Goal: Task Accomplishment & Management: Manage account settings

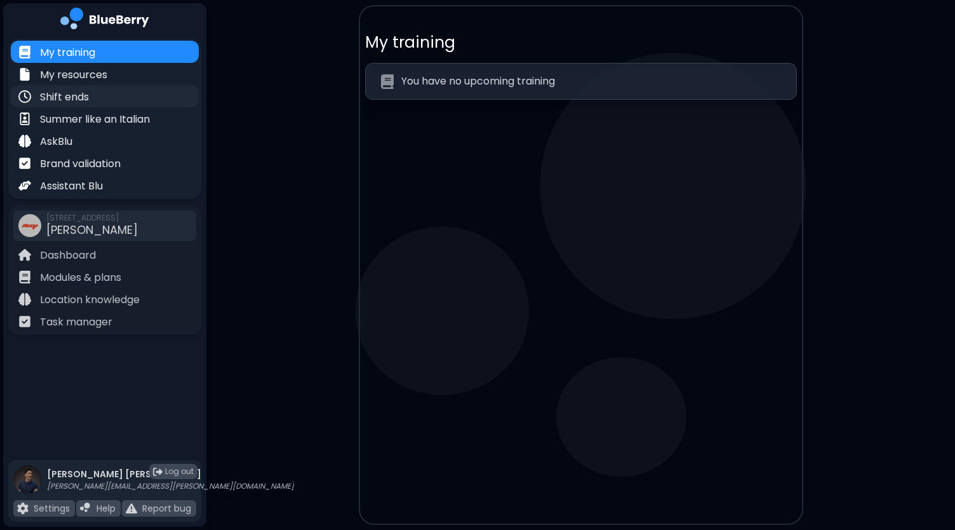
click at [113, 92] on div "Shift ends" at bounding box center [105, 96] width 188 height 22
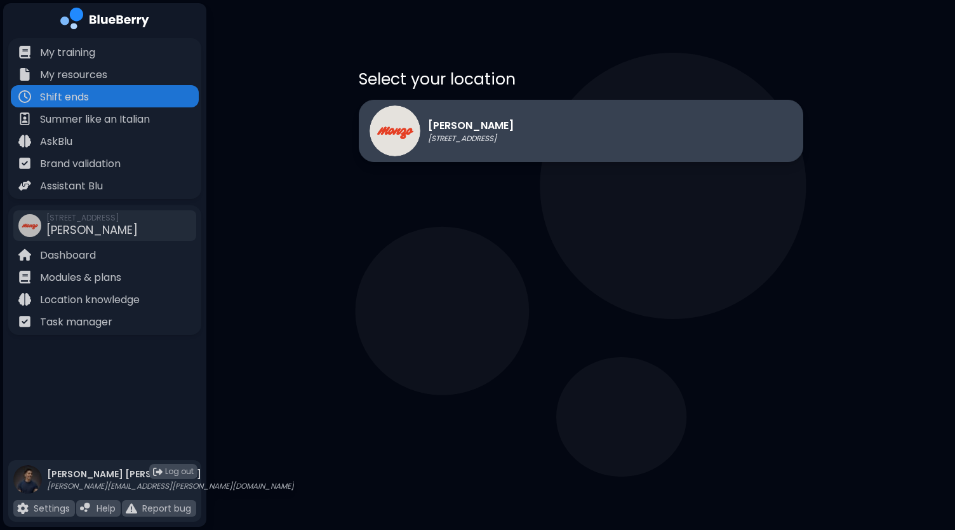
click at [483, 131] on p "[PERSON_NAME]" at bounding box center [471, 125] width 86 height 15
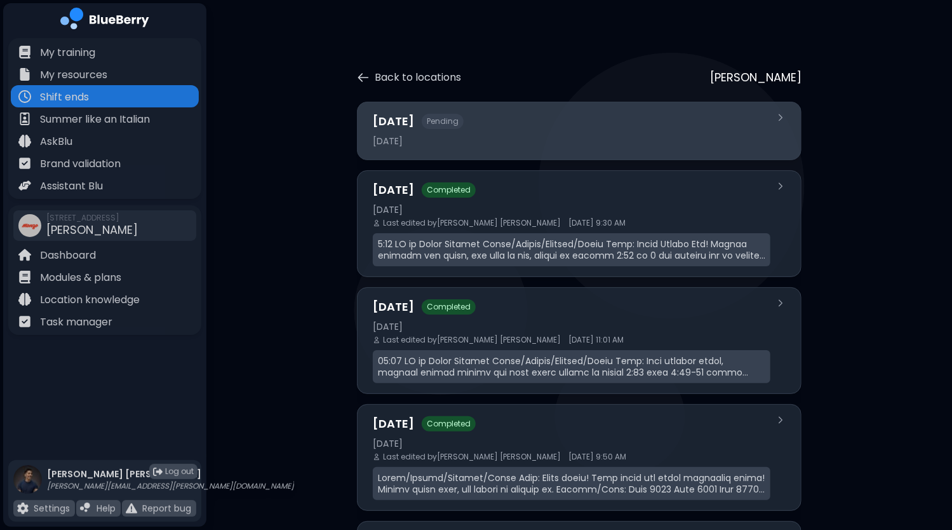
click at [537, 147] on div "[DATE] Pending [DATE]" at bounding box center [572, 130] width 398 height 37
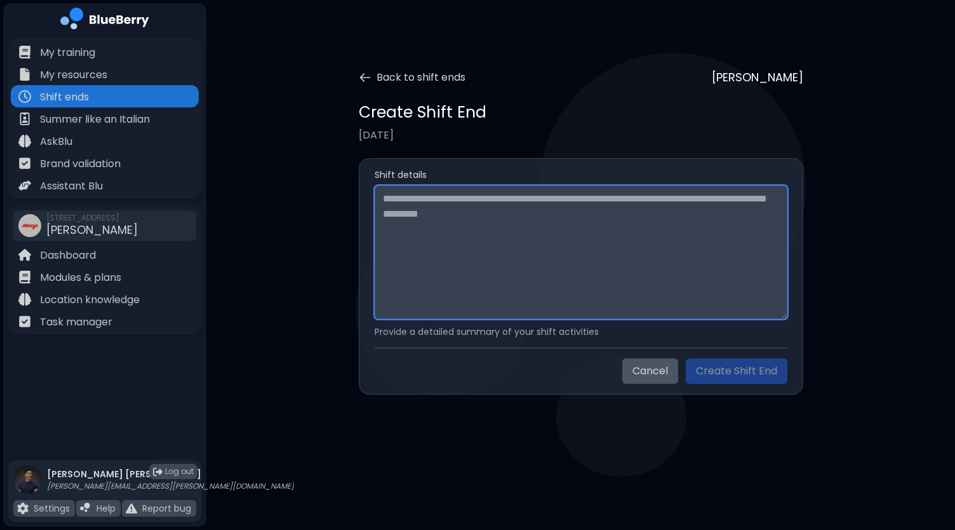
click at [460, 234] on textarea at bounding box center [581, 251] width 413 height 133
paste textarea "**********"
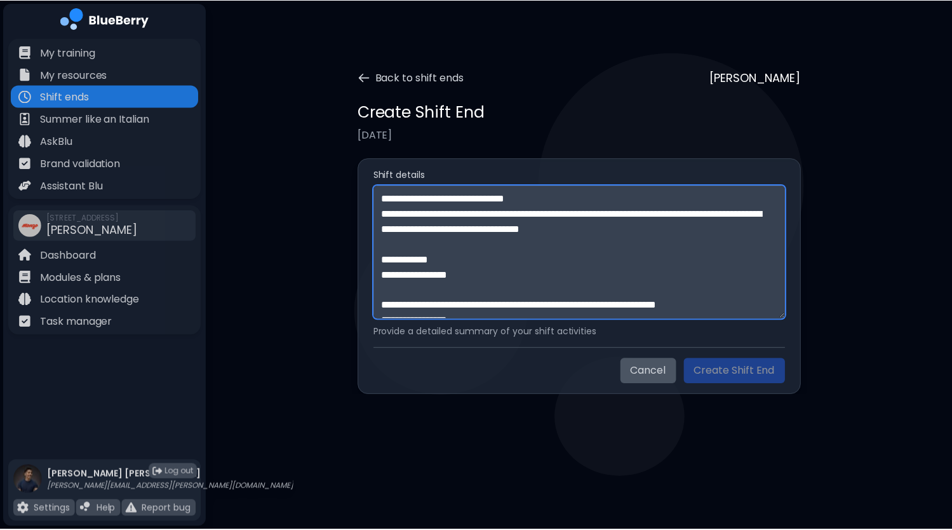
scroll to position [330, 0]
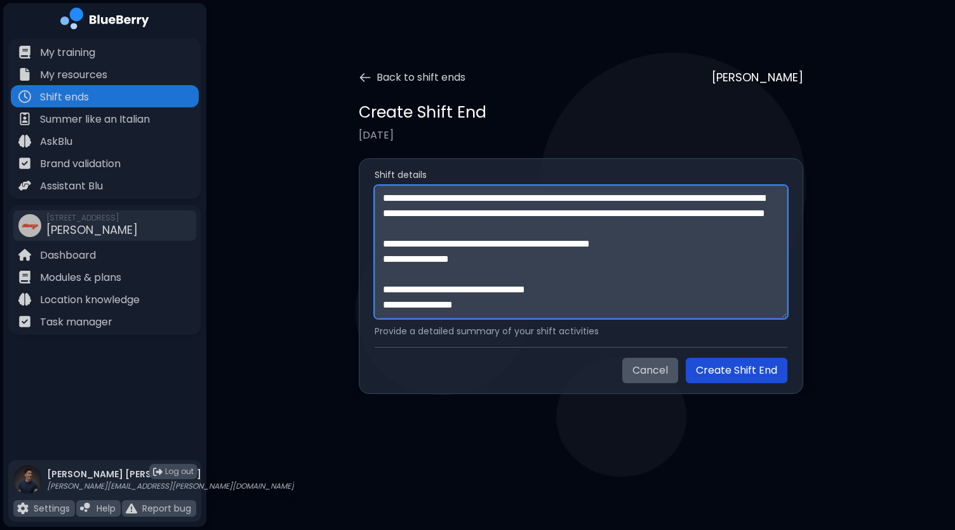
type textarea "**********"
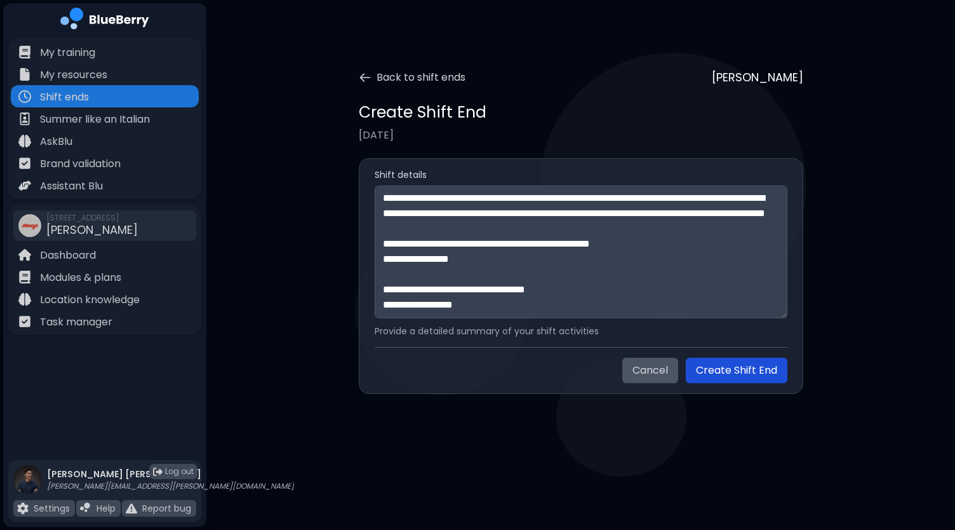
click at [758, 375] on button "Create Shift End" at bounding box center [737, 370] width 102 height 25
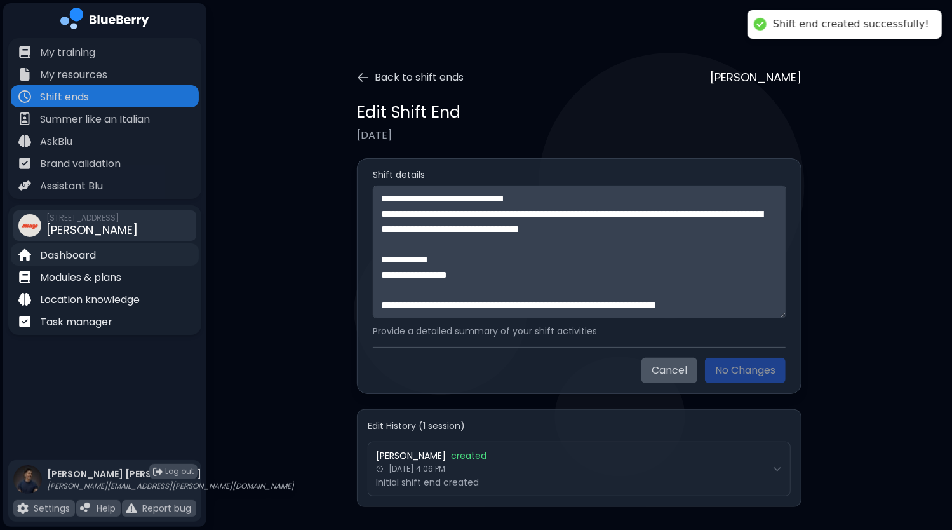
click at [92, 256] on p "Dashboard" at bounding box center [68, 255] width 56 height 15
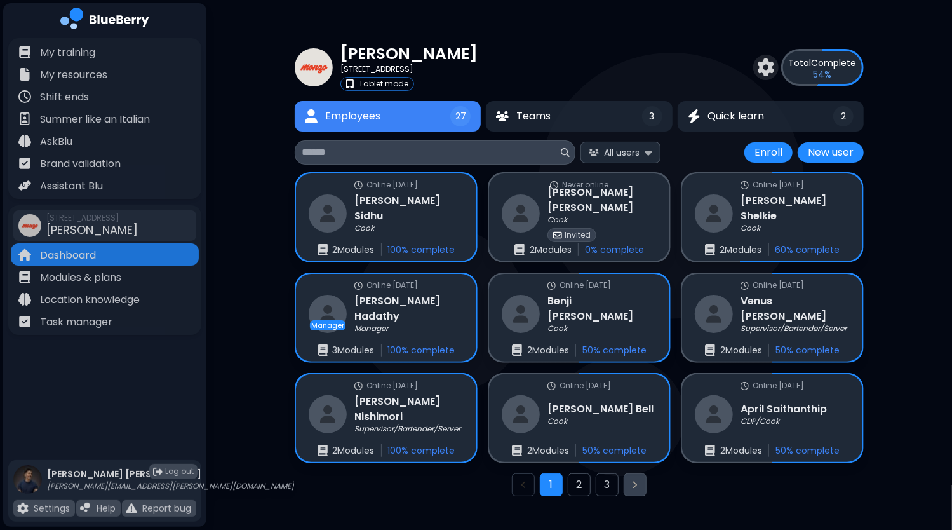
click at [635, 487] on icon "Next page" at bounding box center [635, 485] width 10 height 10
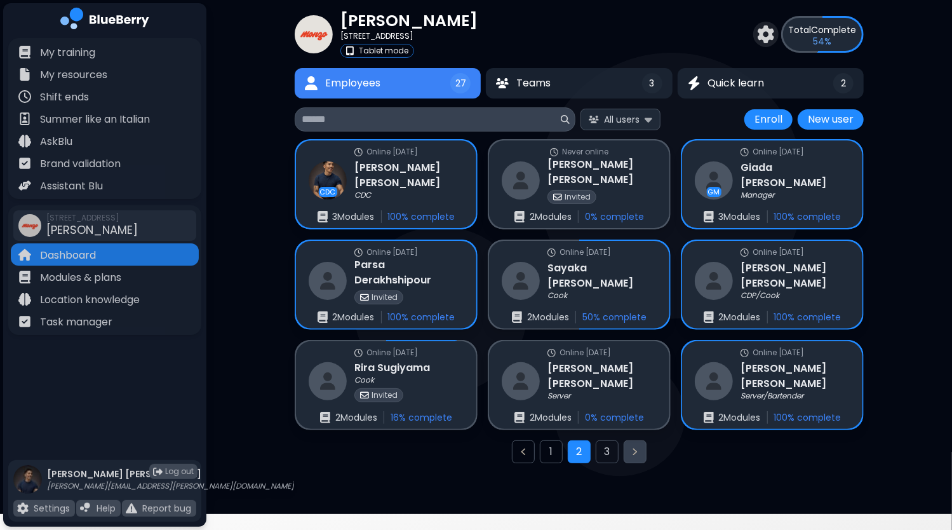
click at [634, 455] on button "Next page" at bounding box center [635, 451] width 23 height 23
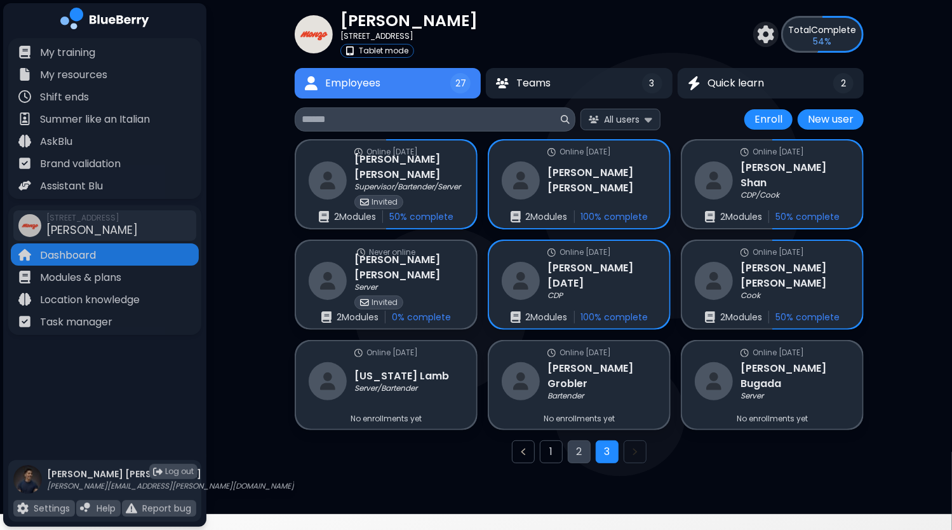
click at [577, 446] on button "2" at bounding box center [579, 451] width 23 height 23
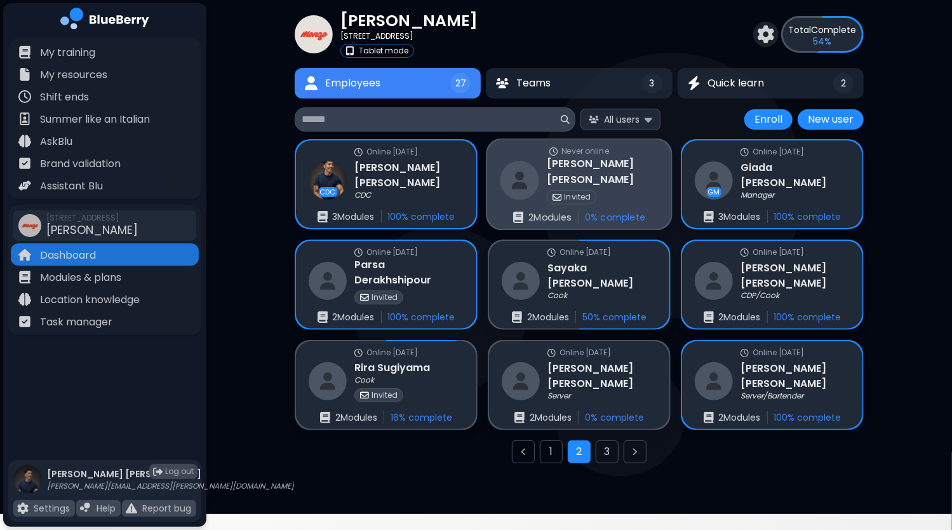
click at [633, 200] on div "Never online [PERSON_NAME] Invited 2 Module s 0 % complete" at bounding box center [579, 185] width 184 height 90
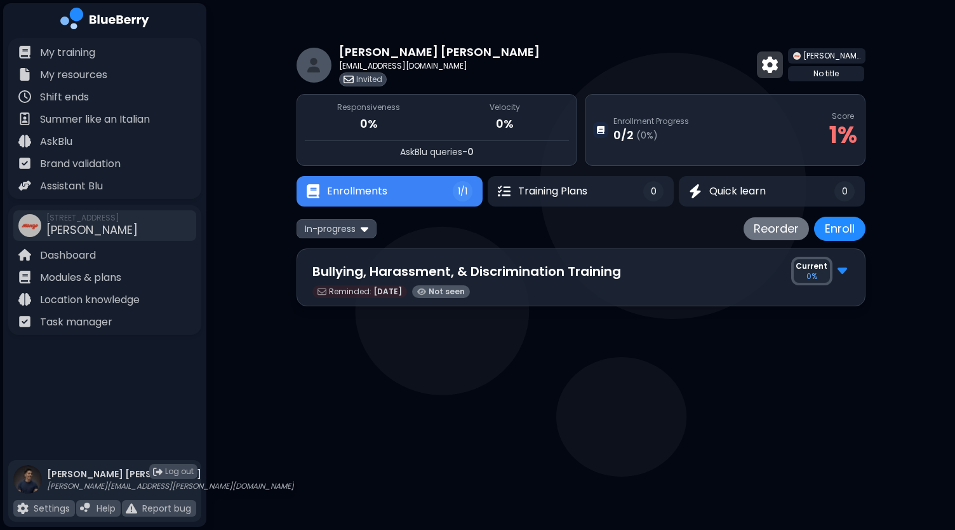
click at [778, 57] on img at bounding box center [770, 65] width 16 height 17
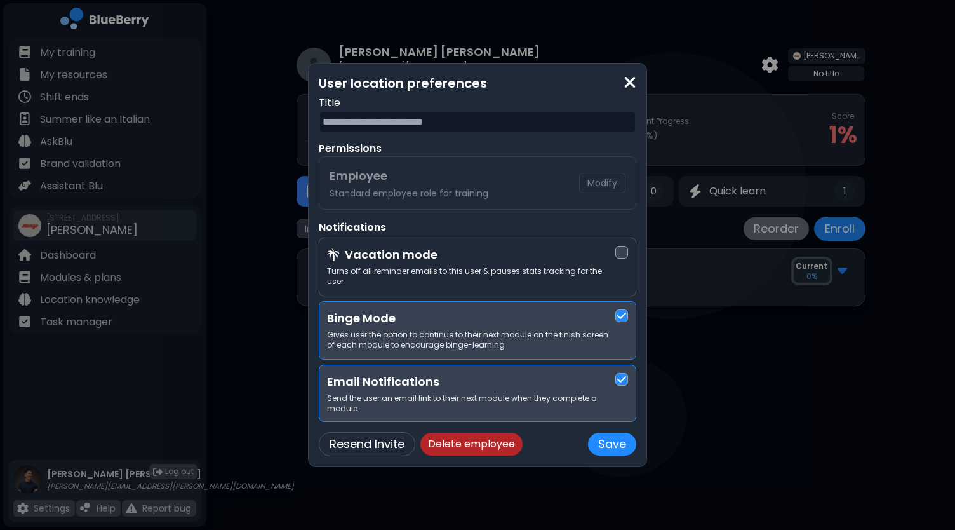
click at [404, 129] on input "text" at bounding box center [478, 122] width 318 height 23
type input "******"
click at [605, 439] on button "Save" at bounding box center [612, 444] width 48 height 23
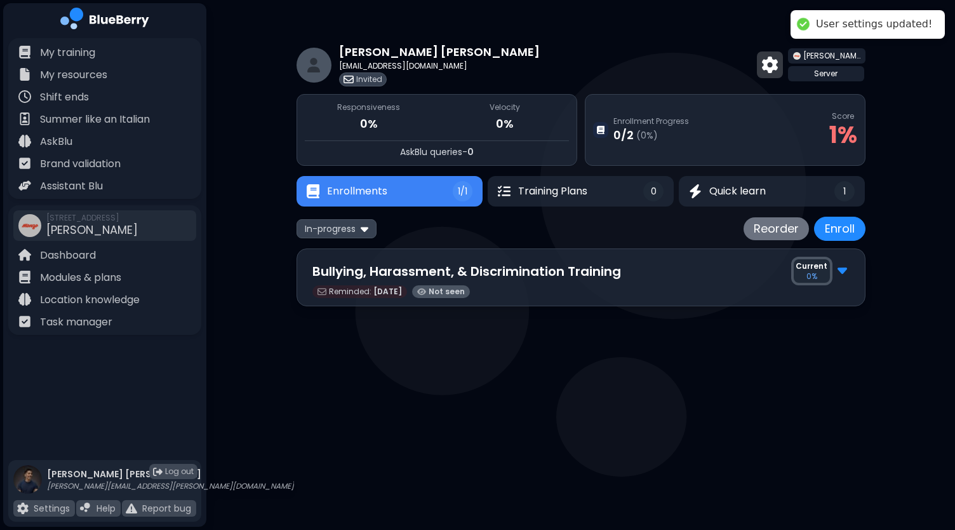
click at [778, 69] on img at bounding box center [770, 65] width 16 height 17
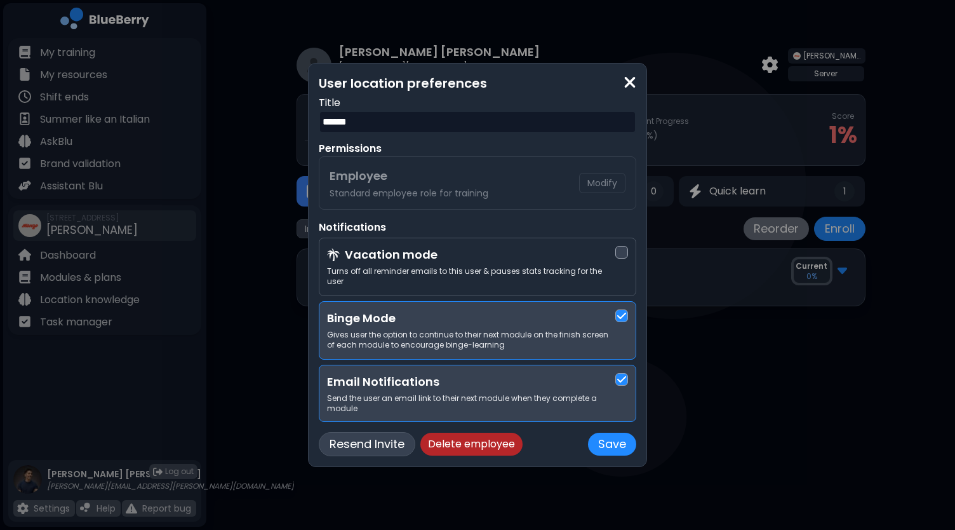
click at [372, 444] on button "Resend Invite" at bounding box center [367, 444] width 97 height 24
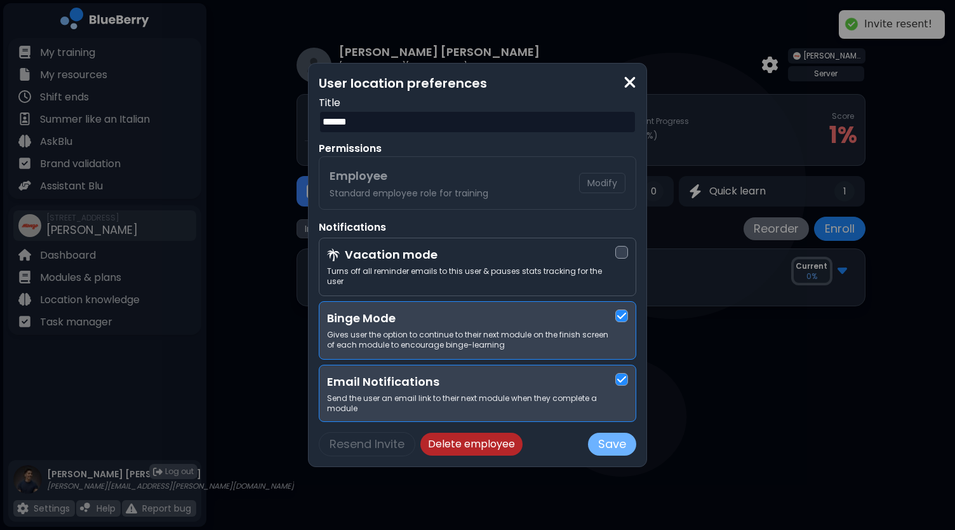
click at [611, 438] on button "Save" at bounding box center [612, 444] width 48 height 23
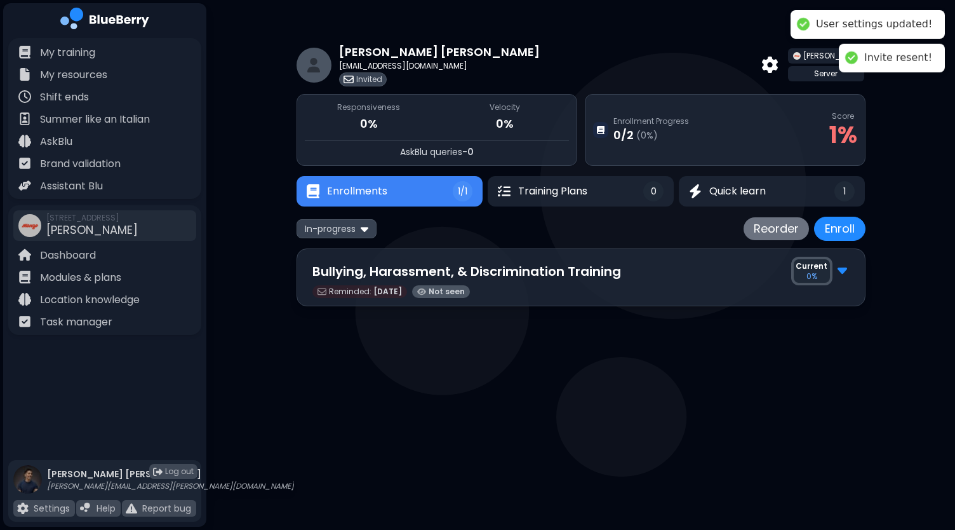
click at [511, 440] on main "[PERSON_NAME] [EMAIL_ADDRESS][DOMAIN_NAME] Invited [PERSON_NAME] Server Respons…" at bounding box center [477, 265] width 955 height 530
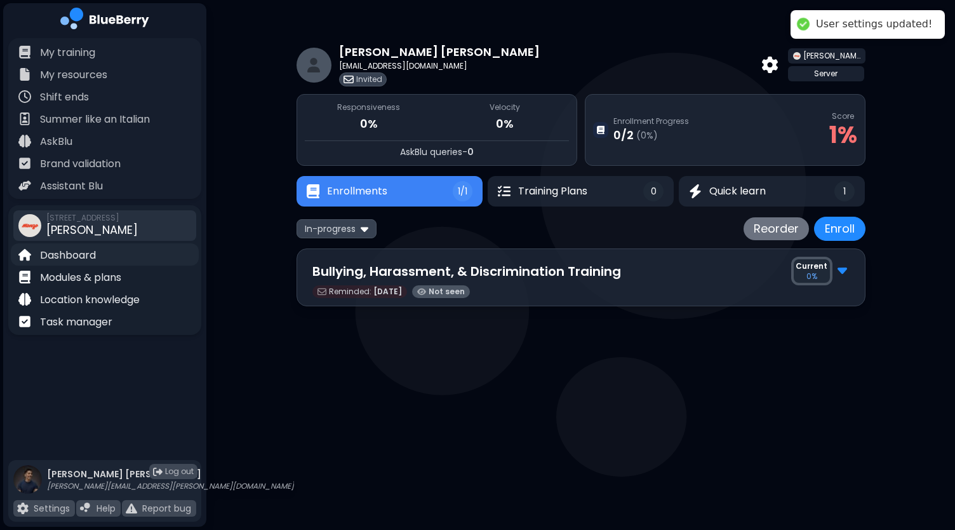
click at [57, 256] on p "Dashboard" at bounding box center [68, 255] width 56 height 15
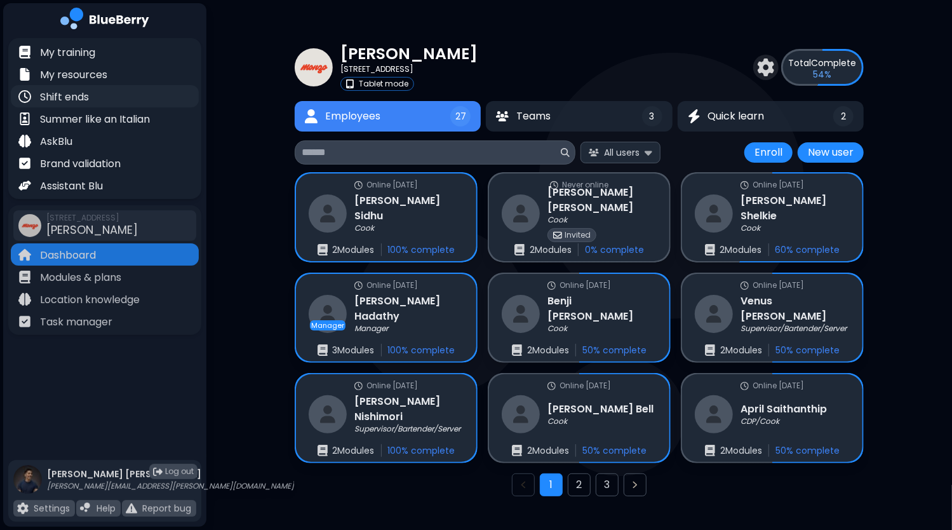
click at [71, 97] on p "Shift ends" at bounding box center [64, 97] width 49 height 15
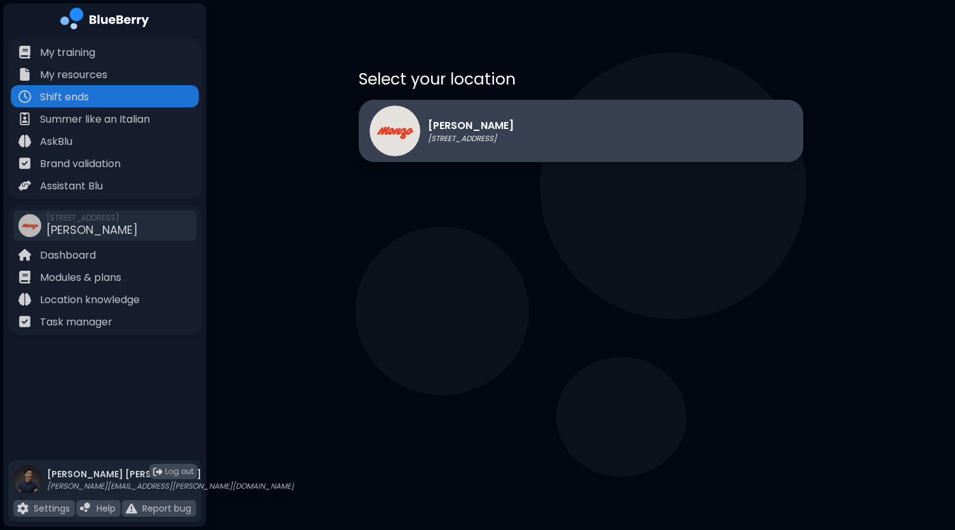
click at [495, 137] on p "[STREET_ADDRESS]" at bounding box center [471, 138] width 86 height 10
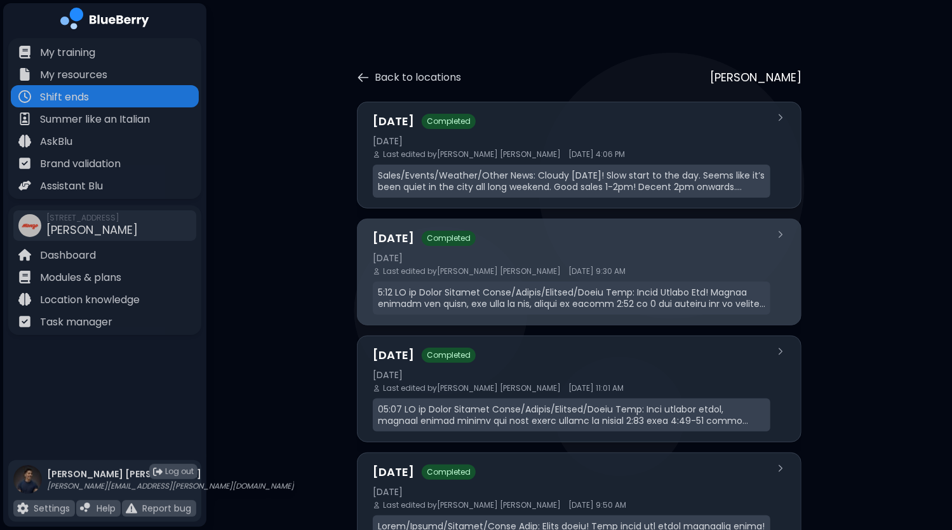
click at [513, 264] on div "[DATE] Completed [DATE] Last edited by [PERSON_NAME] [DATE] 9:30 AM" at bounding box center [572, 271] width 398 height 85
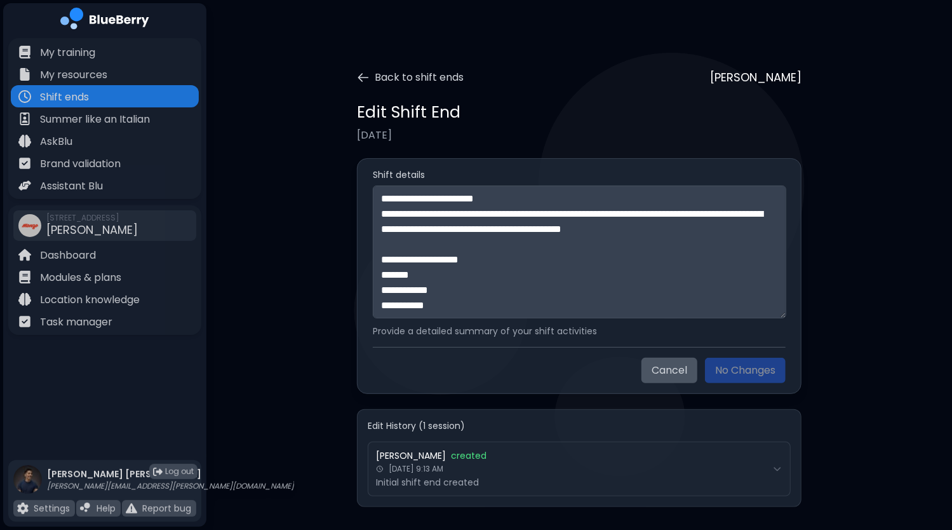
scroll to position [427, 0]
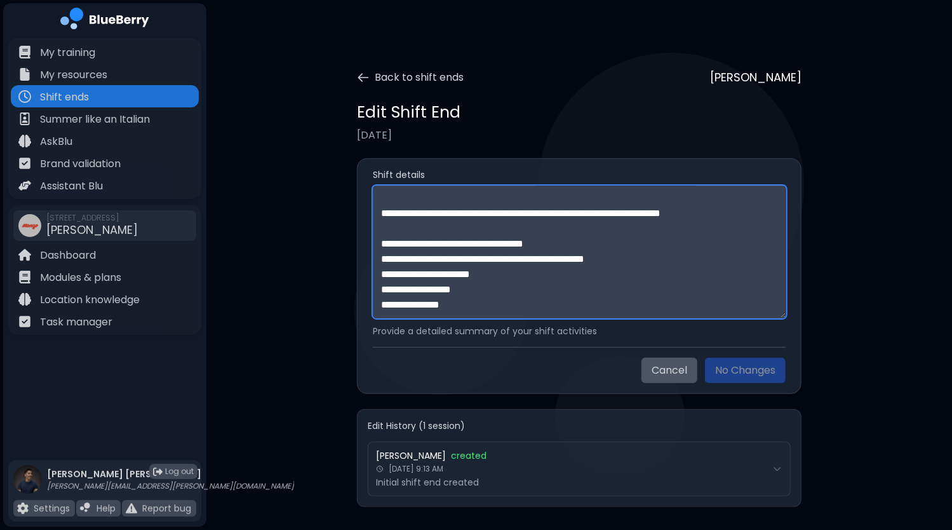
click at [503, 303] on textarea at bounding box center [579, 251] width 413 height 133
paste textarea "**********"
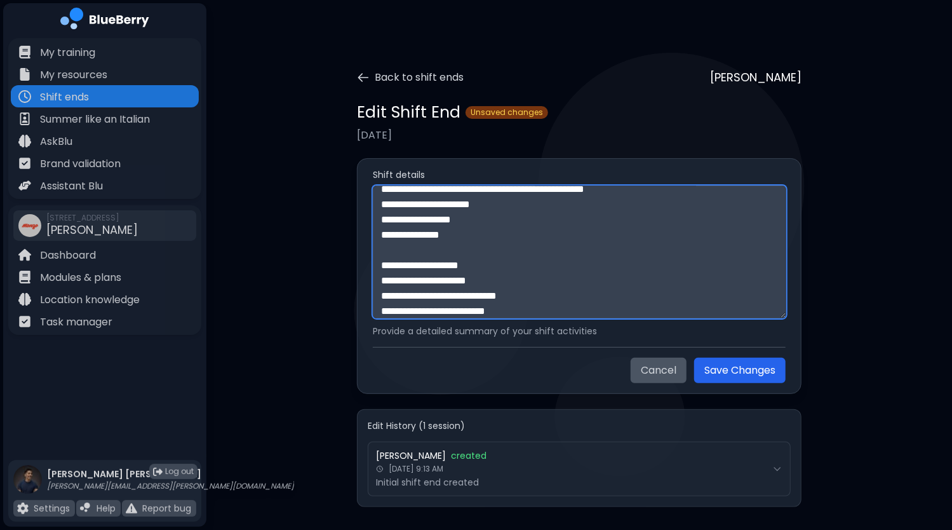
scroll to position [680, 0]
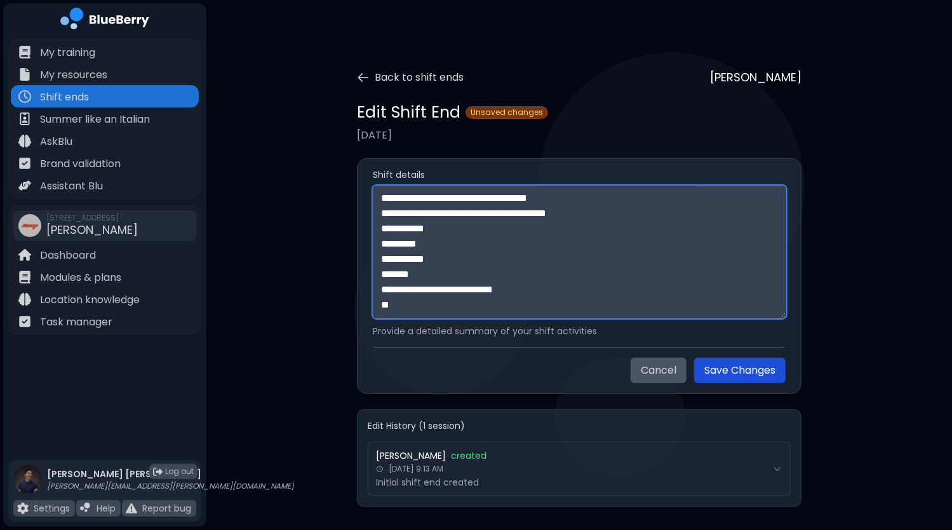
type textarea "**********"
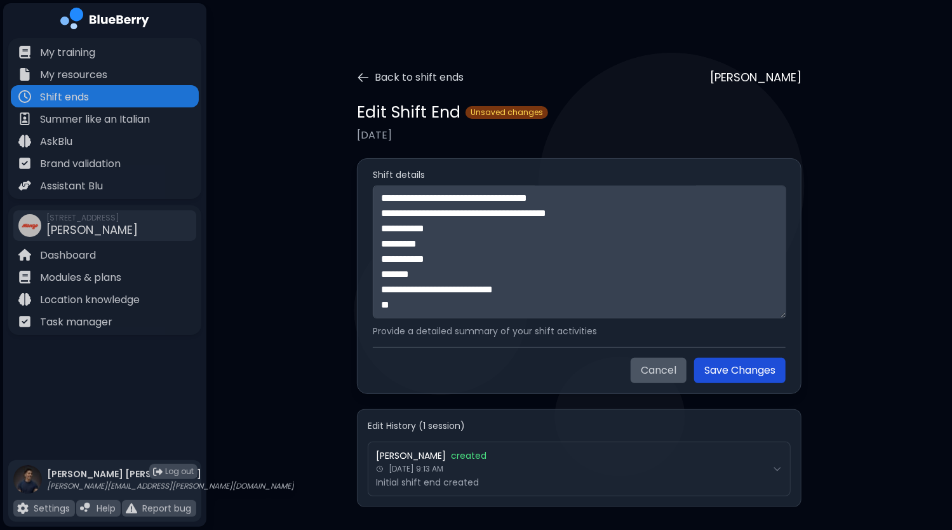
click at [720, 368] on button "Save Changes" at bounding box center [739, 370] width 91 height 25
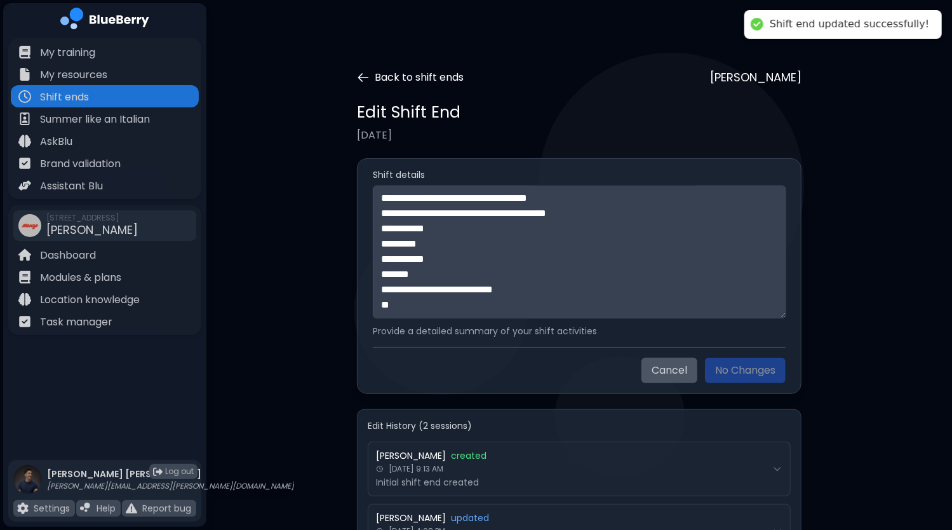
click at [362, 76] on icon at bounding box center [363, 77] width 13 height 13
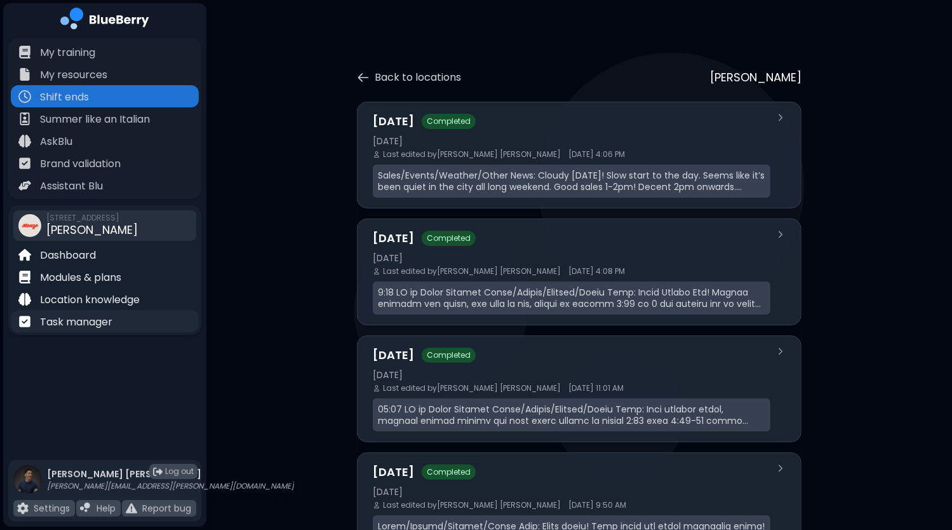
click at [84, 321] on p "Task manager" at bounding box center [76, 321] width 72 height 15
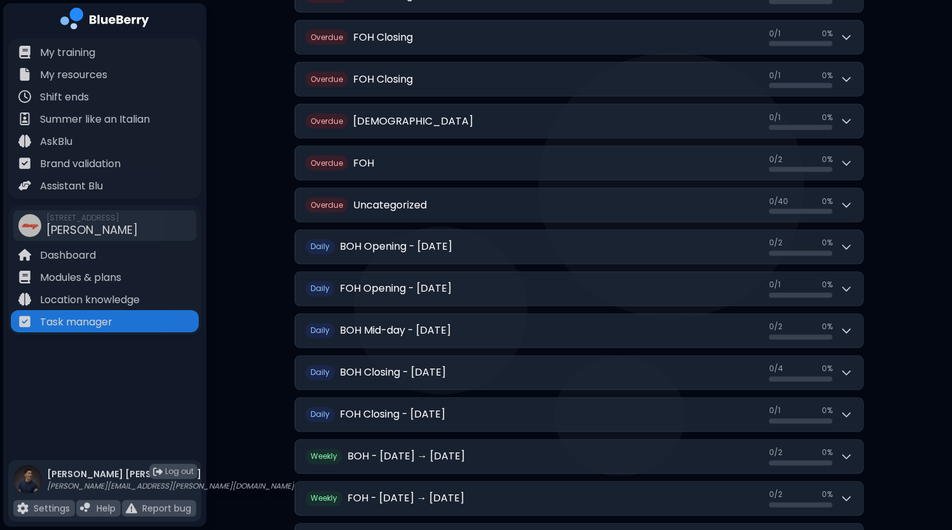
scroll to position [1330, 0]
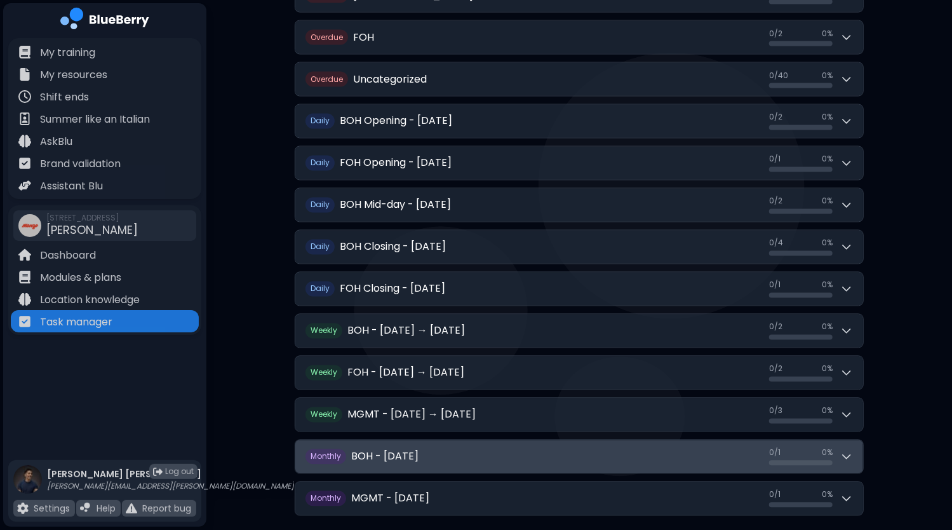
click at [508, 444] on button "Monthly BOH - [DATE] 0 / 1 0 / 1 0 %" at bounding box center [579, 456] width 568 height 33
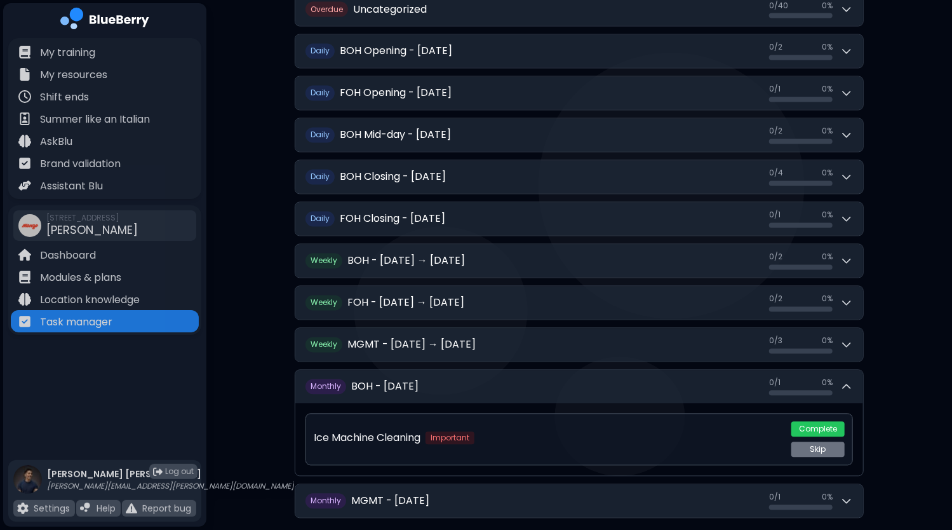
scroll to position [1402, 0]
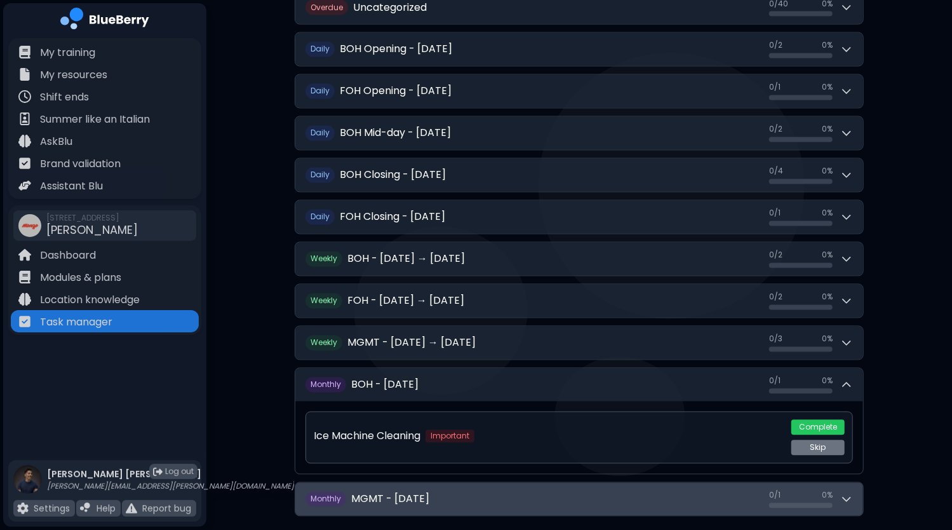
click at [504, 483] on button "Monthly MGMT - [DATE] 0 / 1 0 / 1 0 %" at bounding box center [579, 499] width 568 height 33
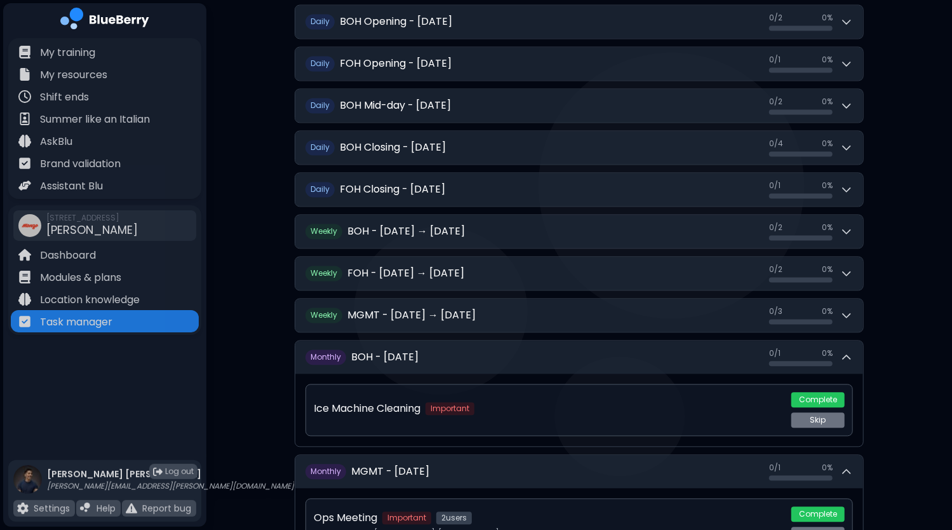
scroll to position [1410, 0]
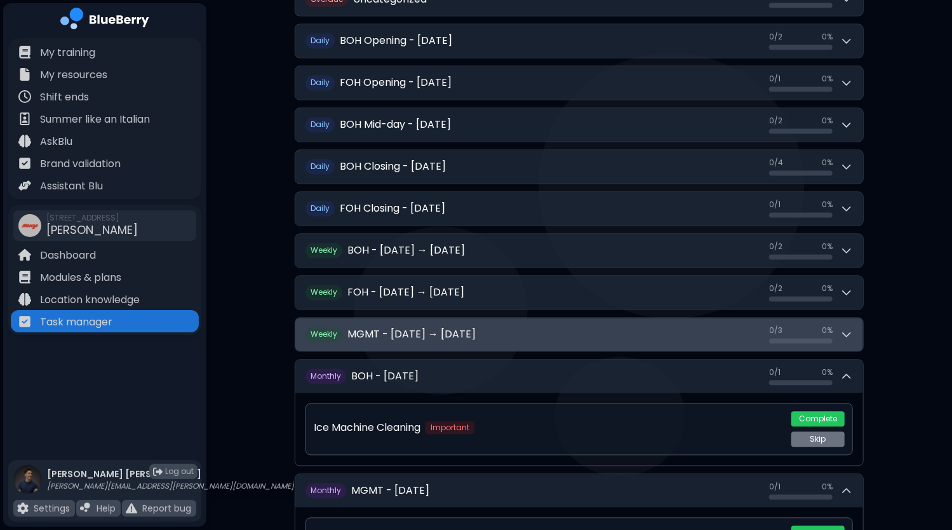
click at [412, 327] on h2 "MGMT - [DATE] → [DATE]" at bounding box center [411, 334] width 128 height 15
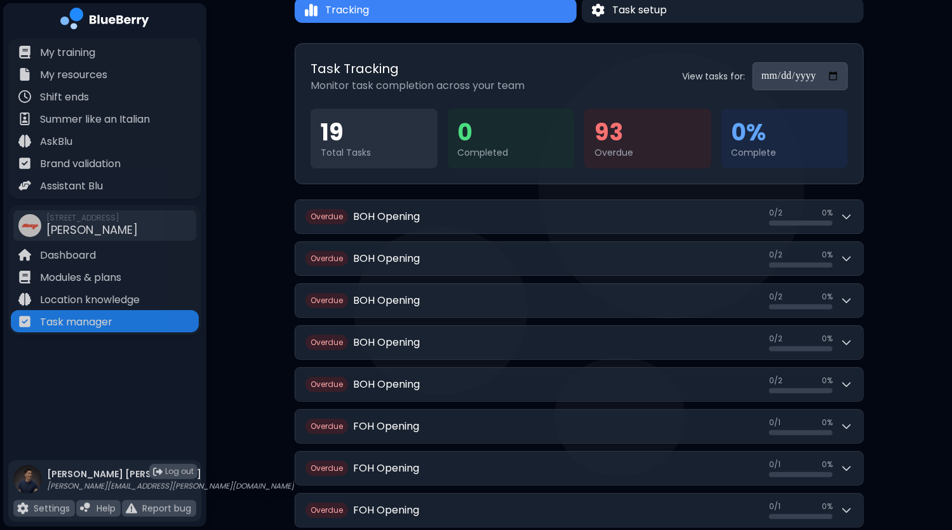
scroll to position [0, 0]
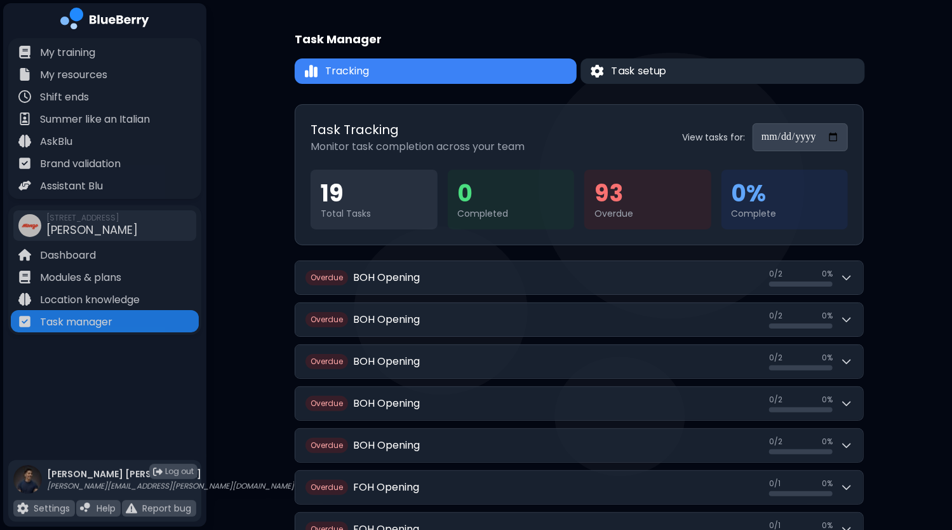
click at [719, 61] on button "Task setup" at bounding box center [723, 70] width 284 height 25
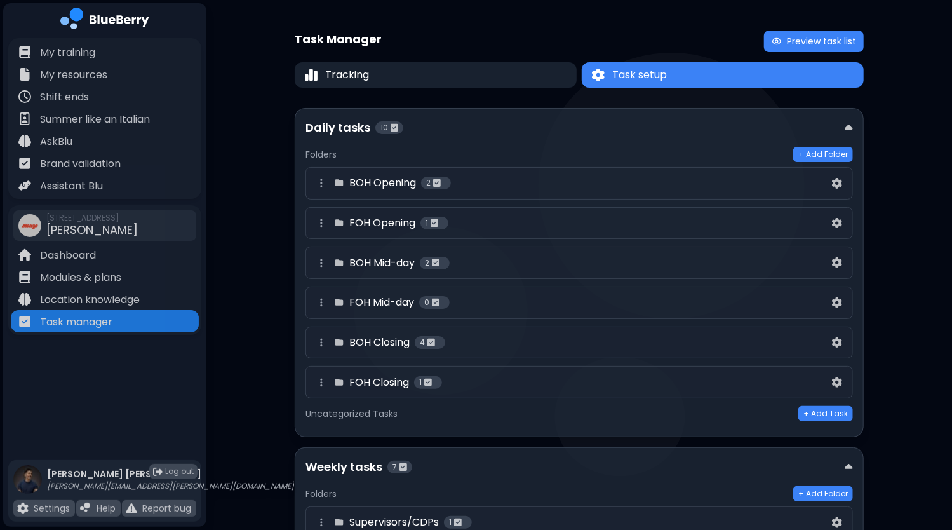
scroll to position [420, 0]
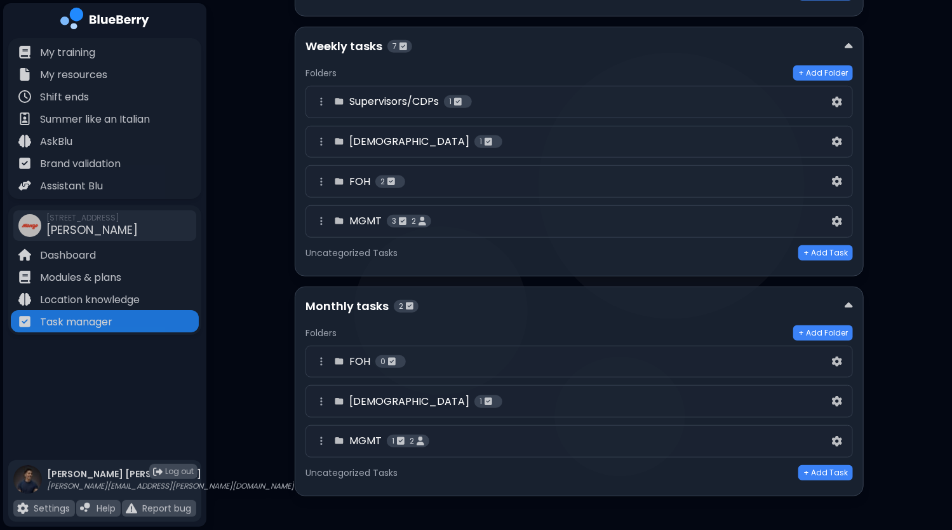
click at [631, 440] on div "MGMT 1 2" at bounding box center [572, 440] width 516 height 15
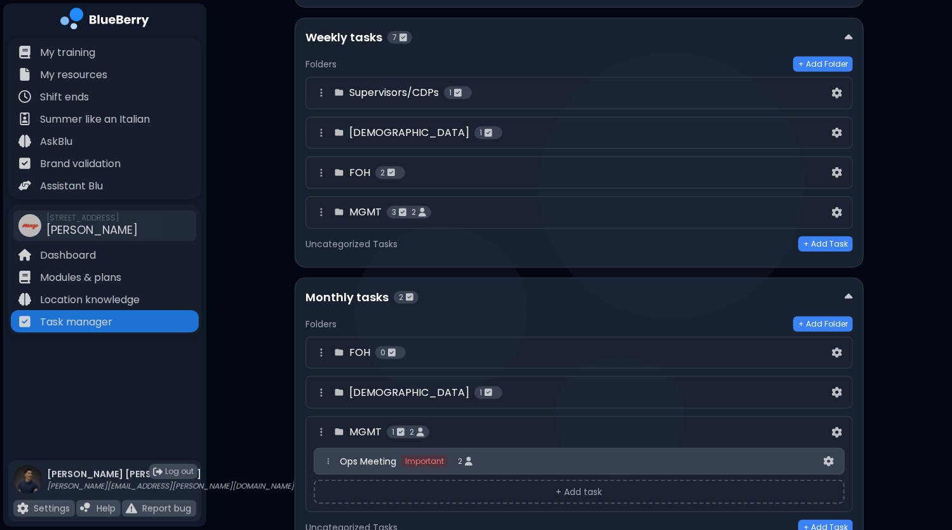
scroll to position [484, 0]
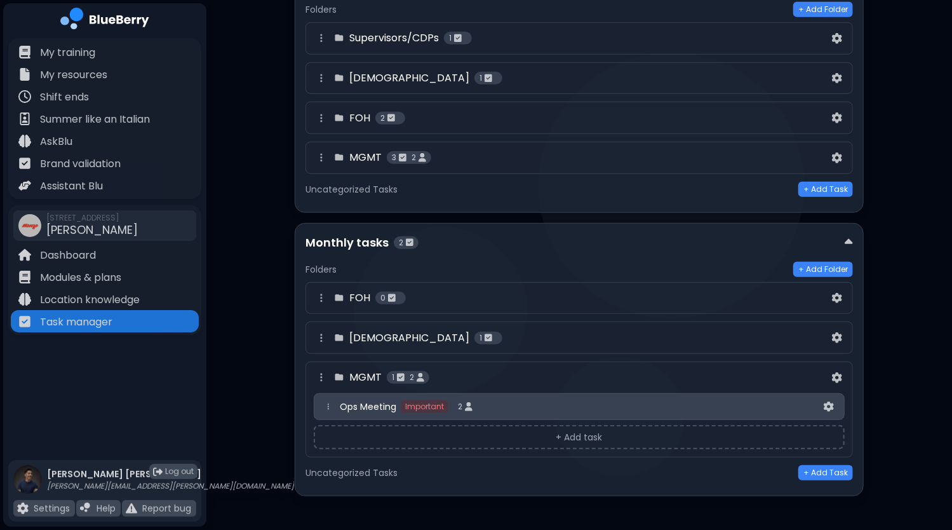
click at [509, 296] on div "FOH 0" at bounding box center [572, 297] width 516 height 15
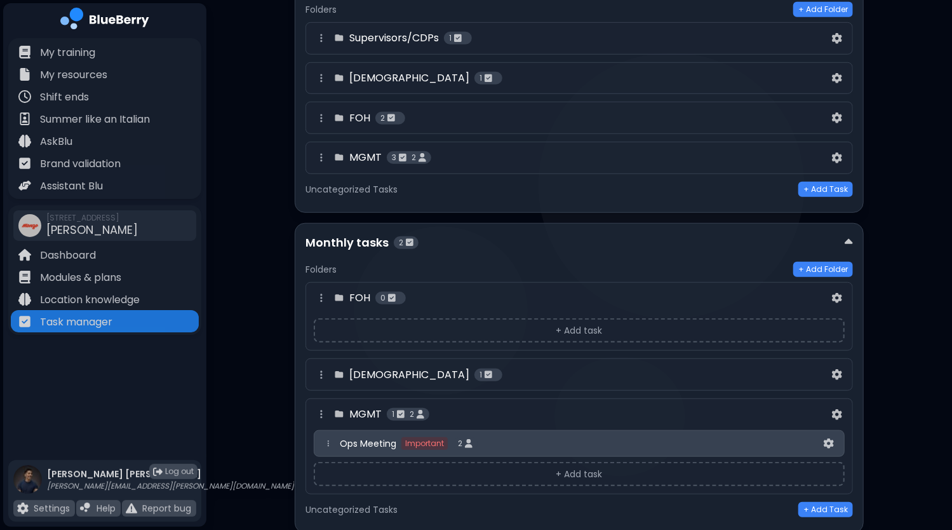
click at [519, 370] on div "[DEMOGRAPHIC_DATA] 1" at bounding box center [572, 374] width 516 height 15
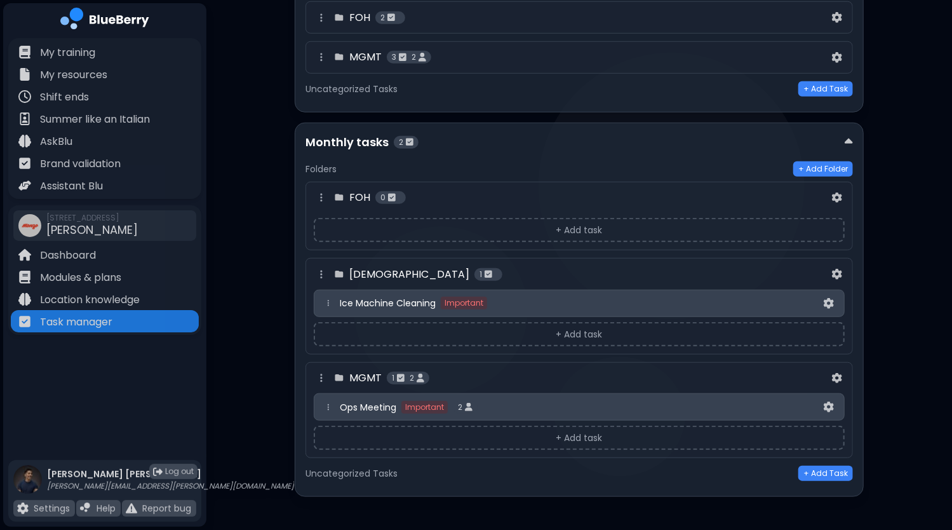
scroll to position [330, 0]
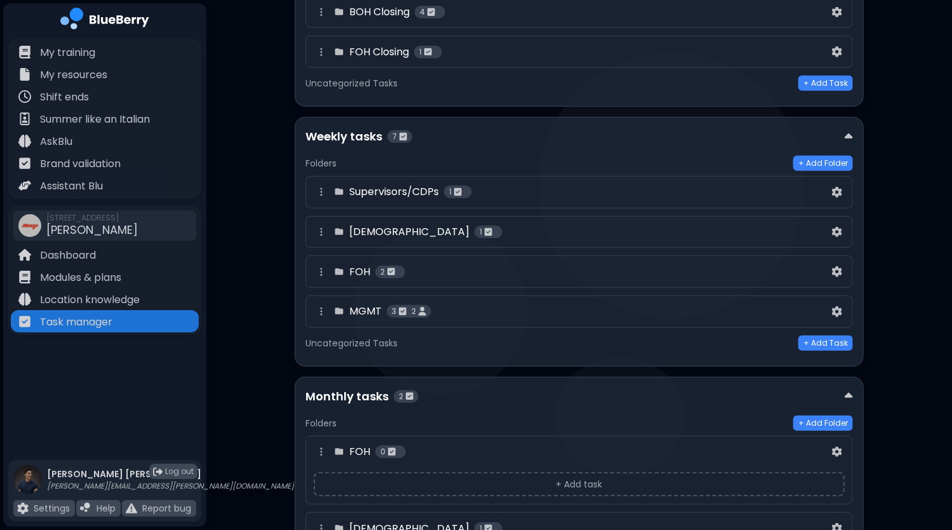
click at [483, 304] on div "MGMT 3 2" at bounding box center [572, 311] width 516 height 15
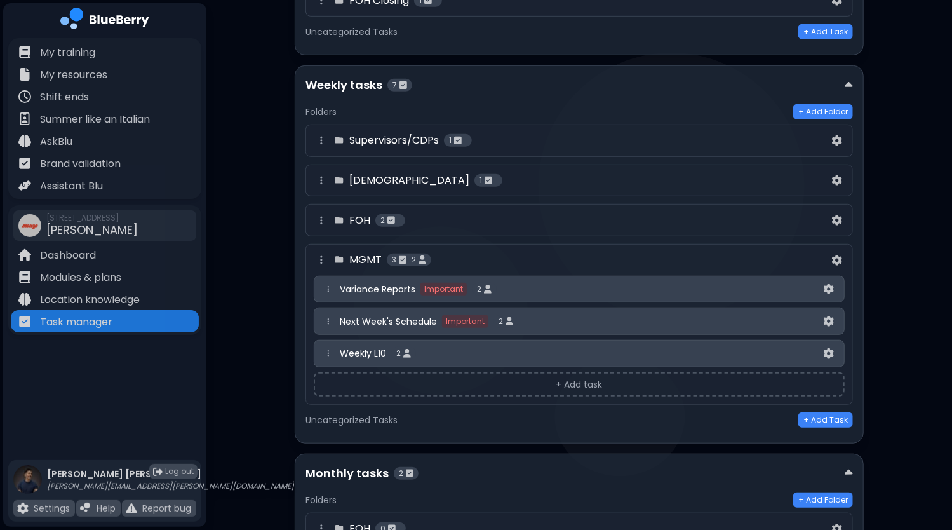
scroll to position [394, 0]
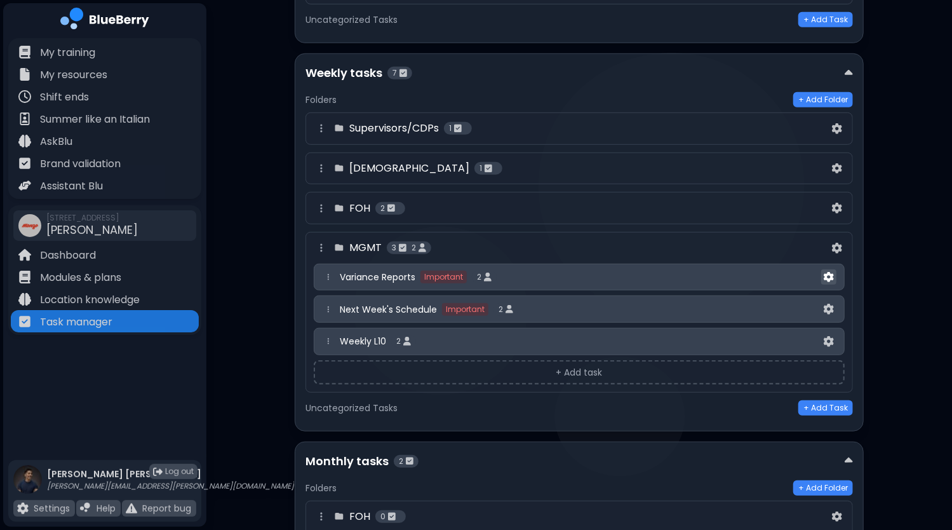
click at [828, 272] on img at bounding box center [829, 277] width 10 height 11
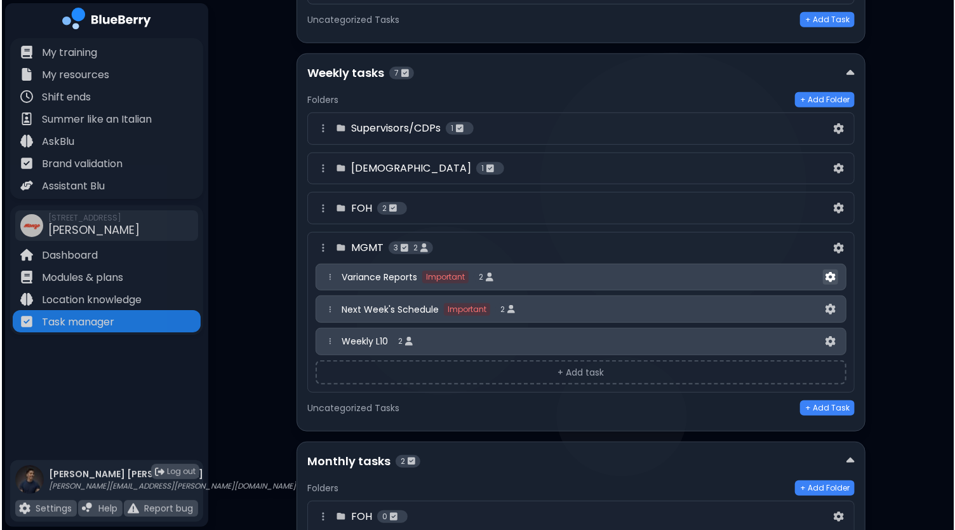
scroll to position [0, 0]
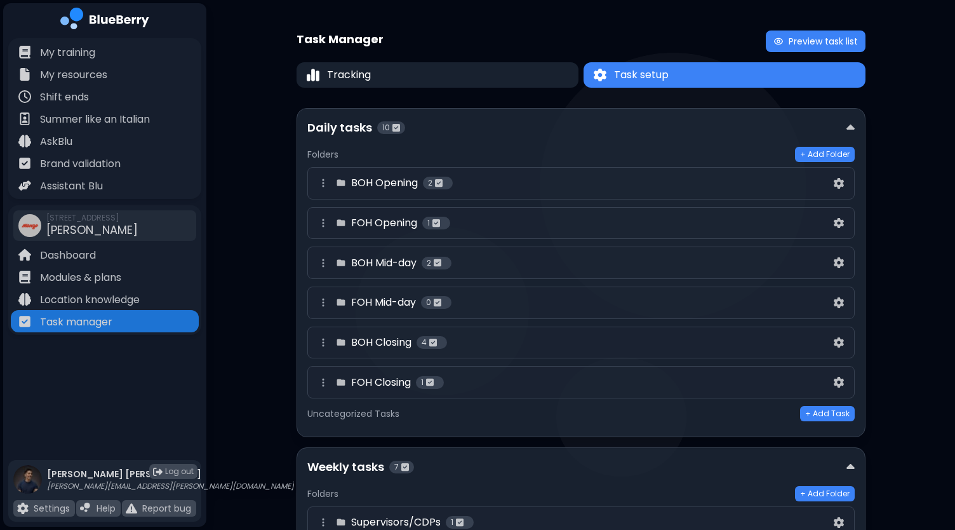
select select "*"
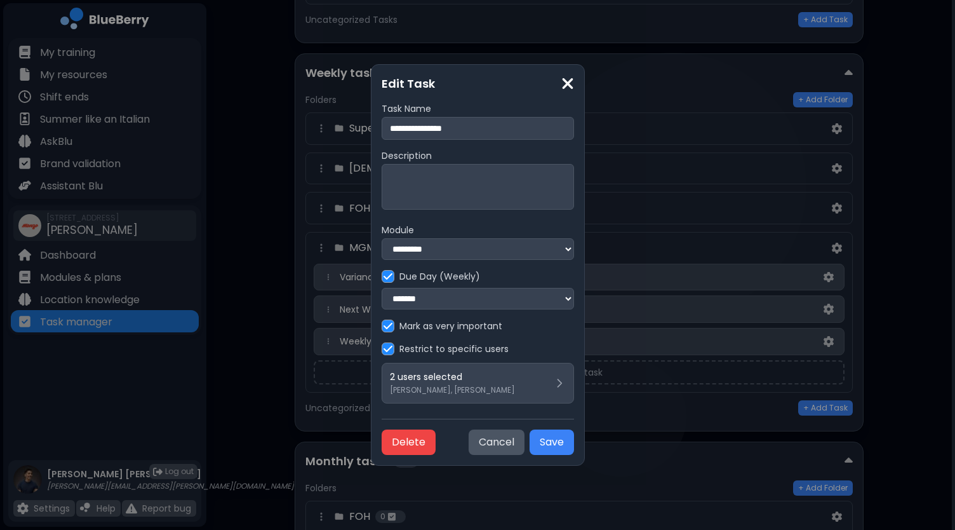
click at [382, 125] on input "**********" at bounding box center [478, 128] width 192 height 23
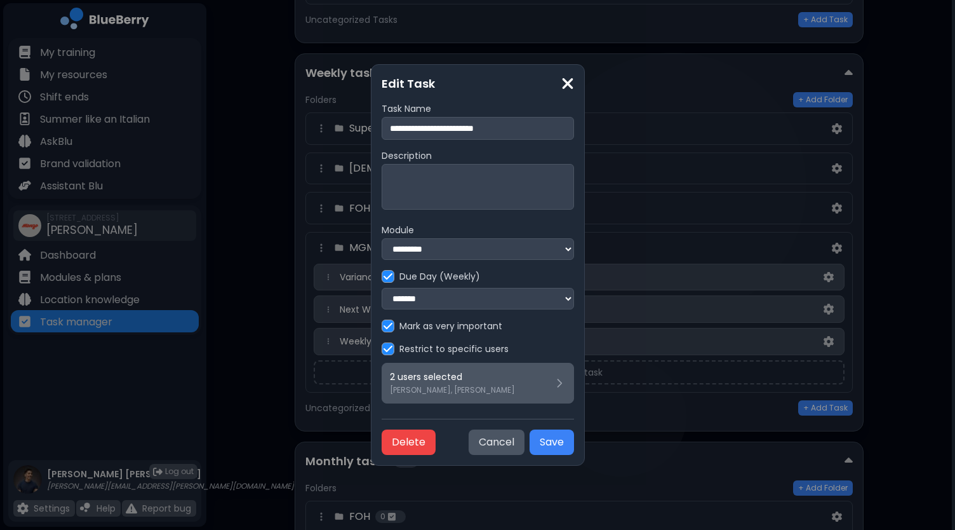
type input "**********"
click at [413, 382] on p "2 users selected" at bounding box center [452, 376] width 125 height 11
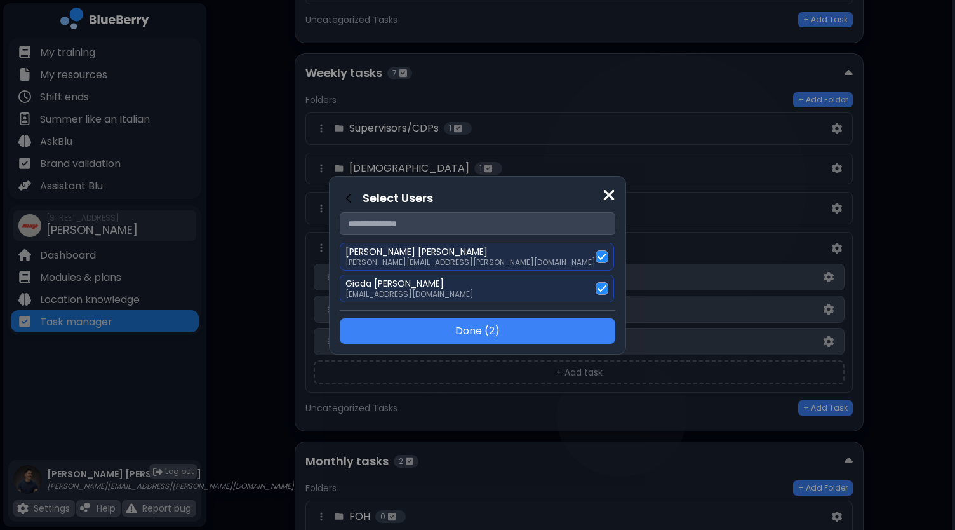
click at [598, 286] on img at bounding box center [602, 288] width 9 height 10
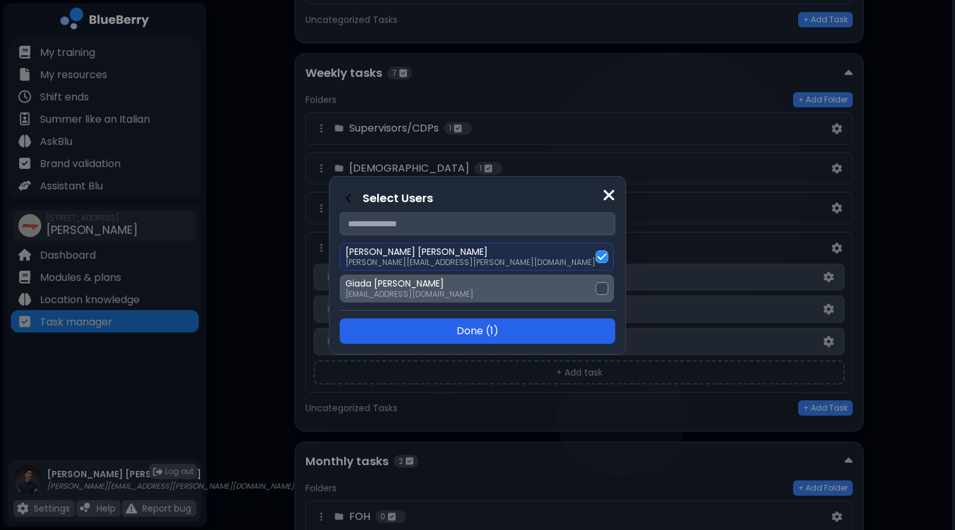
click at [489, 331] on button "Done ( 1 )" at bounding box center [478, 330] width 276 height 25
select select "*"
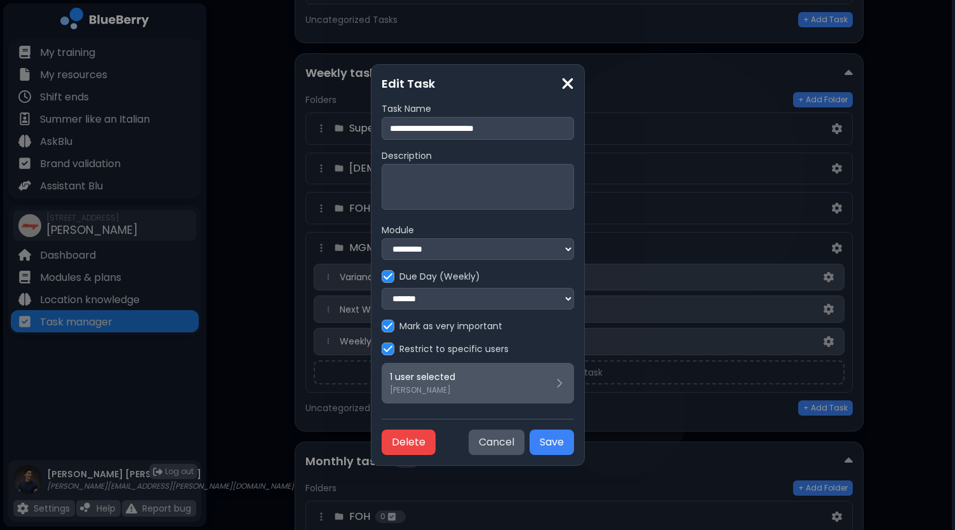
click at [451, 384] on div "1 user selected [PERSON_NAME]" at bounding box center [478, 383] width 176 height 24
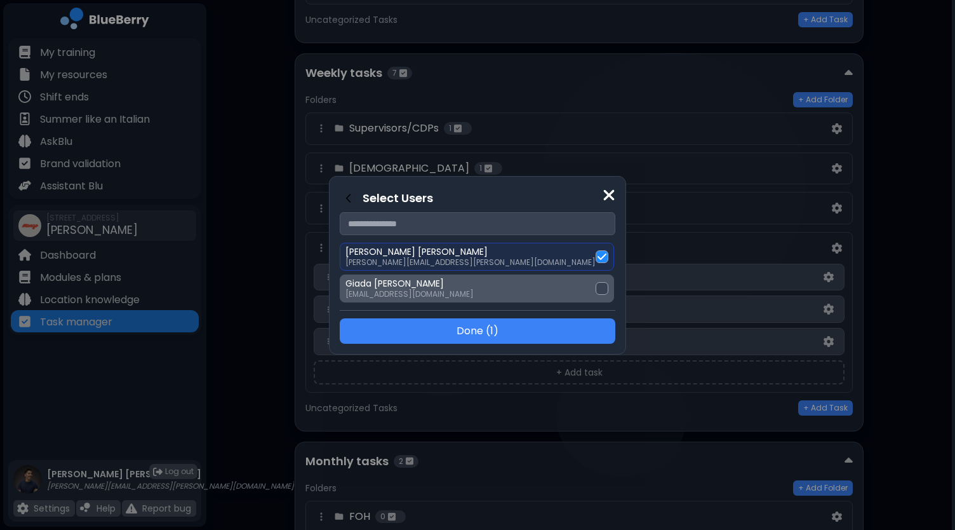
click at [596, 285] on div at bounding box center [602, 288] width 13 height 13
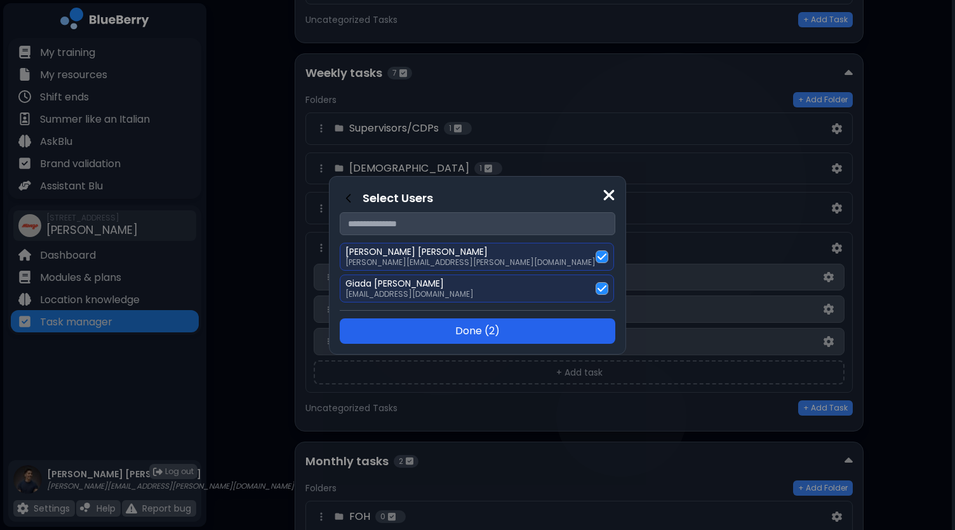
click at [497, 327] on button "Done ( 2 )" at bounding box center [478, 330] width 276 height 25
select select "*"
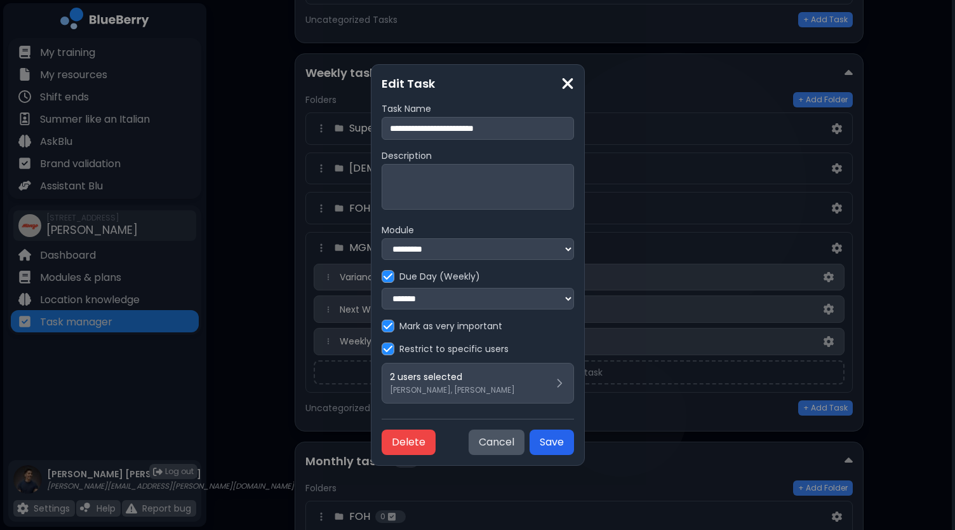
click at [574, 446] on button "Save" at bounding box center [552, 441] width 44 height 25
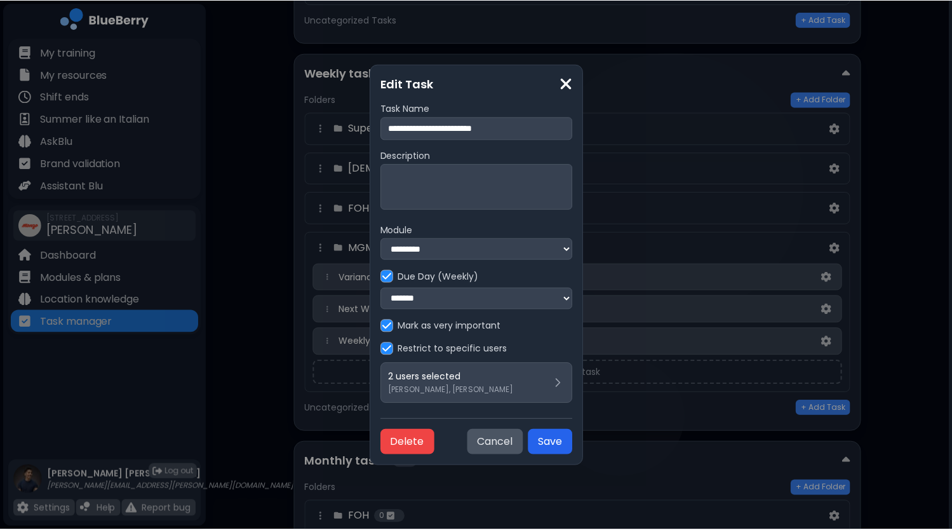
scroll to position [394, 0]
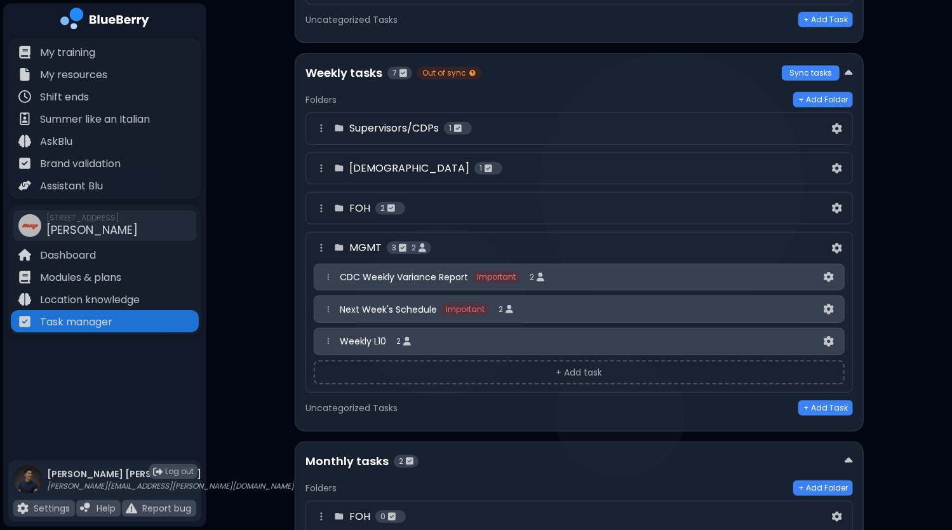
click at [600, 368] on button "+ Add task" at bounding box center [579, 372] width 531 height 24
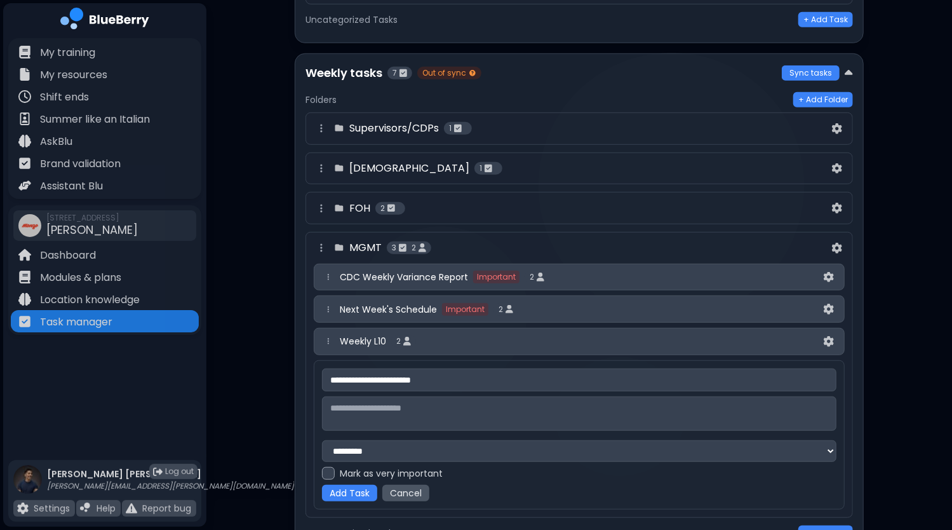
scroll to position [457, 0]
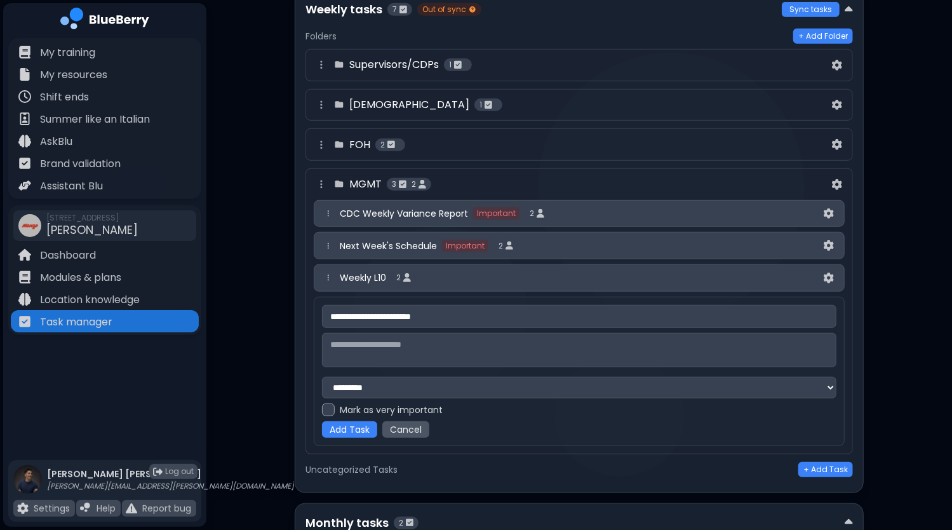
type input "**********"
click at [335, 406] on div "Mark as very important" at bounding box center [579, 409] width 514 height 13
click at [357, 424] on button "Add Task" at bounding box center [349, 429] width 55 height 17
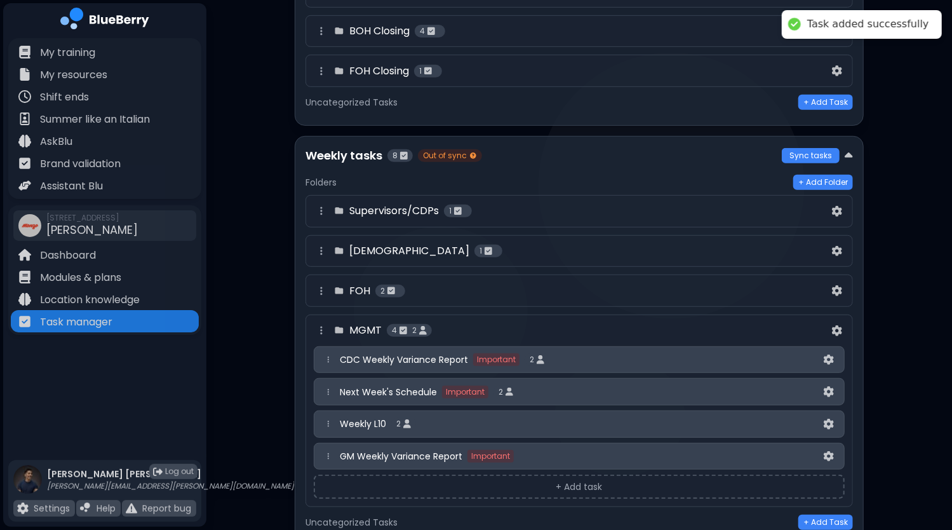
scroll to position [375, 0]
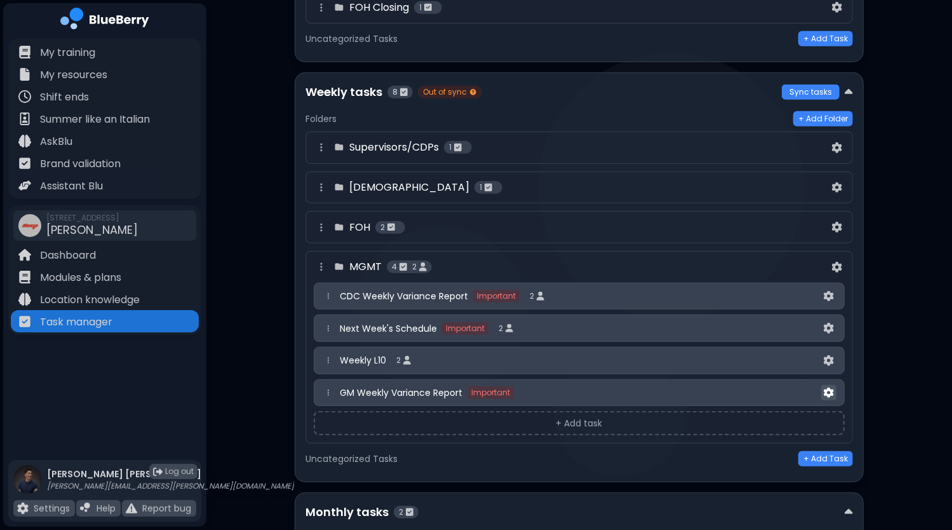
click at [831, 387] on img at bounding box center [829, 392] width 10 height 11
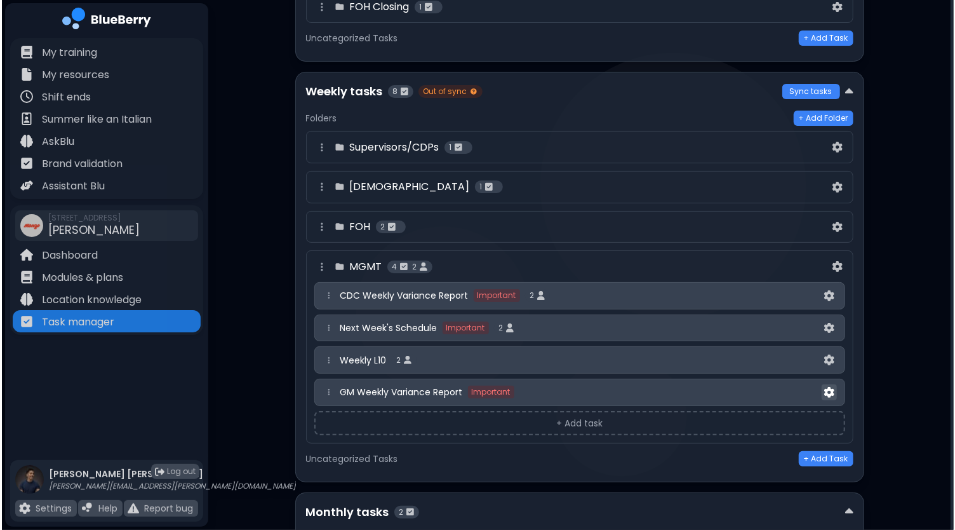
scroll to position [0, 0]
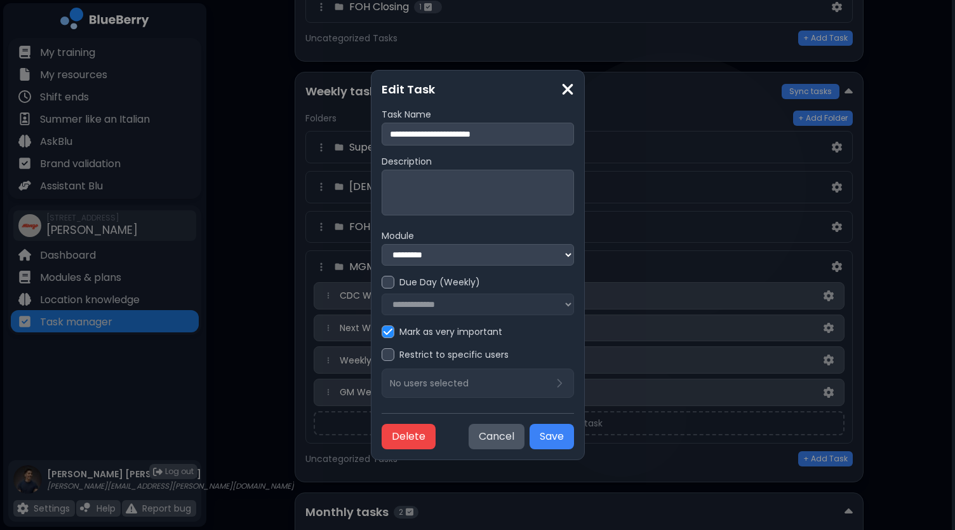
click at [426, 382] on div "Restrict to specific users No users selected" at bounding box center [478, 373] width 192 height 50
click at [382, 358] on div "Restrict to specific users" at bounding box center [478, 354] width 192 height 13
drag, startPoint x: 389, startPoint y: 380, endPoint x: 396, endPoint y: 385, distance: 8.8
click at [390, 380] on p "No users selected" at bounding box center [429, 382] width 79 height 11
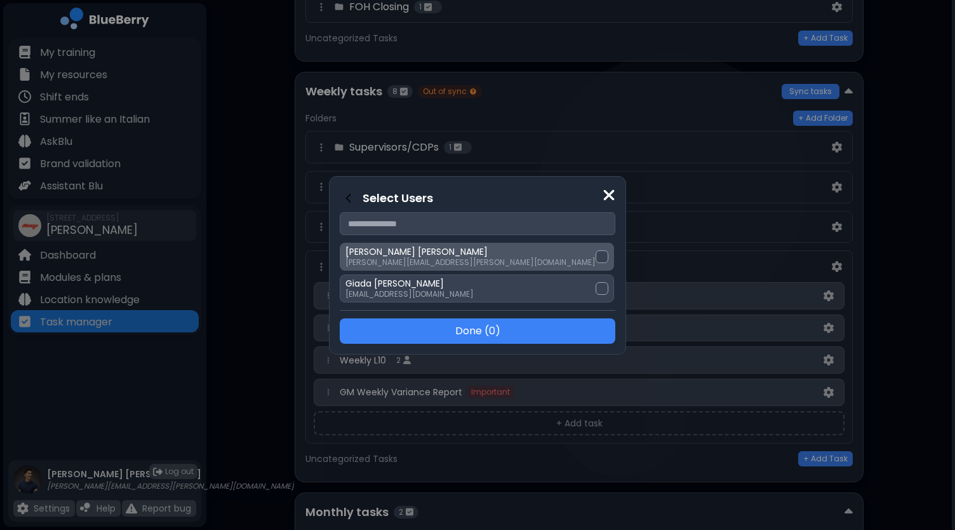
click at [596, 257] on div at bounding box center [602, 256] width 13 height 13
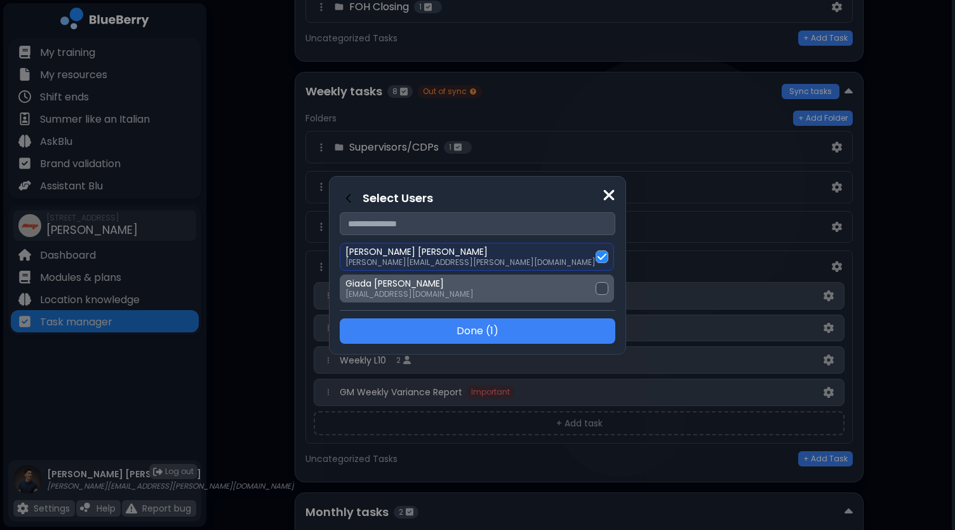
click at [596, 290] on div at bounding box center [602, 288] width 13 height 13
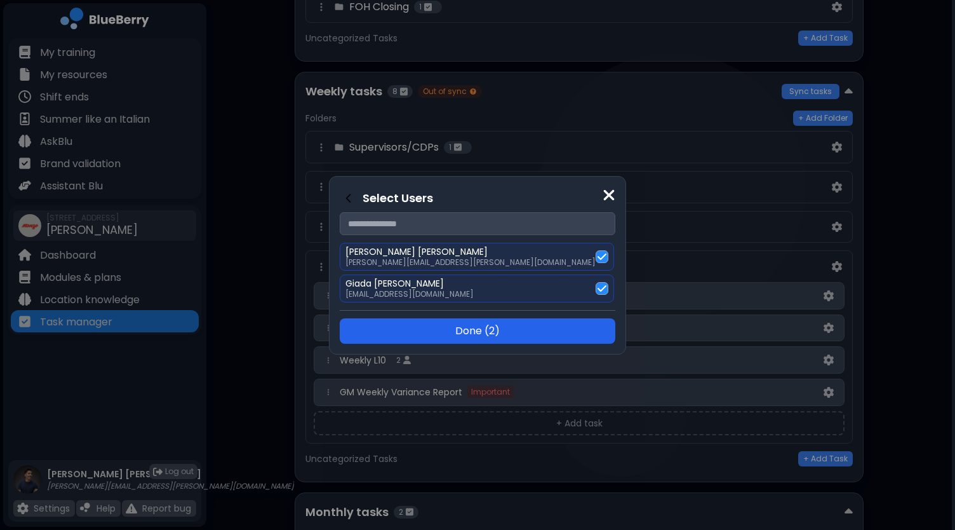
click at [509, 332] on button "Done ( 2 )" at bounding box center [478, 330] width 276 height 25
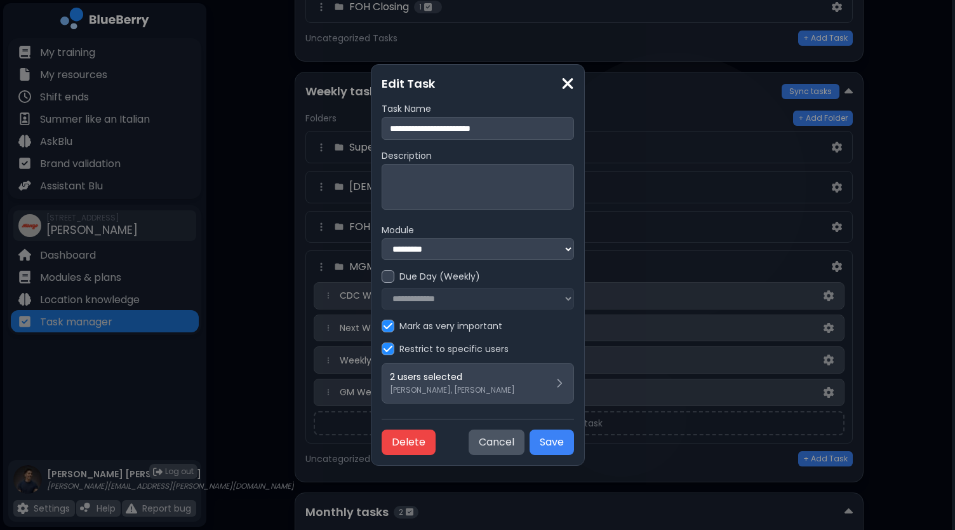
click at [463, 298] on div "**********" at bounding box center [478, 289] width 192 height 39
click at [382, 273] on div "Due Day (Weekly)" at bounding box center [478, 276] width 192 height 13
click at [382, 295] on select "**********" at bounding box center [478, 299] width 192 height 22
select select "*"
click at [382, 288] on select "**********" at bounding box center [478, 299] width 192 height 22
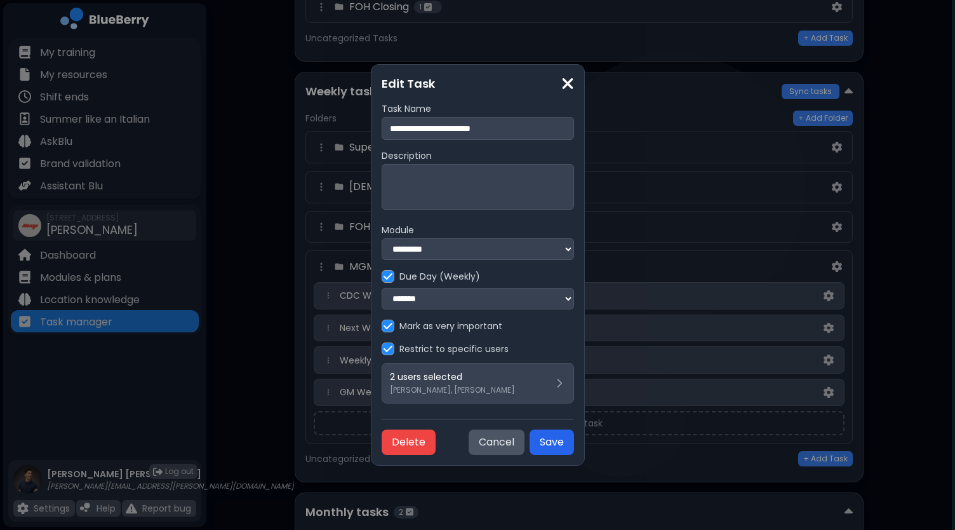
click at [574, 445] on button "Save" at bounding box center [552, 441] width 44 height 25
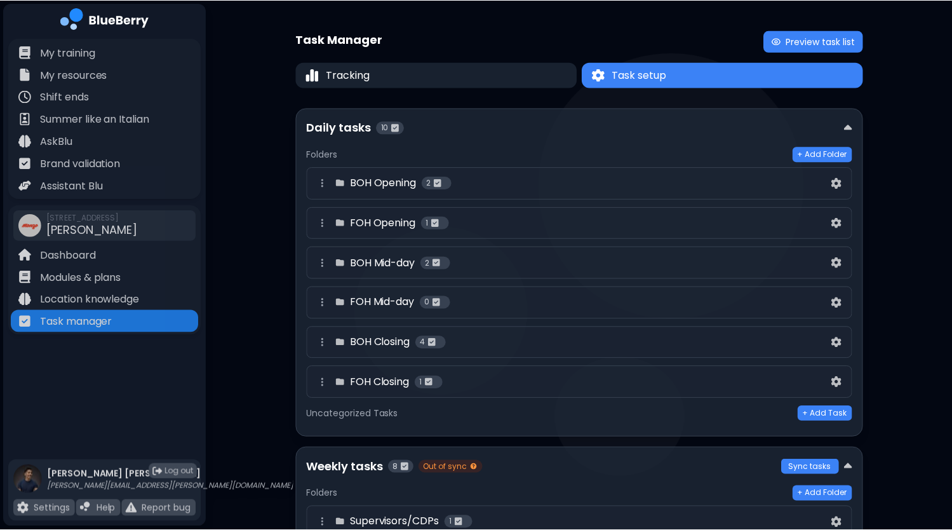
scroll to position [375, 0]
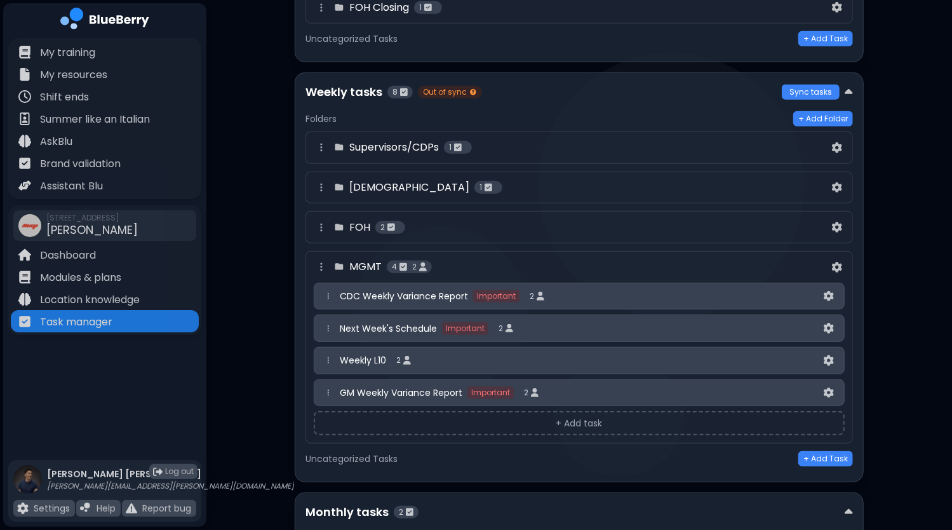
click at [653, 322] on div "Next Week's Schedule Important 2" at bounding box center [580, 328] width 481 height 13
click at [827, 325] on img at bounding box center [829, 328] width 10 height 11
select select "*"
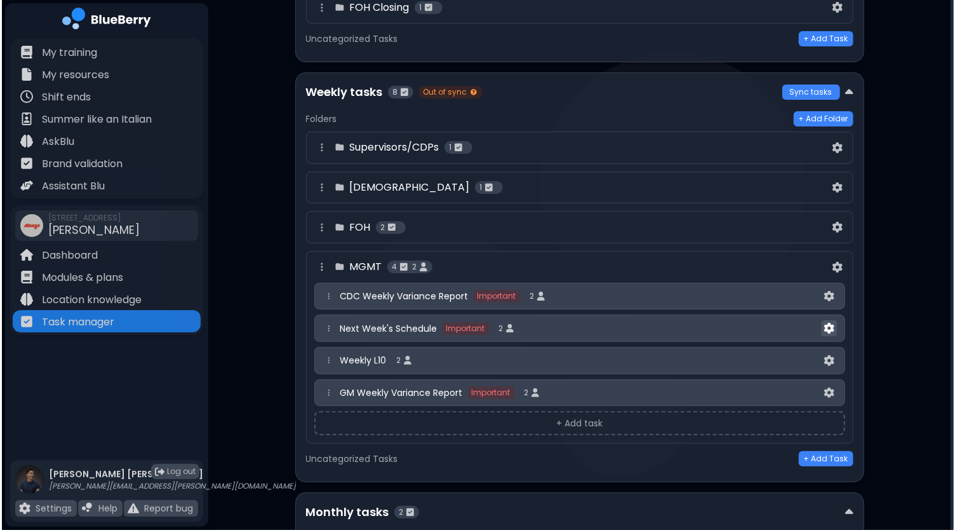
scroll to position [0, 0]
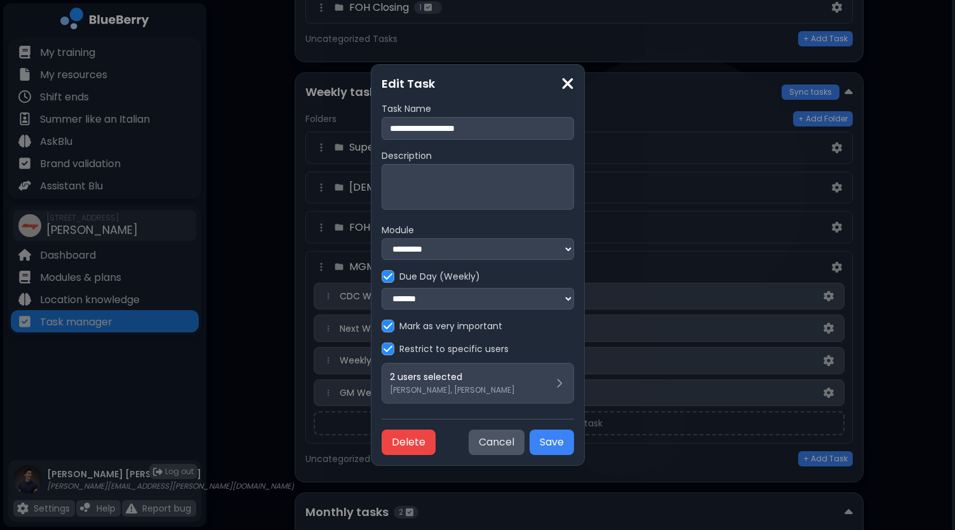
click at [382, 124] on input "**********" at bounding box center [478, 128] width 192 height 23
type input "**********"
click at [574, 442] on button "Save" at bounding box center [552, 441] width 44 height 25
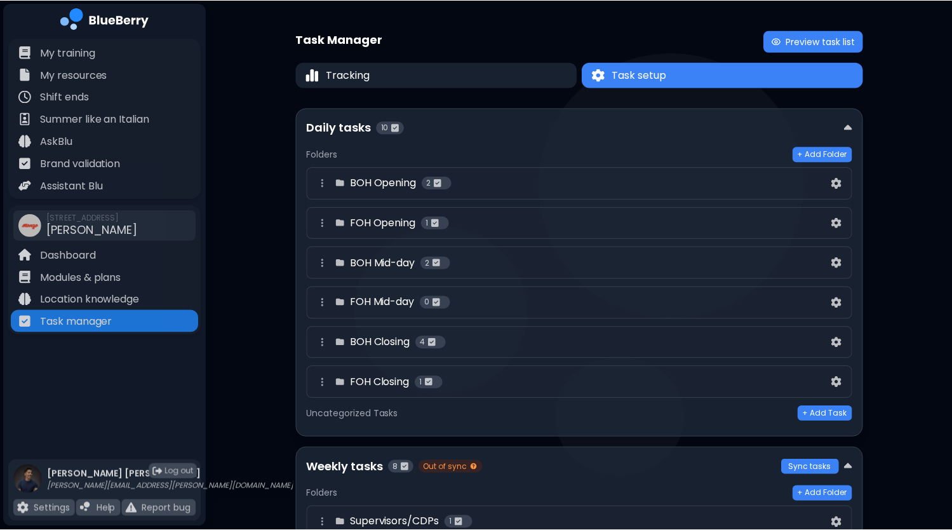
scroll to position [375, 0]
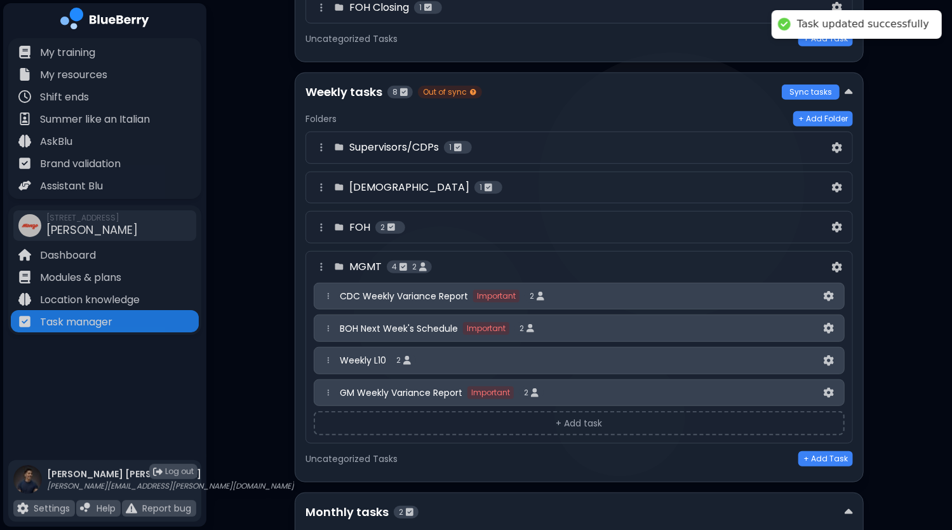
click at [573, 414] on button "+ Add task" at bounding box center [579, 423] width 531 height 24
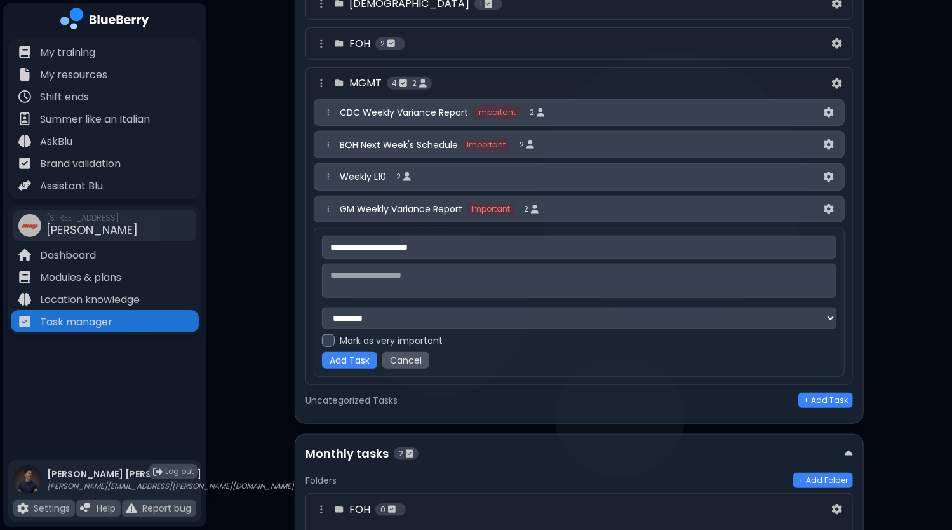
scroll to position [565, 0]
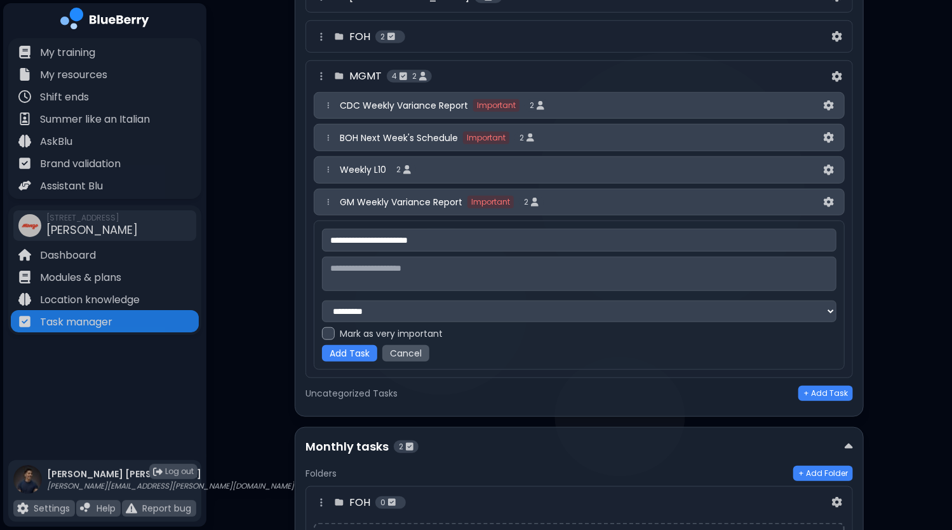
type input "**********"
click at [330, 332] on div at bounding box center [328, 333] width 13 height 13
click at [342, 346] on button "Add Task" at bounding box center [349, 353] width 55 height 17
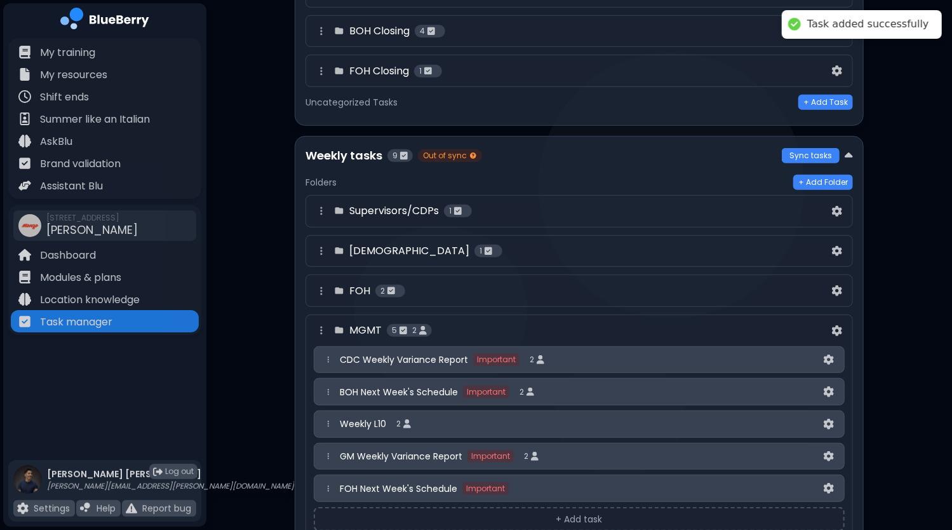
scroll to position [419, 0]
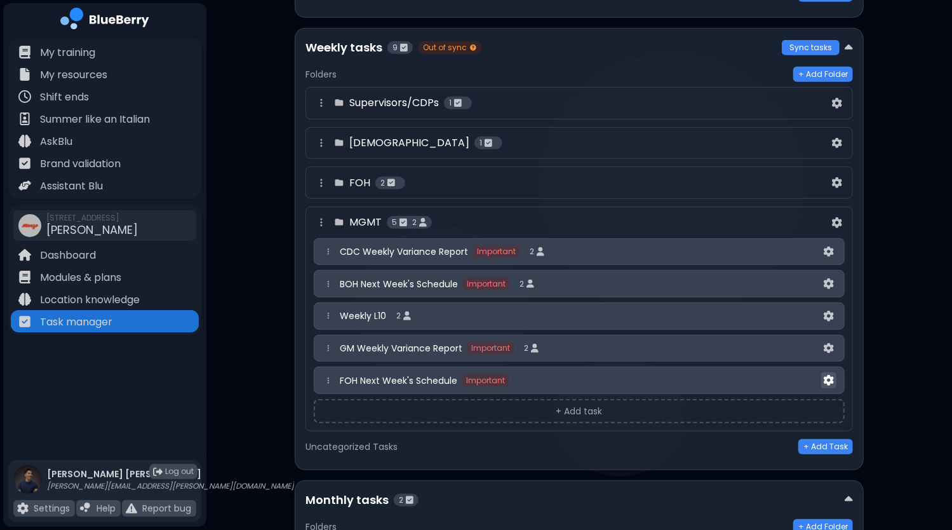
click at [831, 375] on img at bounding box center [829, 380] width 10 height 11
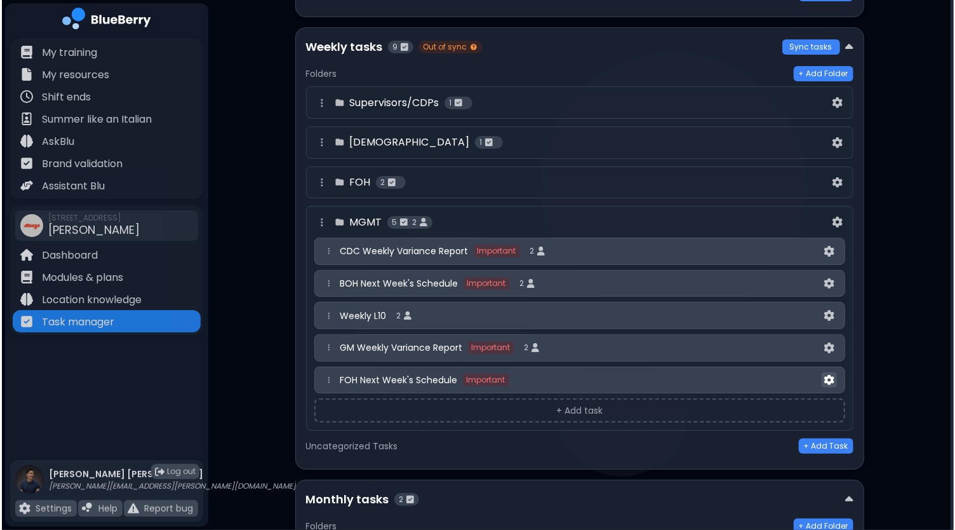
scroll to position [0, 0]
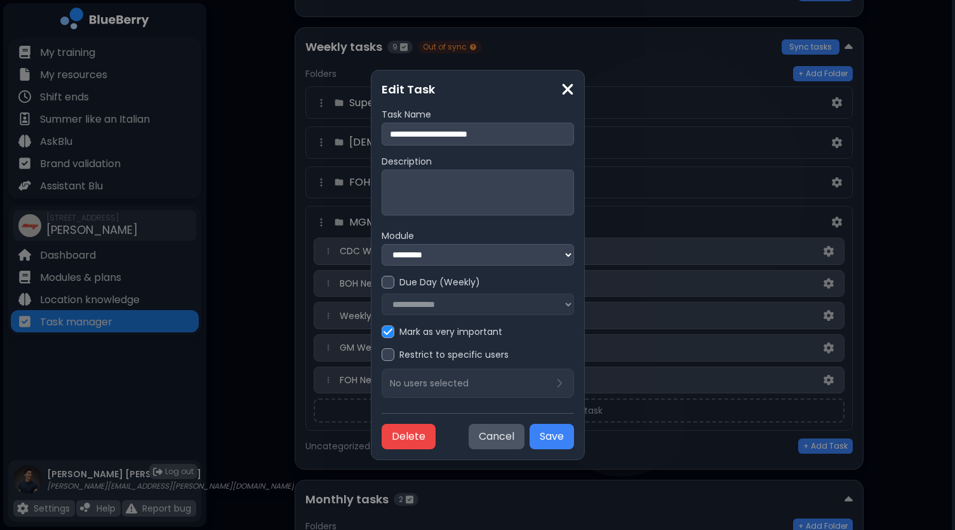
click at [382, 284] on div "Due Day (Weekly)" at bounding box center [478, 282] width 192 height 13
click at [384, 300] on select "**********" at bounding box center [478, 304] width 192 height 22
select select "*"
click at [382, 293] on select "**********" at bounding box center [478, 304] width 192 height 22
click at [382, 359] on div at bounding box center [388, 354] width 13 height 13
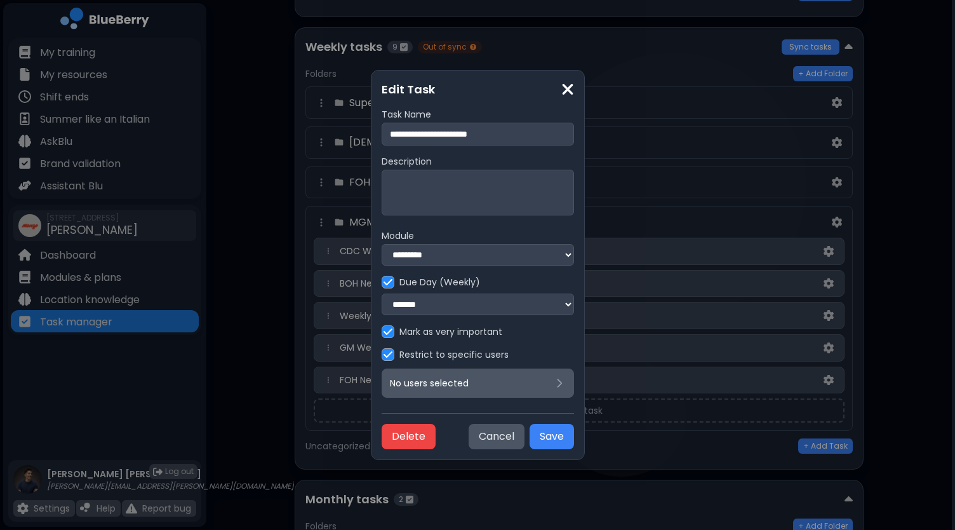
click at [415, 392] on div "No users selected" at bounding box center [478, 382] width 192 height 29
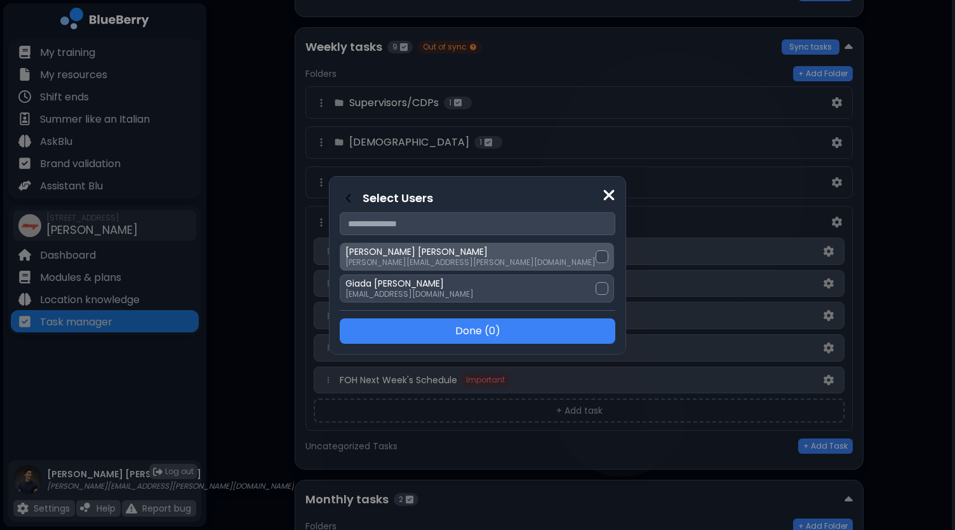
click at [596, 256] on div at bounding box center [602, 256] width 13 height 13
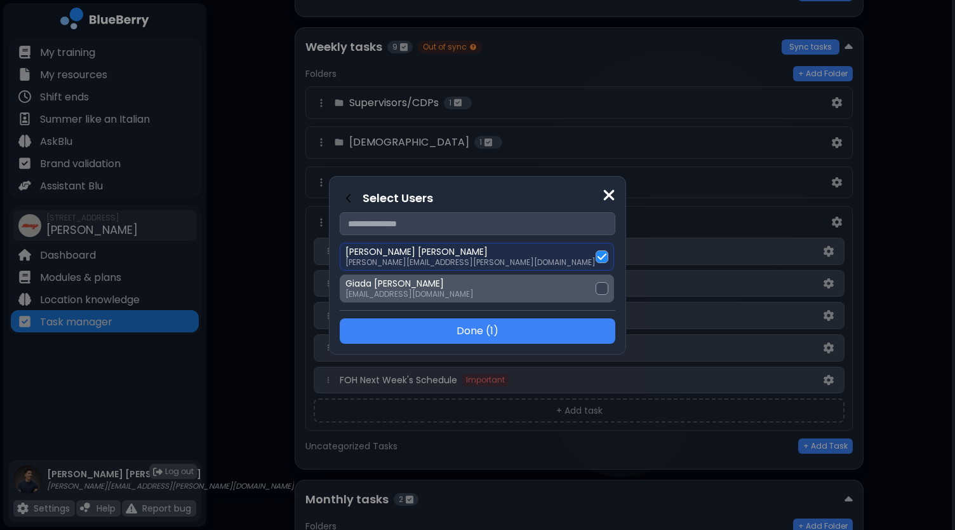
click at [596, 285] on div at bounding box center [602, 288] width 13 height 13
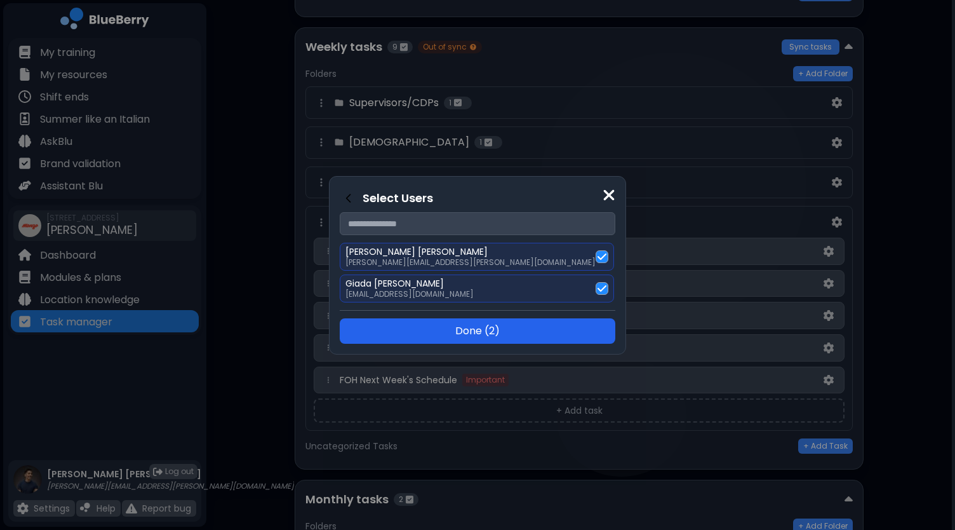
click at [525, 326] on button "Done ( 2 )" at bounding box center [478, 330] width 276 height 25
select select "*"
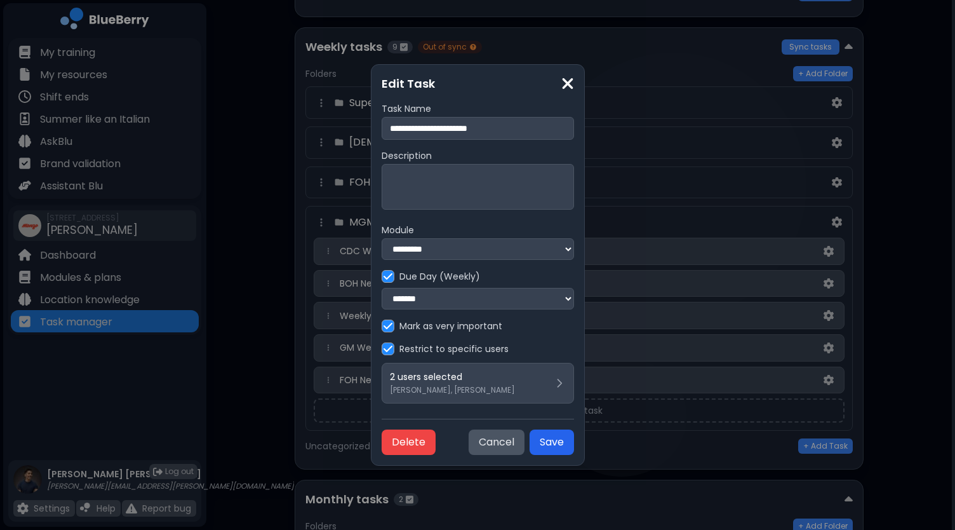
click at [574, 447] on button "Save" at bounding box center [552, 441] width 44 height 25
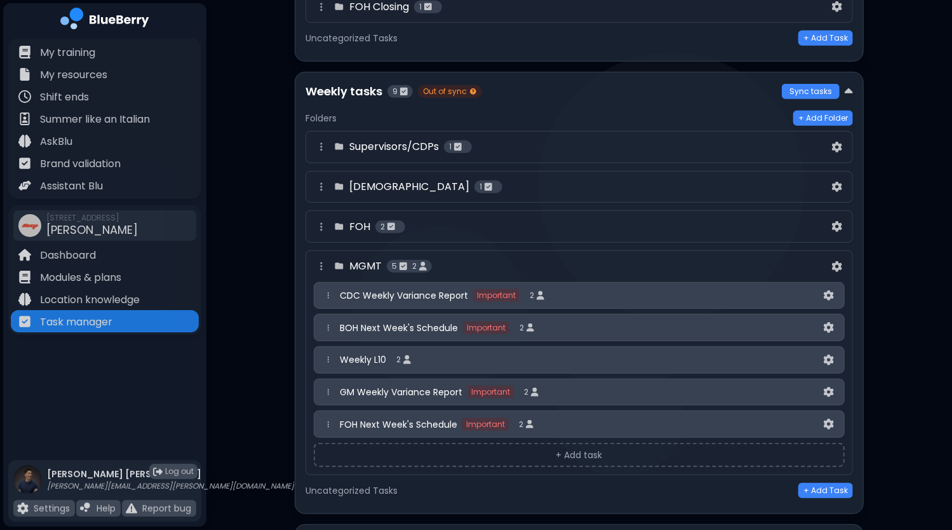
scroll to position [356, 0]
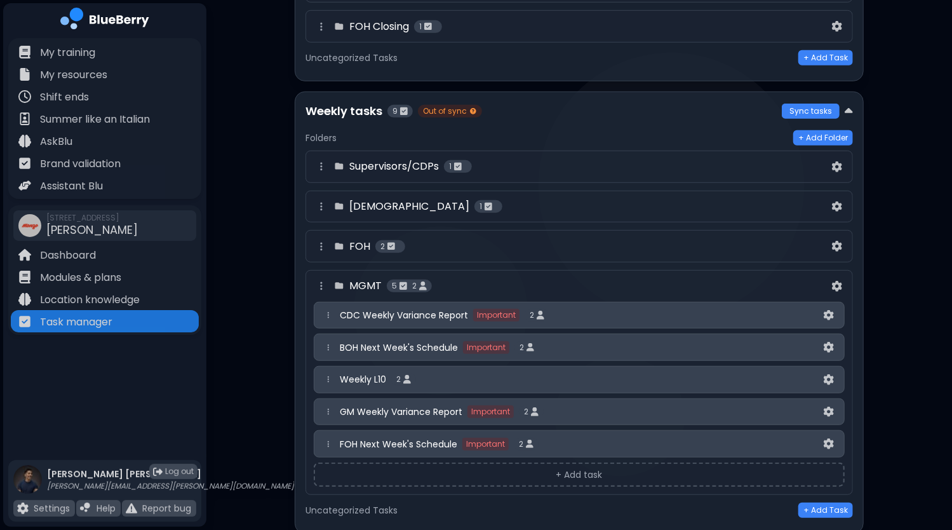
click at [511, 248] on div "FOH 2" at bounding box center [572, 246] width 516 height 15
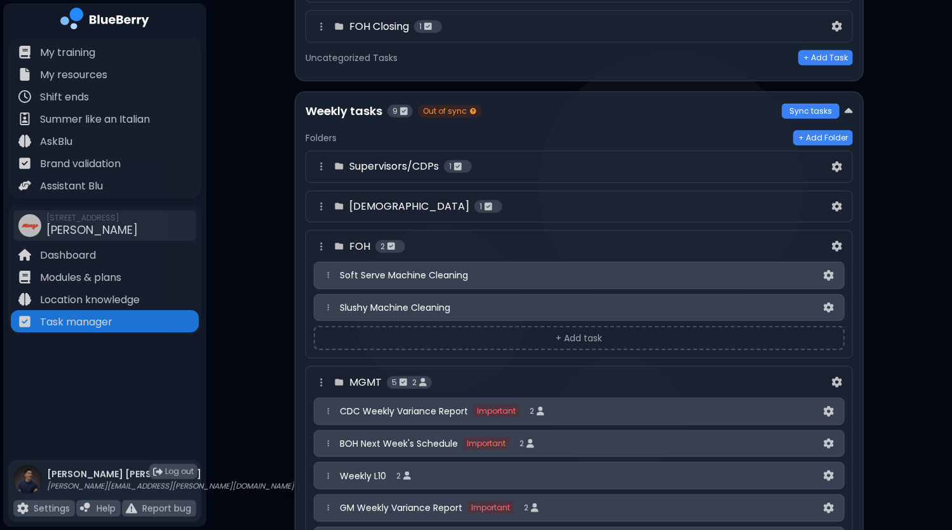
click at [466, 199] on div "[DEMOGRAPHIC_DATA] 1" at bounding box center [572, 206] width 516 height 15
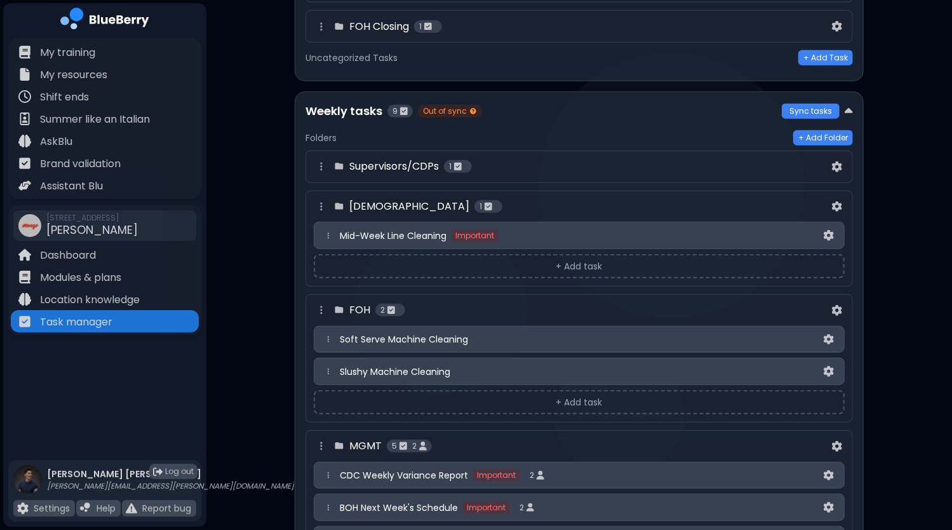
click at [582, 163] on div "Supervisors/CDPs 1" at bounding box center [572, 166] width 516 height 15
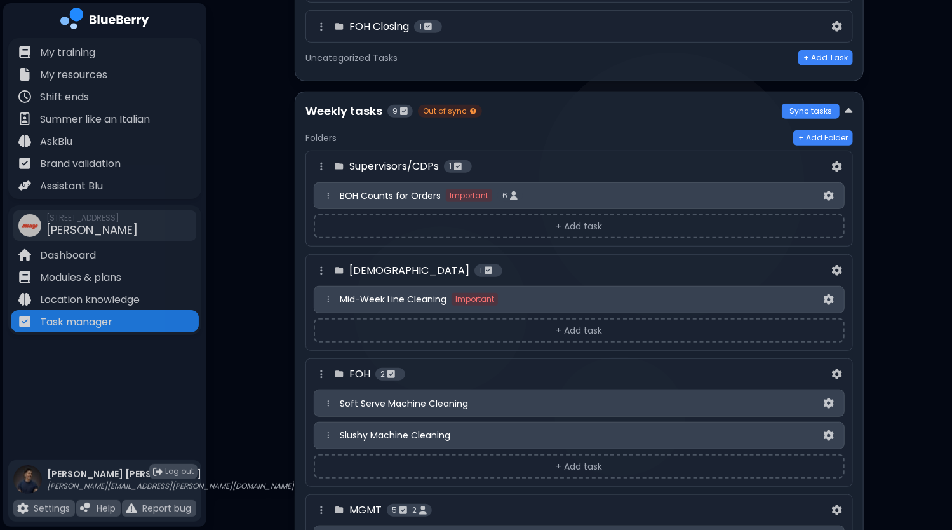
click at [553, 192] on div "BOH Counts for Orders Important 6" at bounding box center [580, 195] width 481 height 13
click at [828, 191] on img at bounding box center [829, 196] width 10 height 11
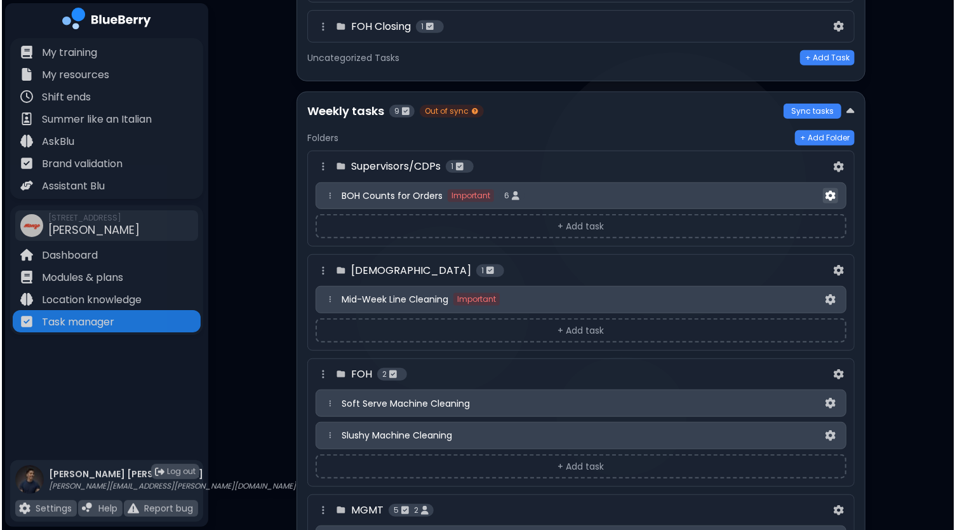
scroll to position [0, 0]
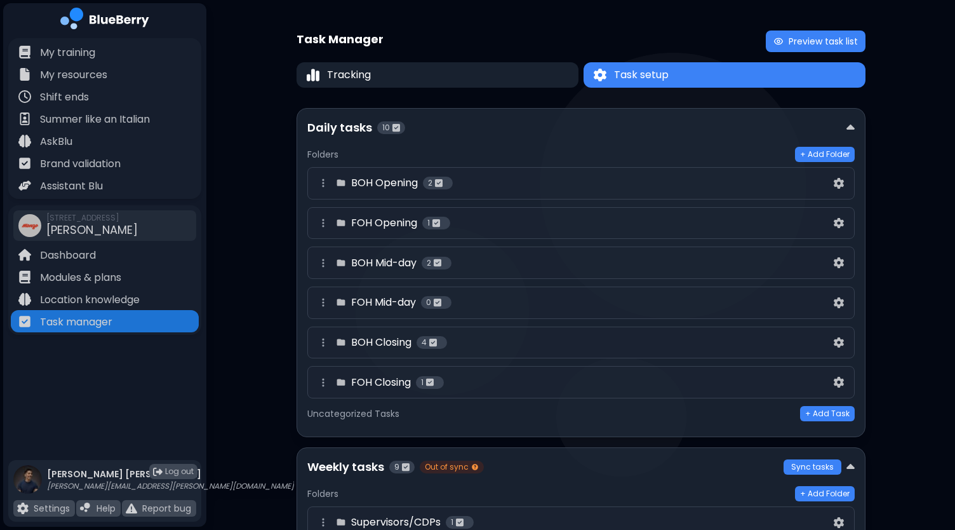
select select "*"
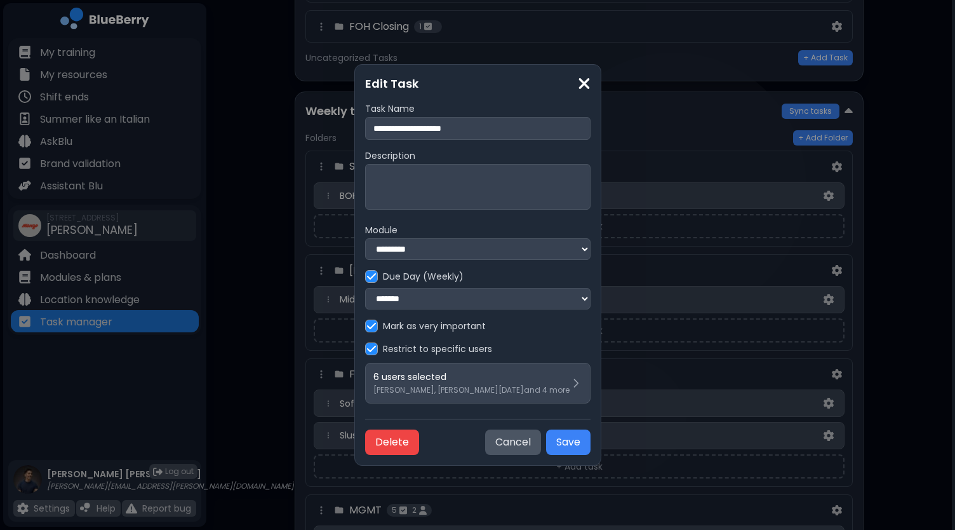
click at [494, 128] on input "**********" at bounding box center [477, 128] width 225 height 23
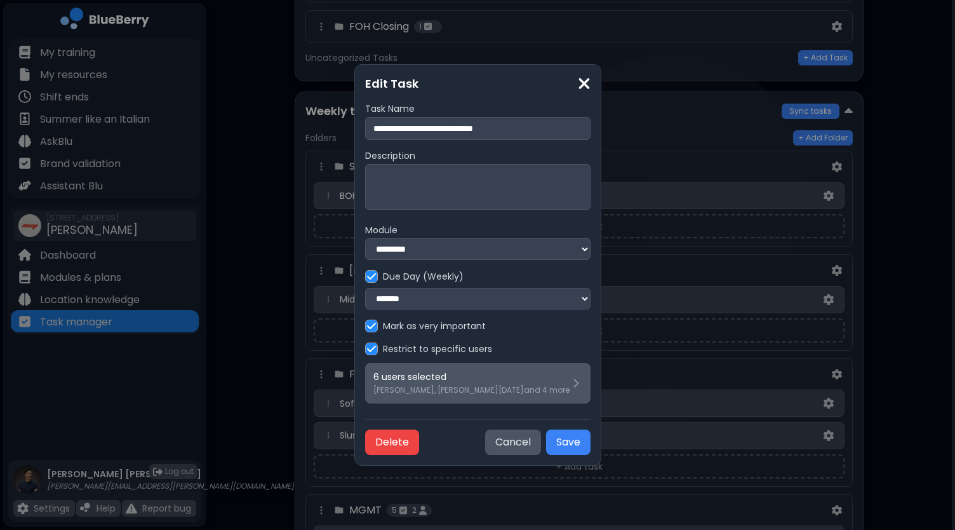
type input "**********"
click at [549, 387] on div "6 users selected [PERSON_NAME], [PERSON_NAME][DATE] and 4 more" at bounding box center [477, 383] width 209 height 24
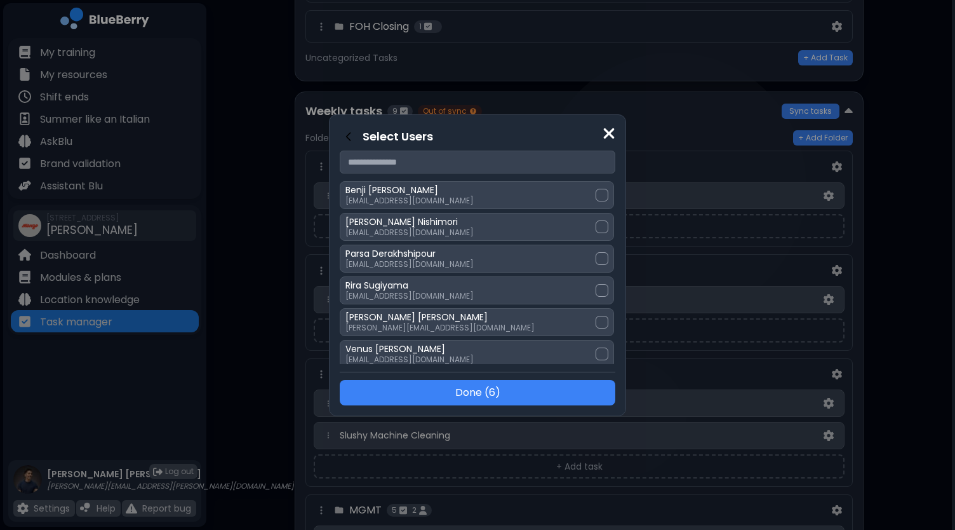
scroll to position [659, 0]
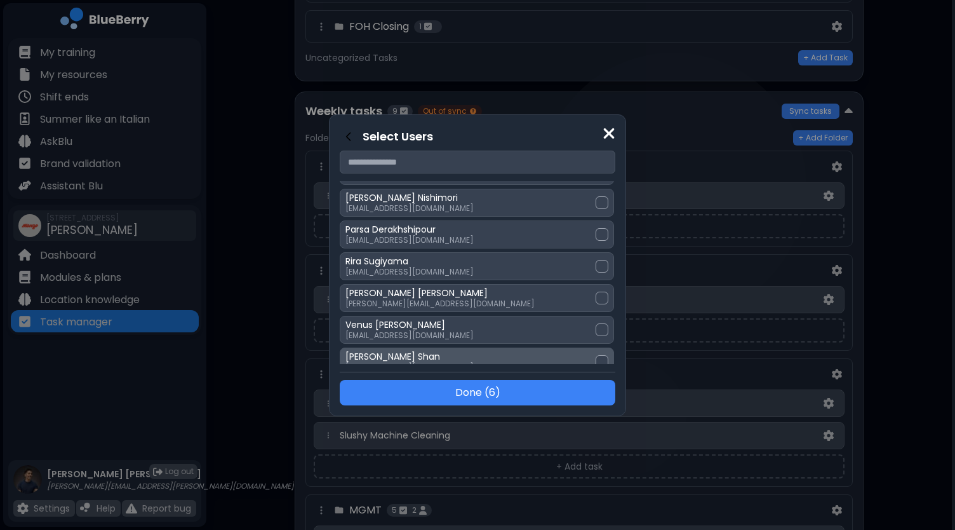
click at [596, 355] on div at bounding box center [602, 361] width 13 height 13
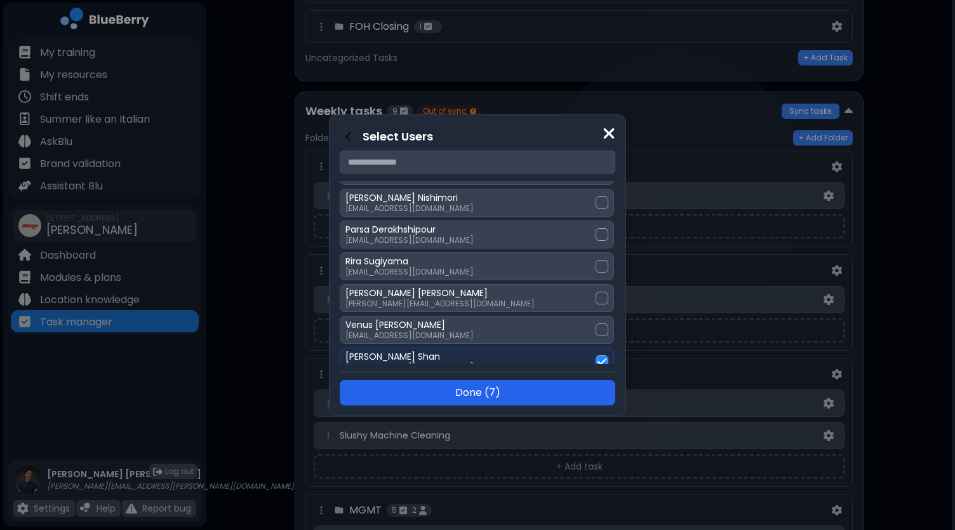
click at [517, 391] on button "Done ( 7 )" at bounding box center [478, 392] width 276 height 25
select select "*"
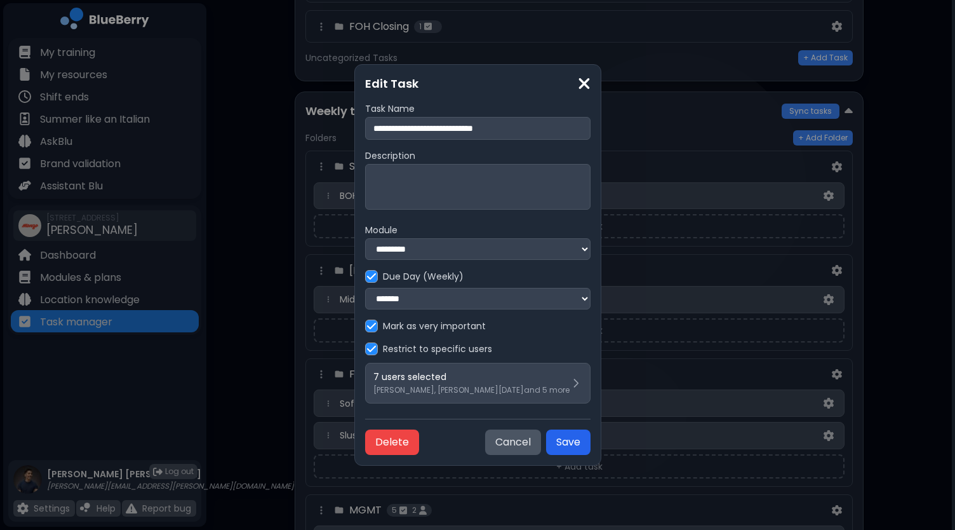
click at [577, 442] on button "Save" at bounding box center [568, 441] width 44 height 25
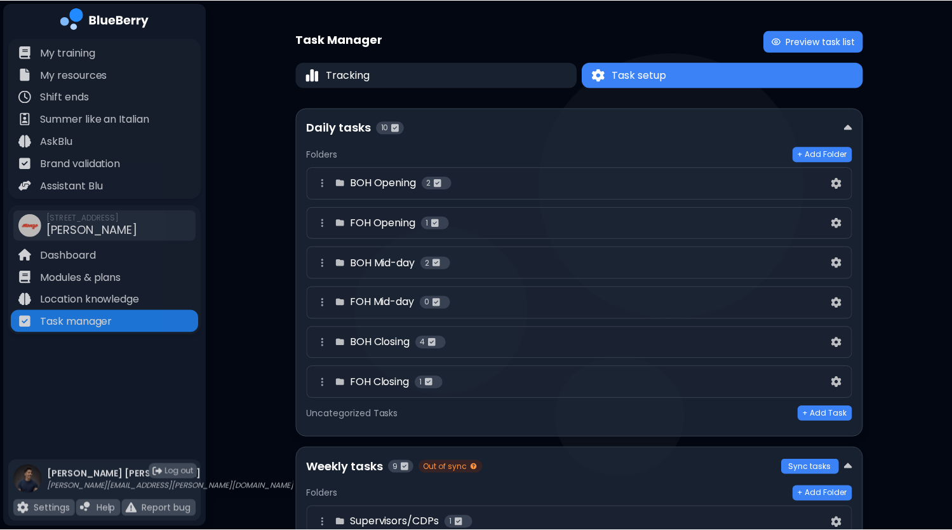
scroll to position [356, 0]
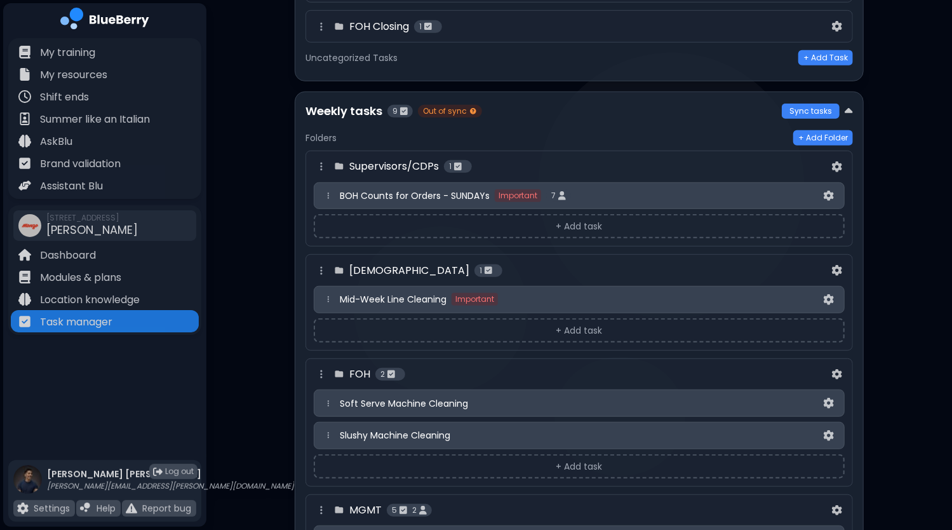
click at [568, 223] on button "+ Add task" at bounding box center [579, 226] width 531 height 24
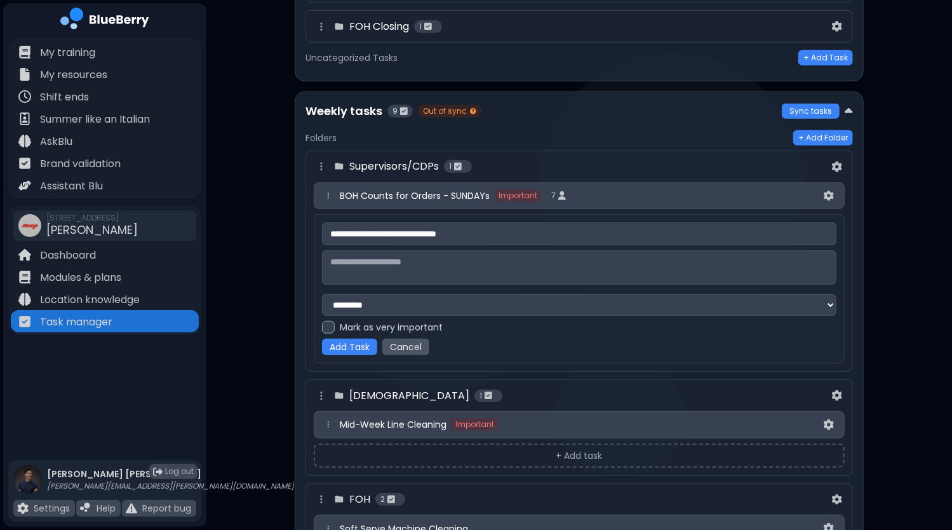
type input "**********"
click at [324, 324] on div at bounding box center [328, 327] width 13 height 13
click at [349, 349] on button "Add Task" at bounding box center [349, 347] width 55 height 17
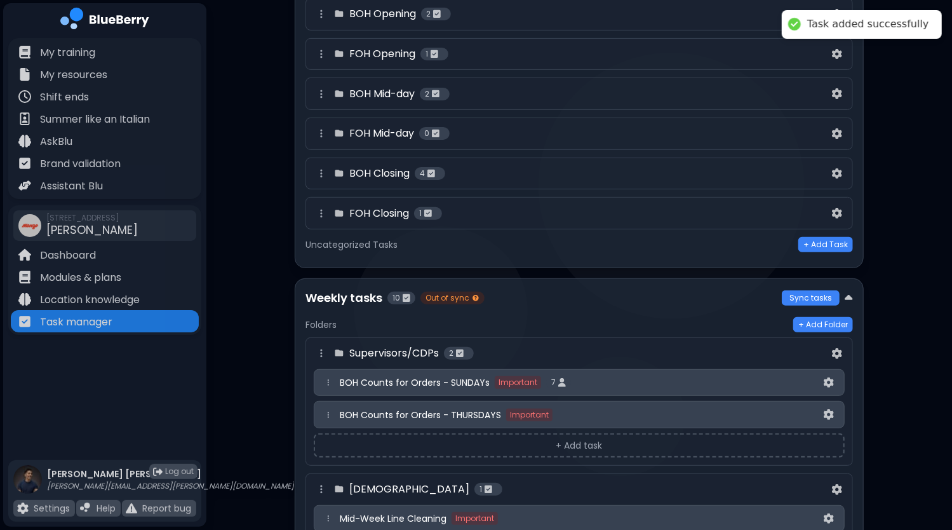
scroll to position [337, 0]
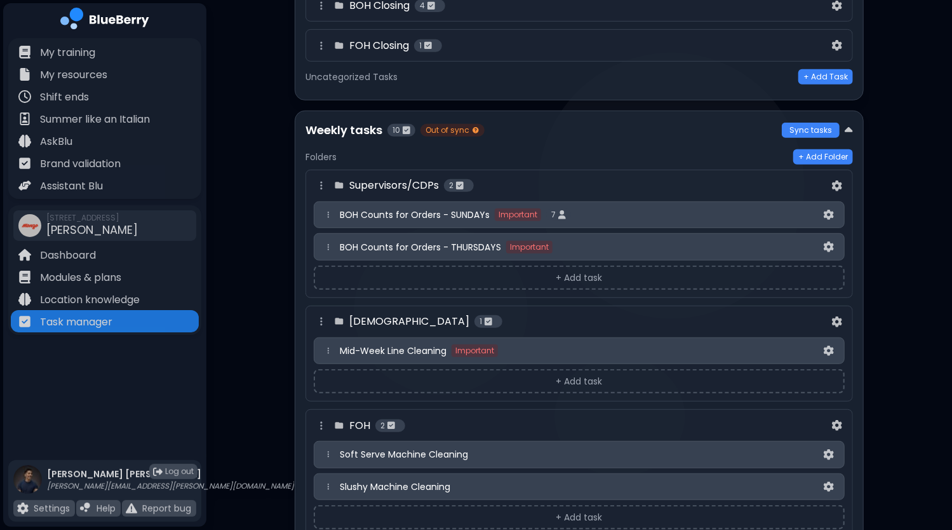
click at [489, 215] on div "BOH Counts for Orders - SUNDAYs Important 7" at bounding box center [580, 214] width 481 height 13
click at [829, 210] on img at bounding box center [829, 215] width 10 height 11
select select "*"
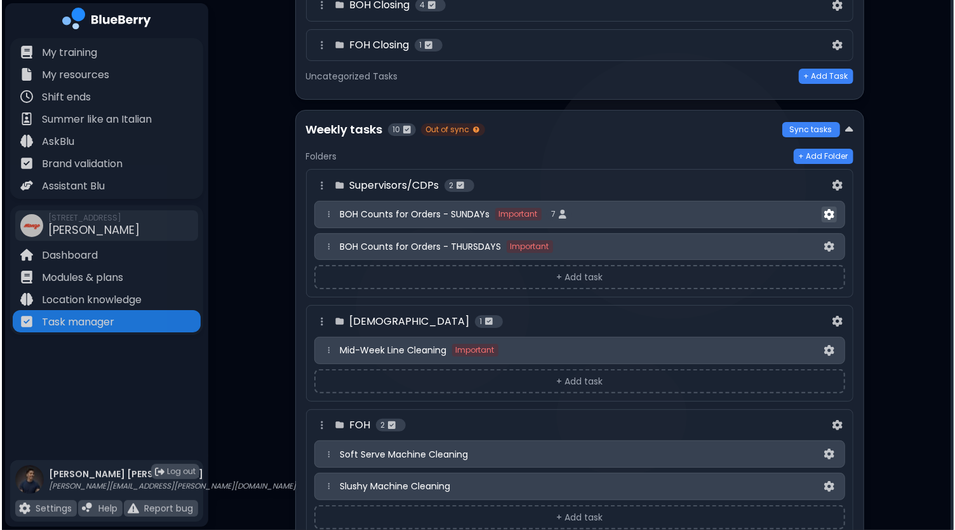
scroll to position [0, 0]
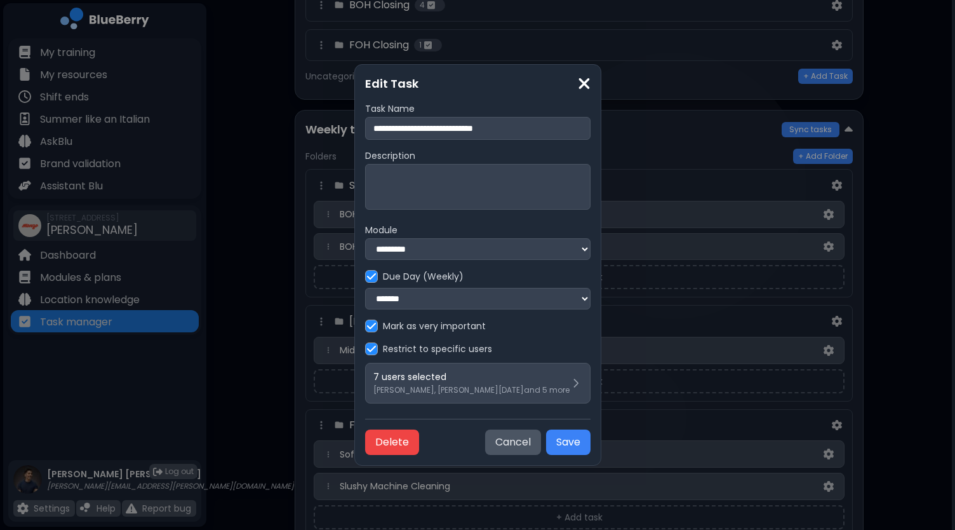
click at [540, 126] on input "**********" at bounding box center [477, 128] width 225 height 23
type input "**********"
click at [586, 444] on button "Save" at bounding box center [568, 441] width 44 height 25
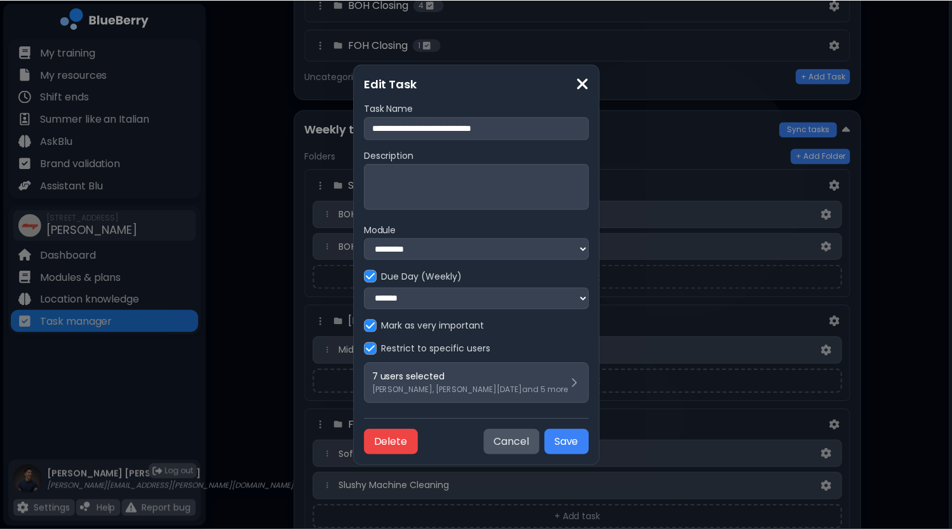
scroll to position [337, 0]
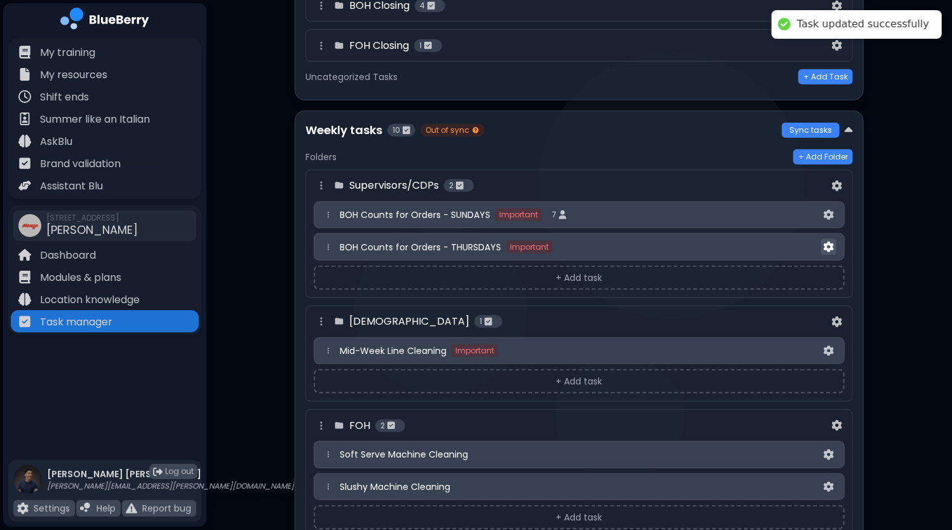
click at [829, 241] on img at bounding box center [829, 246] width 10 height 11
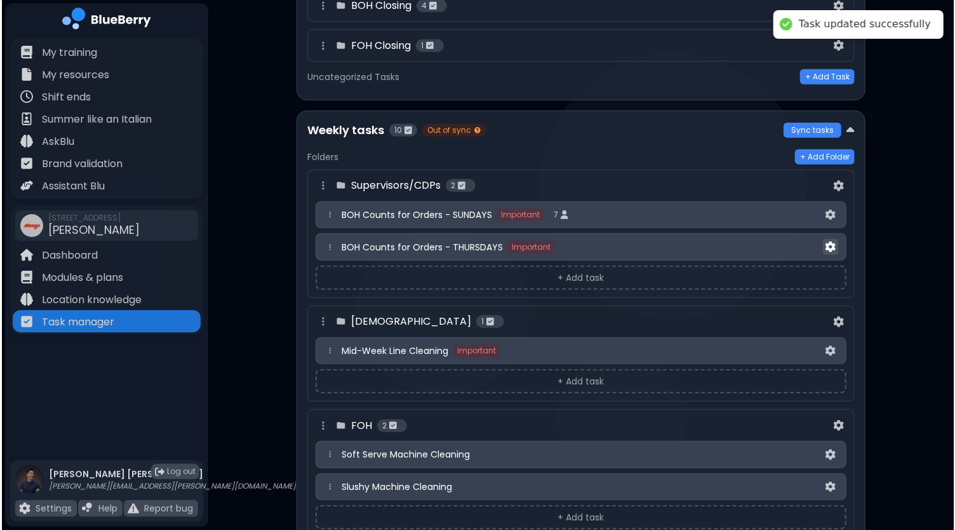
scroll to position [0, 0]
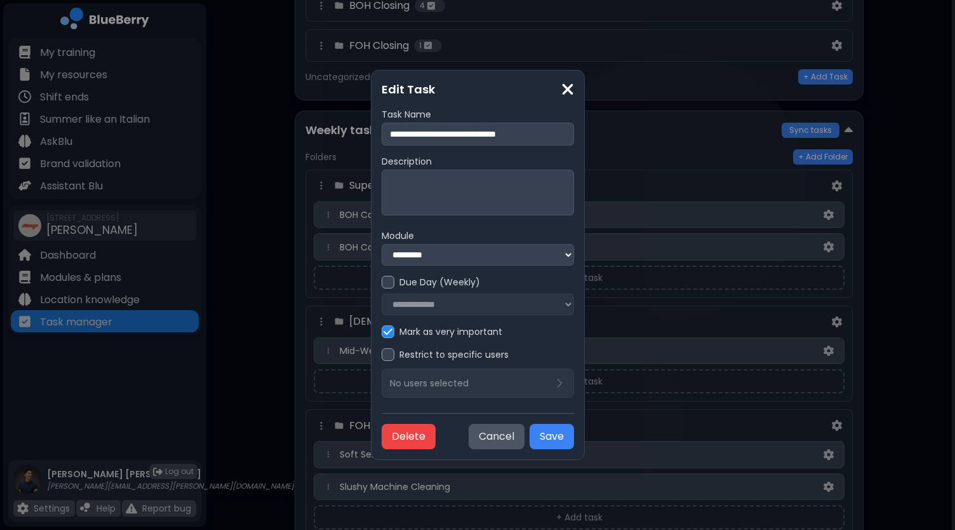
click at [382, 284] on div at bounding box center [388, 282] width 13 height 13
click at [406, 306] on select "**********" at bounding box center [478, 304] width 192 height 22
select select "*"
click at [382, 293] on select "**********" at bounding box center [478, 304] width 192 height 22
click at [382, 357] on div at bounding box center [388, 354] width 13 height 13
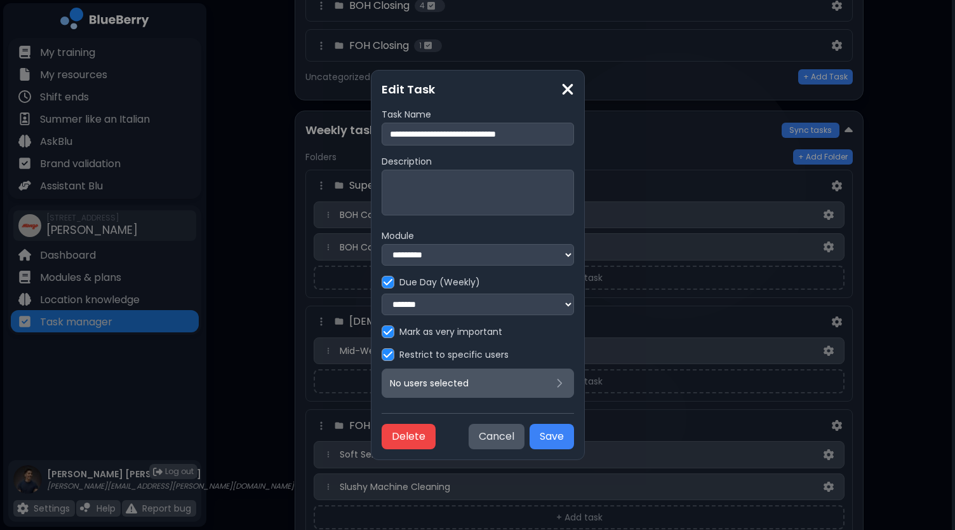
click at [413, 387] on p "No users selected" at bounding box center [429, 382] width 79 height 11
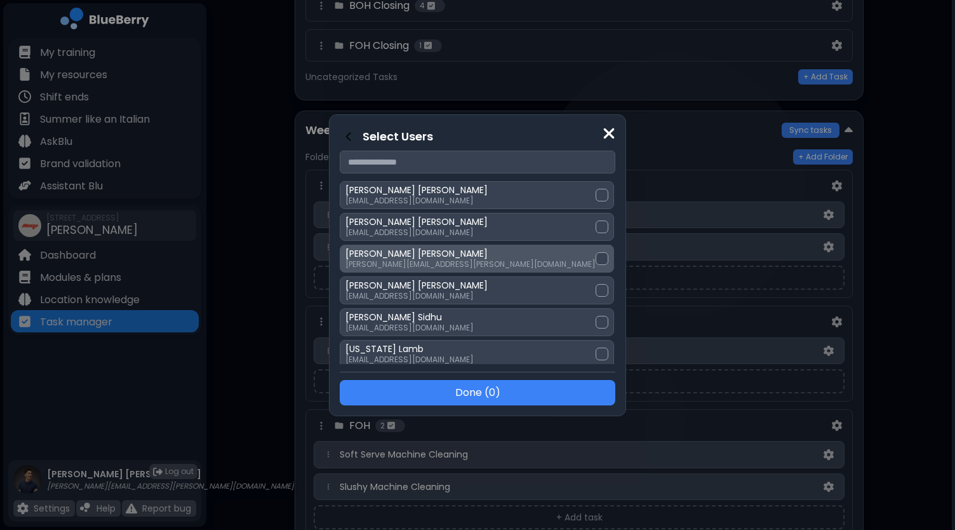
click at [596, 253] on div at bounding box center [602, 258] width 13 height 13
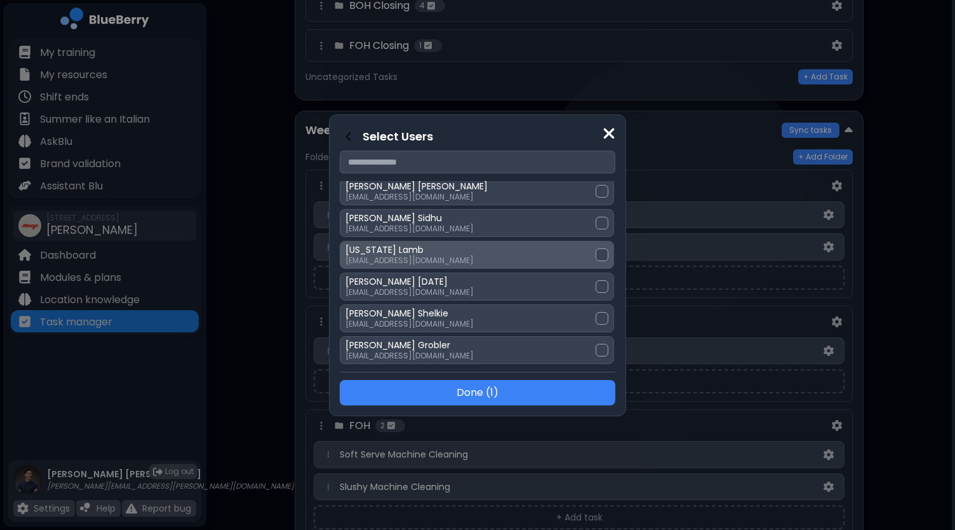
scroll to position [127, 0]
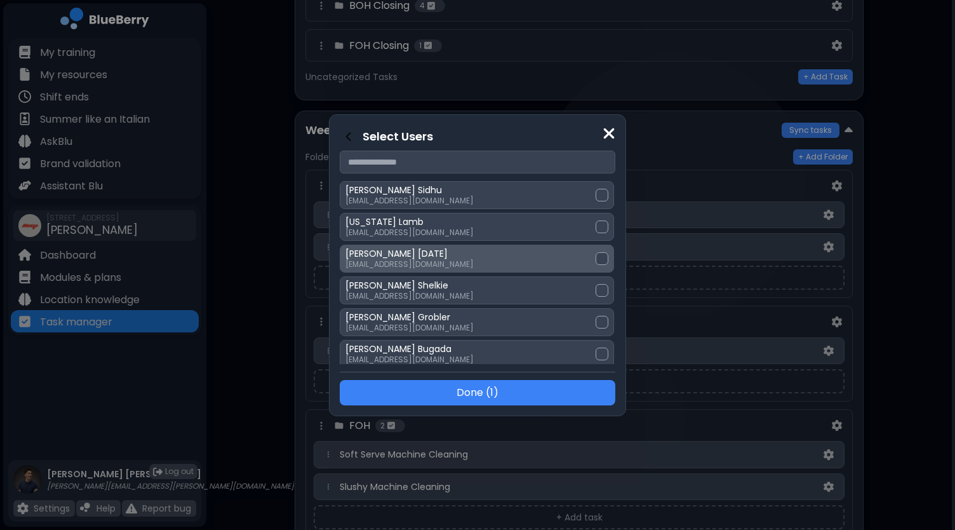
click at [596, 253] on div at bounding box center [602, 258] width 13 height 13
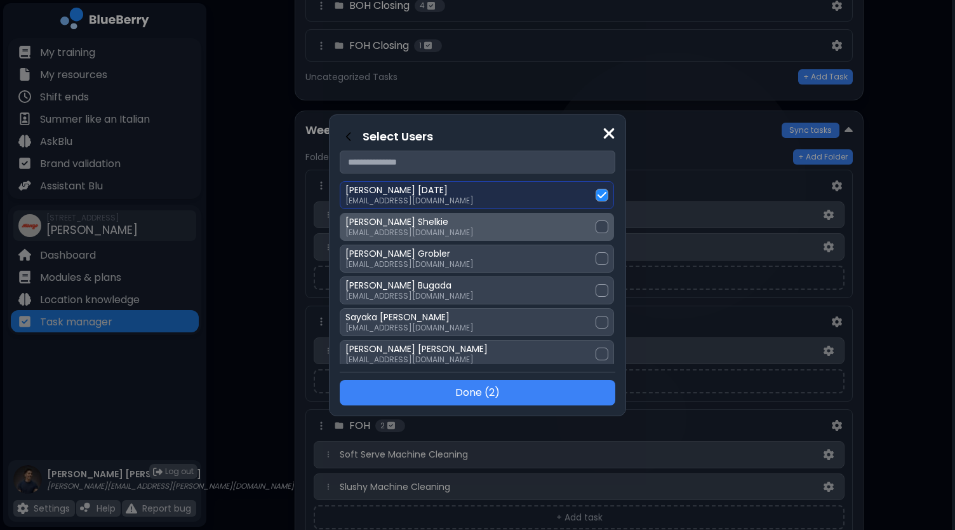
scroll to position [254, 0]
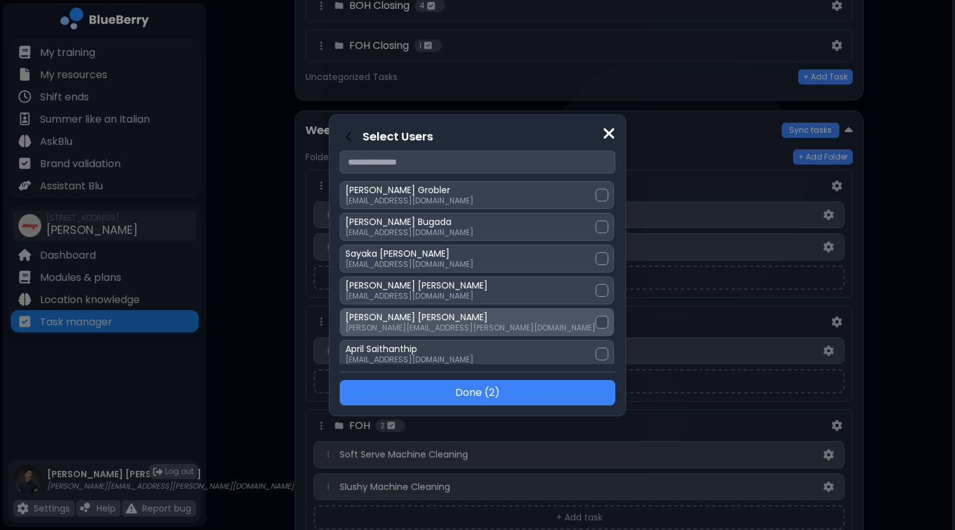
click at [596, 316] on div at bounding box center [602, 322] width 13 height 13
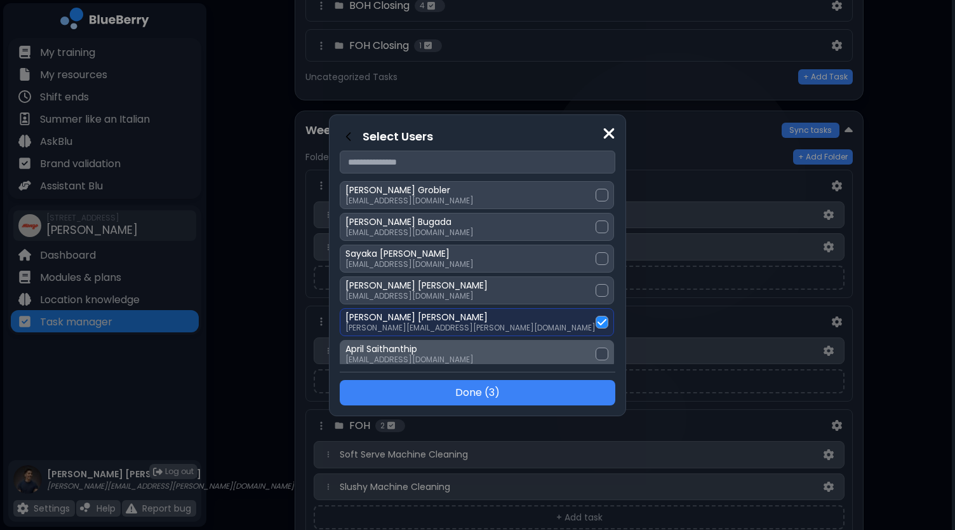
click at [596, 347] on div at bounding box center [602, 353] width 13 height 13
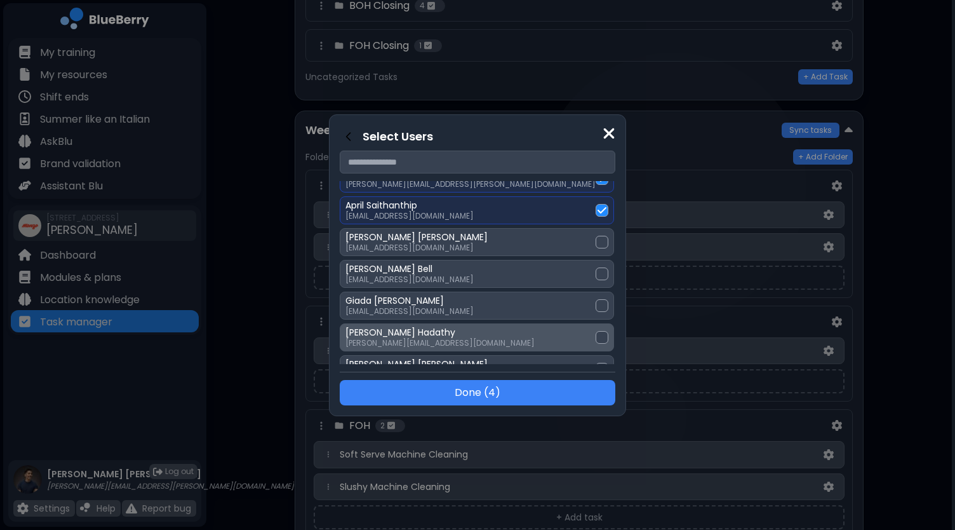
scroll to position [445, 0]
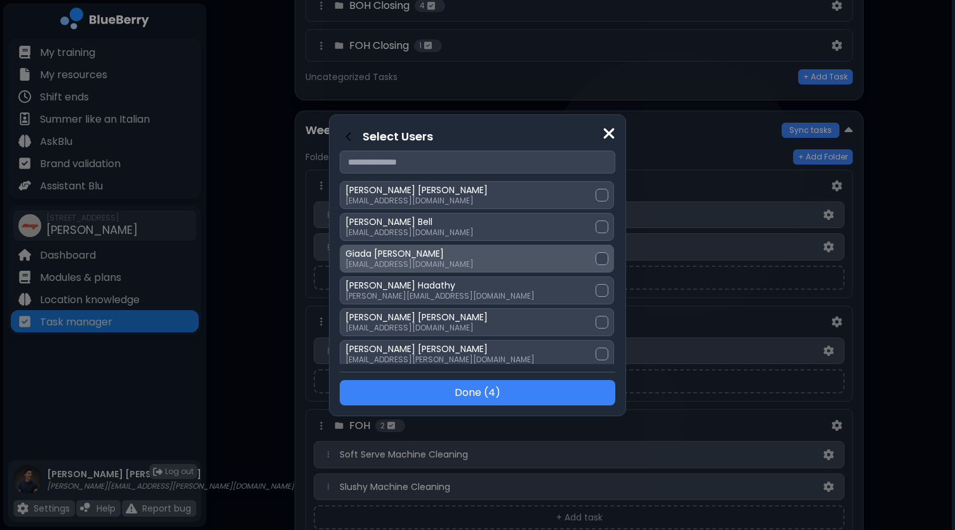
click at [596, 252] on div at bounding box center [602, 258] width 13 height 13
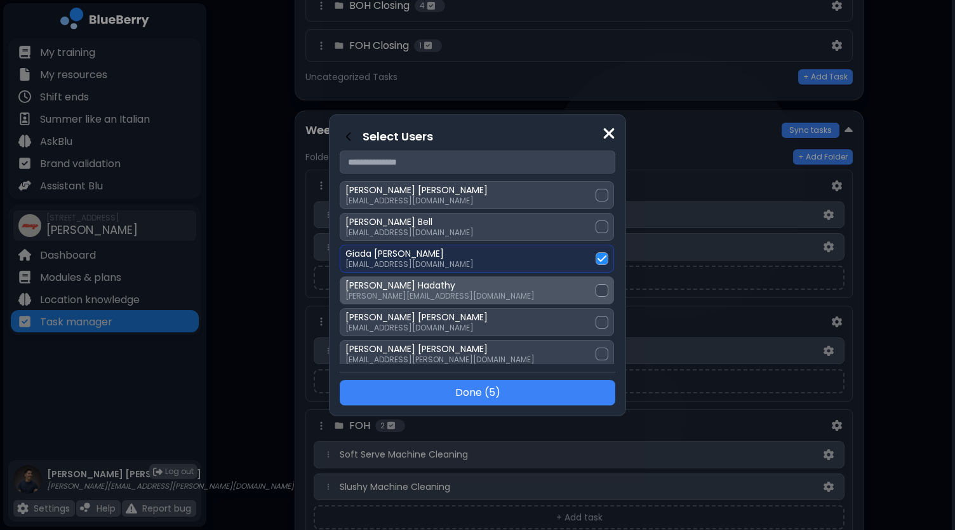
click at [596, 284] on div at bounding box center [602, 290] width 13 height 13
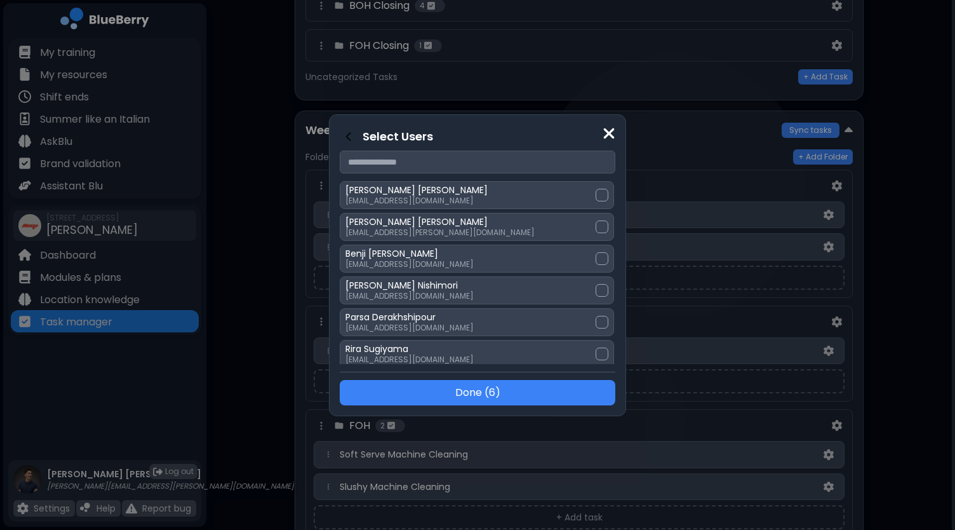
scroll to position [659, 0]
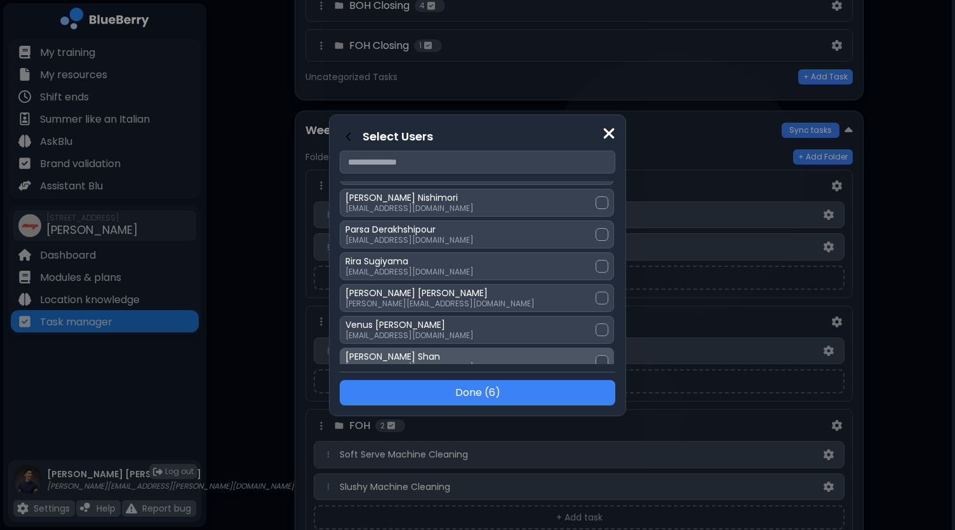
click at [596, 355] on div at bounding box center [602, 361] width 13 height 13
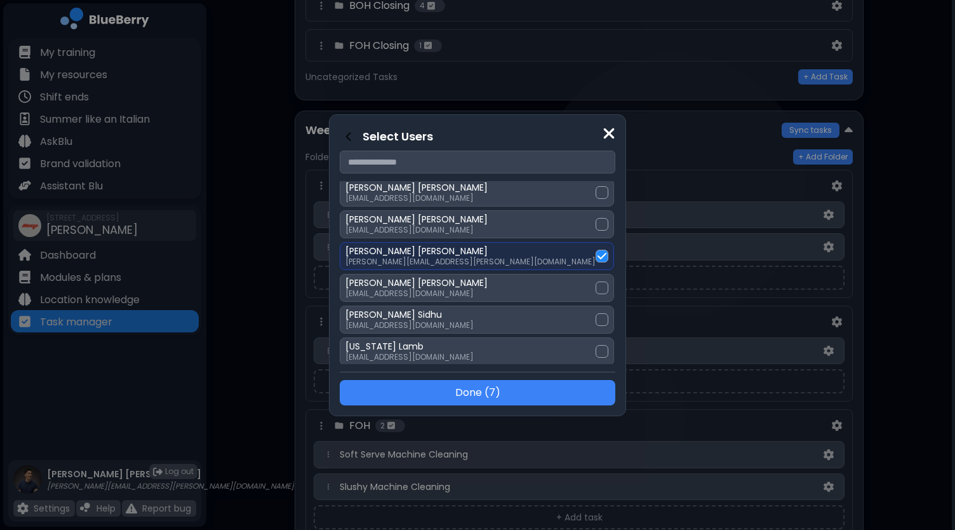
scroll to position [0, 0]
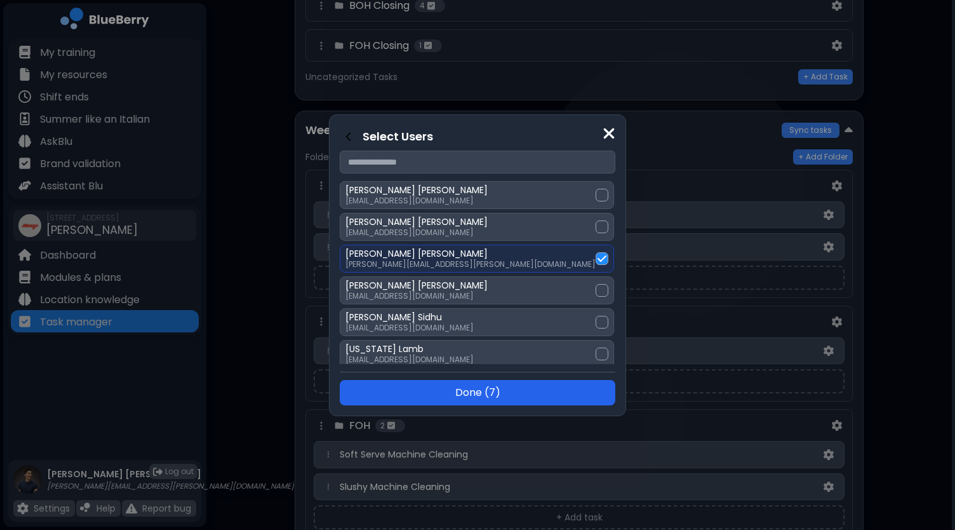
click at [510, 390] on button "Done ( 7 )" at bounding box center [478, 392] width 276 height 25
select select "*"
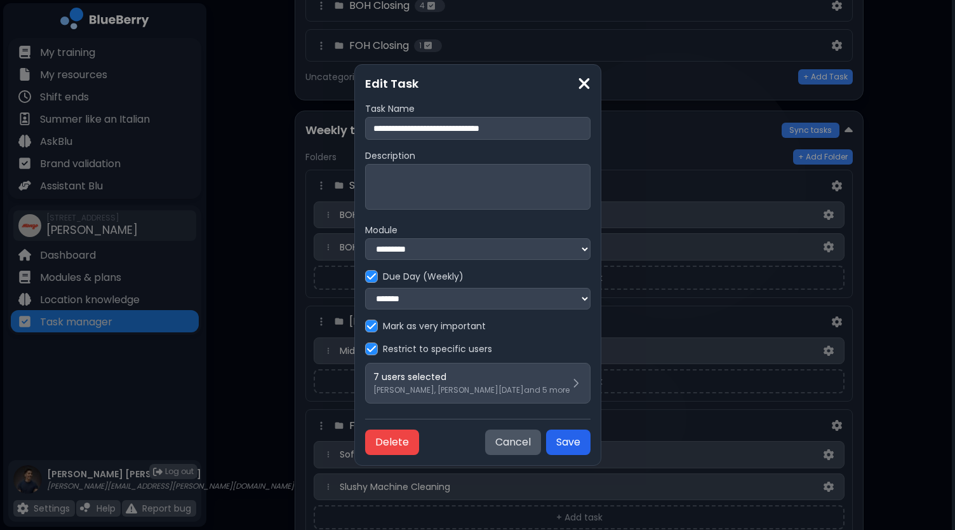
click at [574, 444] on button "Save" at bounding box center [568, 441] width 44 height 25
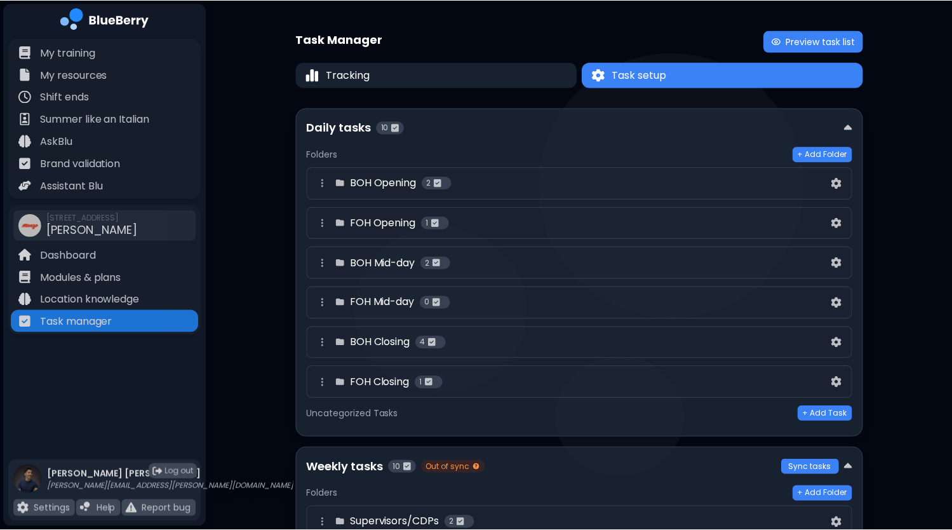
scroll to position [337, 0]
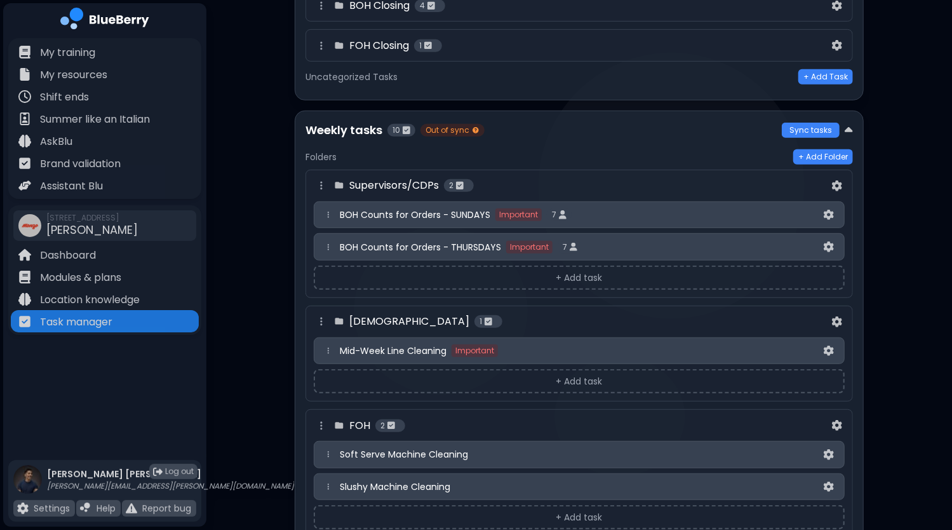
click at [580, 268] on button "+ Add task" at bounding box center [579, 277] width 531 height 24
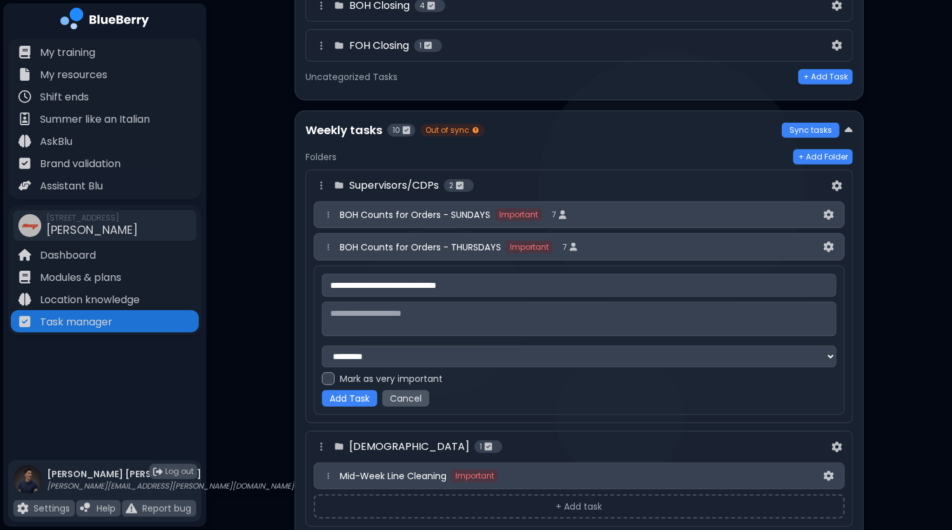
type input "**********"
click at [333, 379] on div at bounding box center [328, 378] width 13 height 13
click at [359, 394] on button "Add Task" at bounding box center [349, 398] width 55 height 17
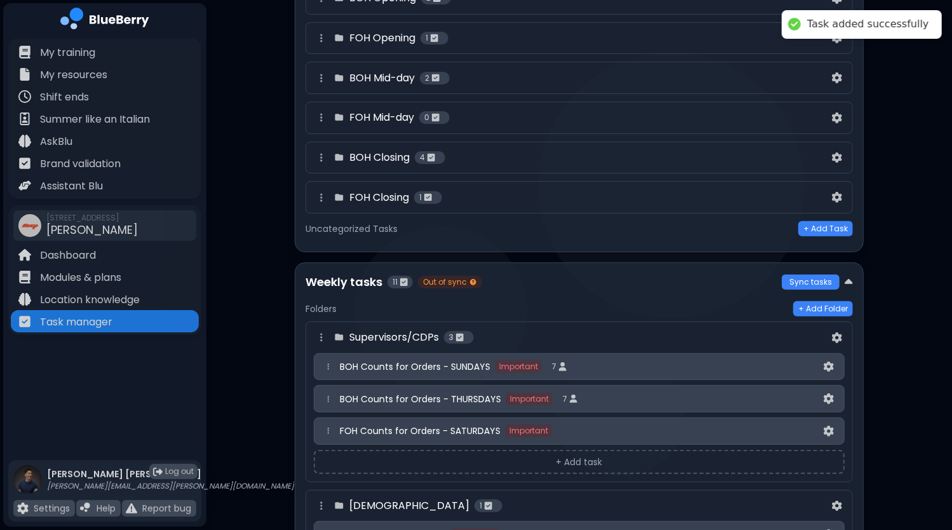
scroll to position [318, 0]
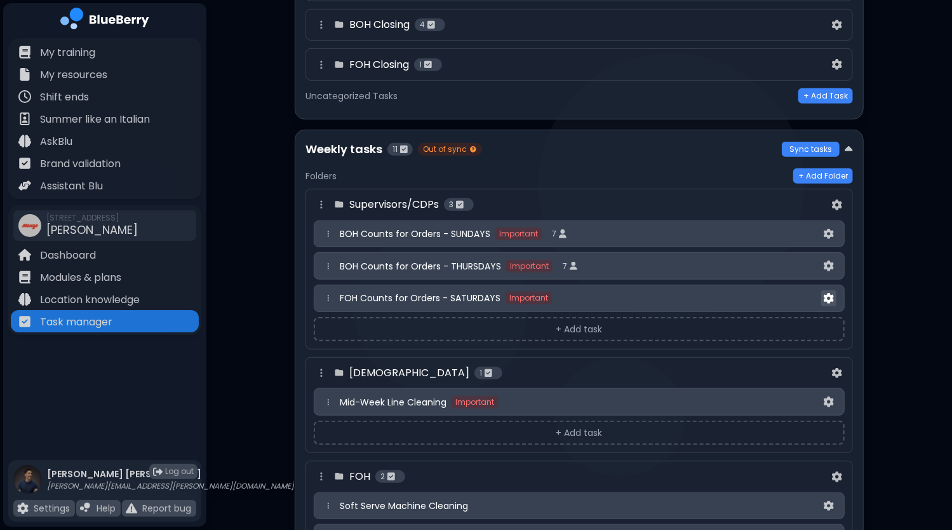
click at [830, 293] on img at bounding box center [829, 298] width 10 height 11
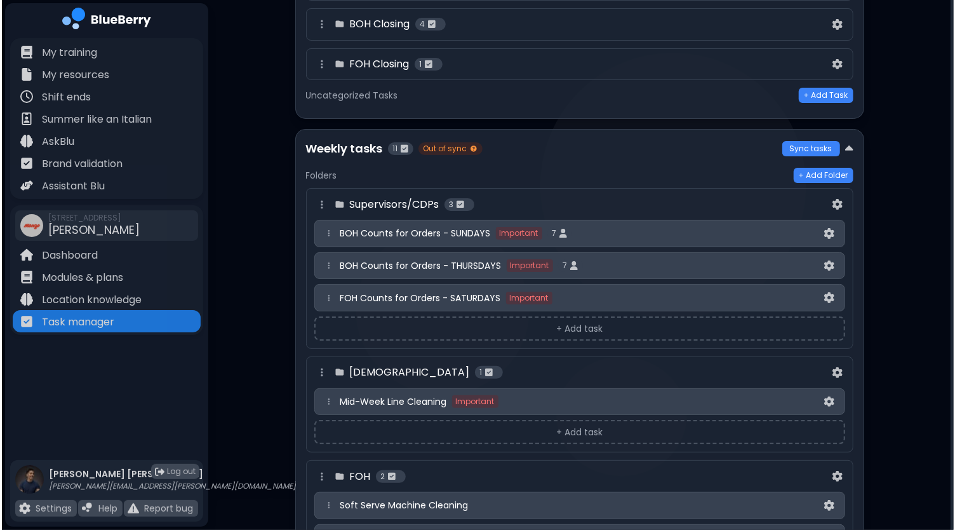
scroll to position [0, 0]
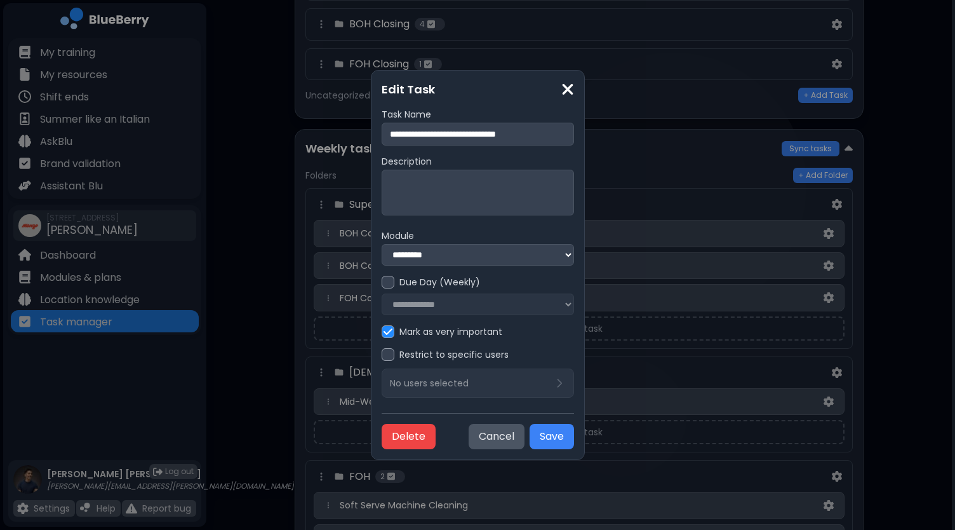
click at [382, 284] on div at bounding box center [388, 282] width 13 height 13
click at [400, 311] on select "**********" at bounding box center [478, 304] width 192 height 22
select select "*"
click at [382, 293] on select "**********" at bounding box center [478, 304] width 192 height 22
click at [382, 360] on div at bounding box center [388, 354] width 13 height 13
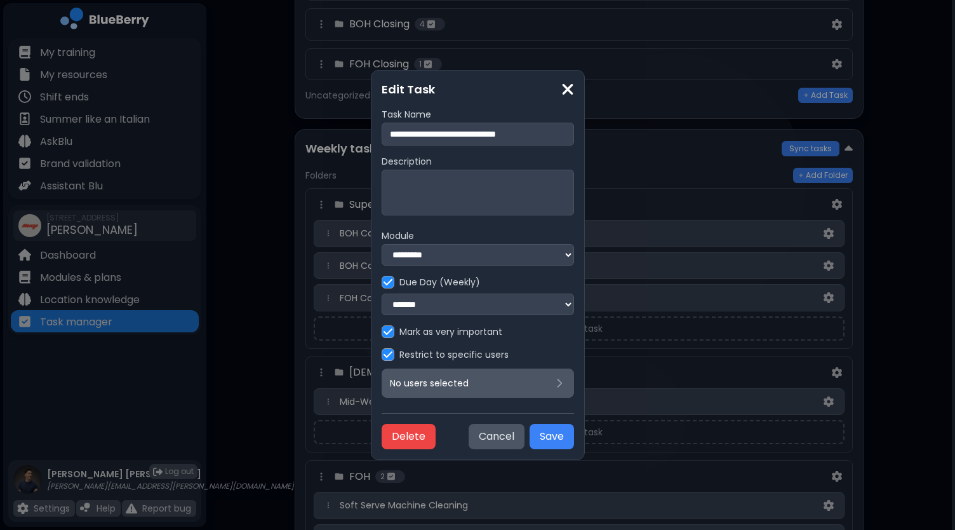
click at [415, 388] on p "No users selected" at bounding box center [429, 382] width 79 height 11
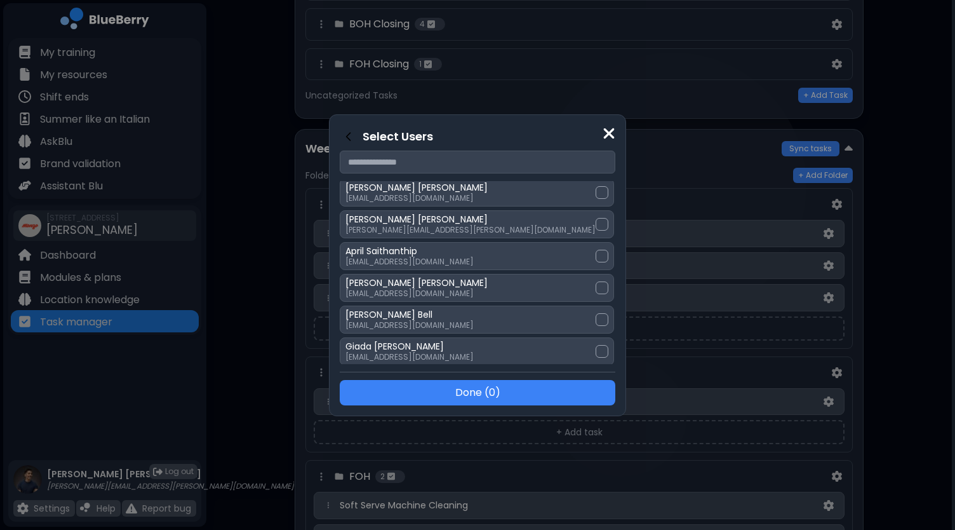
scroll to position [381, 0]
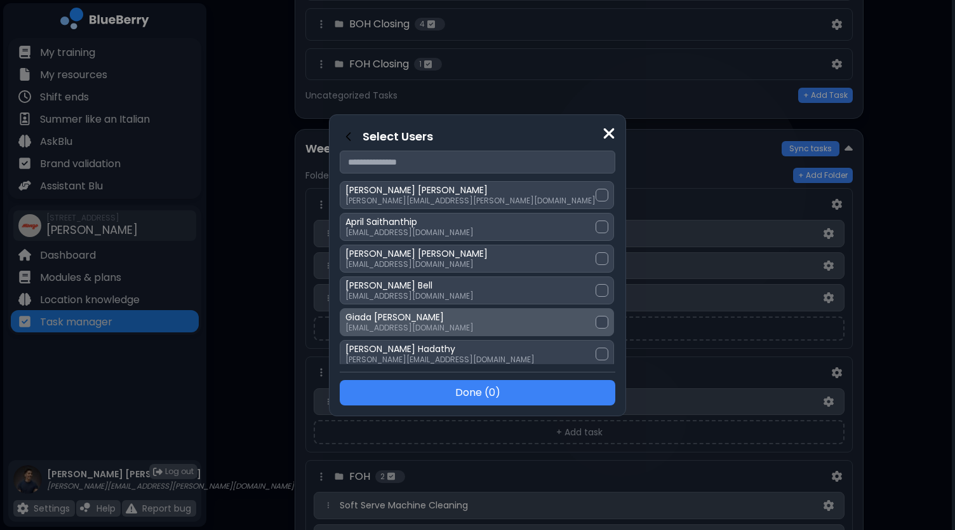
click at [596, 316] on div at bounding box center [602, 322] width 13 height 13
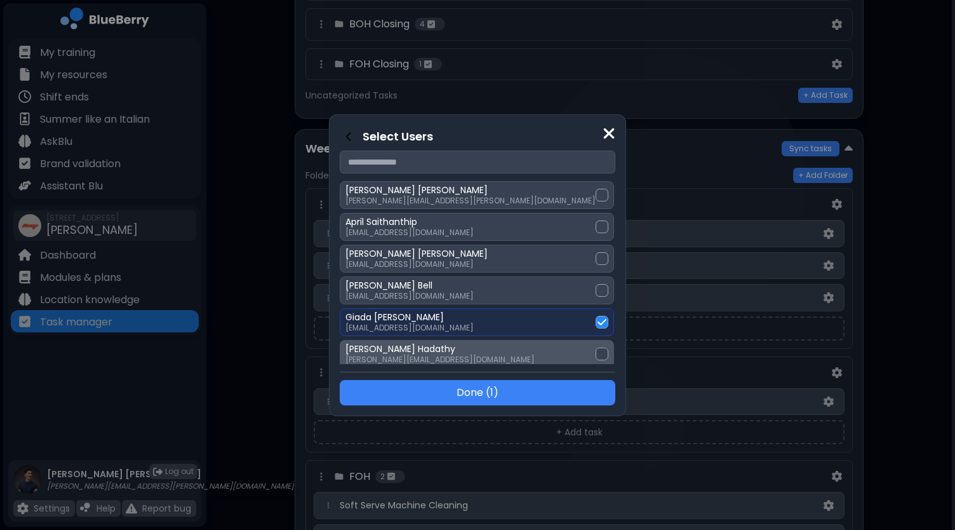
click at [596, 347] on div at bounding box center [602, 353] width 13 height 13
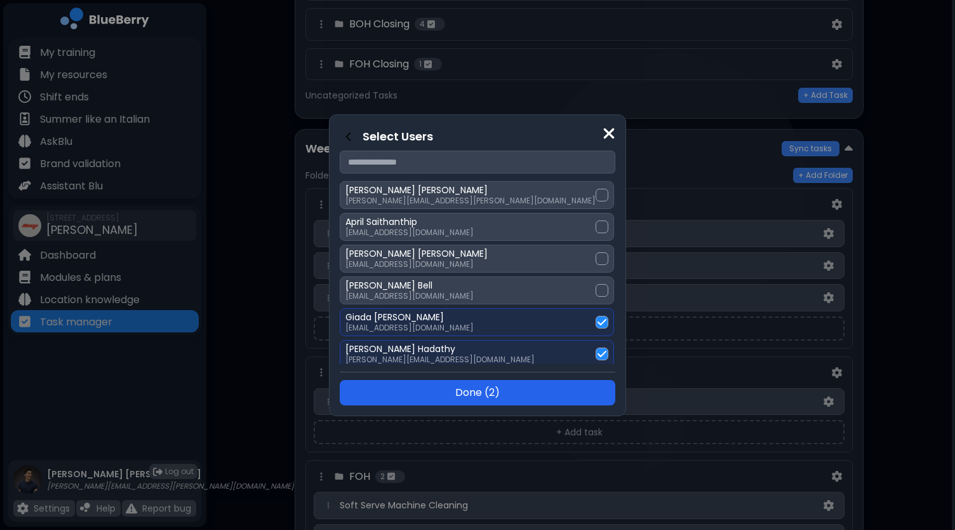
click at [504, 395] on button "Done ( 2 )" at bounding box center [478, 392] width 276 height 25
select select "*"
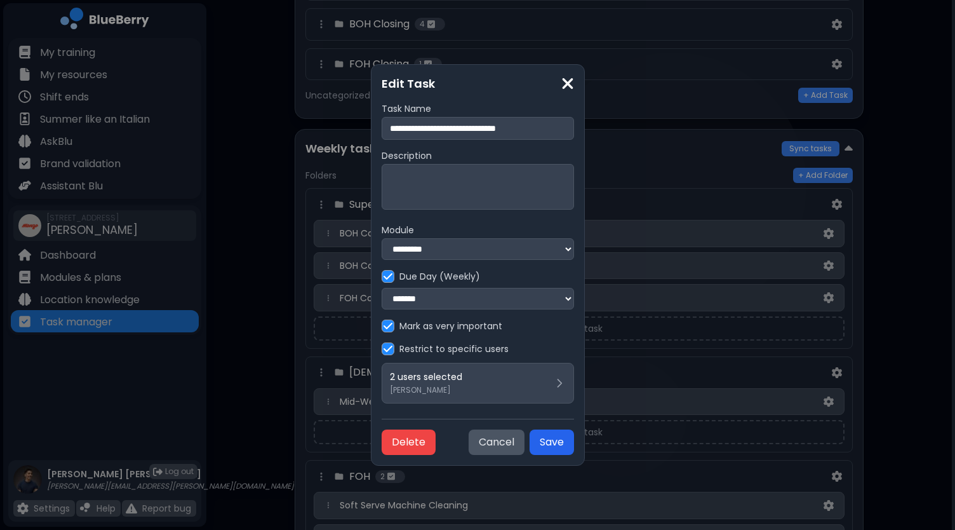
click at [574, 443] on button "Save" at bounding box center [552, 441] width 44 height 25
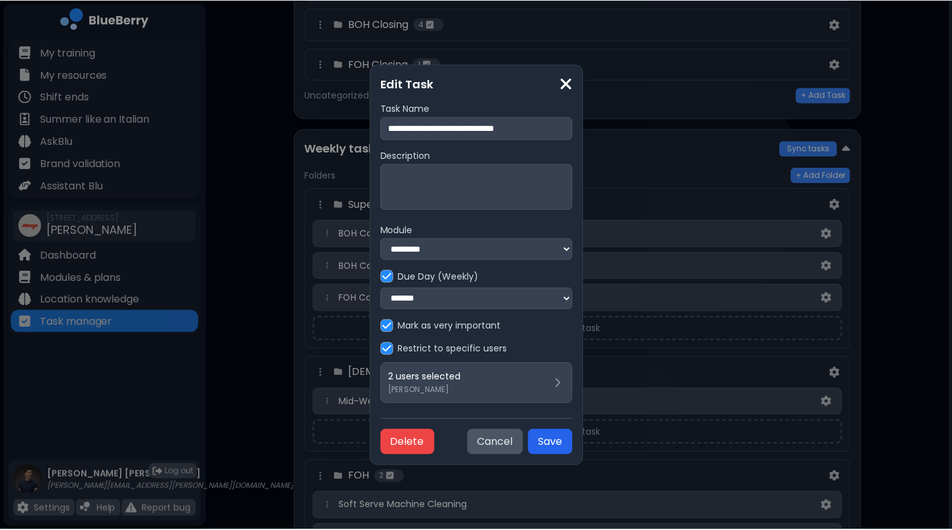
scroll to position [318, 0]
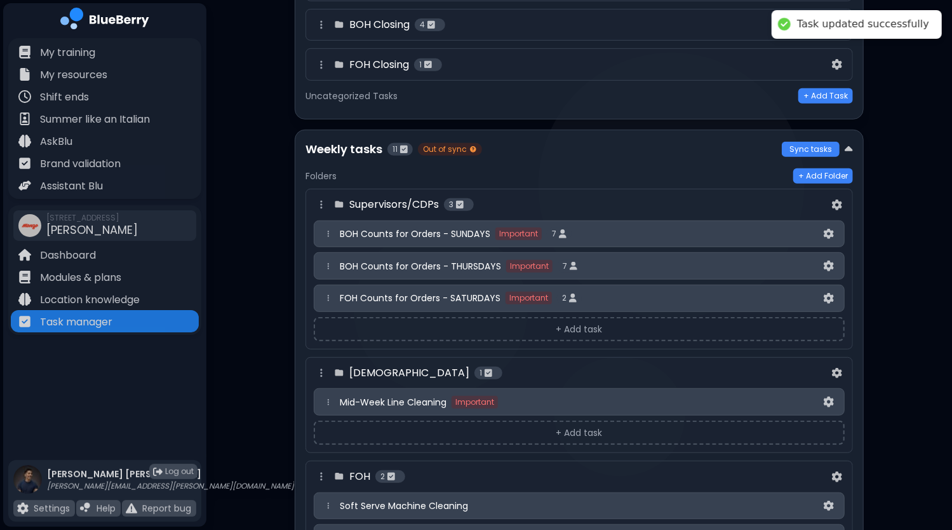
click at [518, 328] on button "+ Add task" at bounding box center [579, 329] width 531 height 24
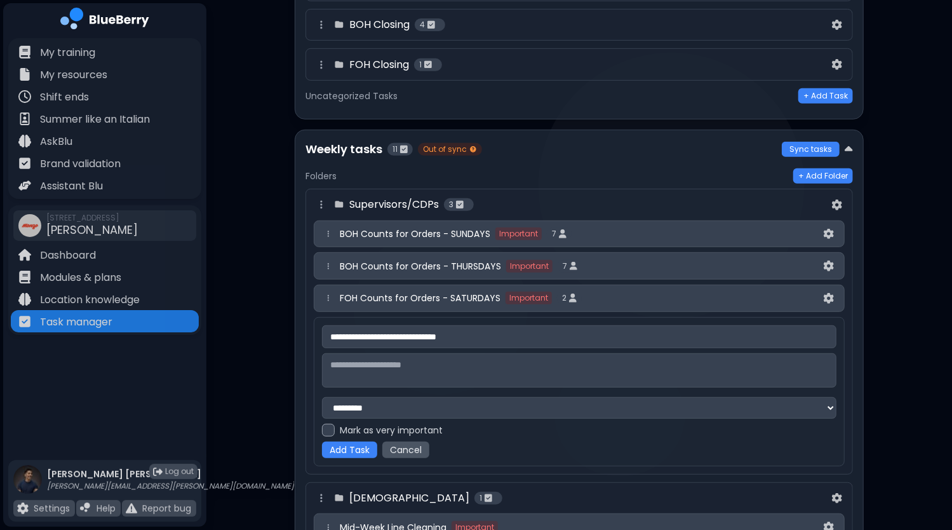
type input "**********"
click at [342, 426] on label "Mark as very important" at bounding box center [391, 429] width 103 height 11
click at [344, 443] on button "Add Task" at bounding box center [349, 449] width 55 height 17
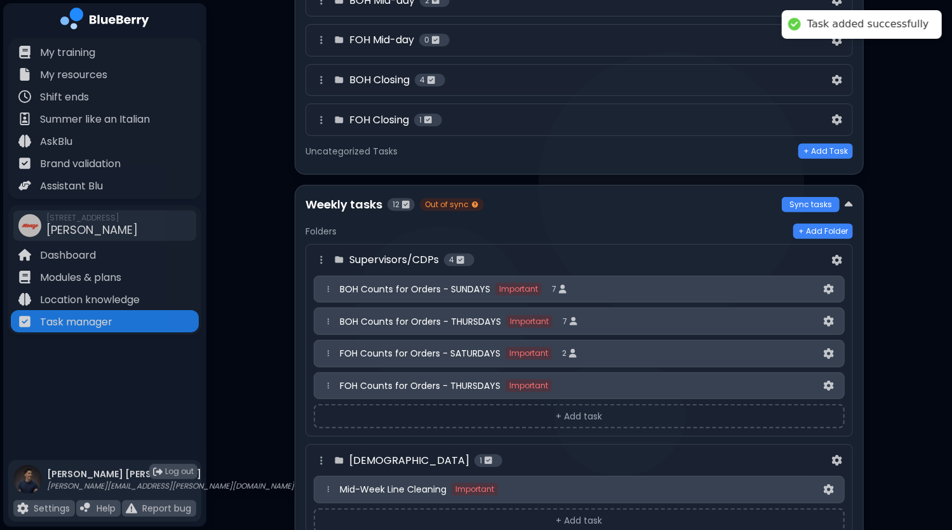
scroll to position [381, 0]
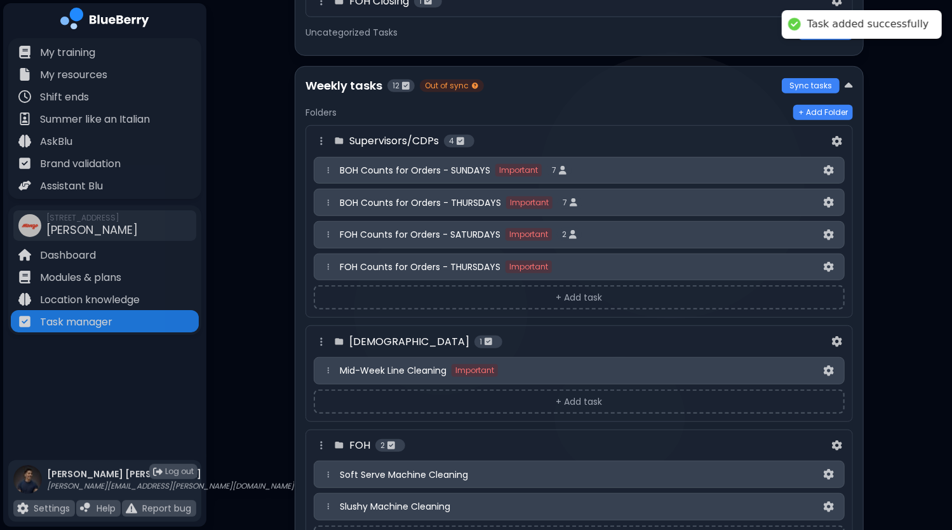
click at [475, 266] on span "FOH Counts for Orders - THURSDAYS" at bounding box center [420, 266] width 161 height 11
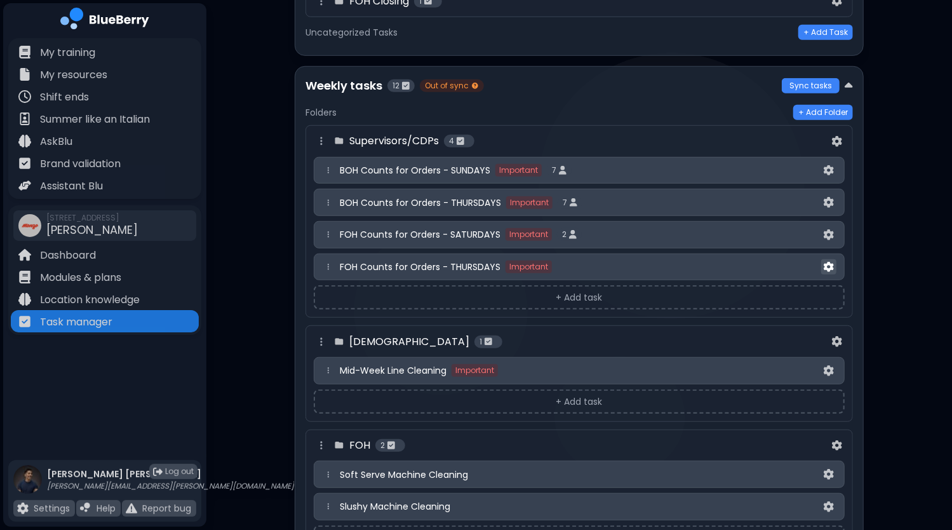
click at [832, 263] on img at bounding box center [829, 267] width 10 height 11
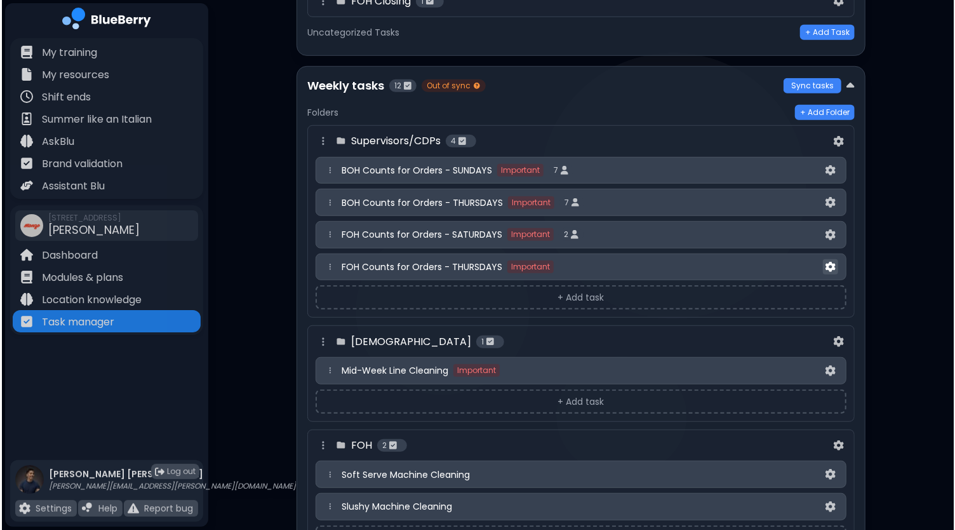
scroll to position [0, 0]
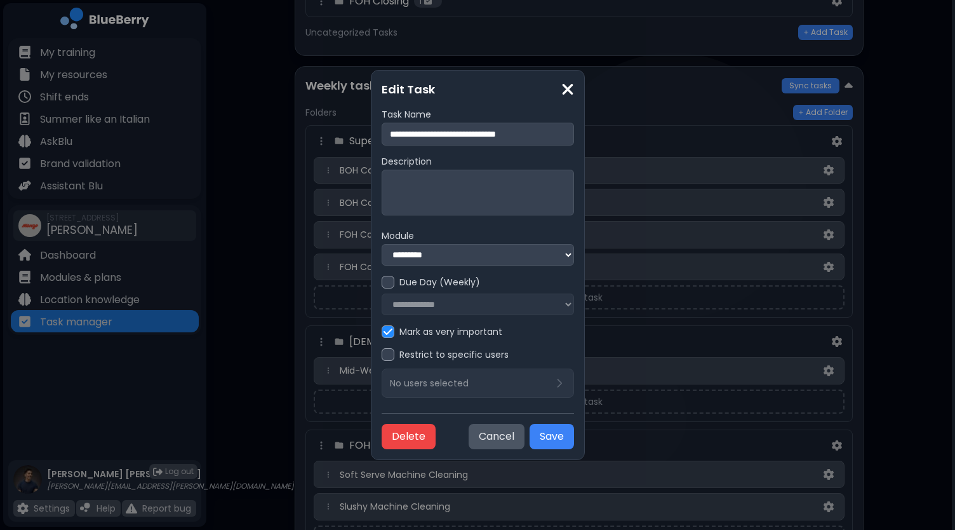
click at [382, 360] on div at bounding box center [388, 354] width 13 height 13
click at [446, 303] on div "**********" at bounding box center [478, 295] width 192 height 39
click at [382, 279] on div at bounding box center [388, 282] width 13 height 13
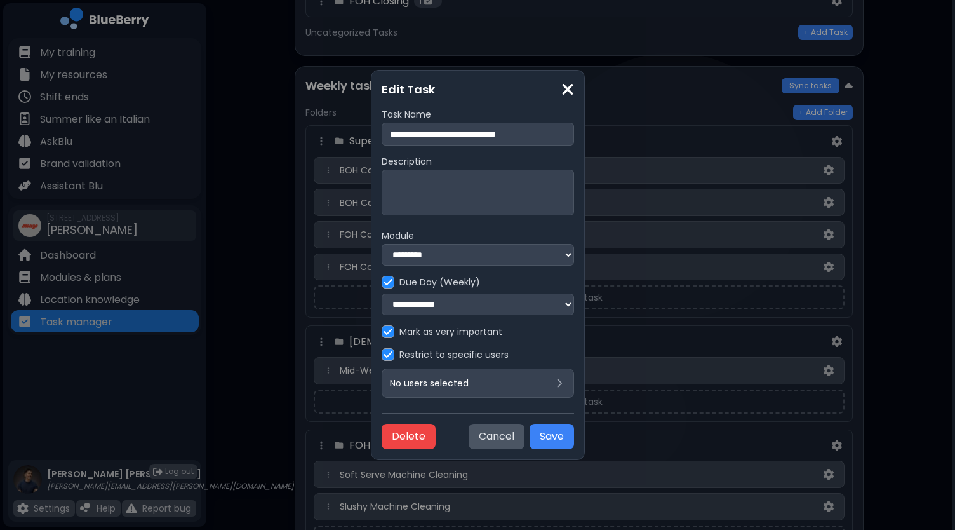
click at [382, 304] on select "**********" at bounding box center [478, 304] width 192 height 22
click at [382, 293] on select "**********" at bounding box center [478, 304] width 192 height 22
click at [415, 306] on select "**********" at bounding box center [478, 304] width 192 height 22
select select "*"
click at [382, 293] on select "**********" at bounding box center [478, 304] width 192 height 22
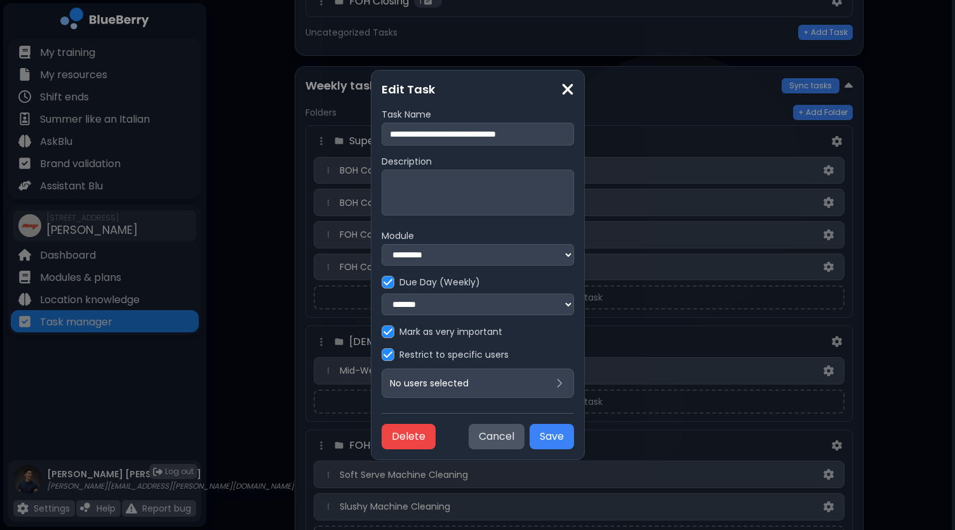
click at [420, 377] on div "No users selected" at bounding box center [478, 382] width 192 height 29
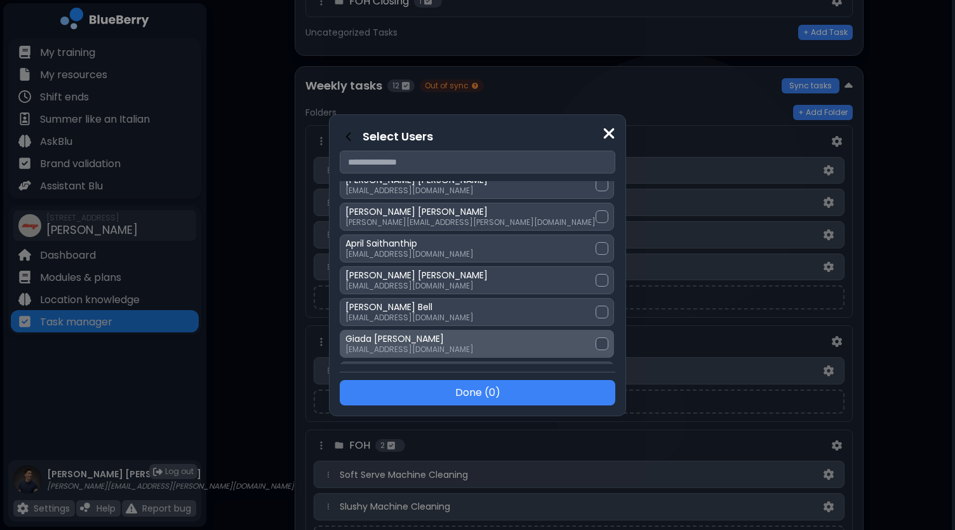
scroll to position [381, 0]
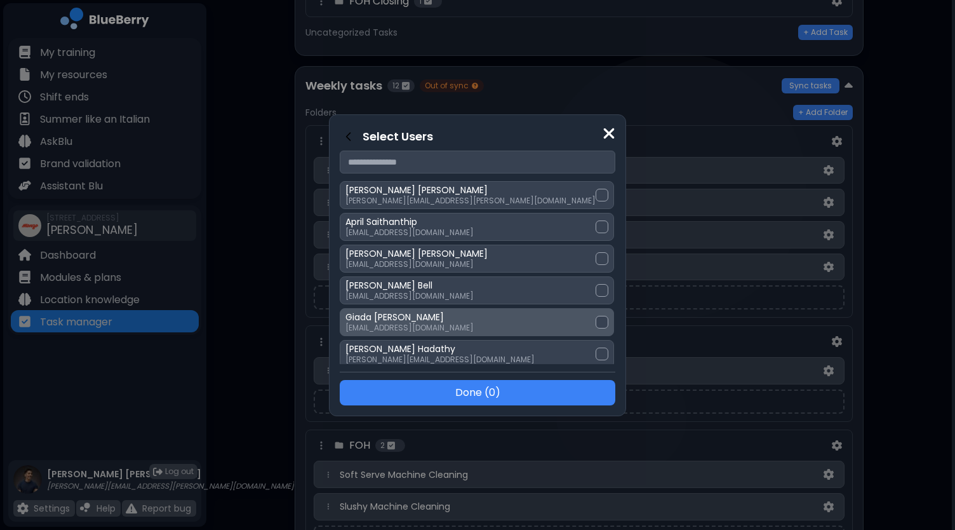
click at [596, 316] on div at bounding box center [602, 322] width 13 height 13
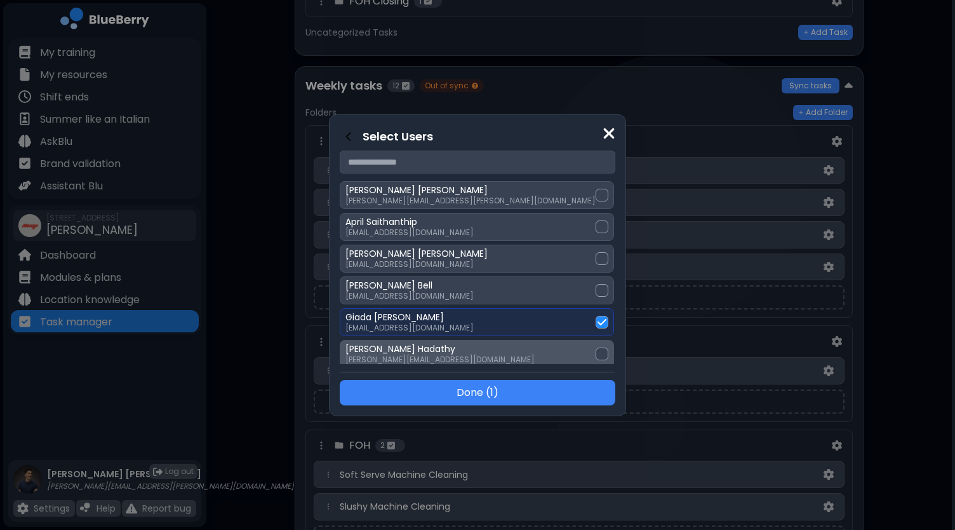
click at [596, 347] on div at bounding box center [602, 353] width 13 height 13
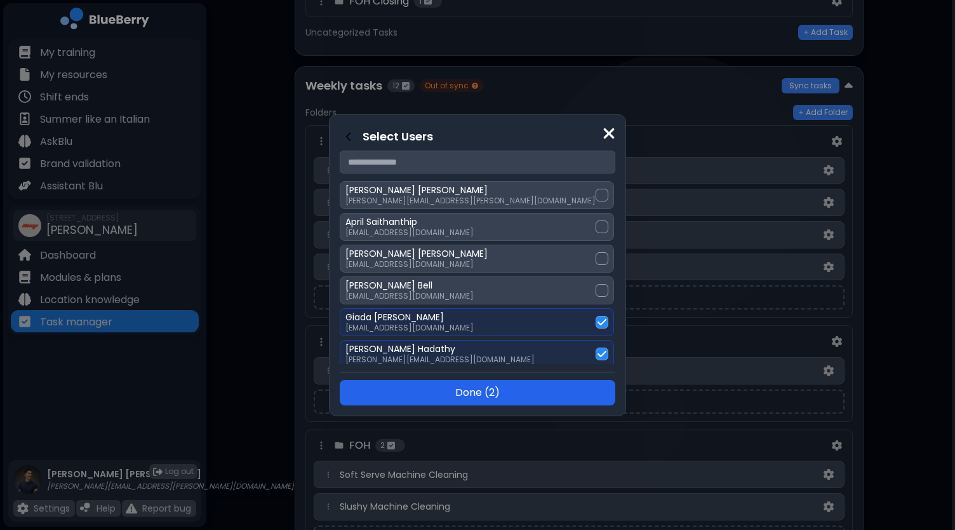
click at [486, 389] on button "Done ( 2 )" at bounding box center [478, 392] width 276 height 25
select select "*"
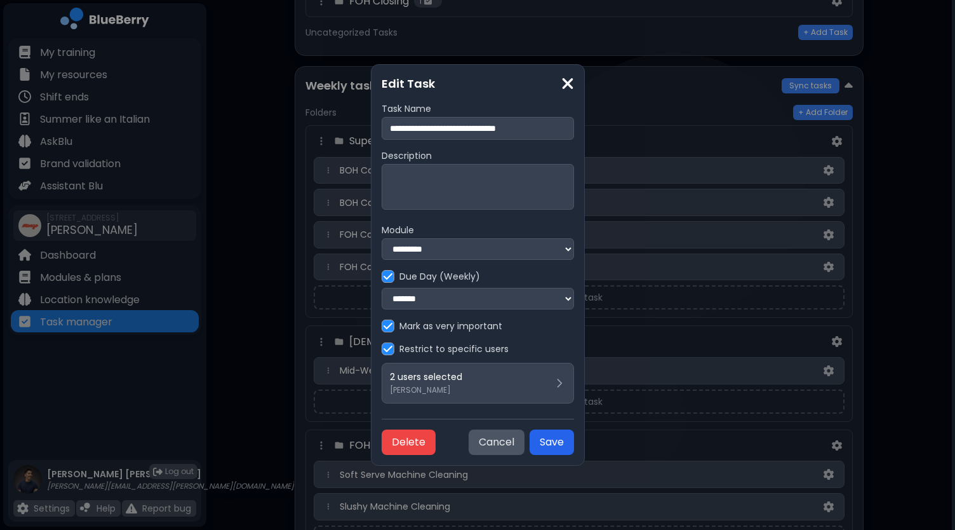
click at [568, 445] on button "Save" at bounding box center [552, 441] width 44 height 25
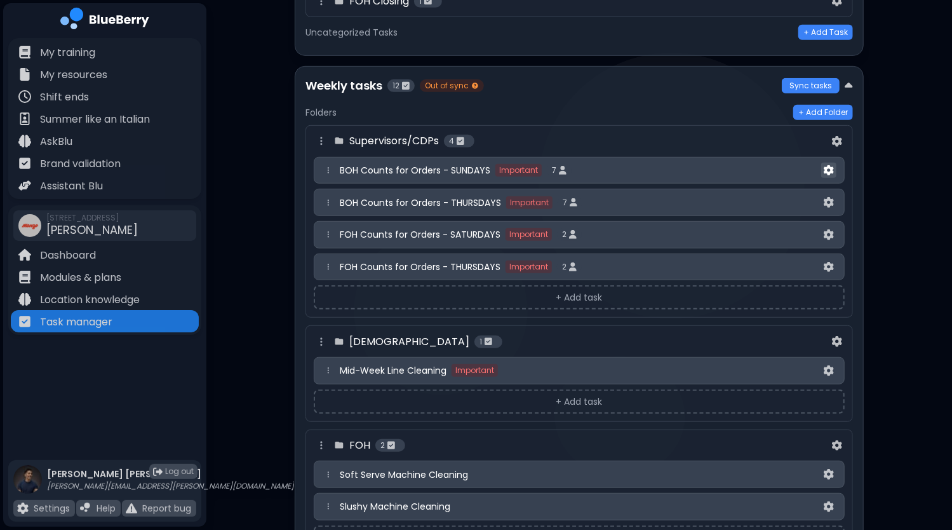
click at [828, 168] on img at bounding box center [829, 170] width 10 height 11
select select "*"
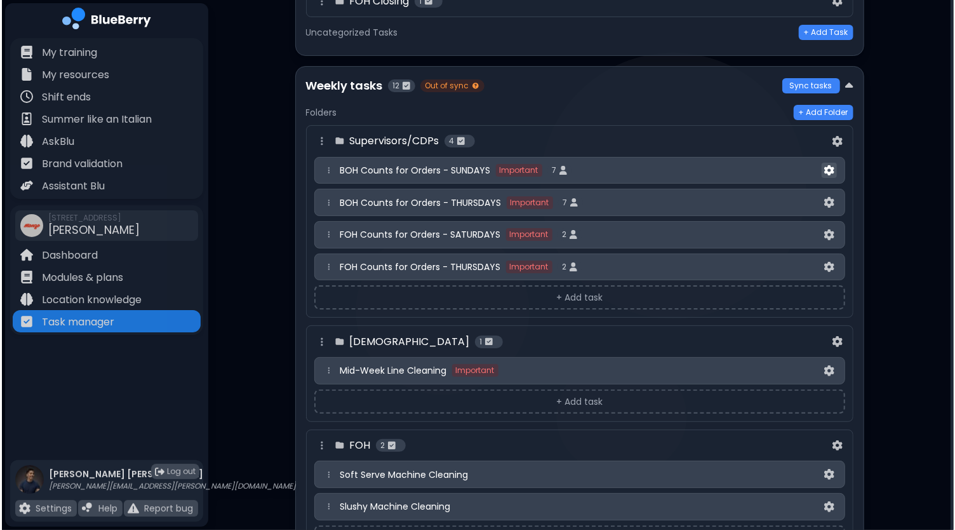
scroll to position [0, 0]
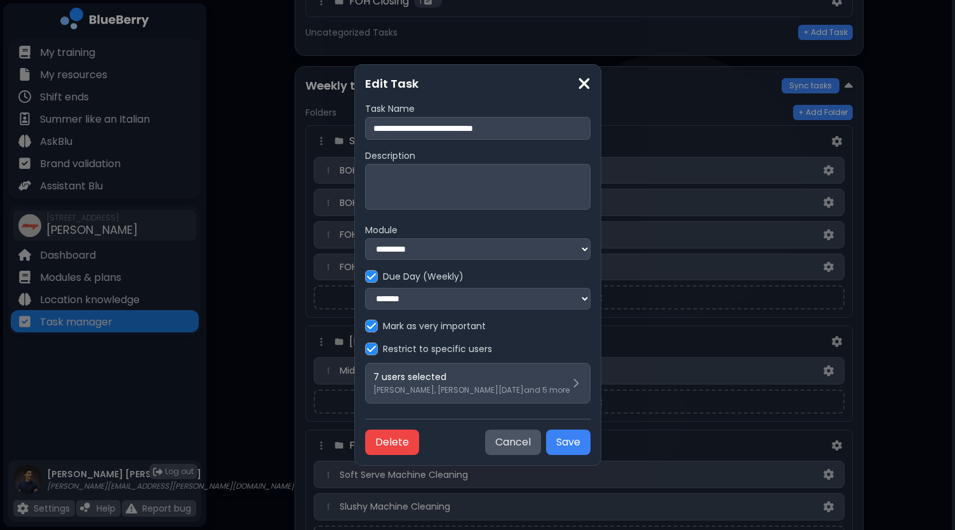
click at [450, 185] on textarea at bounding box center [477, 187] width 225 height 46
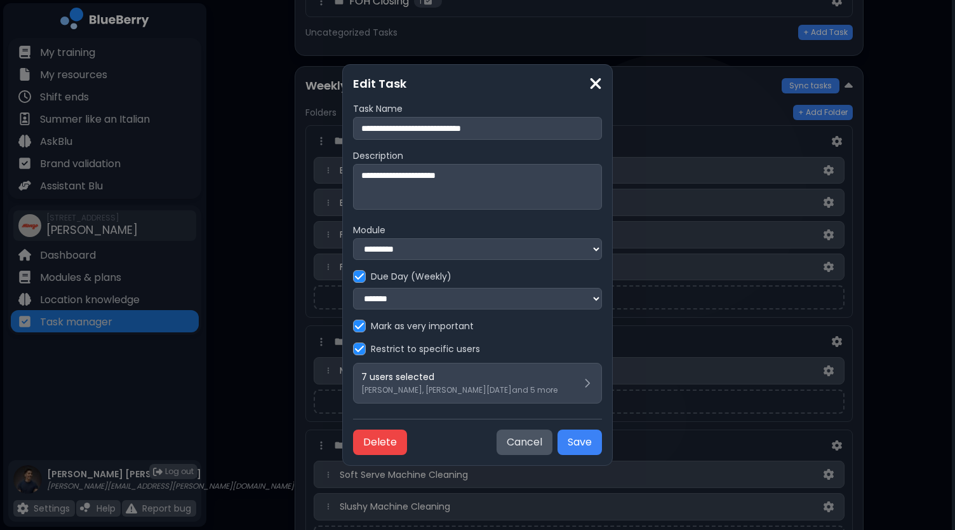
type textarea "**********"
drag, startPoint x: 488, startPoint y: 175, endPoint x: 286, endPoint y: 173, distance: 201.3
click at [286, 173] on div "**********" at bounding box center [477, 265] width 955 height 530
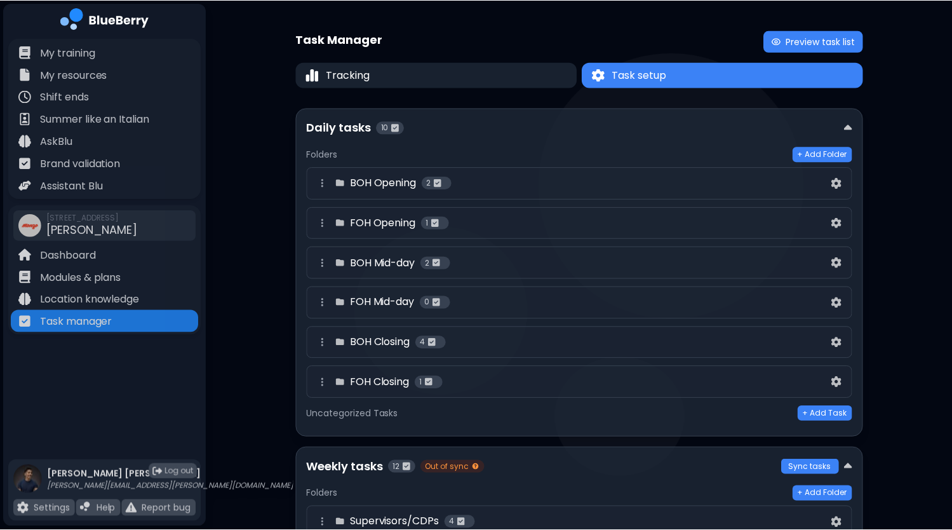
scroll to position [381, 0]
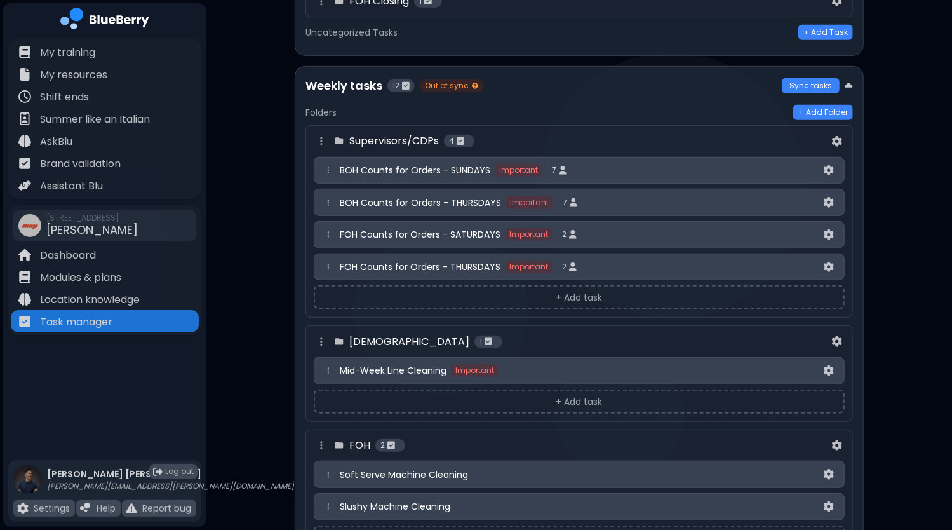
click at [447, 173] on div "BOH Counts for Orders - SUNDAYS Important 7" at bounding box center [579, 170] width 531 height 27
click at [824, 167] on img at bounding box center [829, 170] width 10 height 11
select select "*"
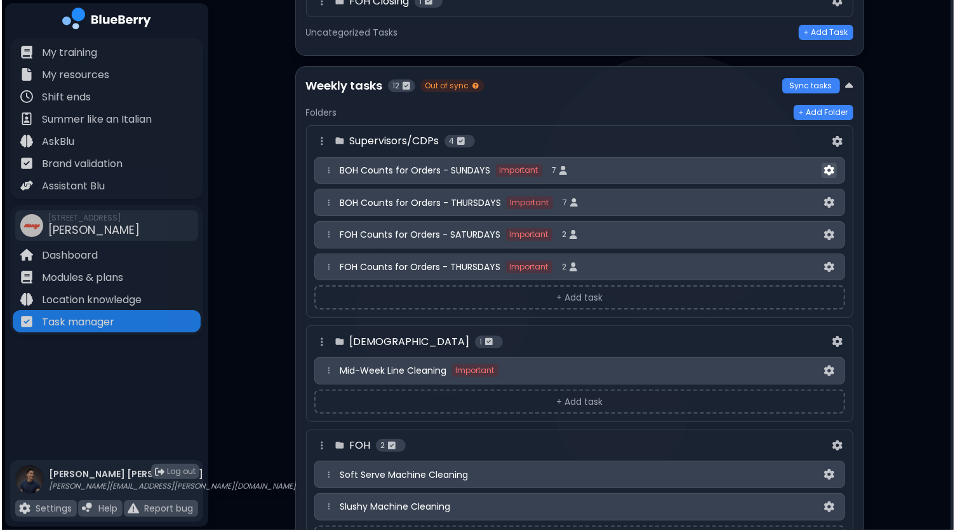
scroll to position [0, 0]
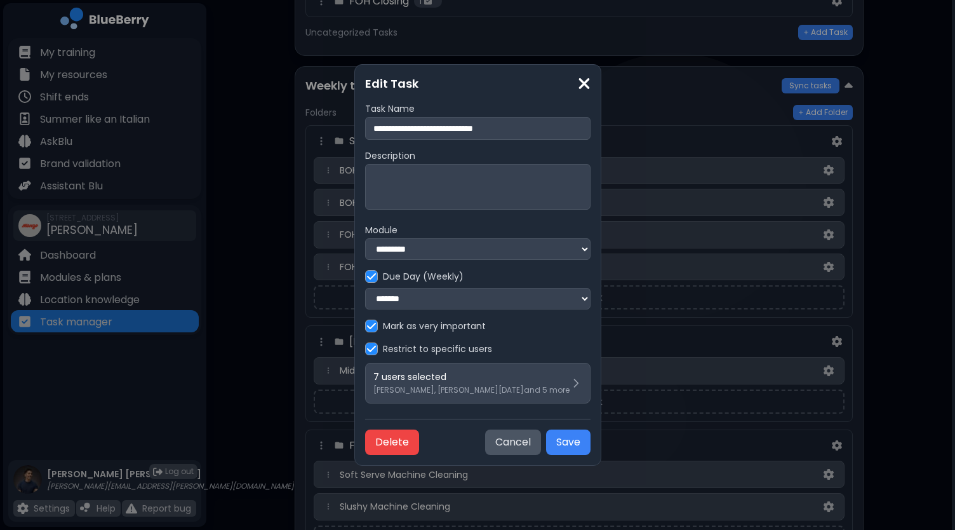
click at [531, 182] on textarea at bounding box center [477, 187] width 225 height 46
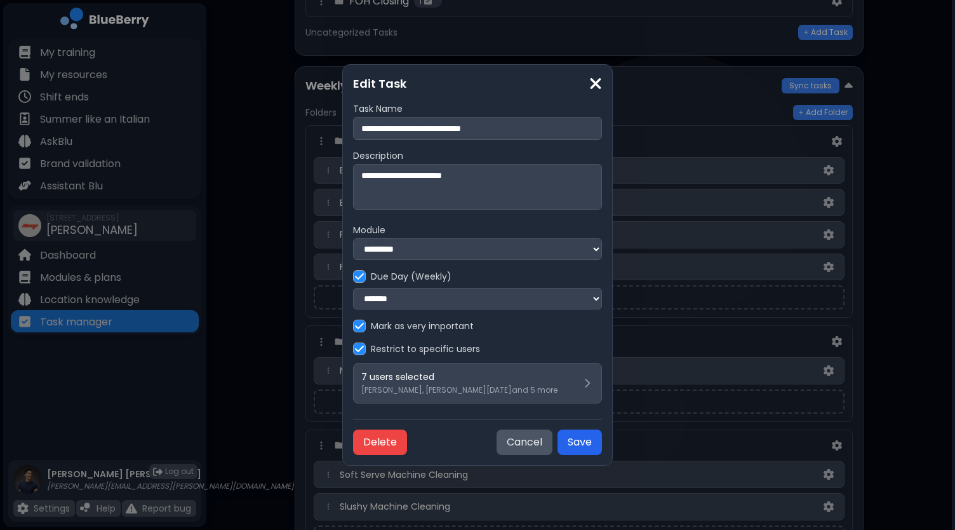
type textarea "**********"
click at [584, 448] on button "Save" at bounding box center [580, 441] width 44 height 25
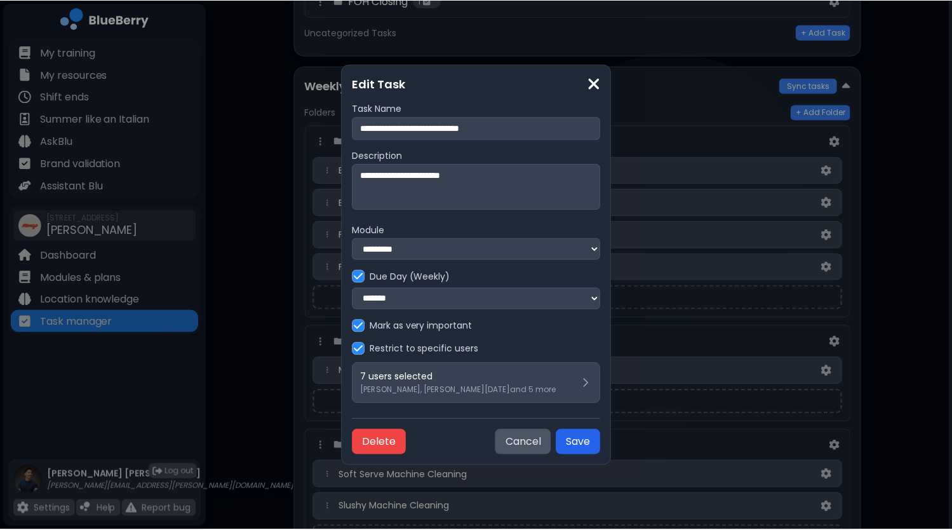
scroll to position [381, 0]
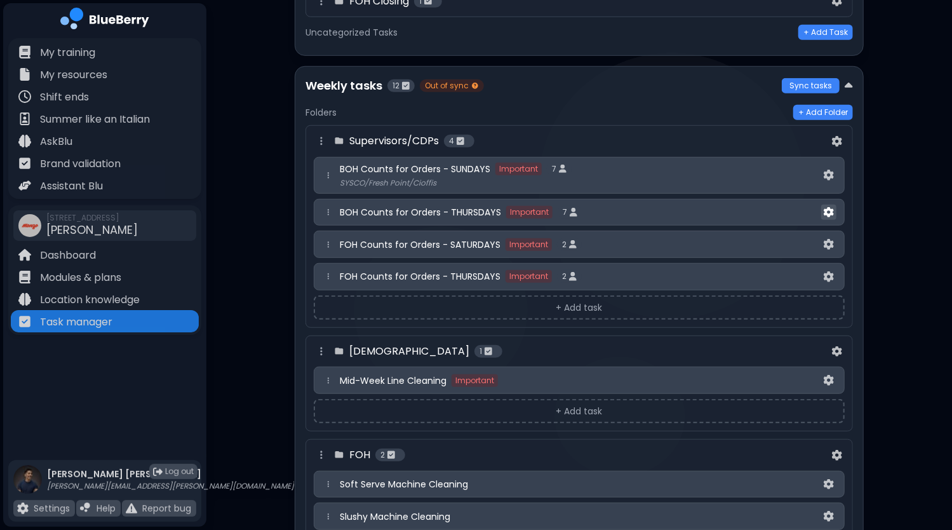
click at [832, 209] on img at bounding box center [829, 212] width 10 height 11
select select "*"
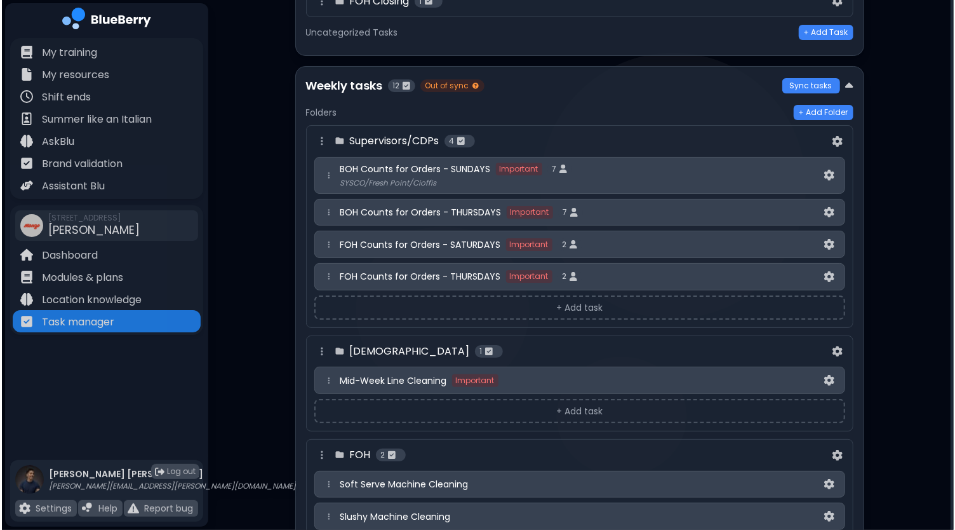
scroll to position [0, 0]
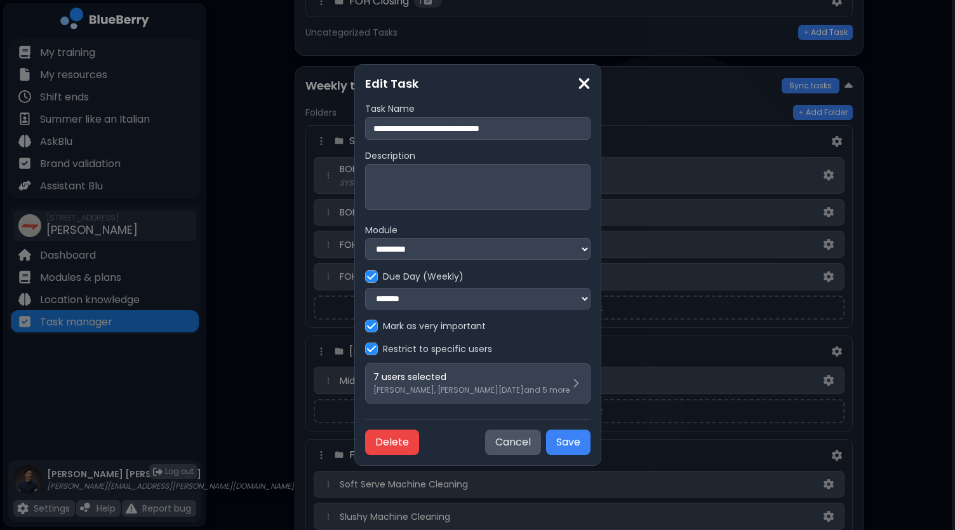
click at [478, 184] on textarea at bounding box center [477, 187] width 225 height 46
paste textarea "**********"
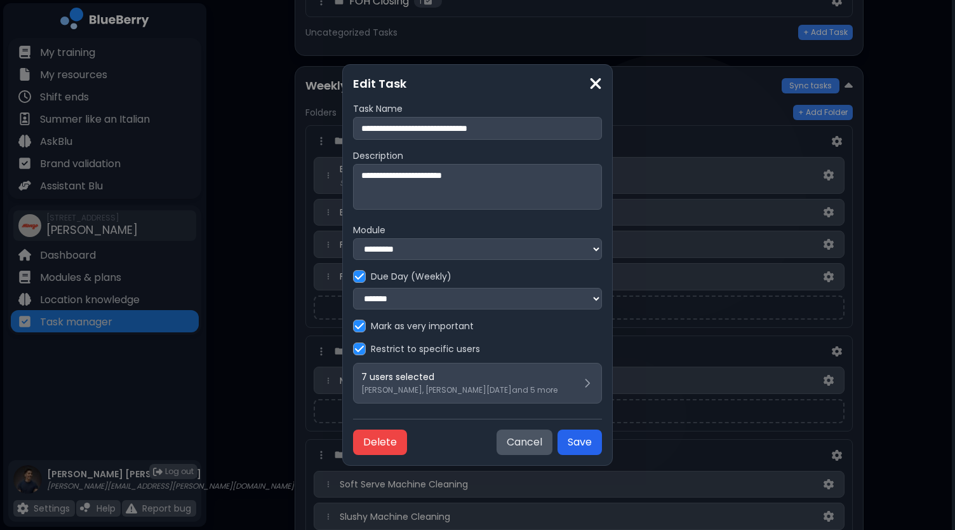
type textarea "**********"
click at [580, 444] on button "Save" at bounding box center [580, 441] width 44 height 25
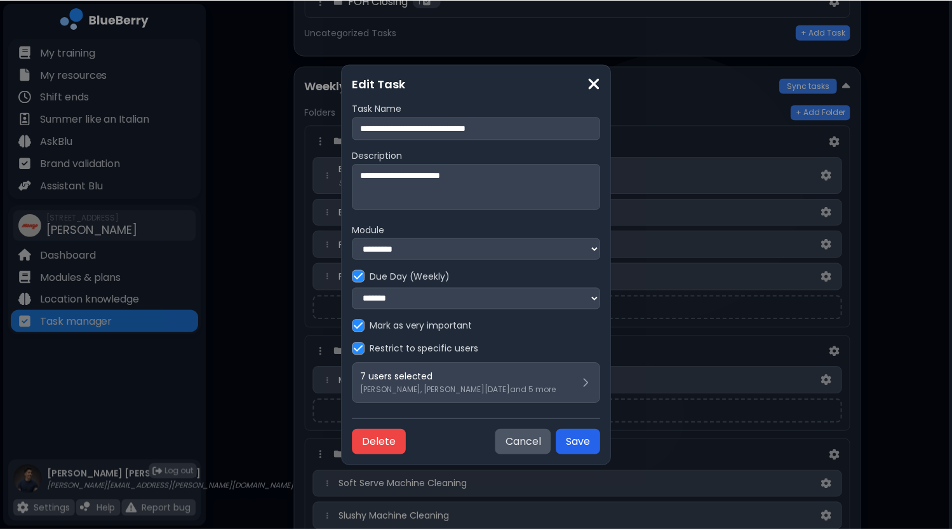
scroll to position [381, 0]
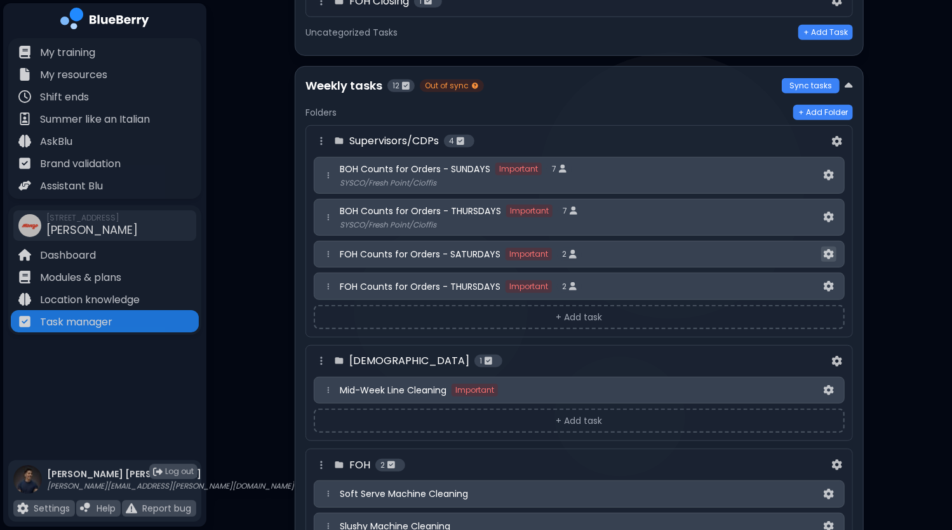
click at [824, 249] on button at bounding box center [828, 254] width 15 height 16
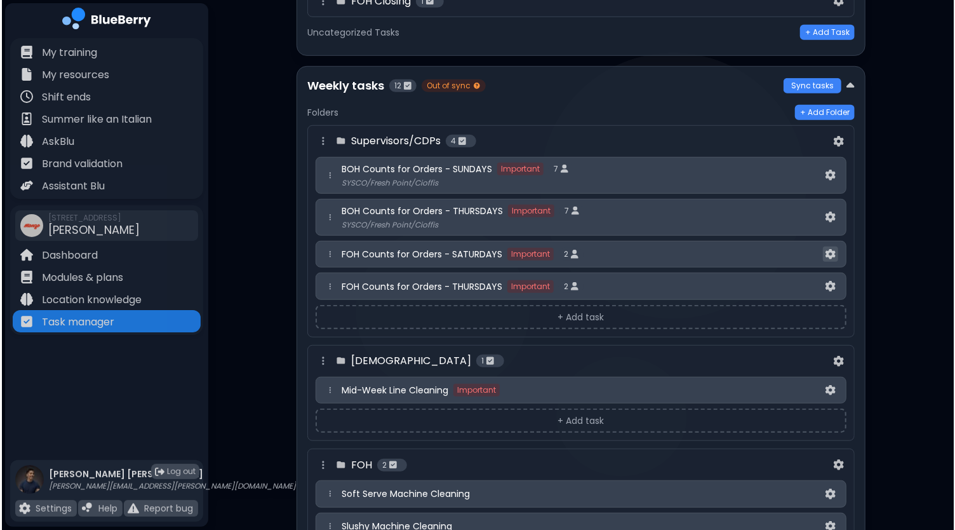
scroll to position [0, 0]
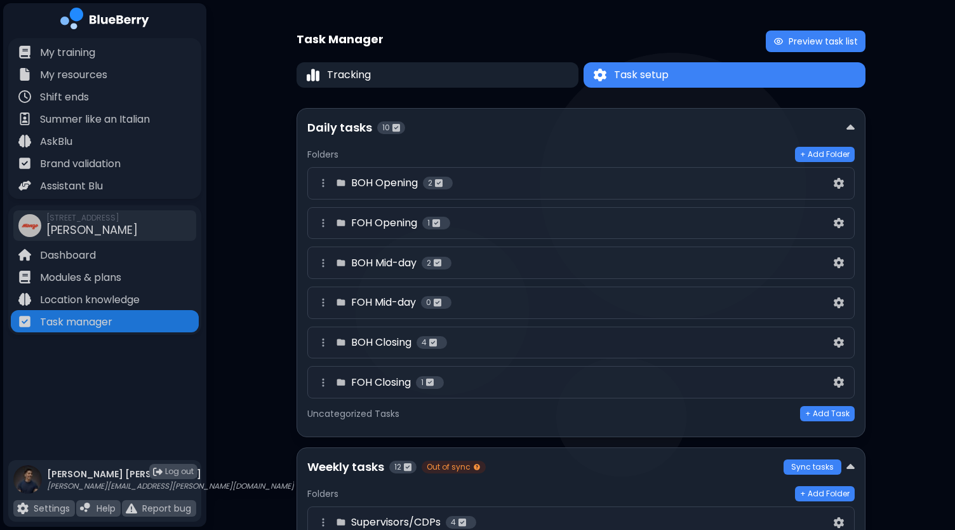
select select "*"
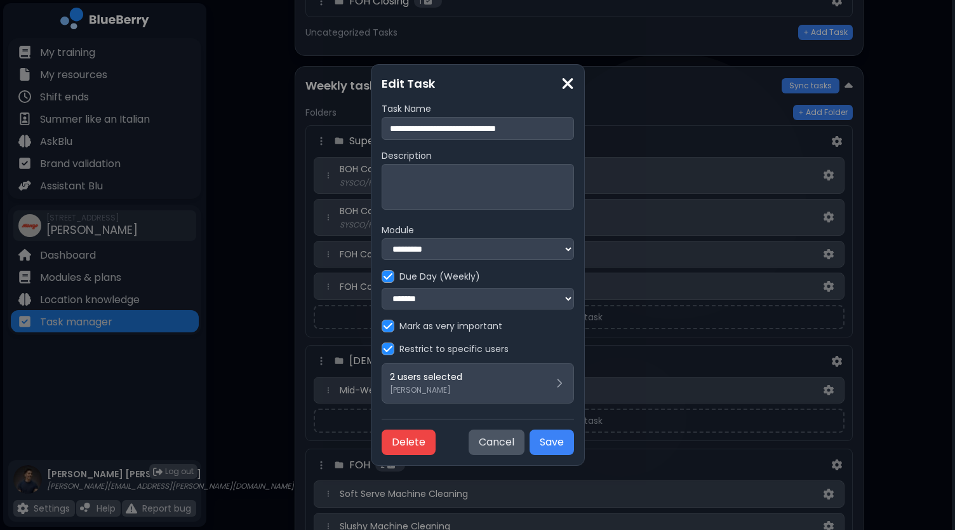
click at [471, 196] on textarea at bounding box center [478, 187] width 192 height 46
paste textarea "**********"
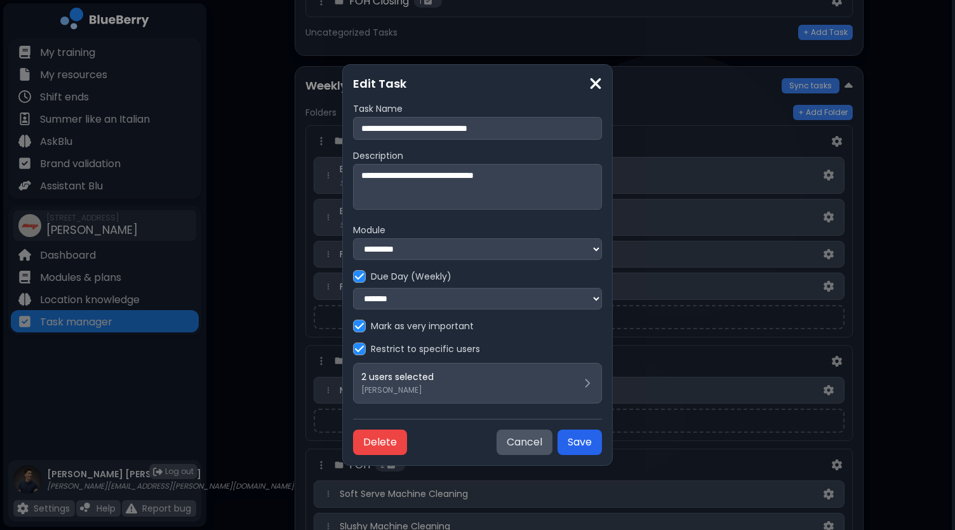
type textarea "**********"
click at [587, 445] on button "Save" at bounding box center [580, 441] width 44 height 25
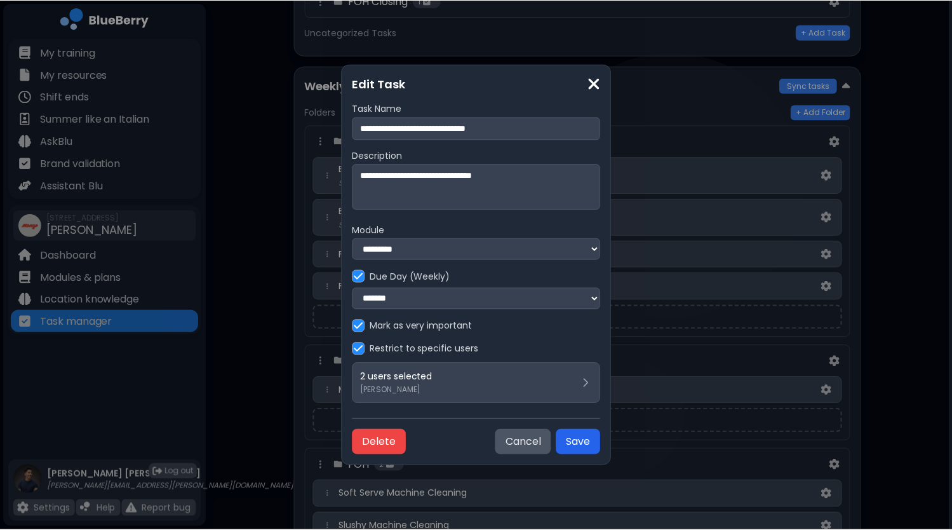
scroll to position [381, 0]
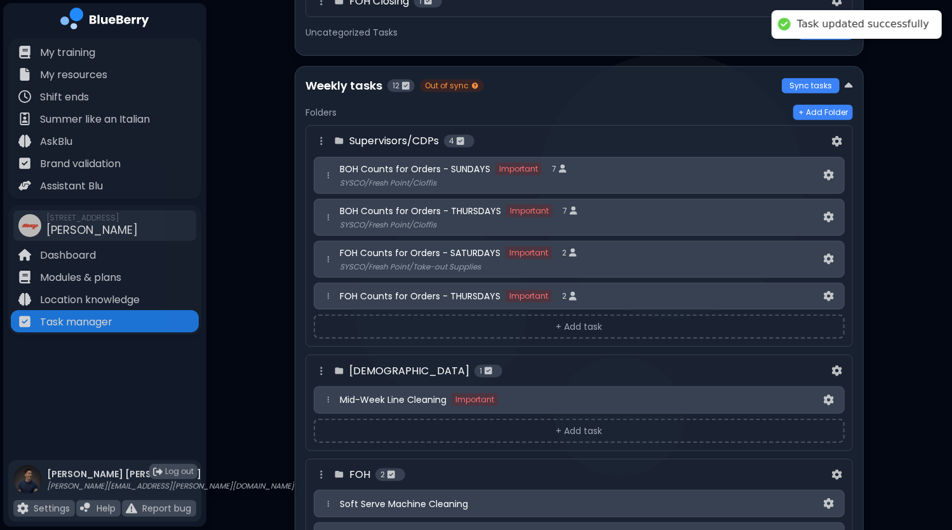
click at [481, 290] on span "FOH Counts for Orders - THURSDAYS" at bounding box center [420, 295] width 161 height 11
click at [828, 291] on img at bounding box center [829, 296] width 10 height 11
select select "*"
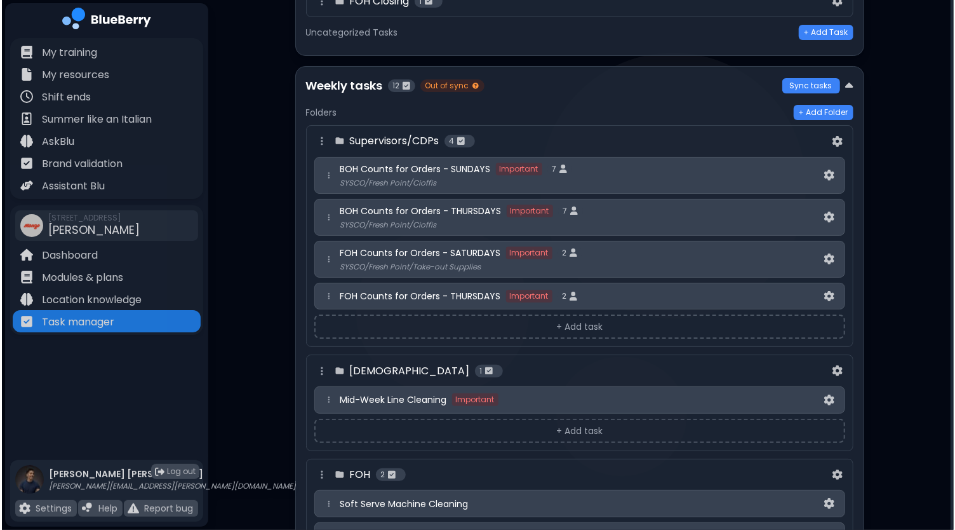
scroll to position [0, 0]
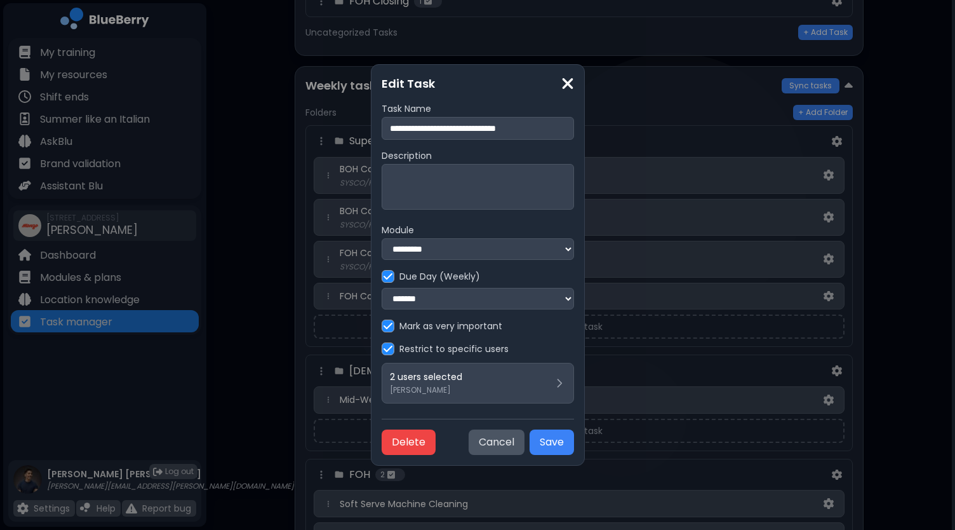
click at [438, 189] on textarea at bounding box center [478, 187] width 192 height 46
paste textarea "**********"
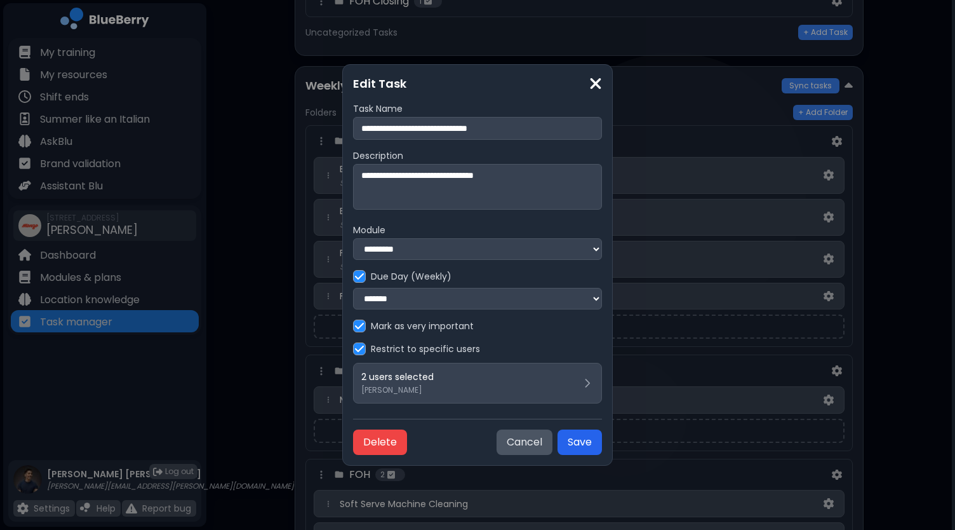
type textarea "**********"
click at [579, 442] on button "Save" at bounding box center [580, 441] width 44 height 25
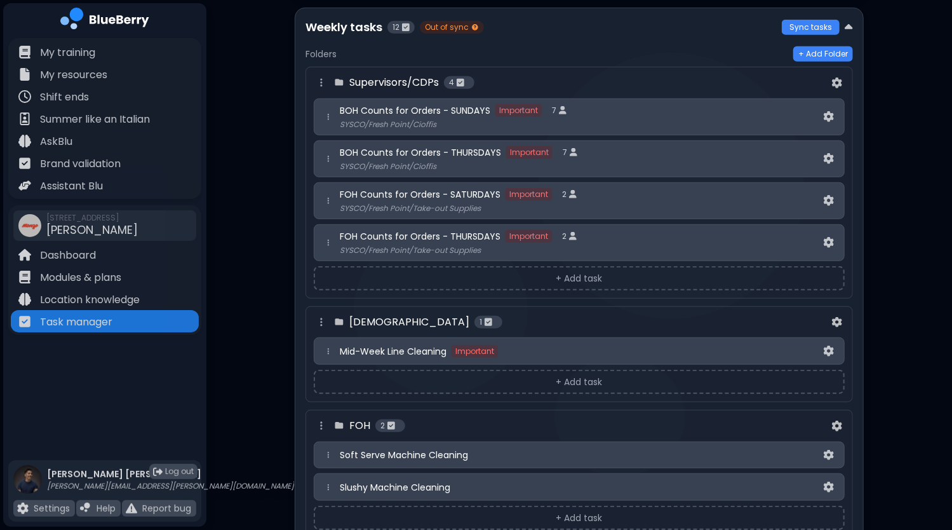
scroll to position [306, 0]
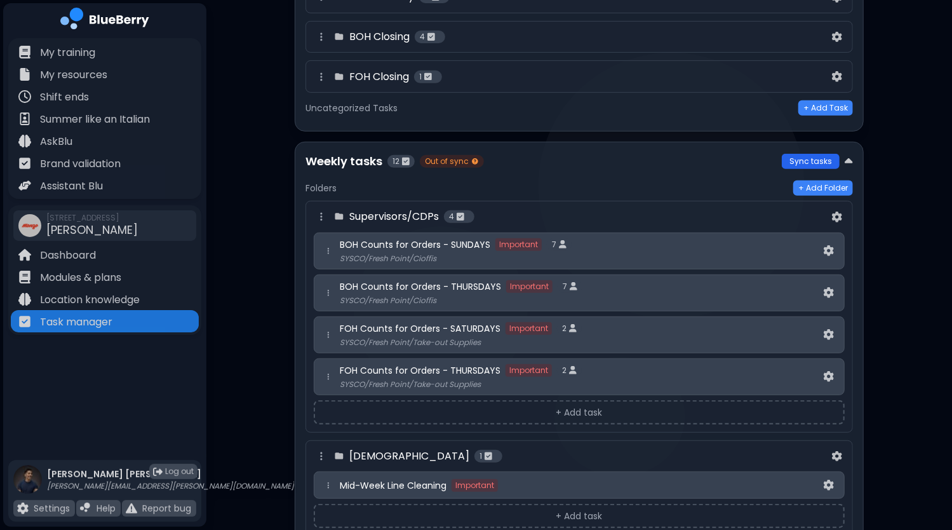
click at [795, 163] on button "Sync tasks" at bounding box center [811, 161] width 58 height 15
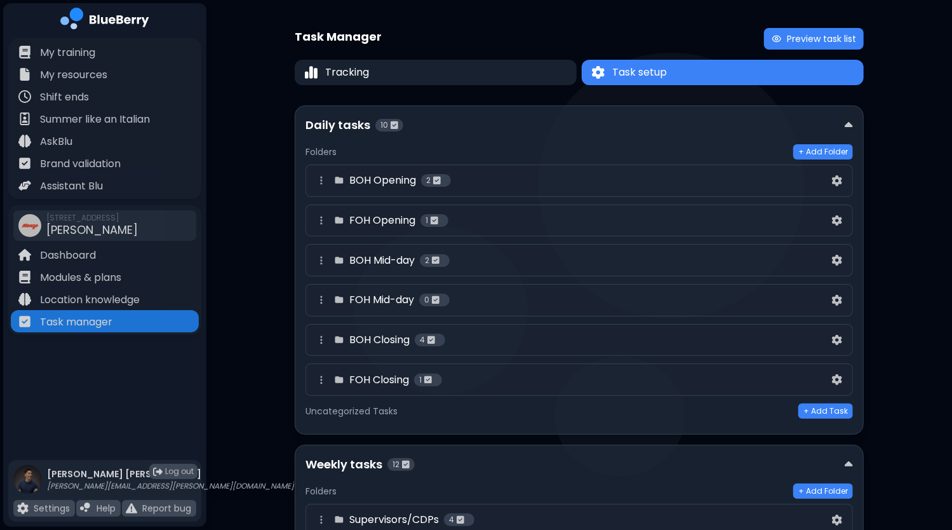
scroll to position [0, 0]
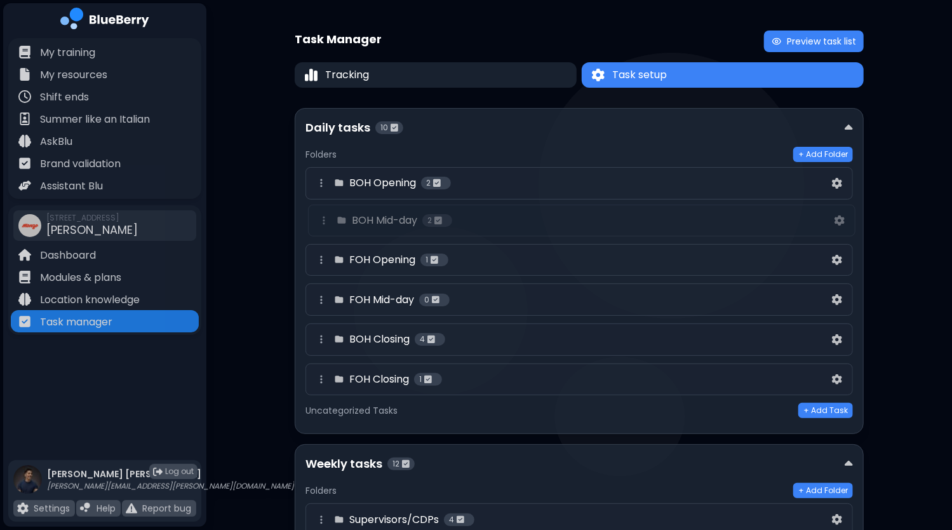
drag, startPoint x: 319, startPoint y: 245, endPoint x: 319, endPoint y: 215, distance: 29.9
click at [319, 215] on div "[DEMOGRAPHIC_DATA] Opening 2 FOH Opening 1 BOH Mid-day 2 FOH Mid-day 0 [DEMOGRA…" at bounding box center [579, 282] width 547 height 231
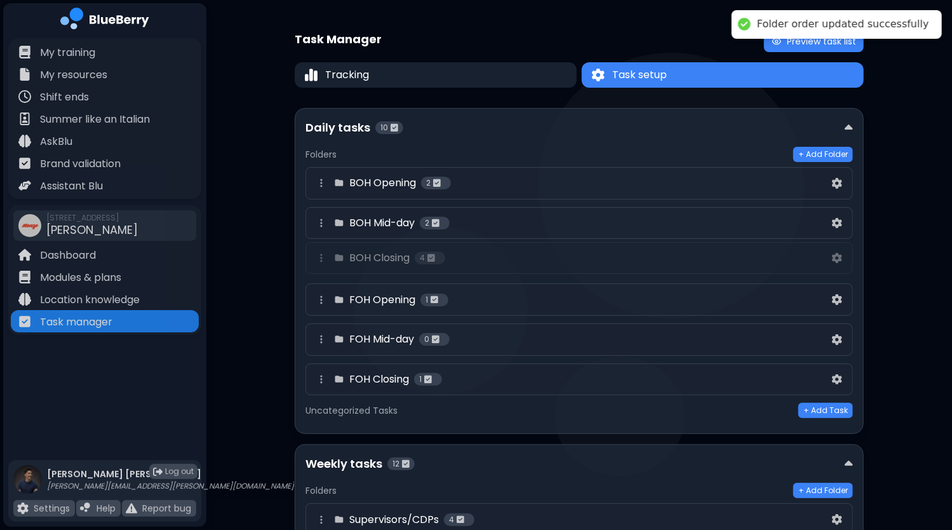
drag, startPoint x: 321, startPoint y: 338, endPoint x: 321, endPoint y: 251, distance: 87.0
click at [321, 251] on div "BOH Opening 2 BOH Mid-day 2 FOH Opening 1 FOH Mid-day 0 [DEMOGRAPHIC_DATA] Clos…" at bounding box center [579, 282] width 547 height 231
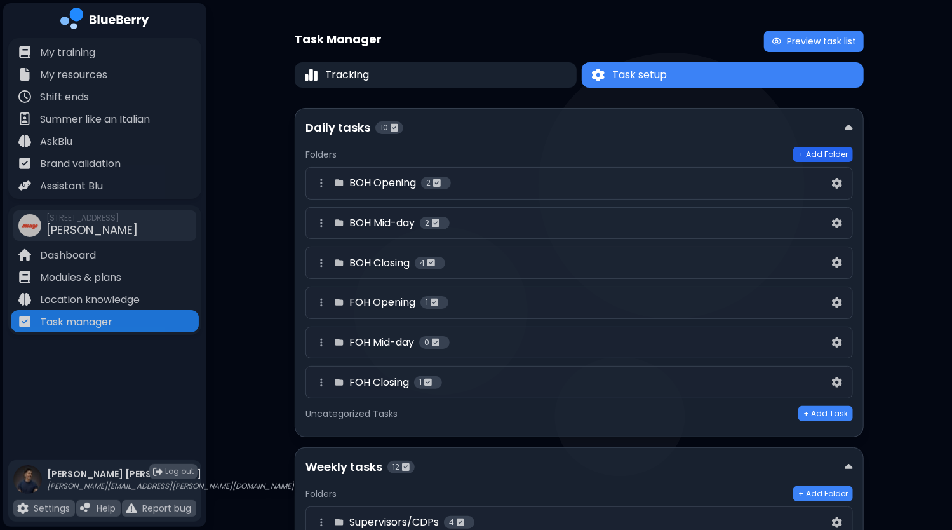
click at [820, 159] on button "+ Add Folder" at bounding box center [823, 154] width 60 height 15
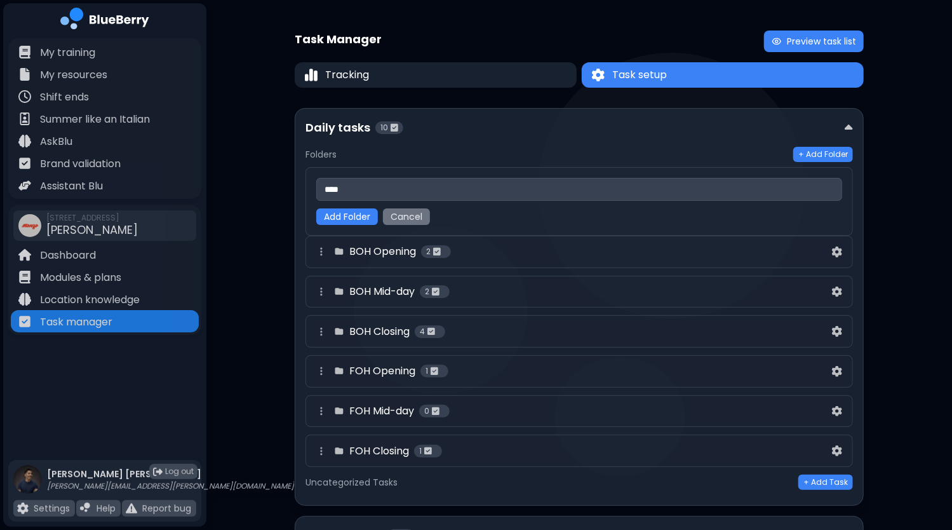
type input "****"
click at [316, 208] on button "Add Folder" at bounding box center [347, 216] width 62 height 17
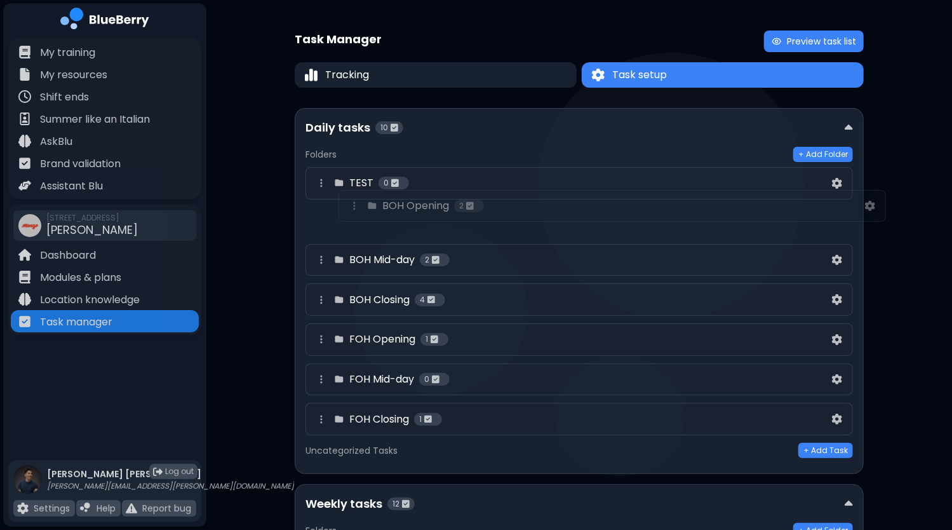
drag, startPoint x: 321, startPoint y: 224, endPoint x: 358, endPoint y: 206, distance: 40.3
click at [358, 206] on div "TEST 0 [DEMOGRAPHIC_DATA] Opening 2 BOH Mid-day 2 BOH Closing 4 FOH Opening 1 F…" at bounding box center [579, 302] width 547 height 271
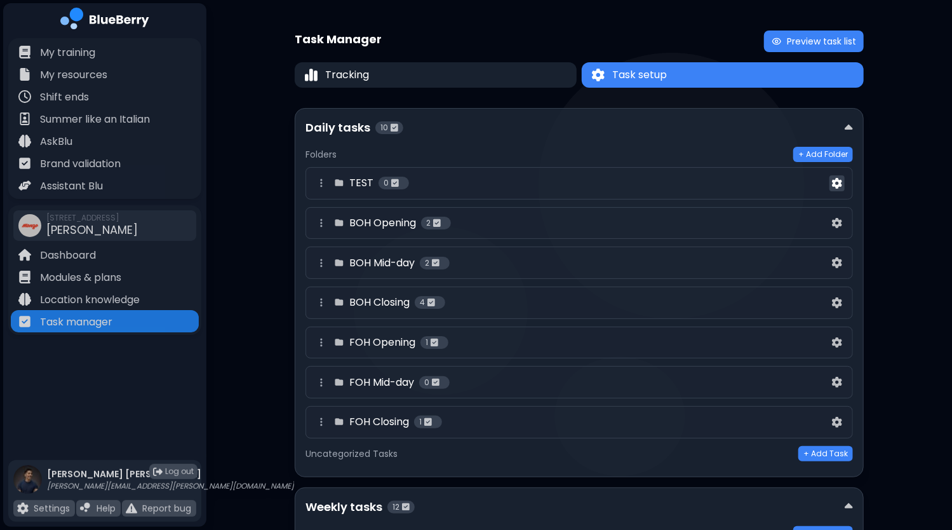
click at [833, 184] on img at bounding box center [837, 183] width 10 height 11
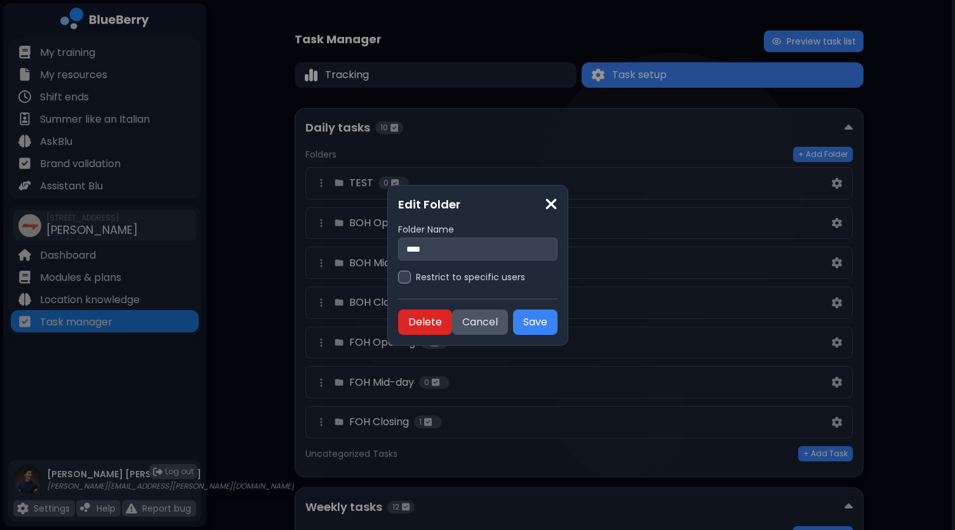
click at [420, 327] on button "Delete" at bounding box center [425, 321] width 54 height 25
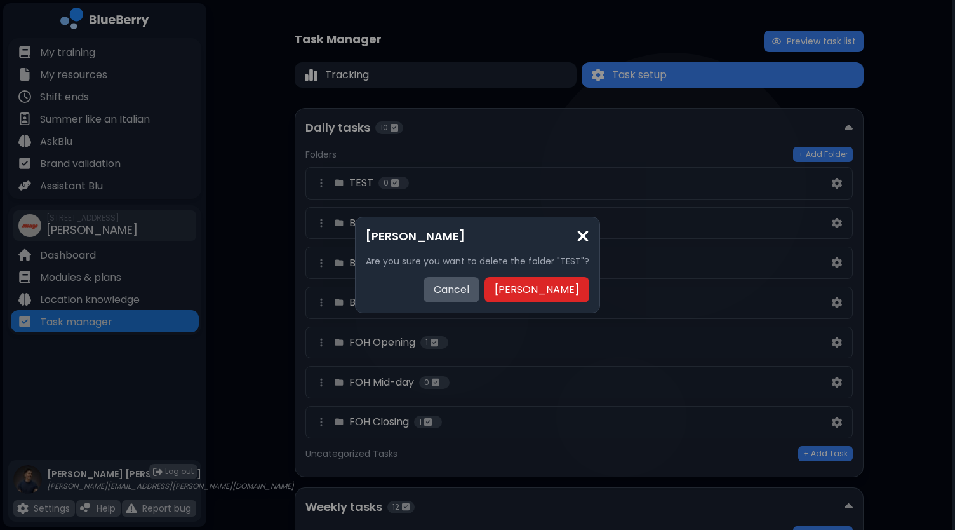
click at [539, 286] on button "[PERSON_NAME]" at bounding box center [537, 289] width 105 height 25
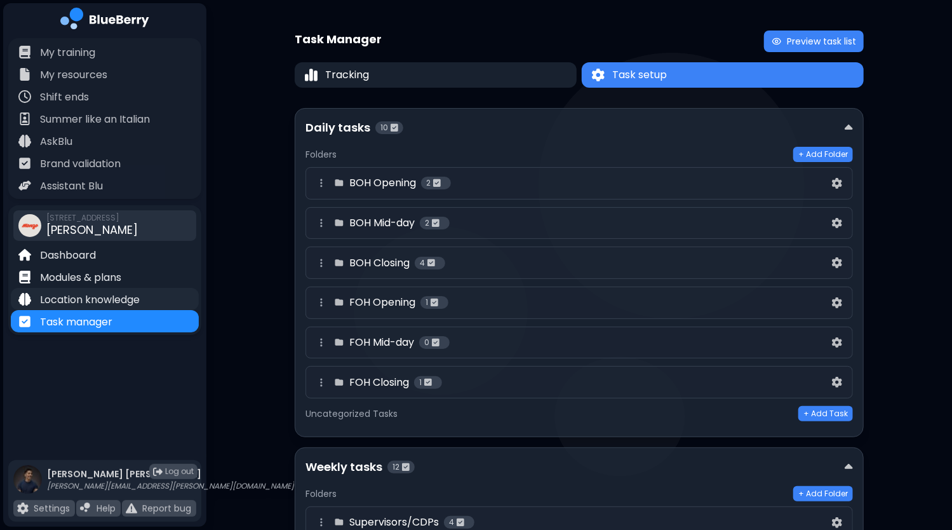
click at [86, 299] on p "Location knowledge" at bounding box center [90, 299] width 100 height 15
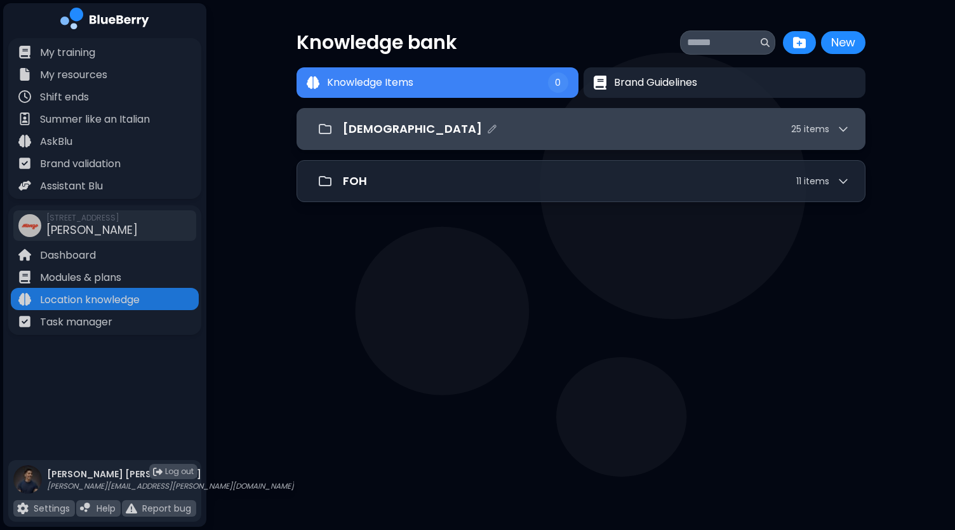
click at [432, 135] on div "[DEMOGRAPHIC_DATA] 25 item s" at bounding box center [596, 129] width 507 height 18
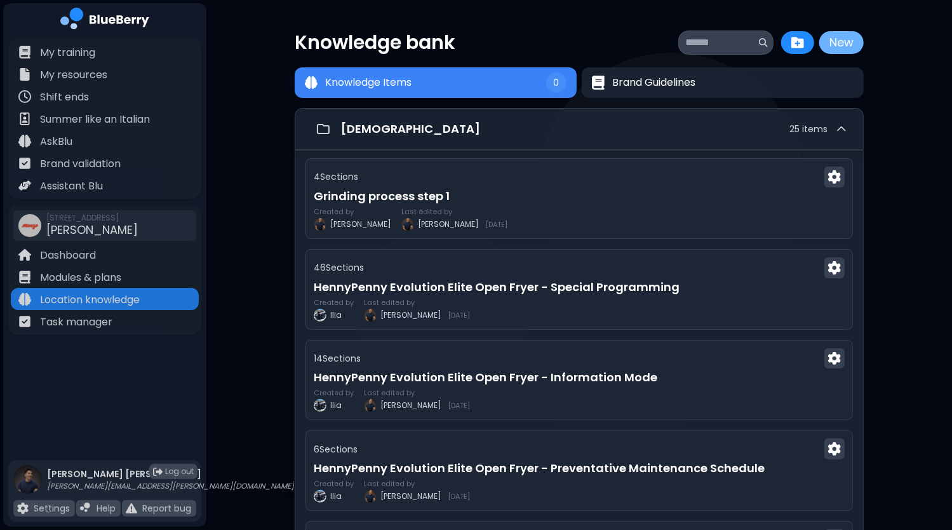
click at [840, 46] on button "New" at bounding box center [841, 42] width 44 height 23
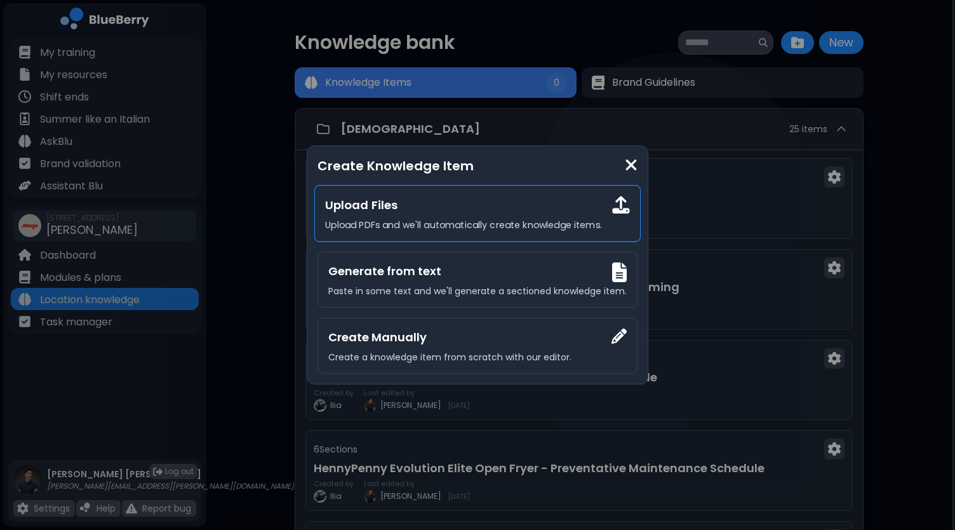
click at [393, 218] on div "Upload Files Upload PDFs and we'll automatically create knowledge items." at bounding box center [477, 213] width 326 height 57
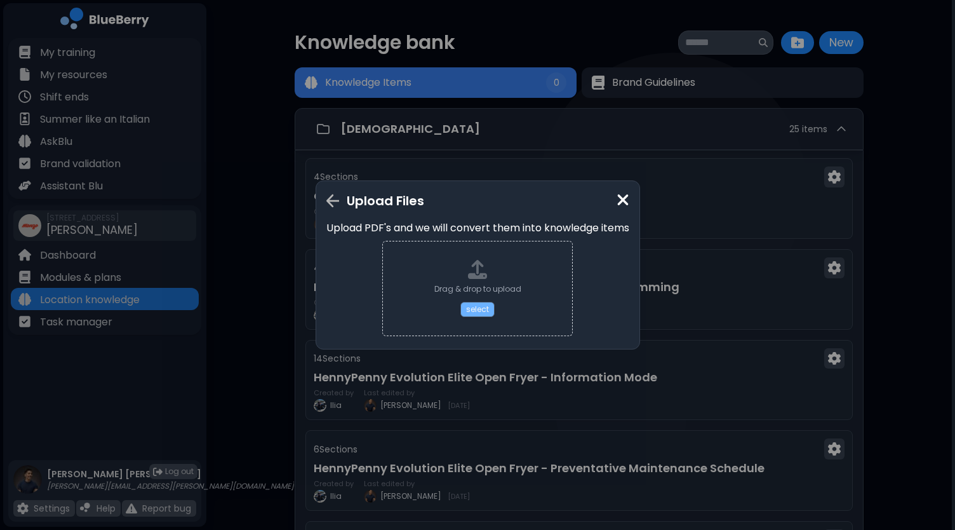
click at [481, 311] on button "select" at bounding box center [477, 309] width 34 height 15
type input "**********"
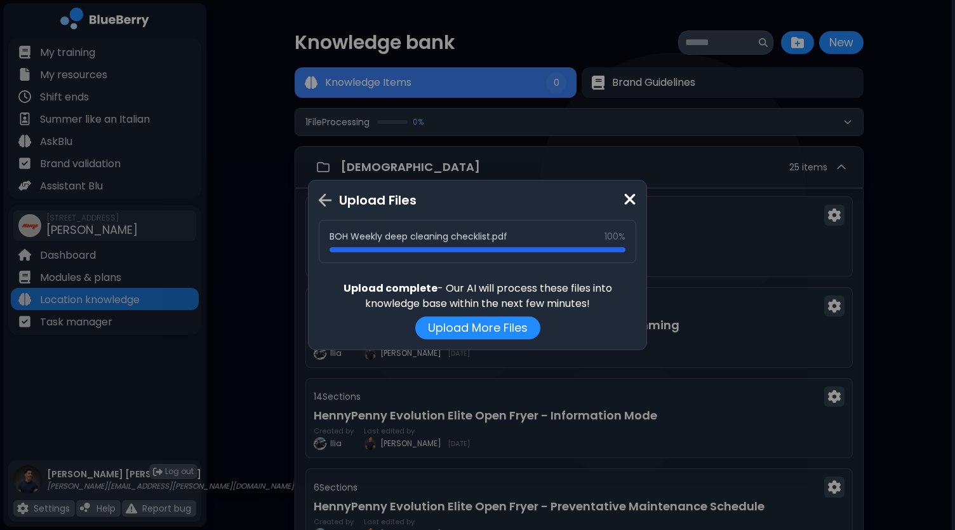
click at [628, 199] on img at bounding box center [630, 199] width 13 height 17
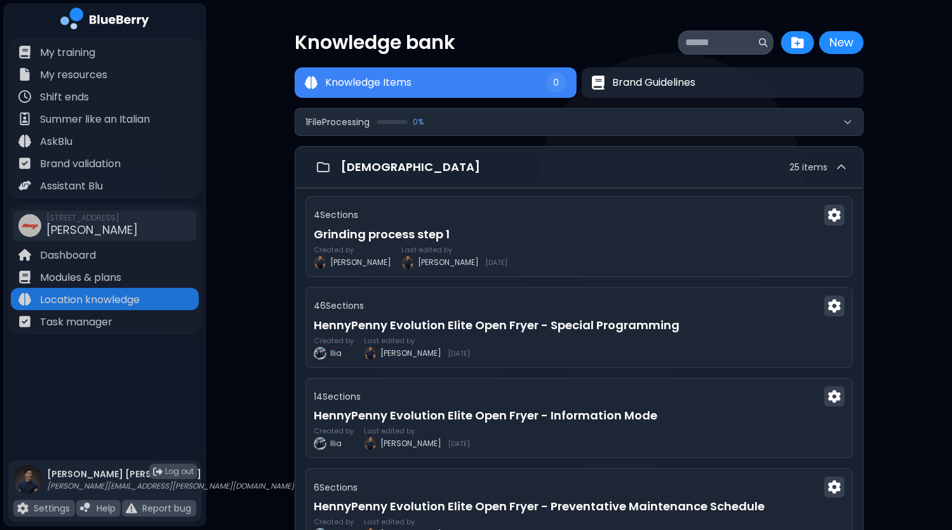
click at [861, 125] on button "1 File Processing 0 %" at bounding box center [579, 122] width 568 height 27
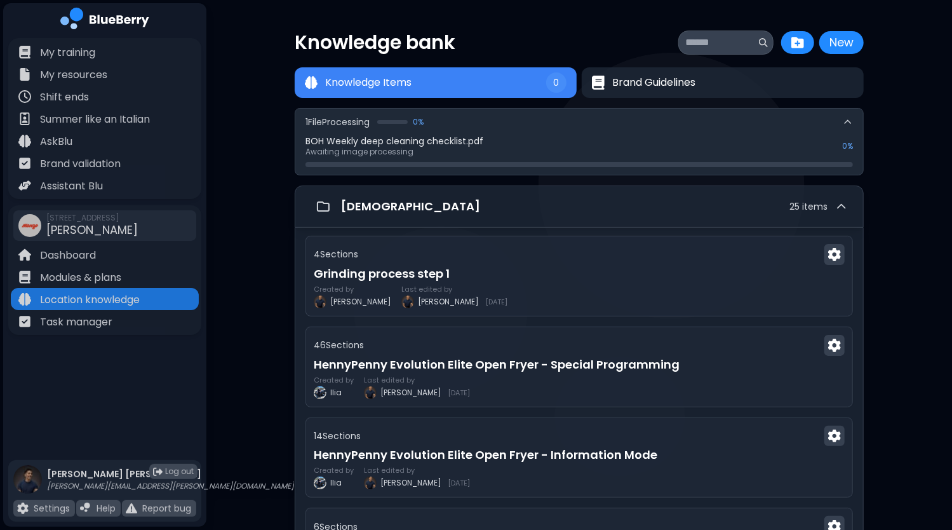
click at [389, 125] on div "0 %" at bounding box center [400, 122] width 46 height 10
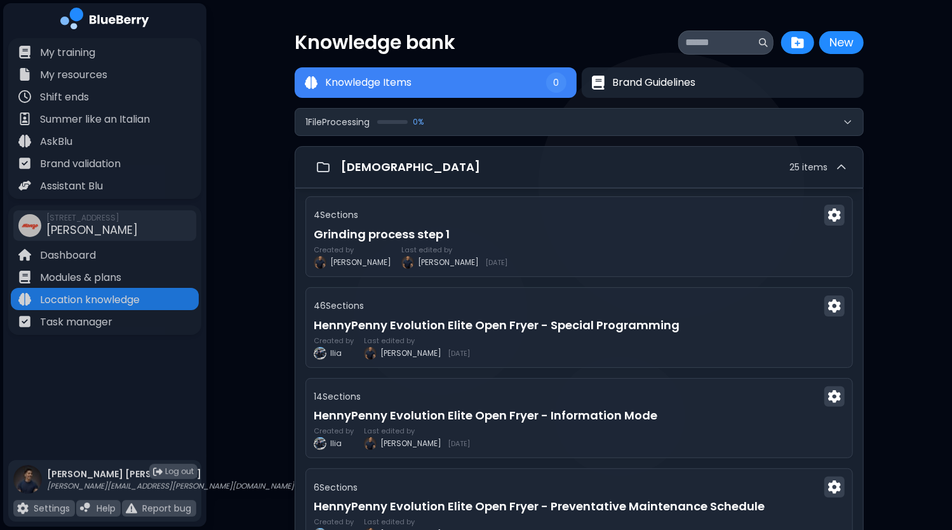
click at [389, 125] on div "0 %" at bounding box center [400, 122] width 46 height 10
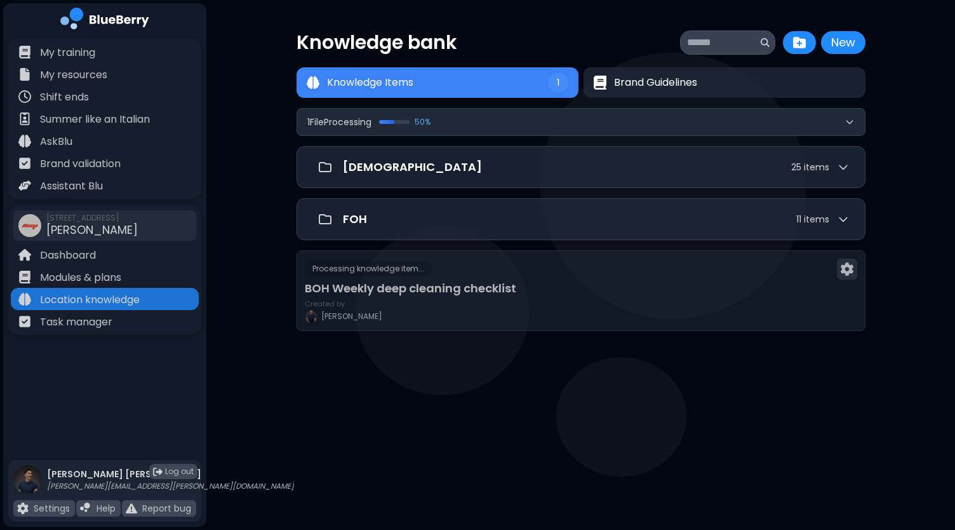
click at [502, 126] on button "1 File Processing 50 %" at bounding box center [581, 122] width 568 height 27
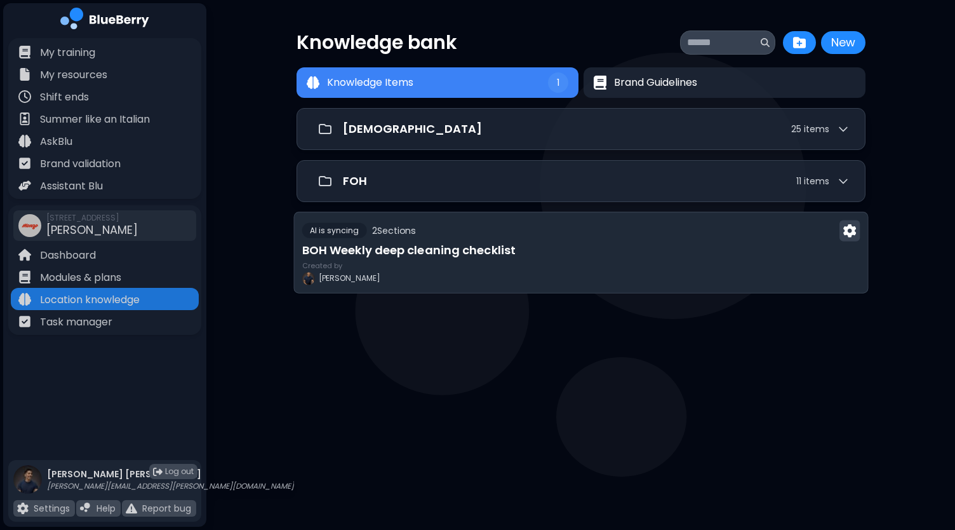
click at [473, 251] on h3 "BOH Weekly deep cleaning checklist" at bounding box center [581, 250] width 558 height 18
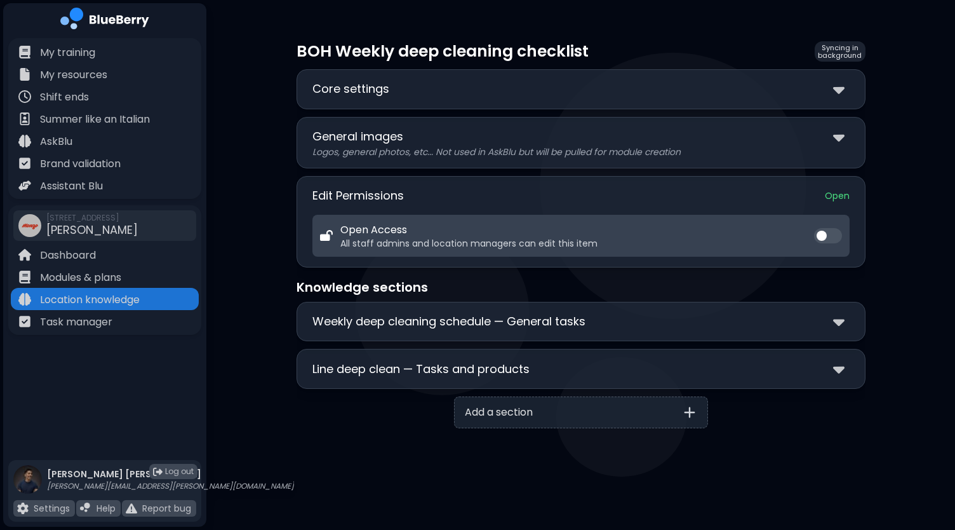
click at [669, 323] on div "Weekly deep cleaning schedule — General tasks" at bounding box center [580, 321] width 537 height 18
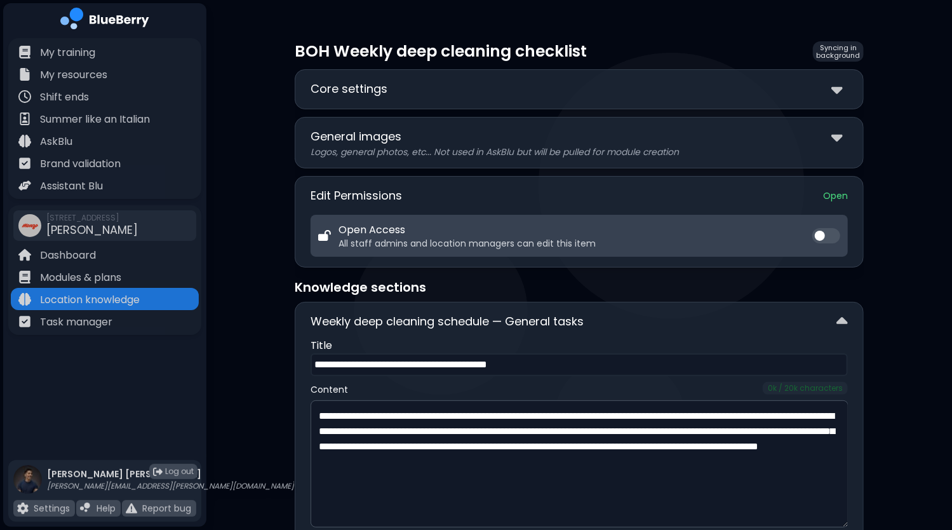
click at [669, 323] on div "Weekly deep cleaning schedule — General tasks" at bounding box center [579, 321] width 537 height 18
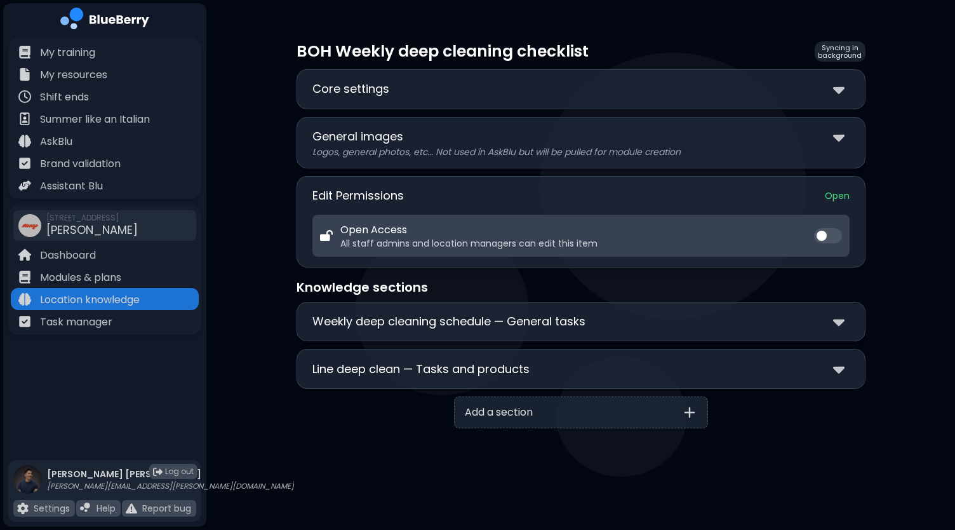
click at [528, 365] on p "Line deep clean — Tasks and products" at bounding box center [420, 369] width 217 height 18
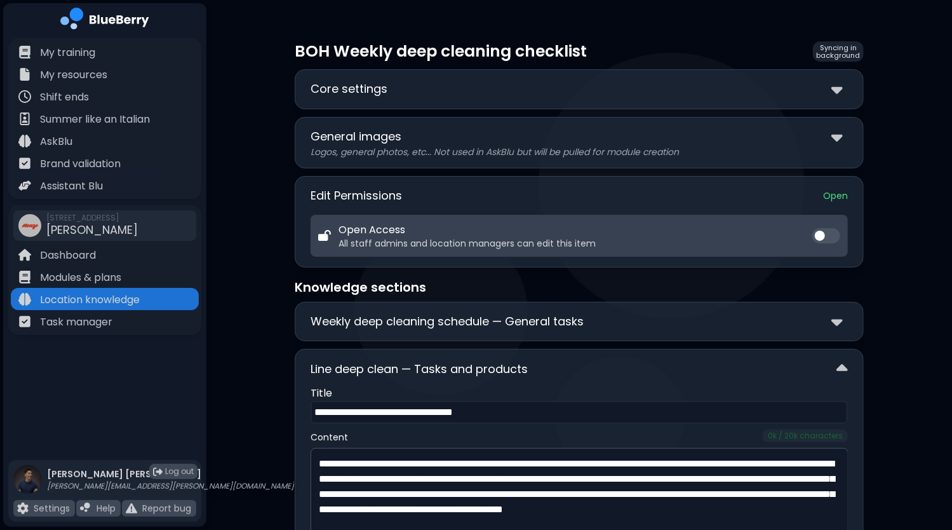
click at [535, 364] on div "Line deep clean — Tasks and products" at bounding box center [579, 368] width 537 height 18
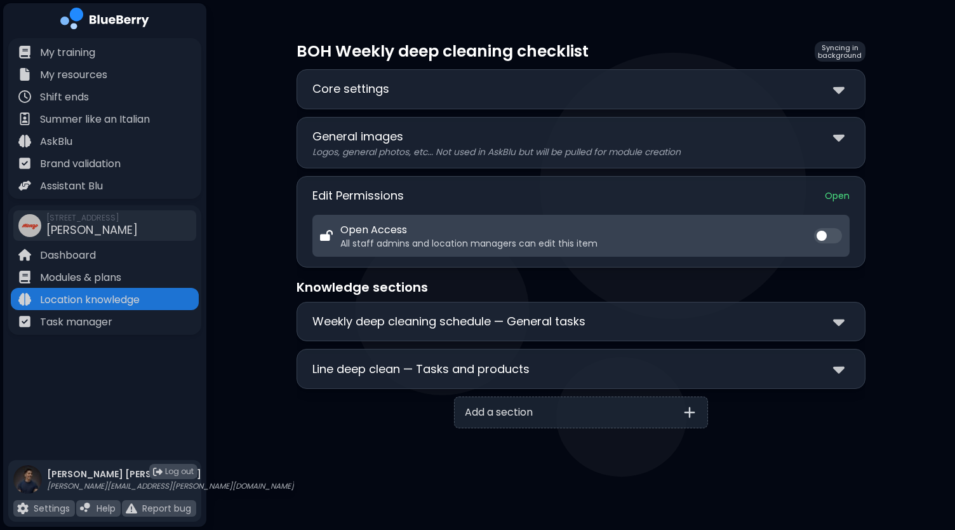
click at [540, 330] on div "**********" at bounding box center [581, 322] width 569 height 40
click at [544, 321] on p "Weekly deep cleaning schedule — General tasks" at bounding box center [448, 321] width 273 height 18
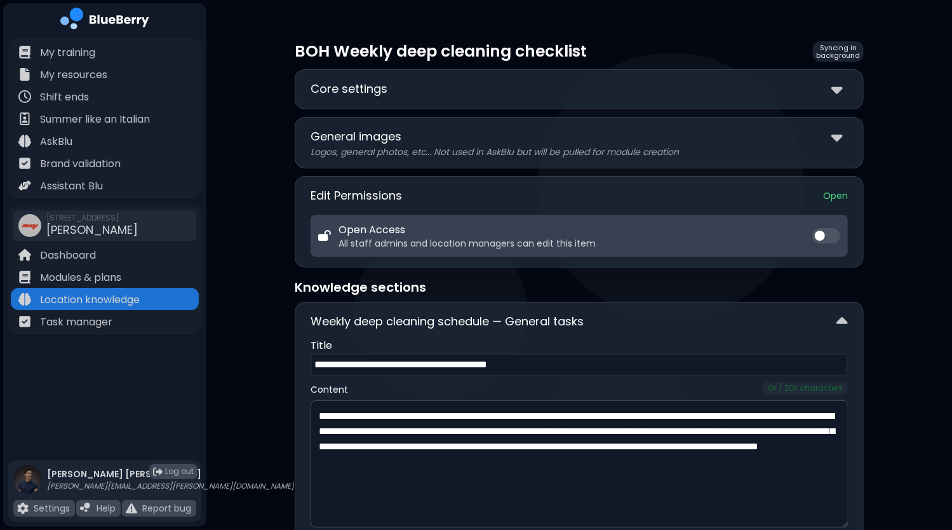
click at [555, 317] on p "Weekly deep cleaning schedule — General tasks" at bounding box center [447, 321] width 273 height 18
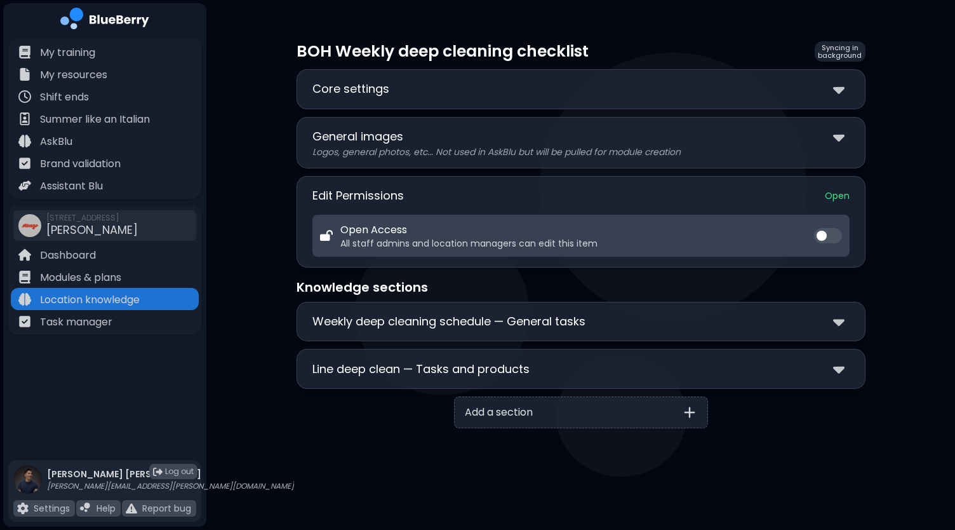
click at [796, 93] on div "Core settings" at bounding box center [580, 89] width 537 height 18
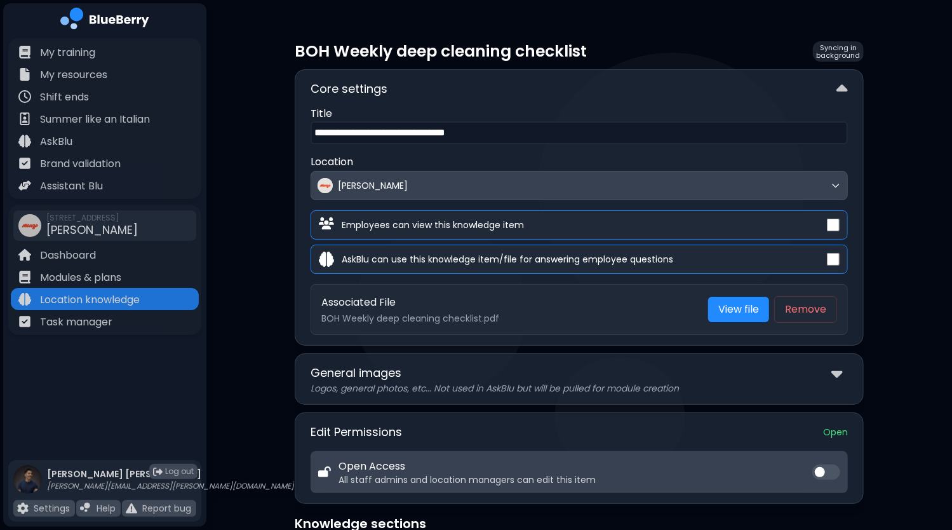
click at [772, 95] on div "Core settings" at bounding box center [579, 89] width 537 height 18
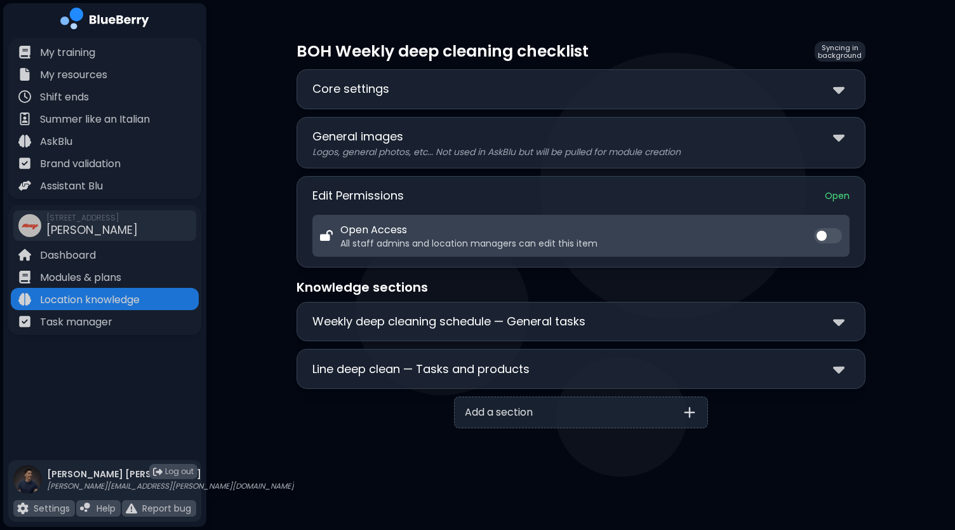
click at [568, 97] on div "Core settings" at bounding box center [580, 89] width 537 height 18
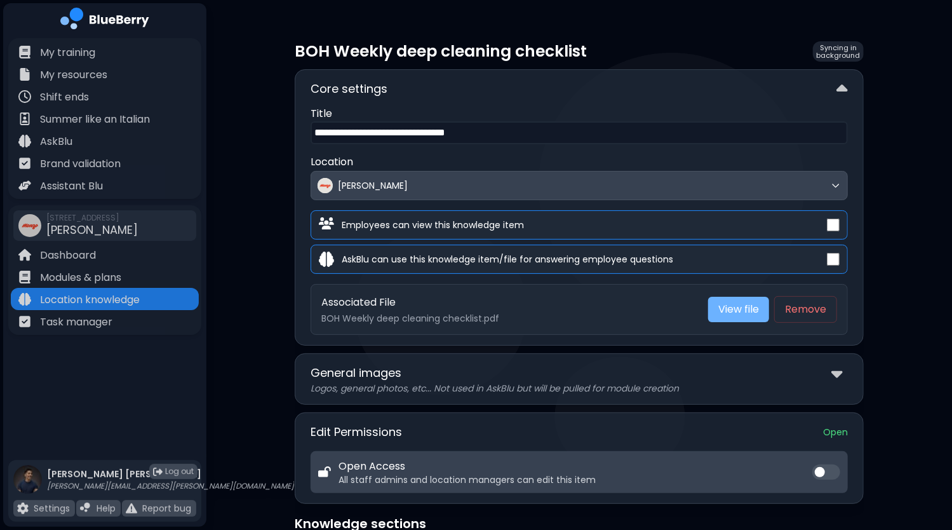
click at [745, 305] on link "View file" at bounding box center [738, 309] width 61 height 25
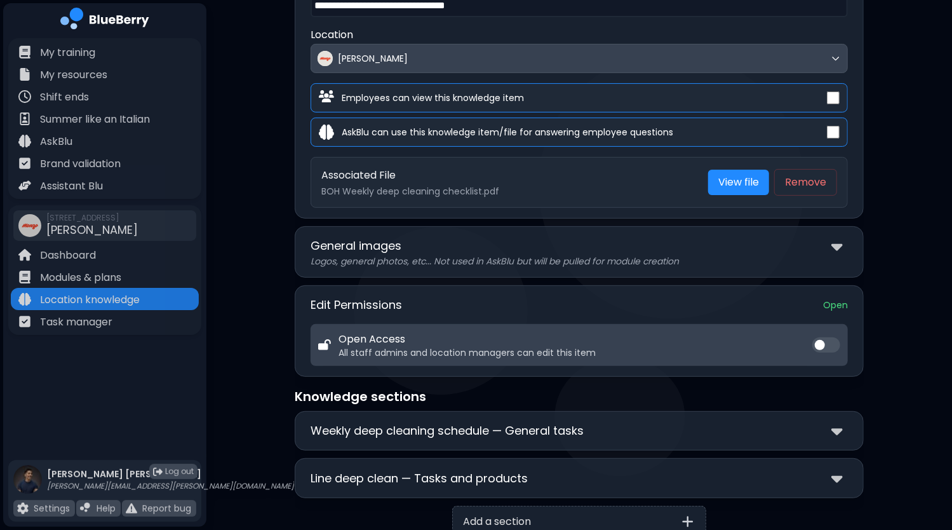
scroll to position [177, 0]
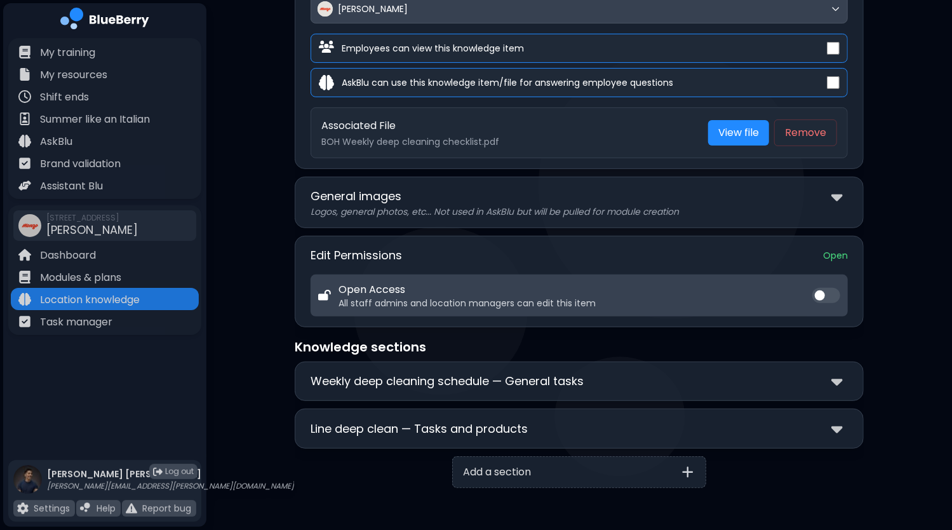
click at [448, 394] on div "**********" at bounding box center [579, 381] width 569 height 40
click at [461, 386] on p "Weekly deep cleaning schedule — General tasks" at bounding box center [447, 381] width 273 height 18
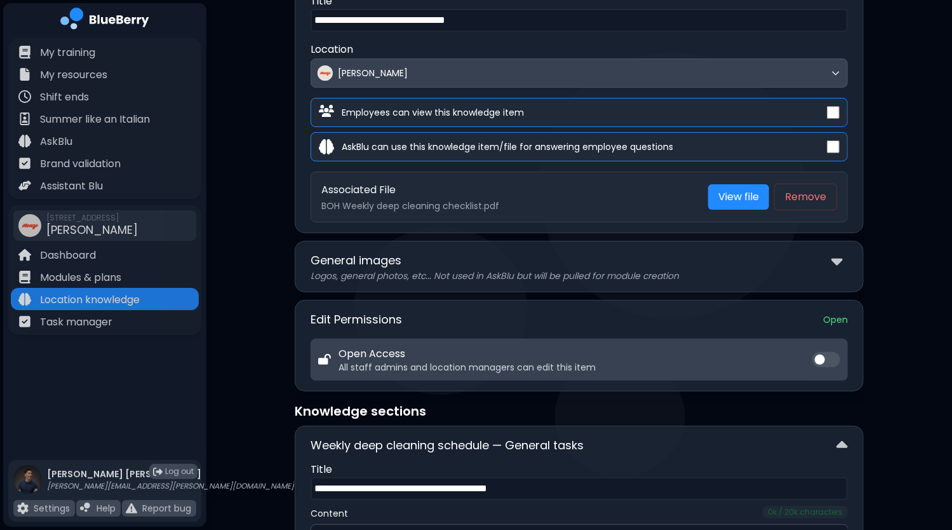
scroll to position [0, 0]
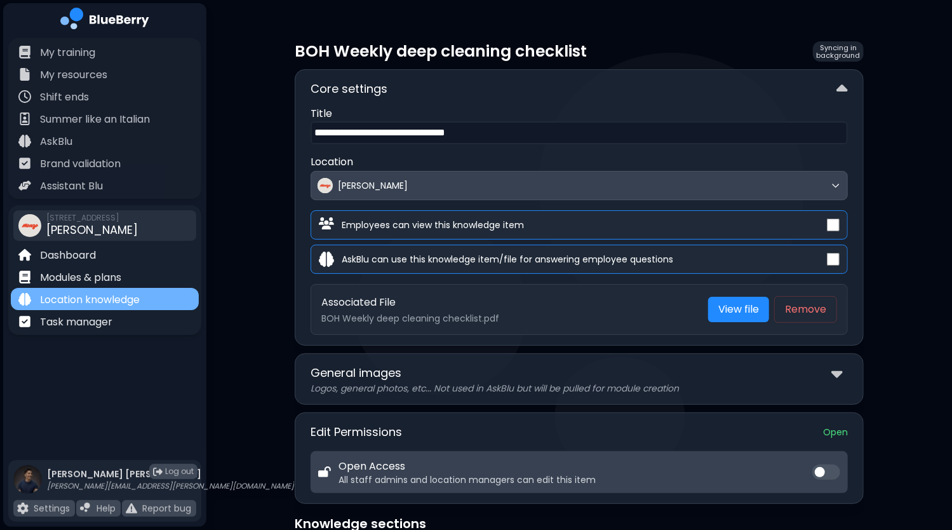
click at [109, 300] on p "Location knowledge" at bounding box center [90, 299] width 100 height 15
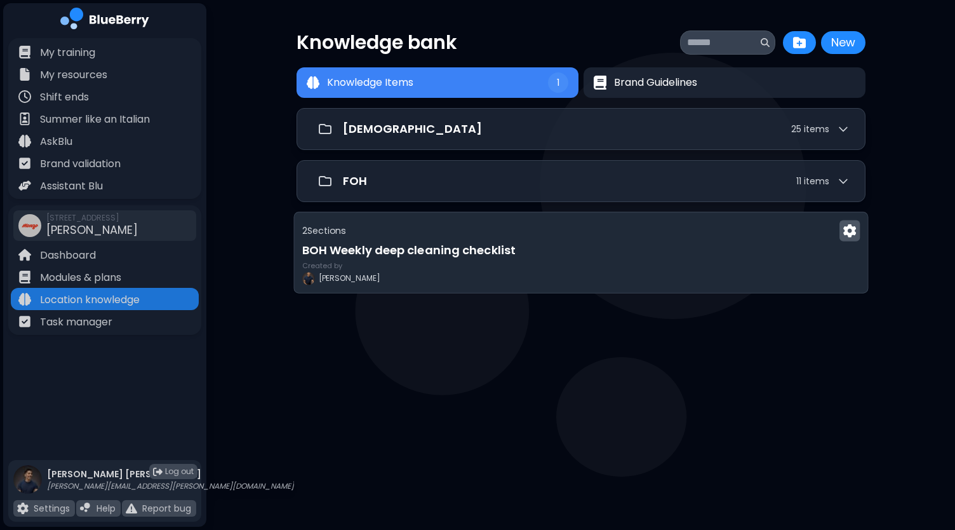
click at [843, 236] on button at bounding box center [850, 230] width 20 height 21
click at [842, 262] on button "Delete" at bounding box center [847, 258] width 60 height 20
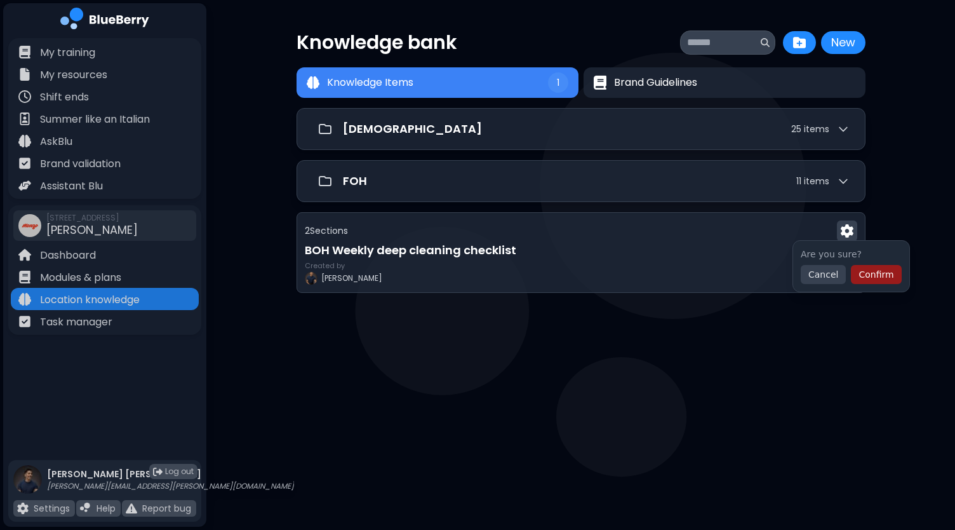
click at [863, 271] on button "Confirm" at bounding box center [876, 274] width 50 height 19
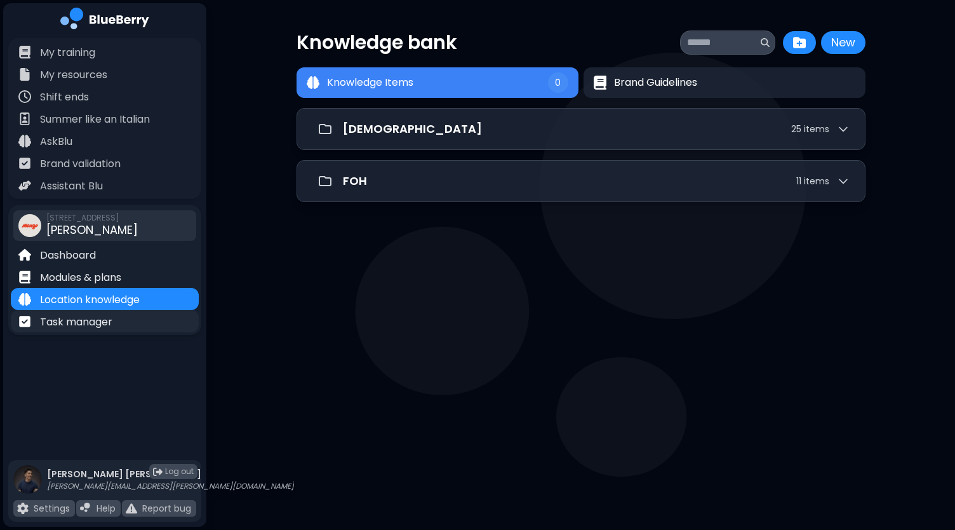
click at [97, 323] on p "Task manager" at bounding box center [76, 321] width 72 height 15
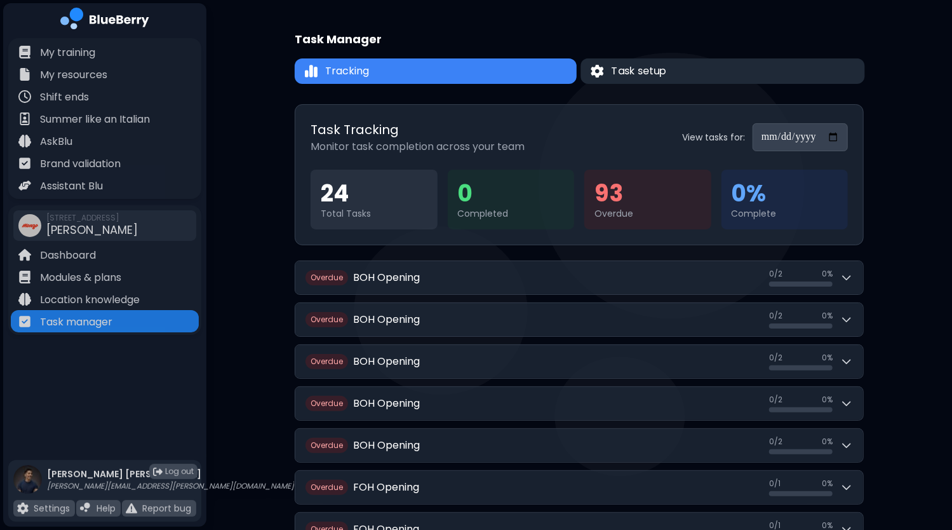
click at [687, 83] on button "Task setup" at bounding box center [723, 70] width 284 height 25
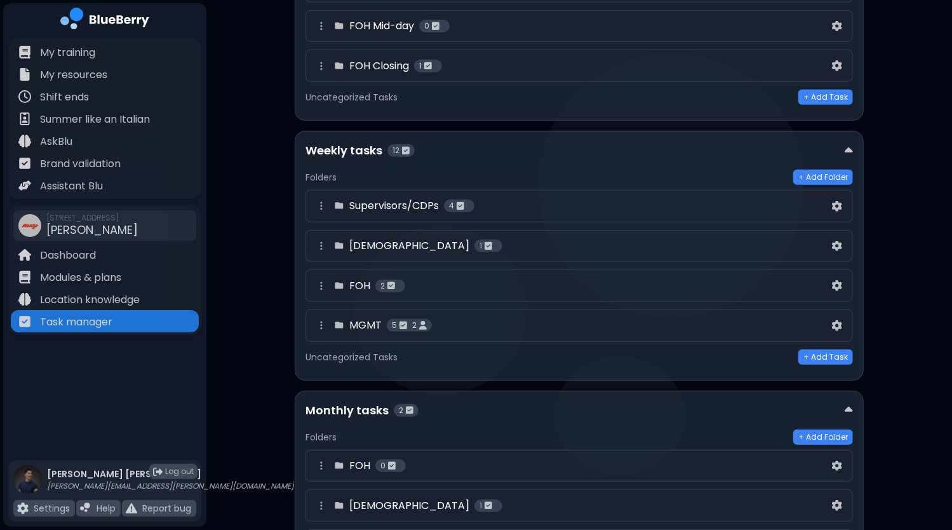
scroll to position [318, 0]
click at [466, 246] on div "[DEMOGRAPHIC_DATA] 1" at bounding box center [572, 244] width 516 height 15
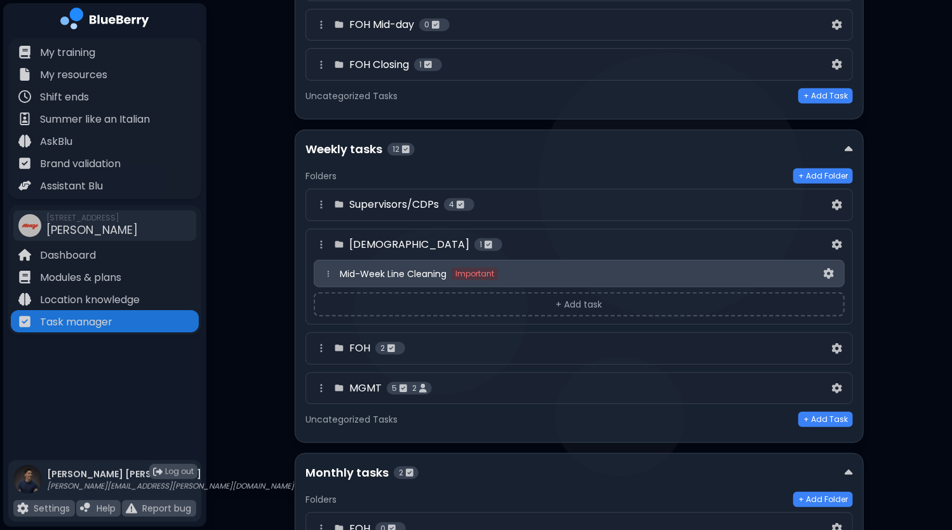
click at [658, 271] on div "Mid-Week Line Cleaning Important" at bounding box center [580, 273] width 481 height 13
click at [828, 268] on img at bounding box center [829, 273] width 10 height 11
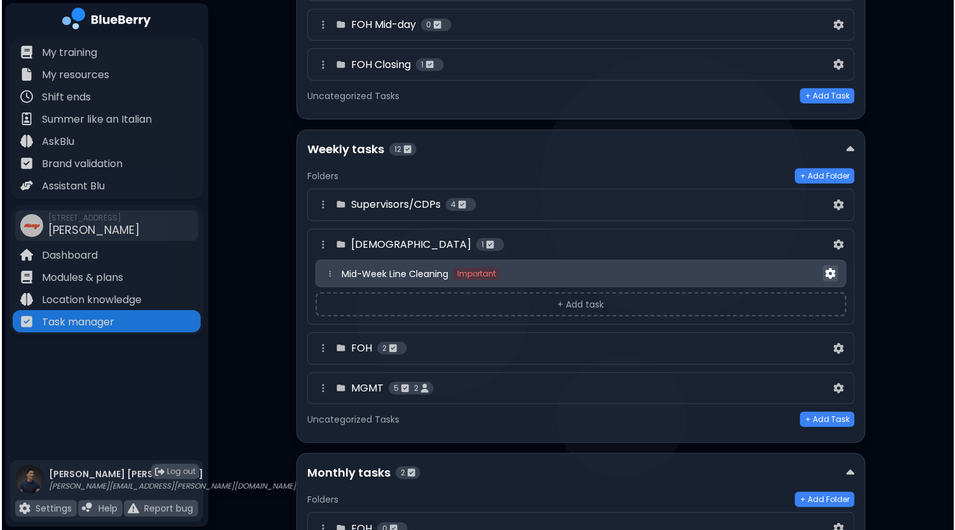
scroll to position [0, 0]
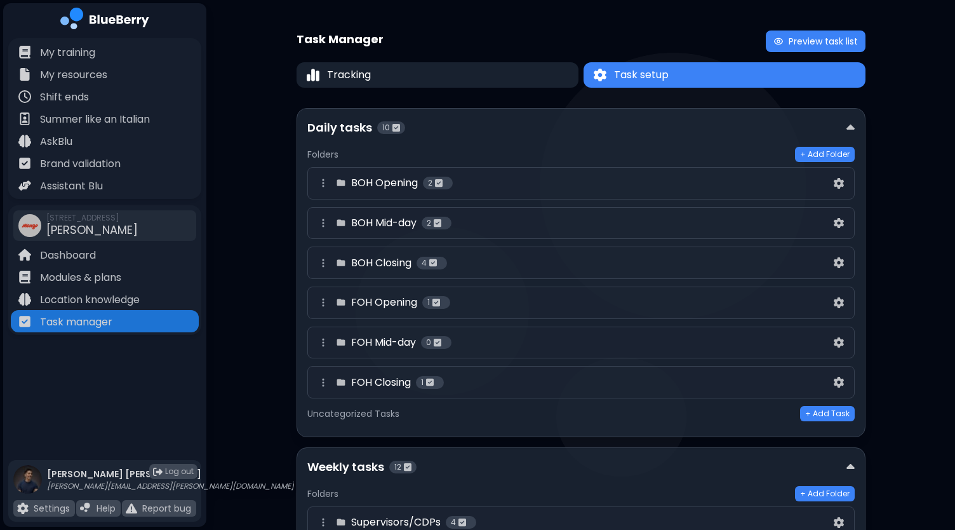
select select "*"
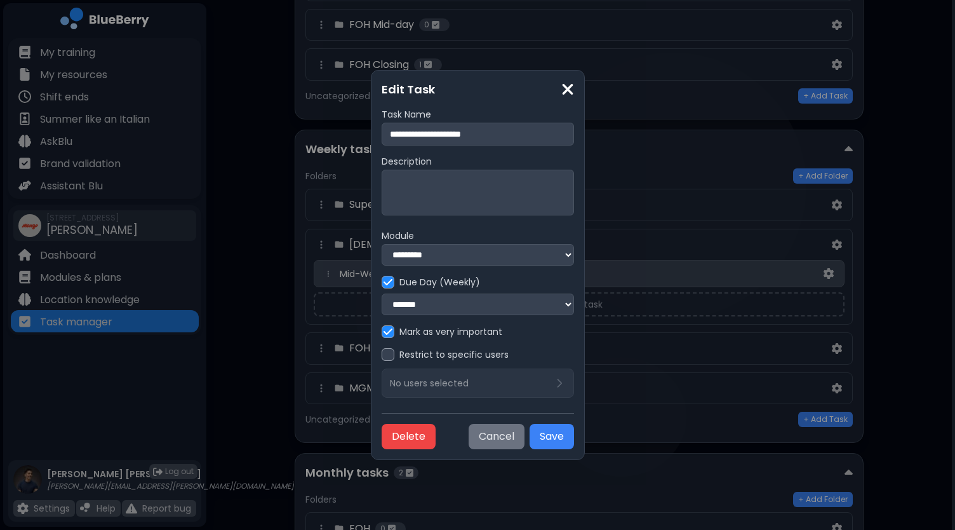
click at [521, 436] on button "Cancel" at bounding box center [497, 436] width 56 height 25
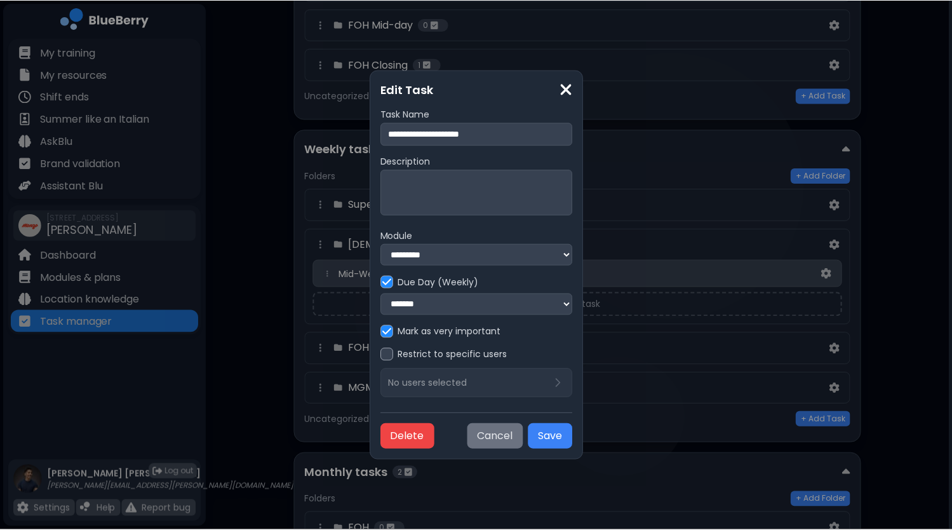
scroll to position [318, 0]
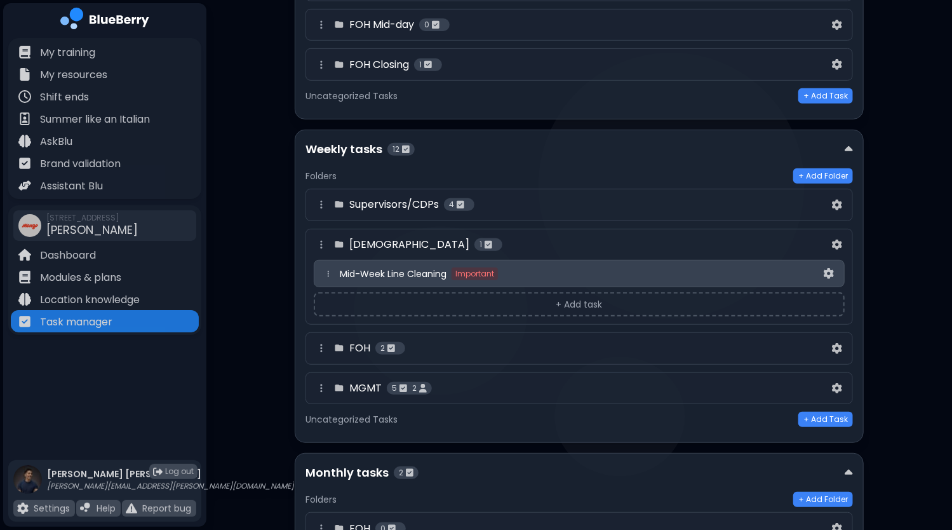
click at [668, 267] on div "Mid-Week Line Cleaning Important" at bounding box center [580, 273] width 481 height 13
click at [826, 269] on img at bounding box center [829, 273] width 10 height 11
select select "*"
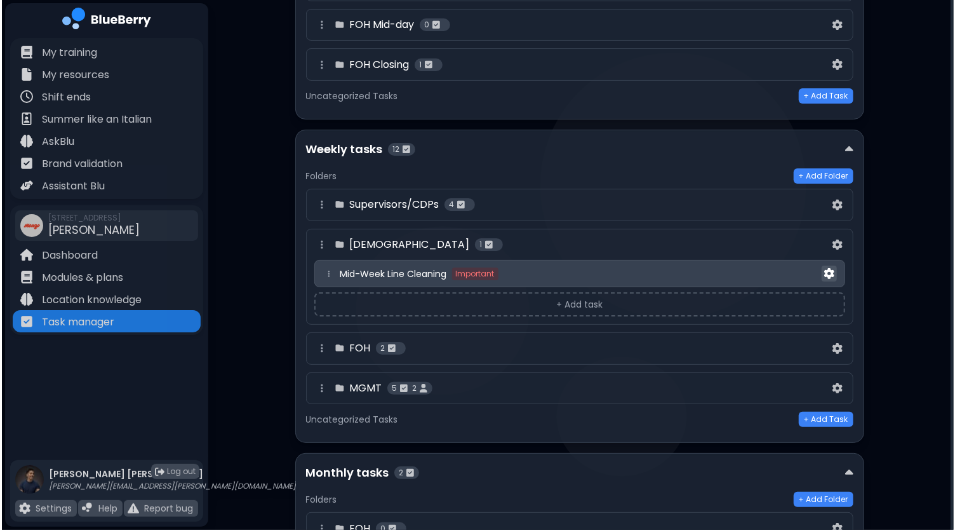
scroll to position [0, 0]
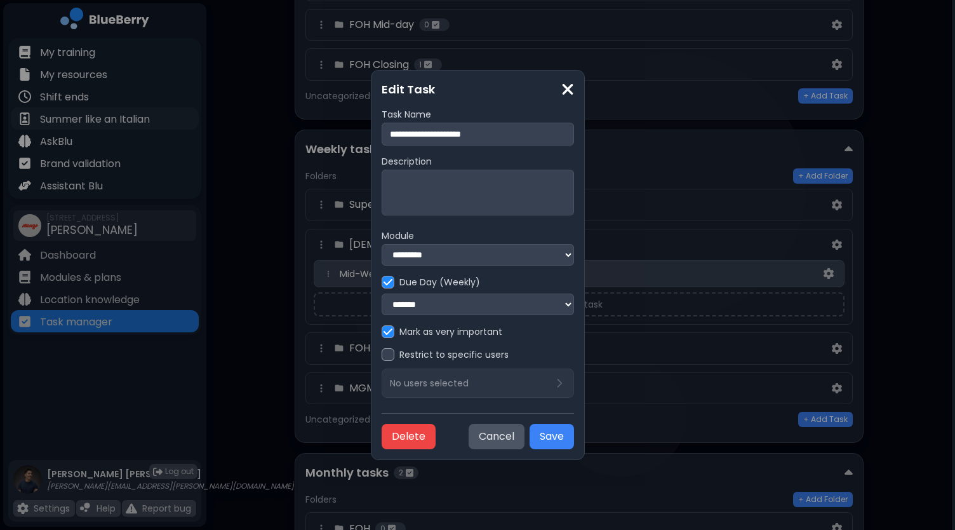
drag, startPoint x: 509, startPoint y: 135, endPoint x: 138, endPoint y: 115, distance: 371.5
click at [145, 115] on div "**********" at bounding box center [477, 265] width 955 height 530
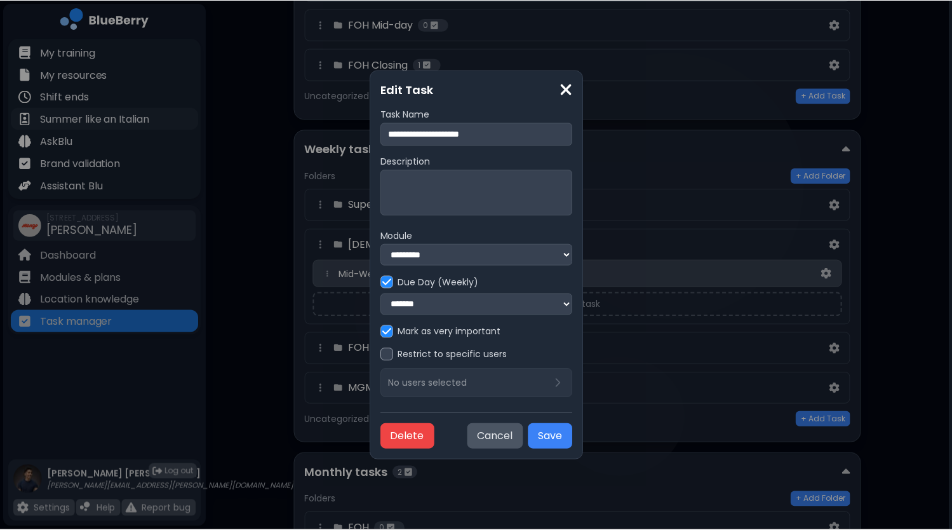
scroll to position [318, 0]
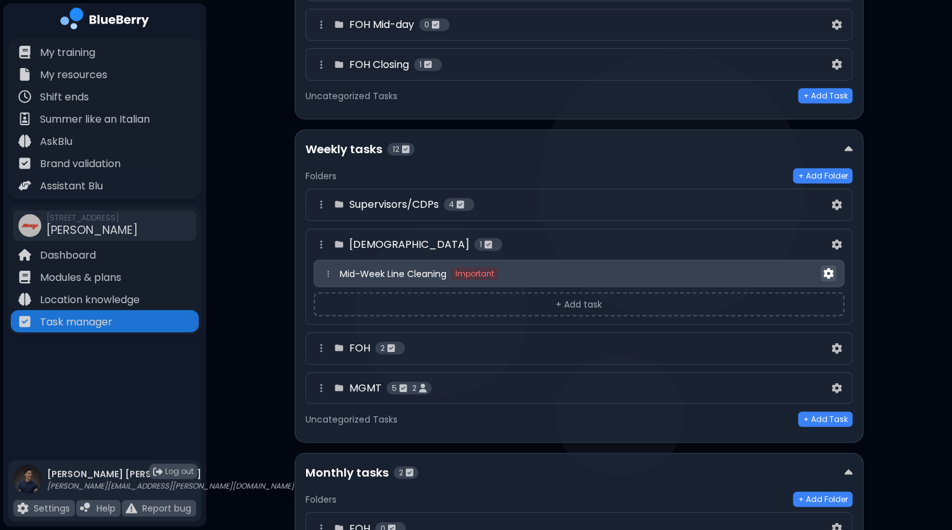
click at [827, 269] on img at bounding box center [829, 273] width 10 height 11
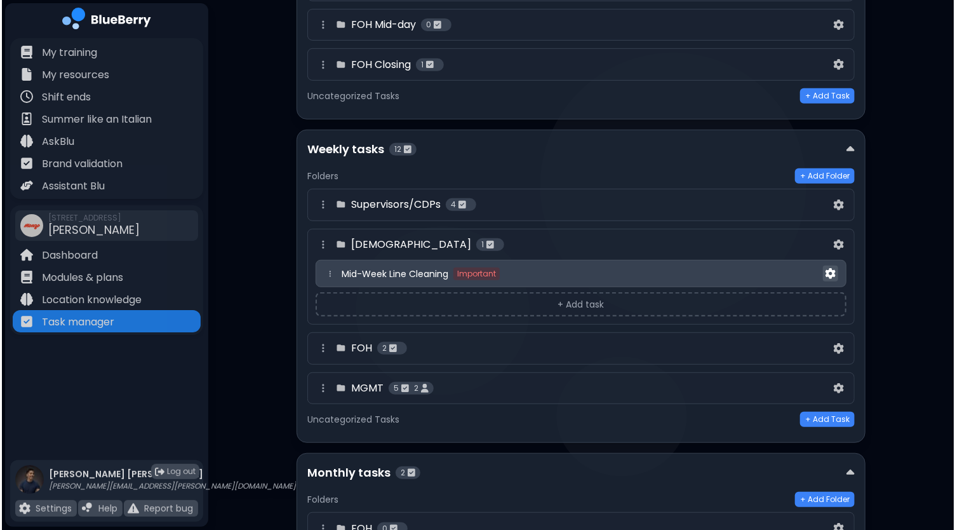
scroll to position [0, 0]
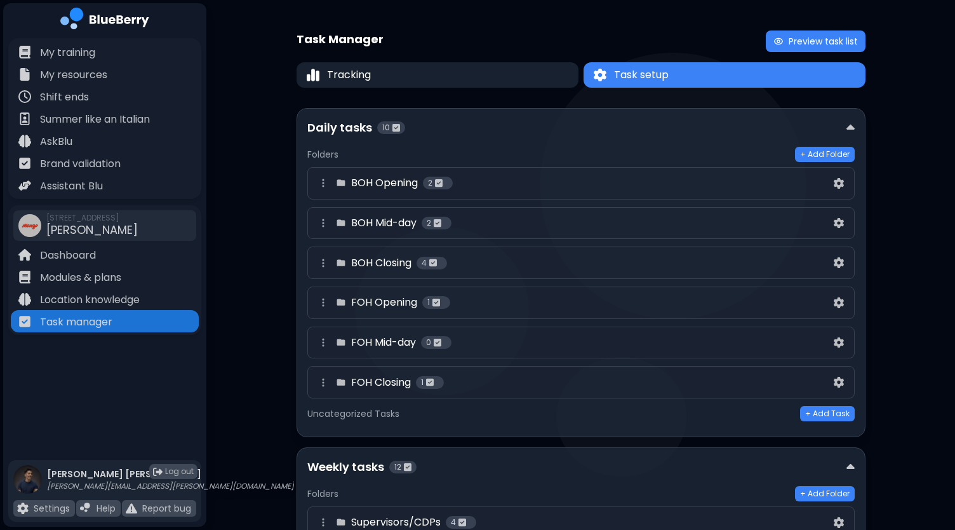
select select "*"
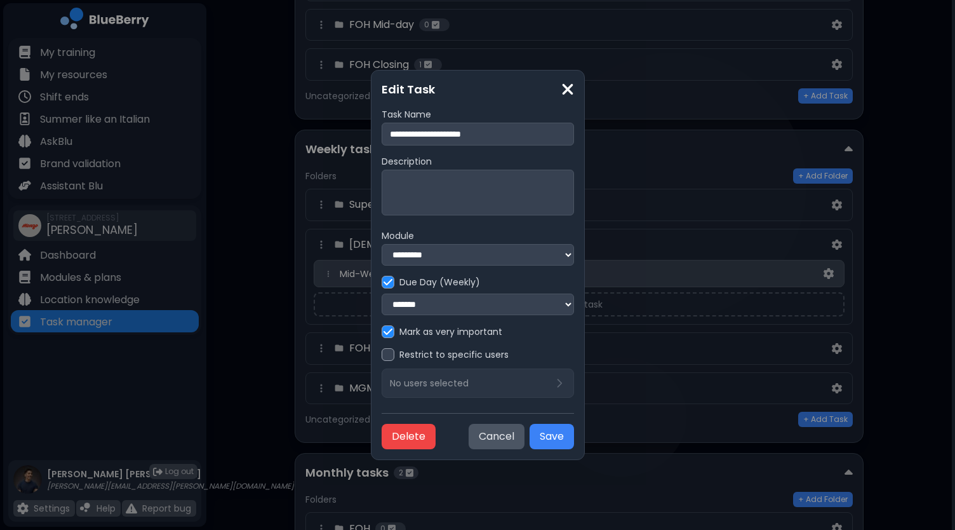
drag, startPoint x: 502, startPoint y: 133, endPoint x: 365, endPoint y: 131, distance: 137.2
click at [382, 131] on input "**********" at bounding box center [478, 134] width 192 height 23
type input "*"
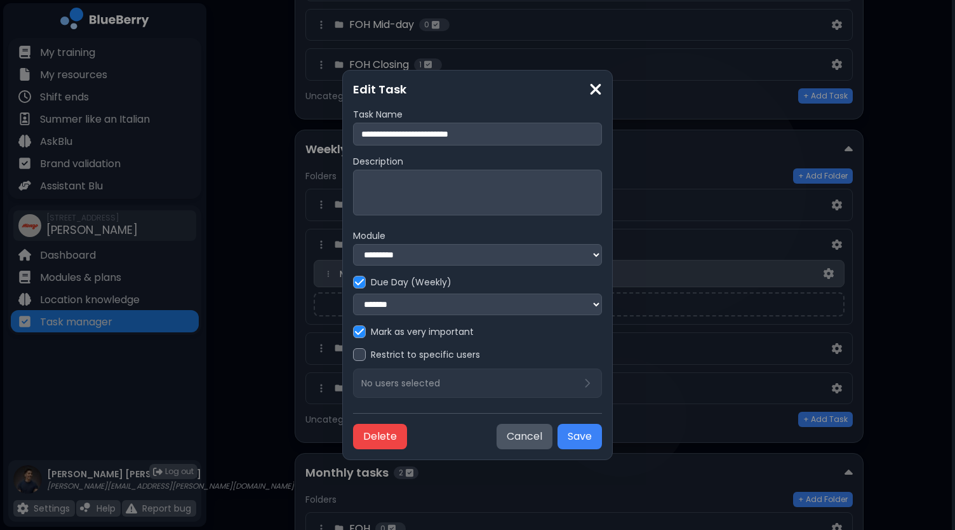
type input "**********"
type textarea "**********"
click at [361, 281] on img at bounding box center [359, 281] width 9 height 10
select select
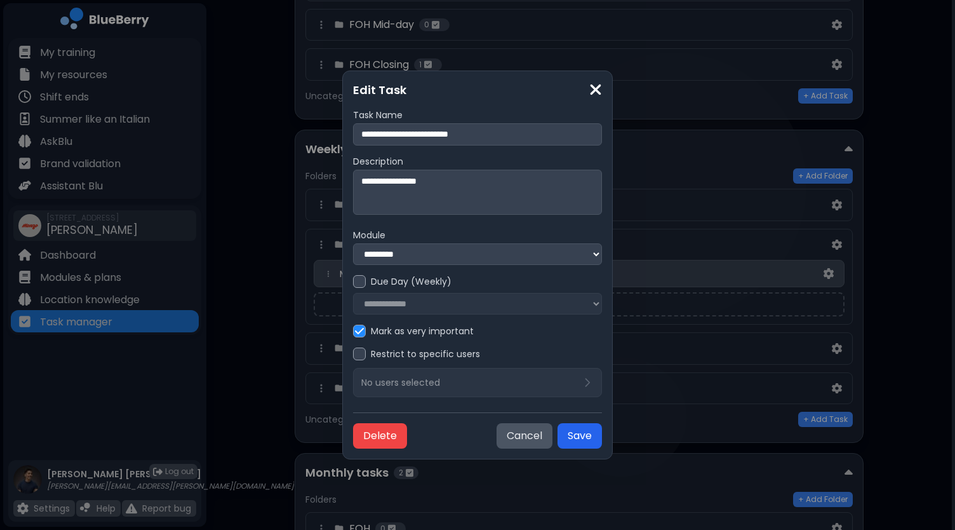
click at [584, 438] on button "Save" at bounding box center [580, 435] width 44 height 25
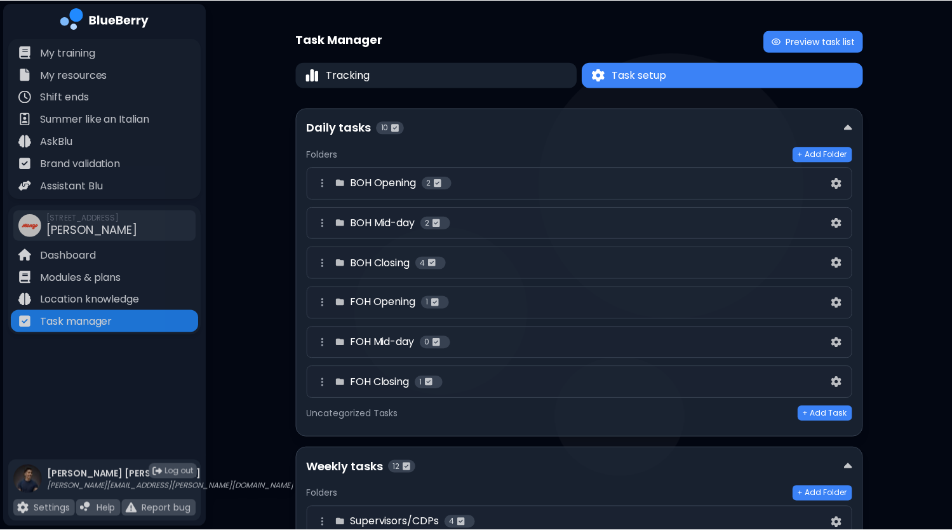
scroll to position [318, 0]
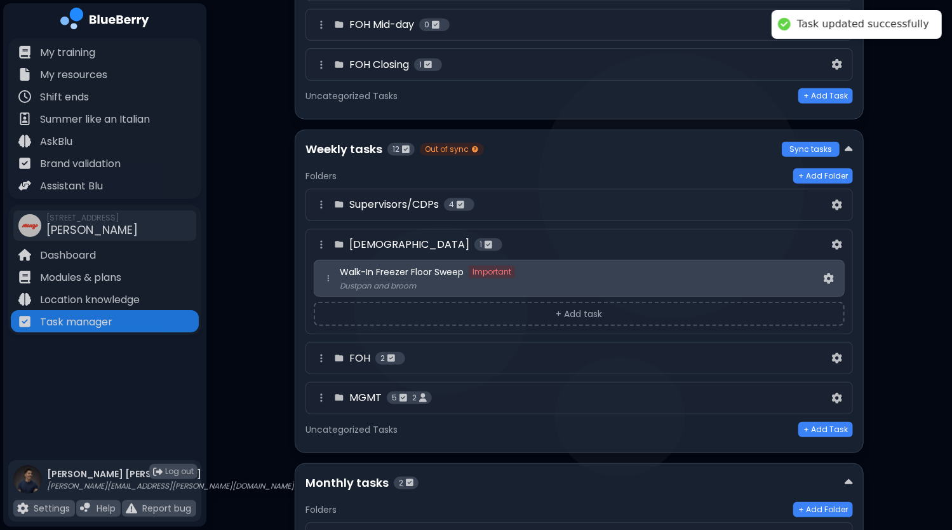
click at [587, 309] on button "+ Add task" at bounding box center [579, 314] width 531 height 24
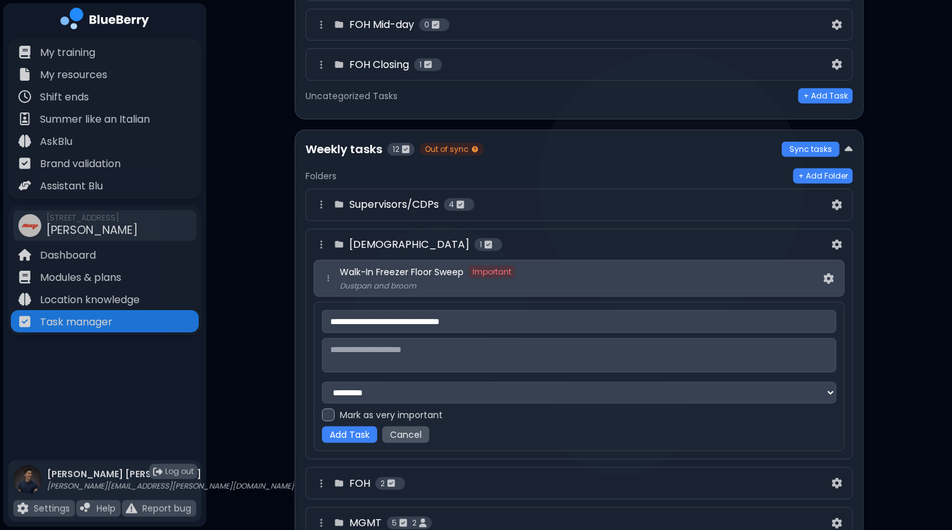
type input "**********"
type textarea "**********"
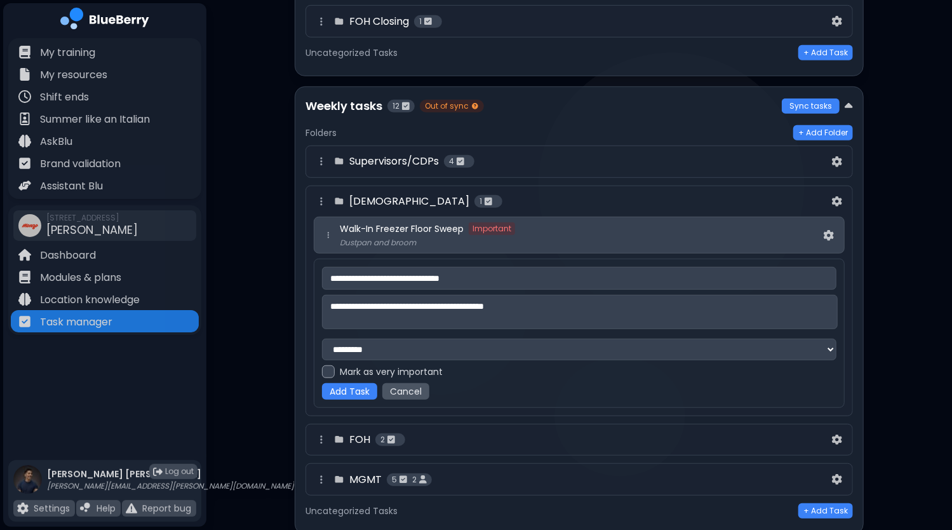
scroll to position [381, 0]
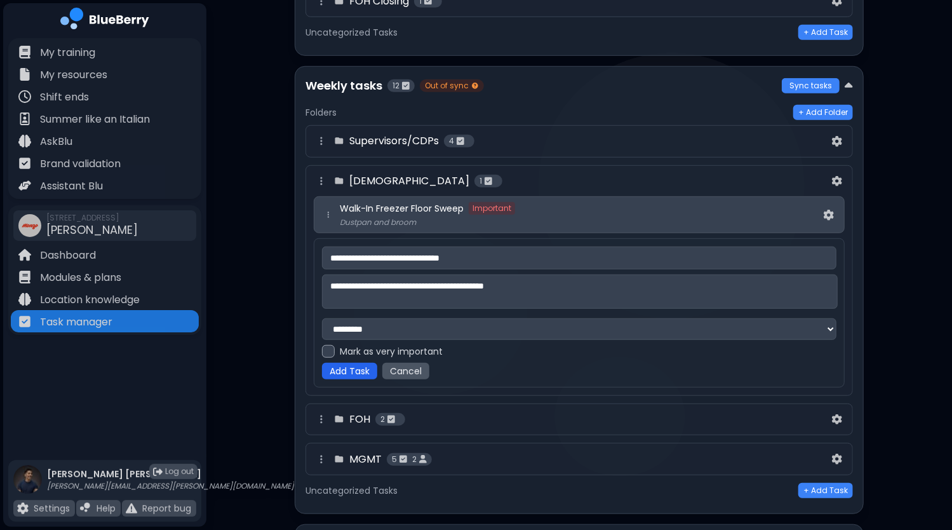
click at [361, 372] on button "Add Task" at bounding box center [349, 371] width 55 height 17
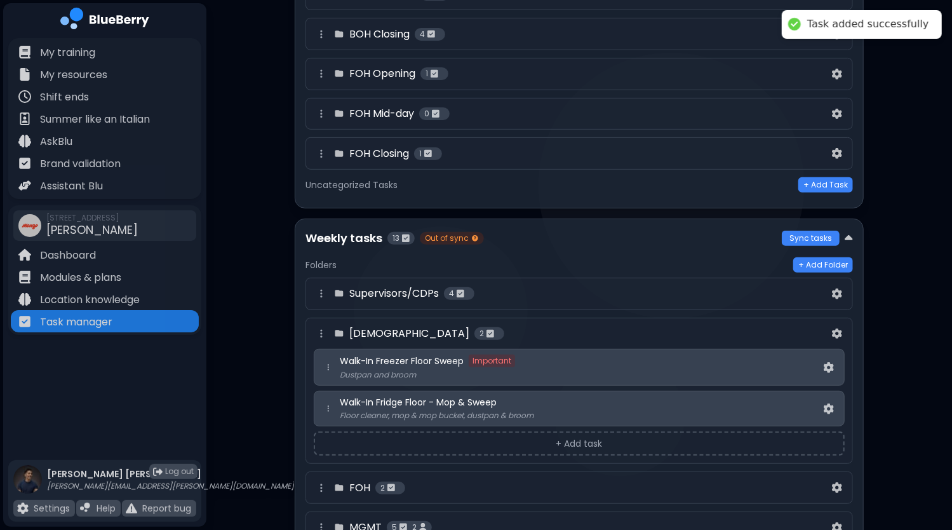
scroll to position [362, 0]
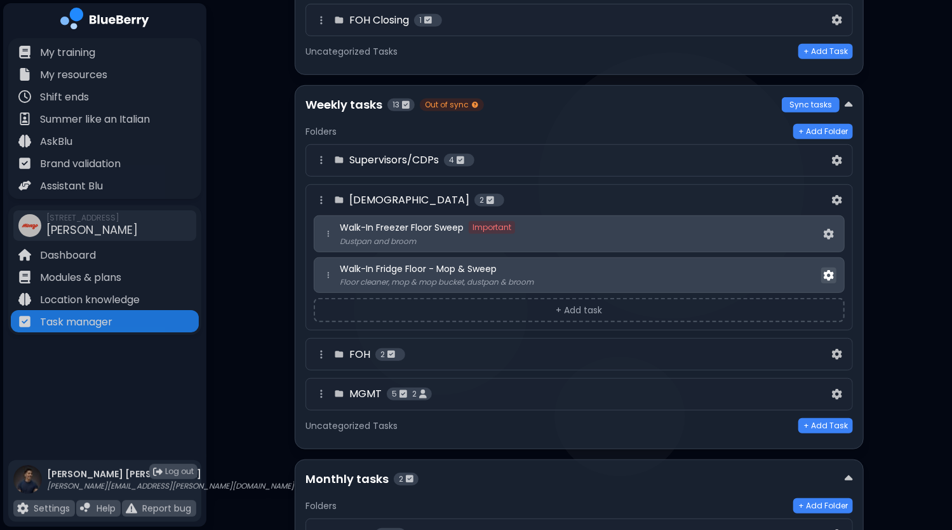
click at [827, 272] on img at bounding box center [829, 275] width 10 height 11
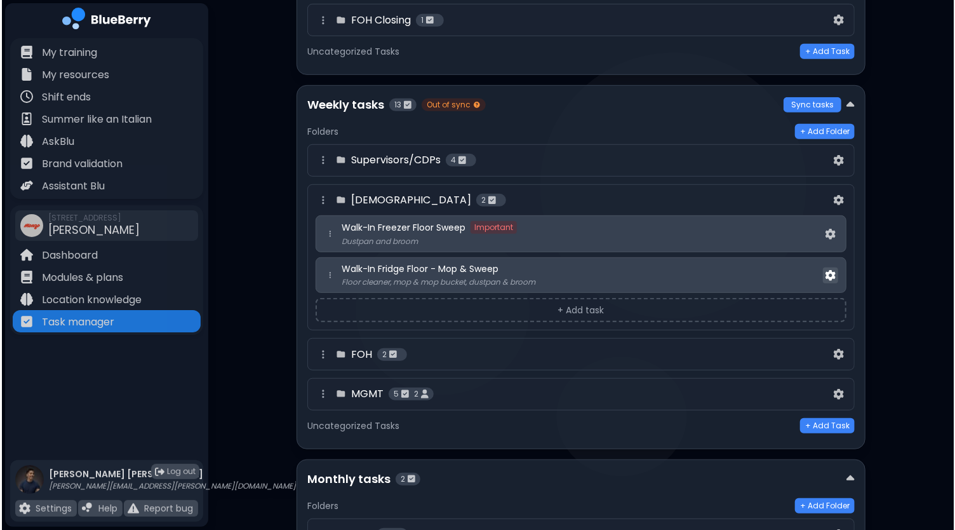
scroll to position [0, 0]
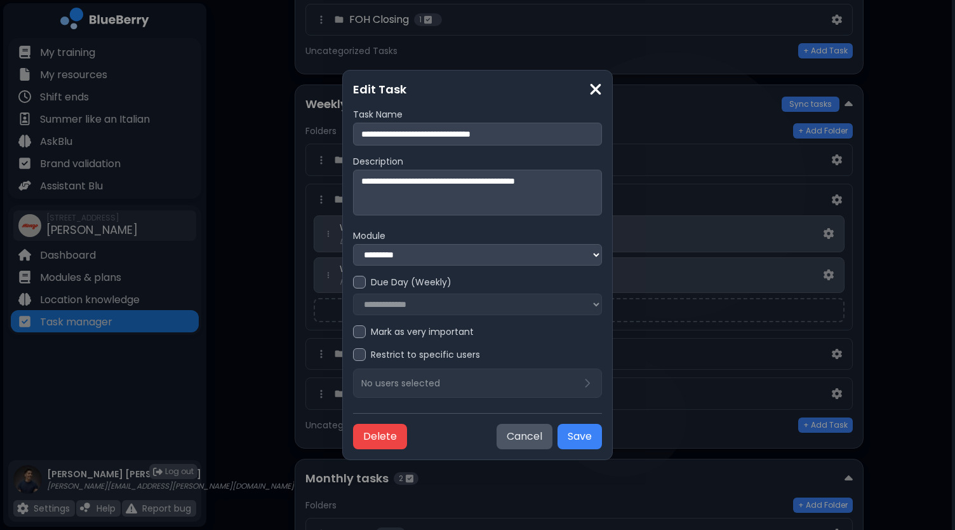
click at [593, 179] on textarea "**********" at bounding box center [478, 192] width 250 height 45
type textarea "**********"
click at [578, 444] on button "Save" at bounding box center [580, 436] width 44 height 25
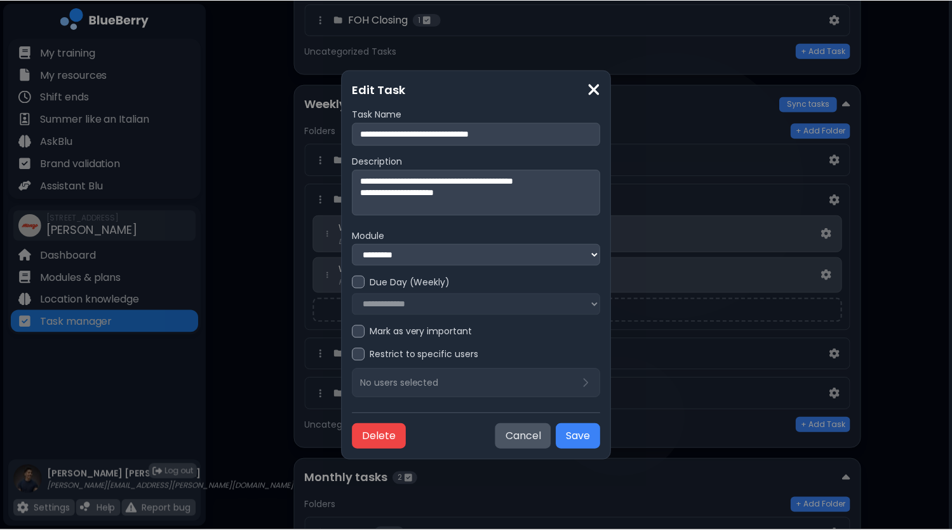
scroll to position [362, 0]
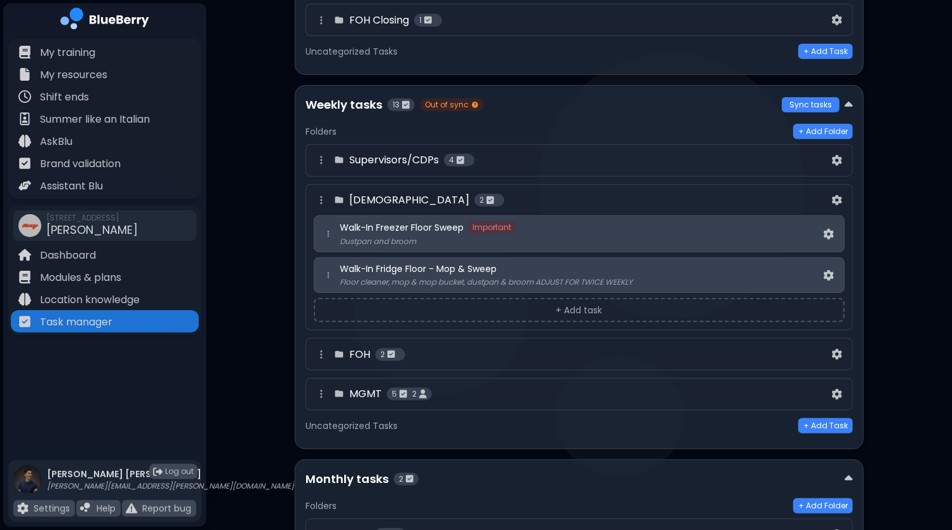
click at [575, 306] on button "+ Add task" at bounding box center [579, 310] width 531 height 24
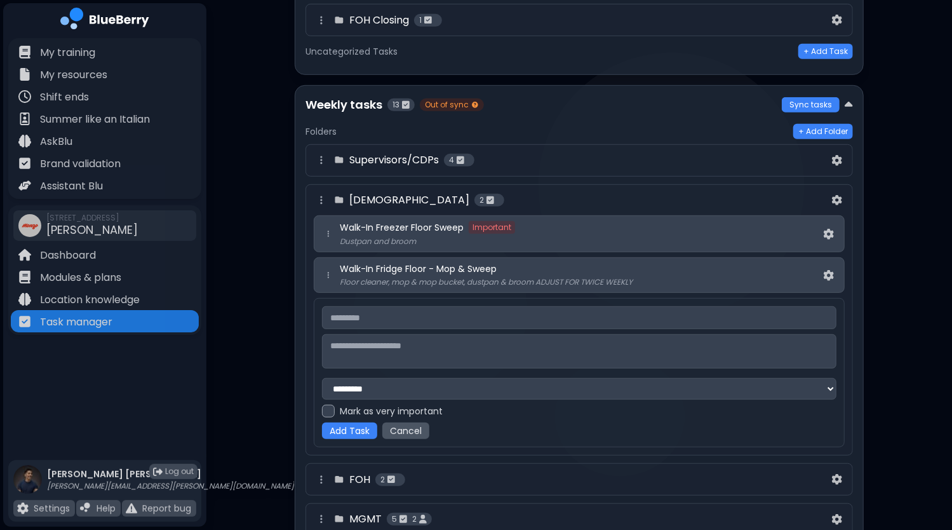
type input "*"
type input "**********"
type textarea "**********"
click at [355, 429] on button "Add Task" at bounding box center [349, 430] width 55 height 17
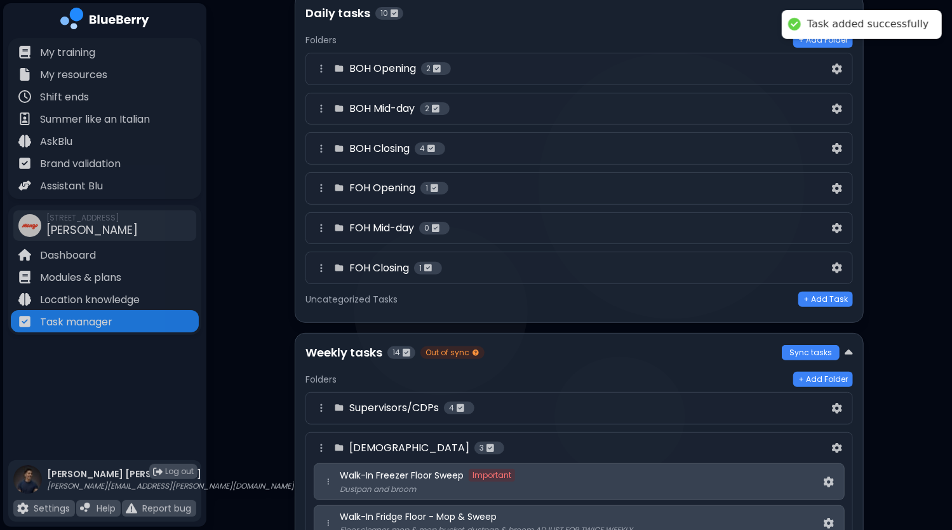
scroll to position [0, 0]
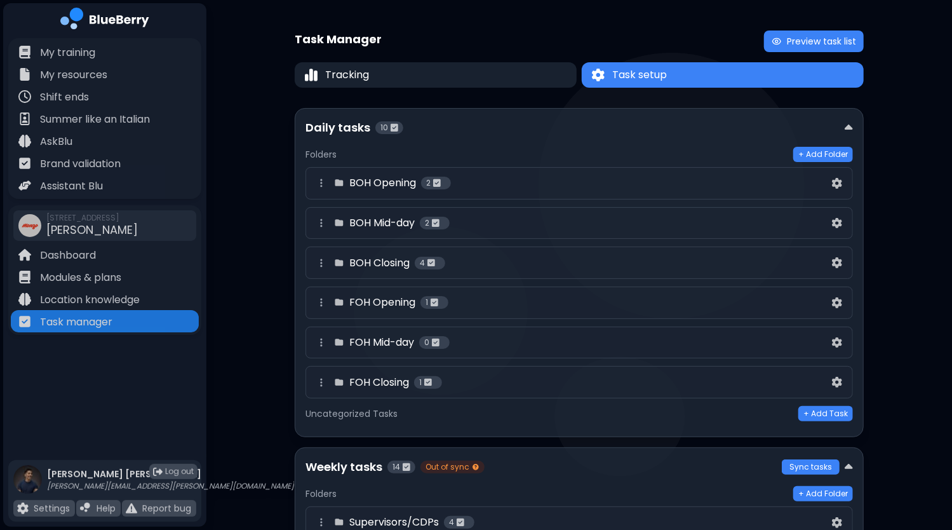
click at [842, 124] on div "Daily tasks 10" at bounding box center [575, 128] width 539 height 18
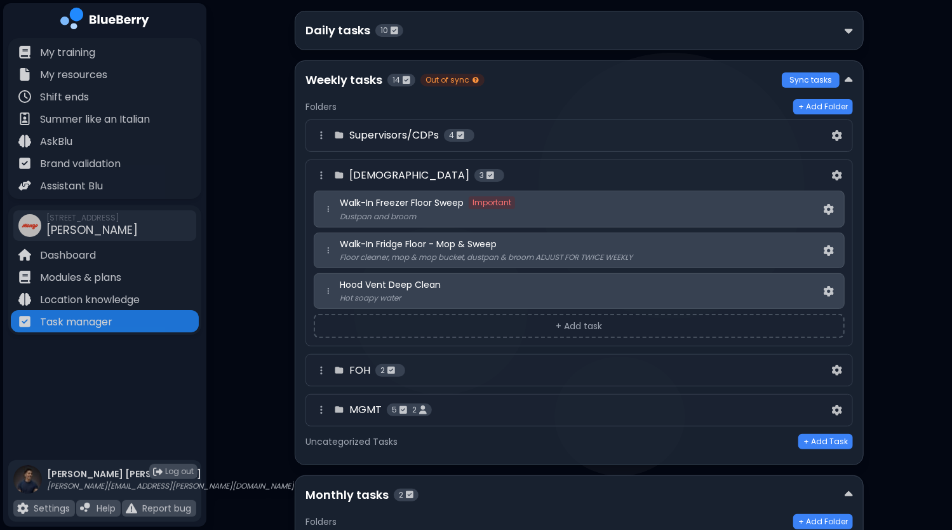
scroll to position [191, 0]
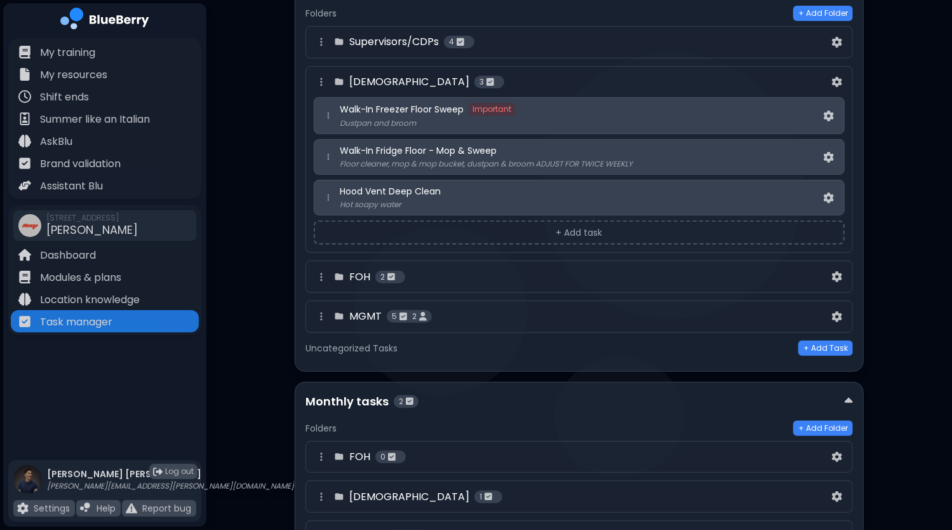
click at [558, 231] on button "+ Add task" at bounding box center [579, 232] width 531 height 24
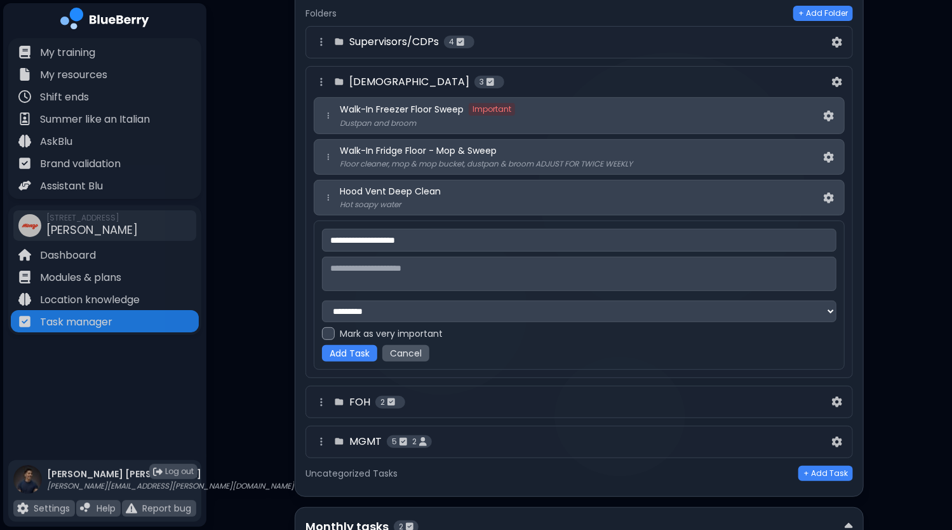
type input "**********"
type textarea "**********"
click at [353, 346] on button "Add Task" at bounding box center [349, 353] width 55 height 17
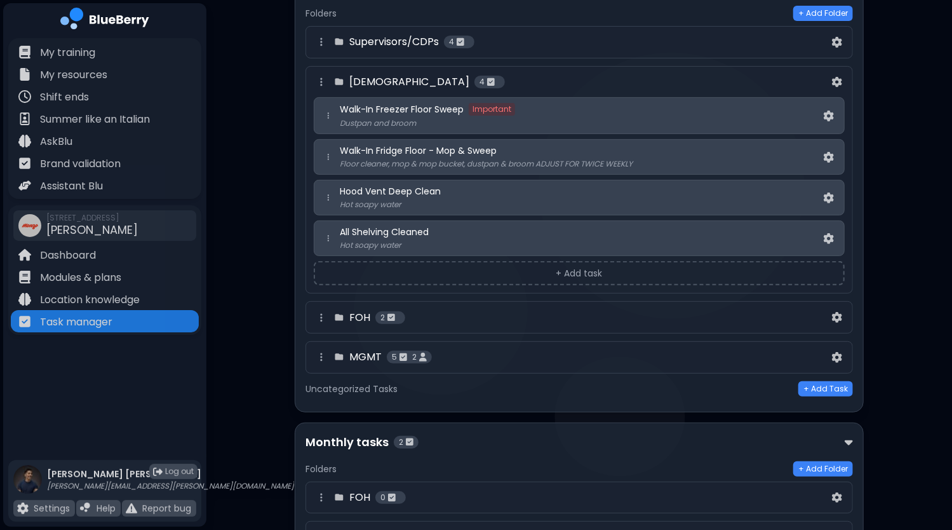
scroll to position [141, 0]
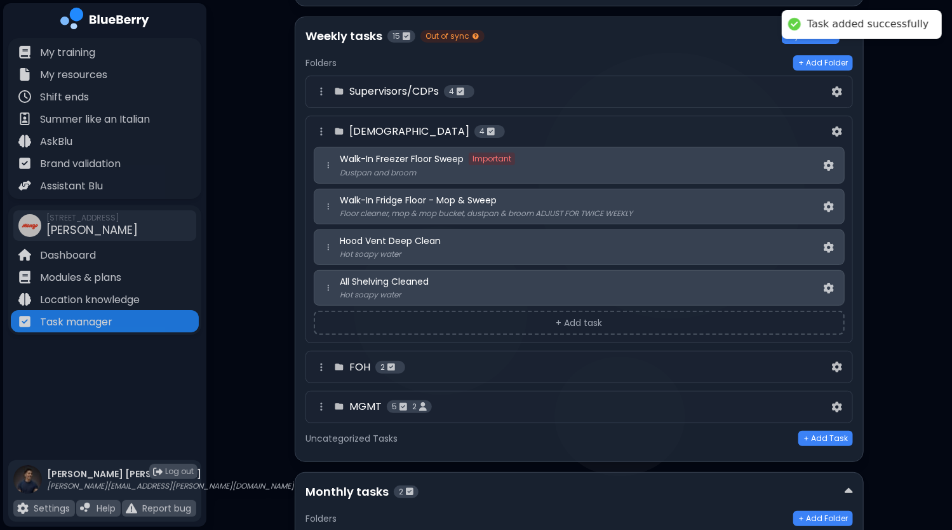
click at [450, 323] on button "+ Add task" at bounding box center [579, 323] width 531 height 24
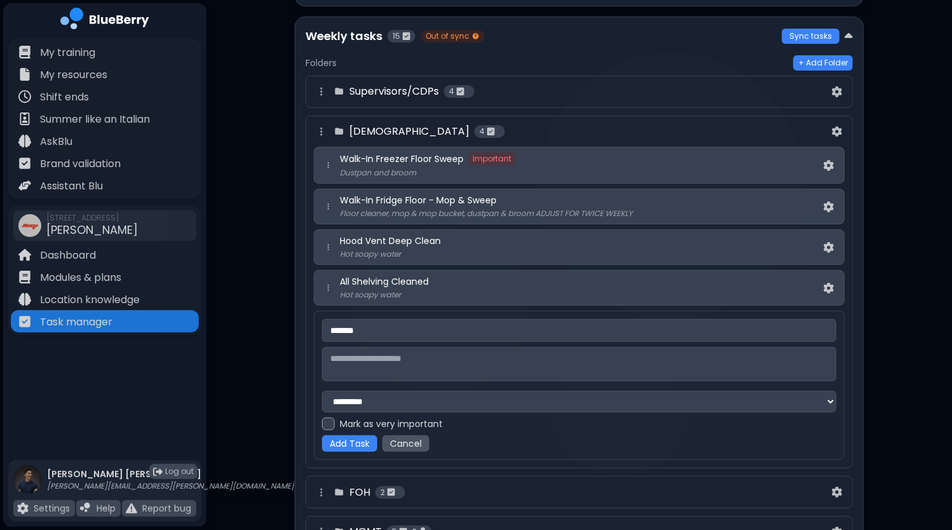
type input "******"
click at [828, 288] on img at bounding box center [829, 288] width 10 height 11
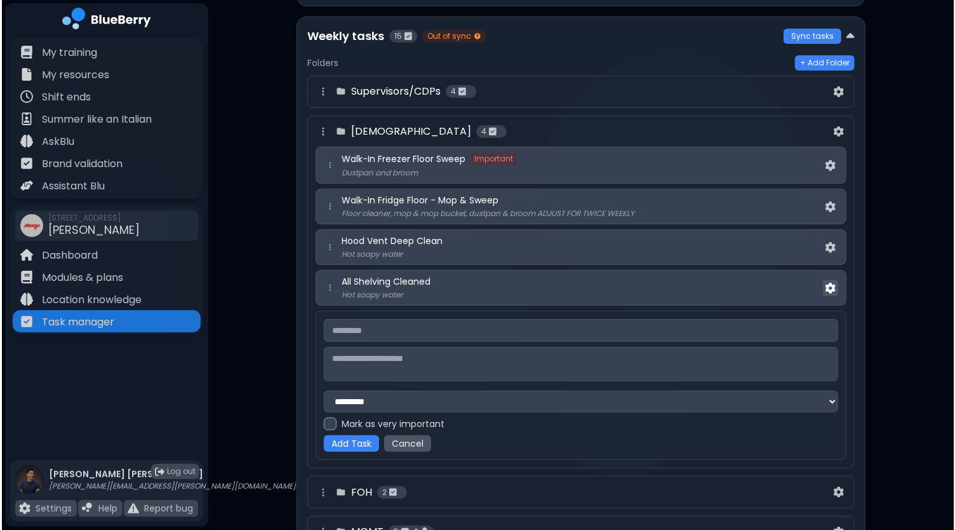
scroll to position [0, 0]
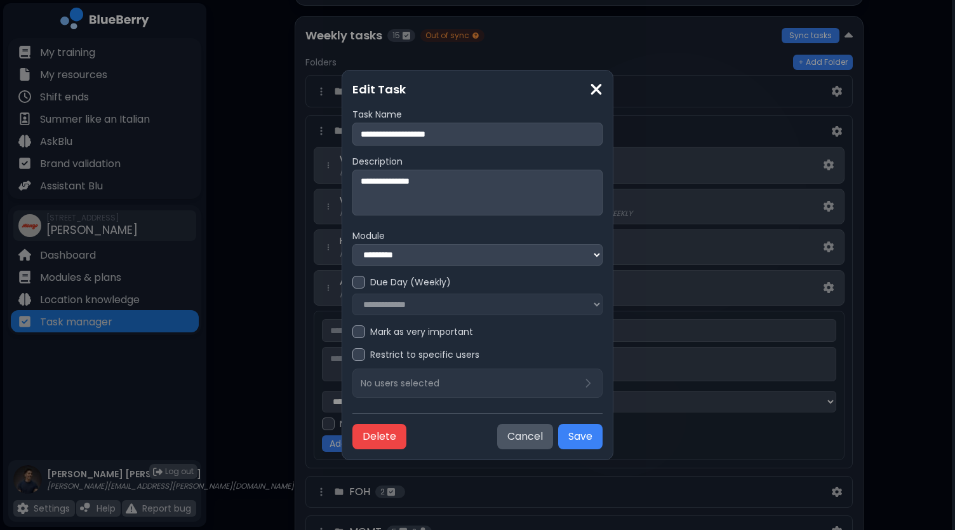
click at [494, 185] on textarea "**********" at bounding box center [478, 193] width 251 height 46
type textarea "**********"
click at [586, 441] on button "Save" at bounding box center [580, 436] width 44 height 25
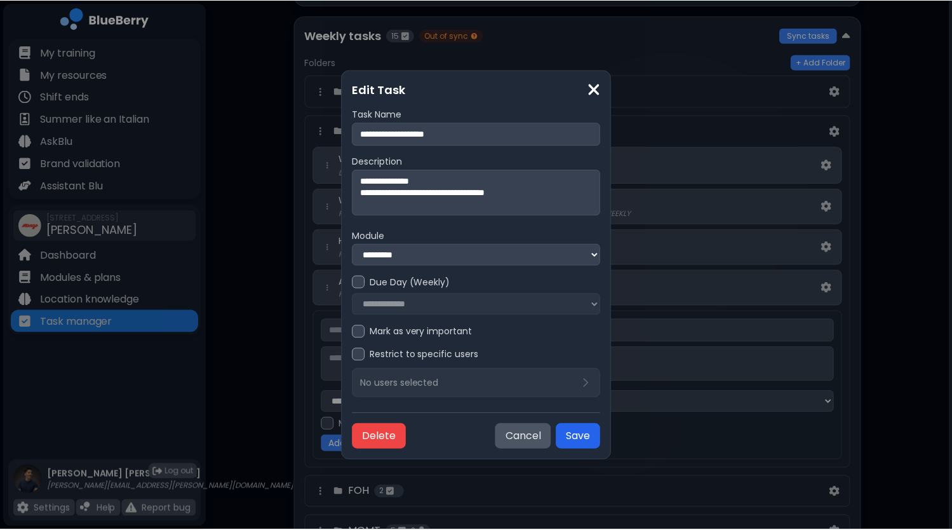
scroll to position [141, 0]
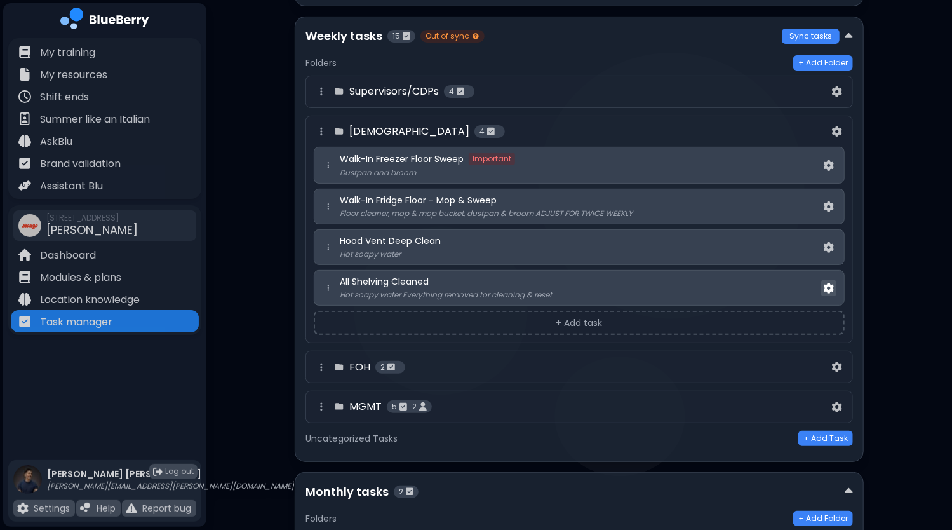
click at [831, 283] on img at bounding box center [829, 288] width 10 height 11
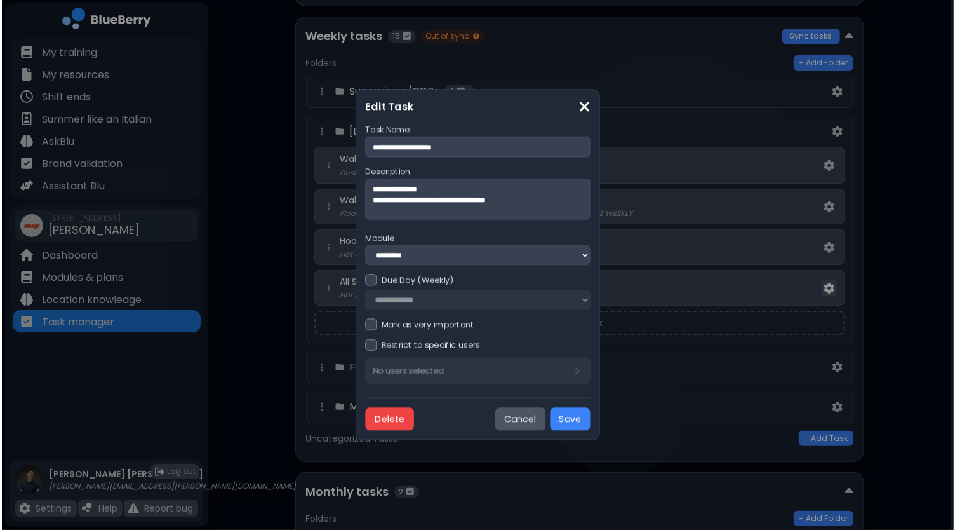
scroll to position [0, 0]
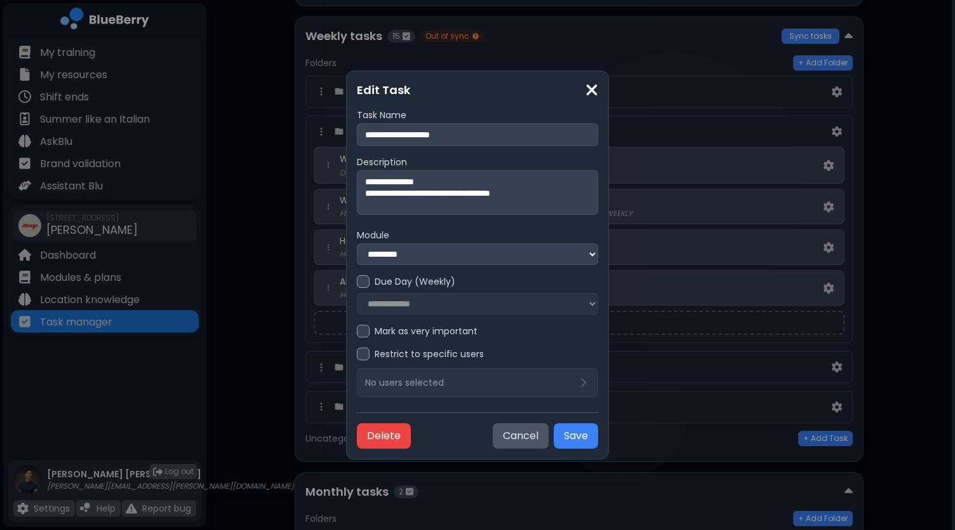
click at [359, 133] on input "**********" at bounding box center [477, 134] width 241 height 23
type input "**********"
click at [584, 440] on button "Save" at bounding box center [576, 435] width 44 height 25
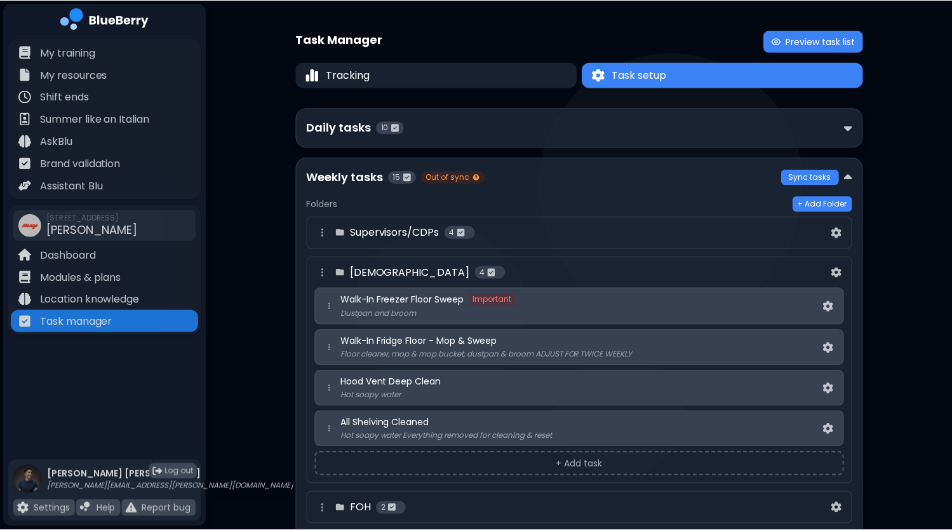
scroll to position [141, 0]
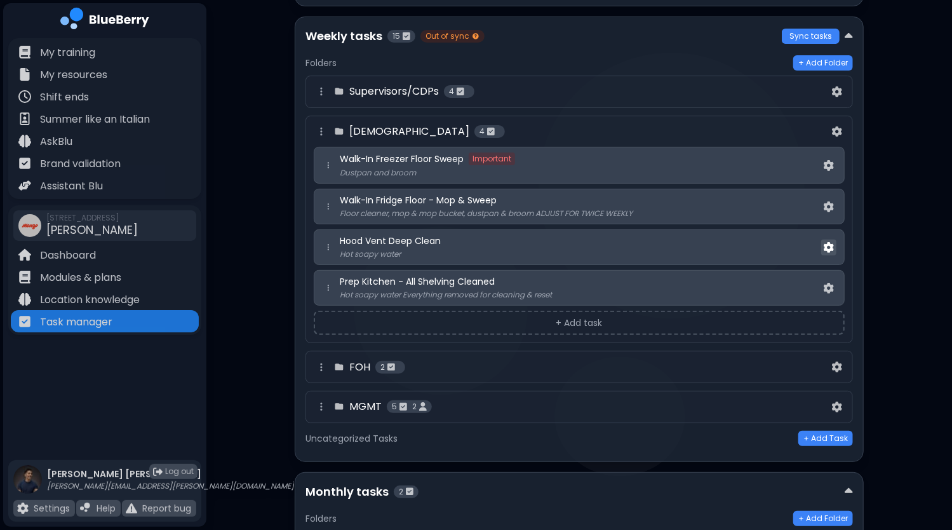
click at [828, 245] on img at bounding box center [829, 247] width 10 height 11
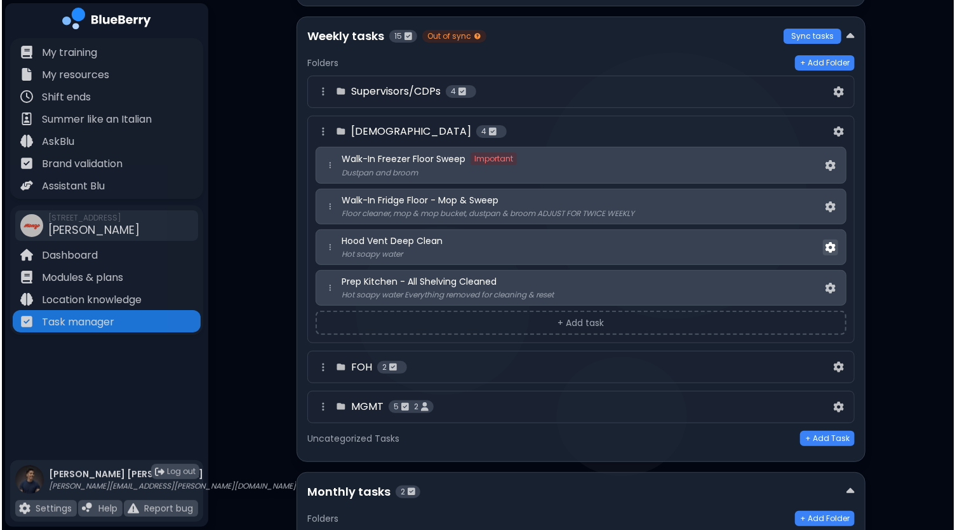
scroll to position [0, 0]
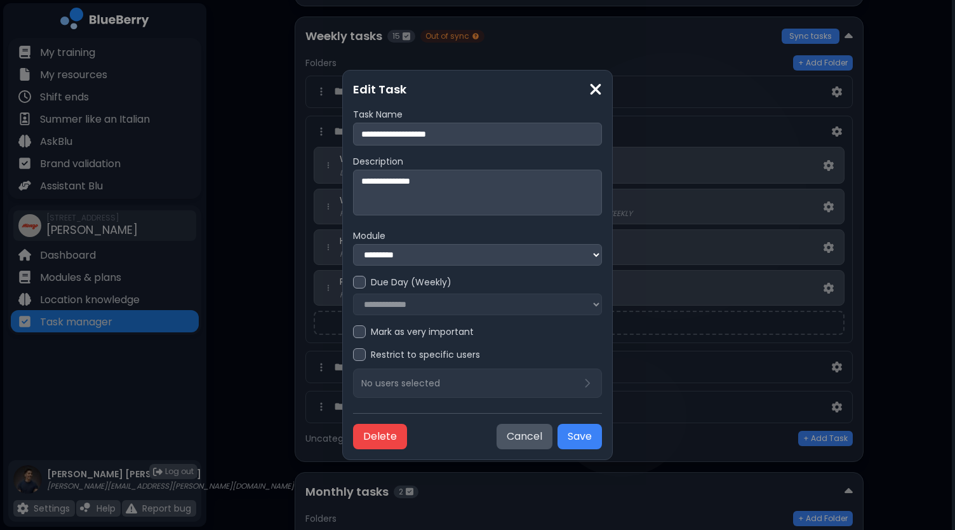
click at [361, 131] on input "**********" at bounding box center [478, 134] width 250 height 23
type input "**********"
click at [579, 441] on button "Save" at bounding box center [580, 436] width 44 height 25
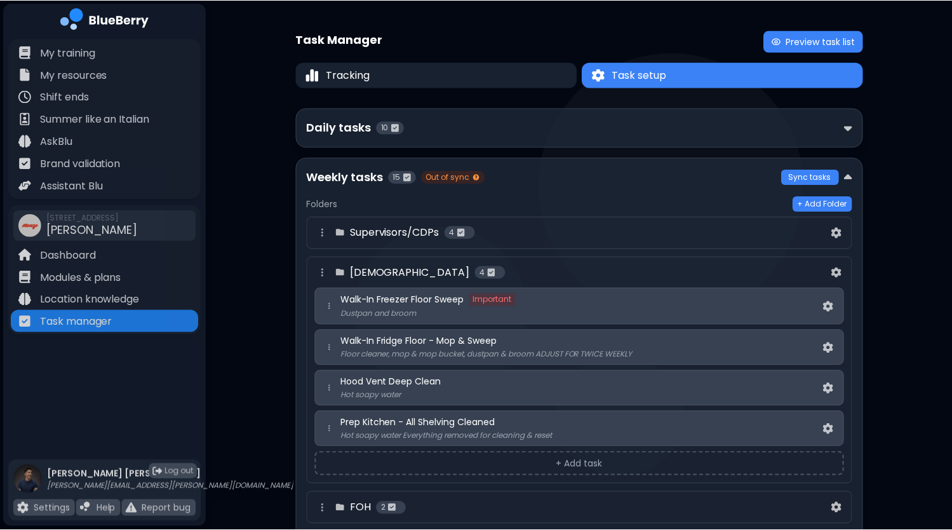
scroll to position [141, 0]
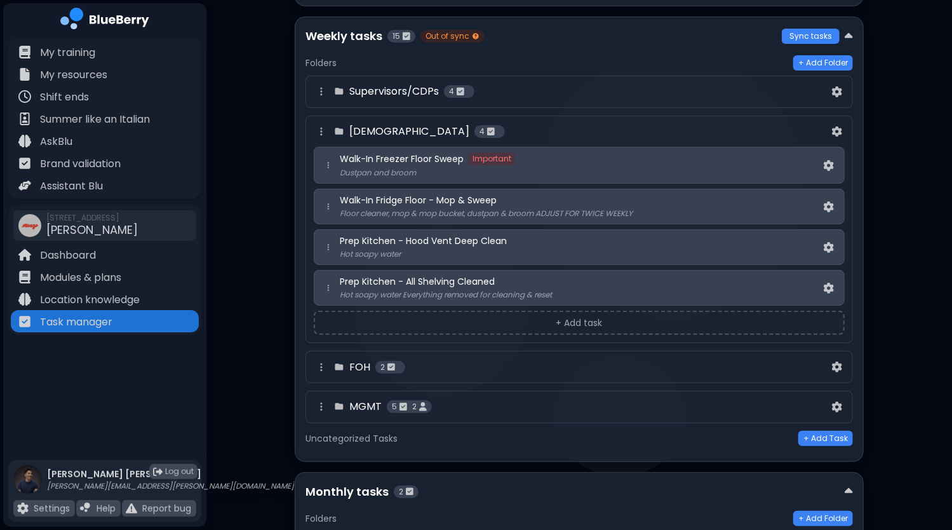
click at [585, 316] on button "+ Add task" at bounding box center [579, 323] width 531 height 24
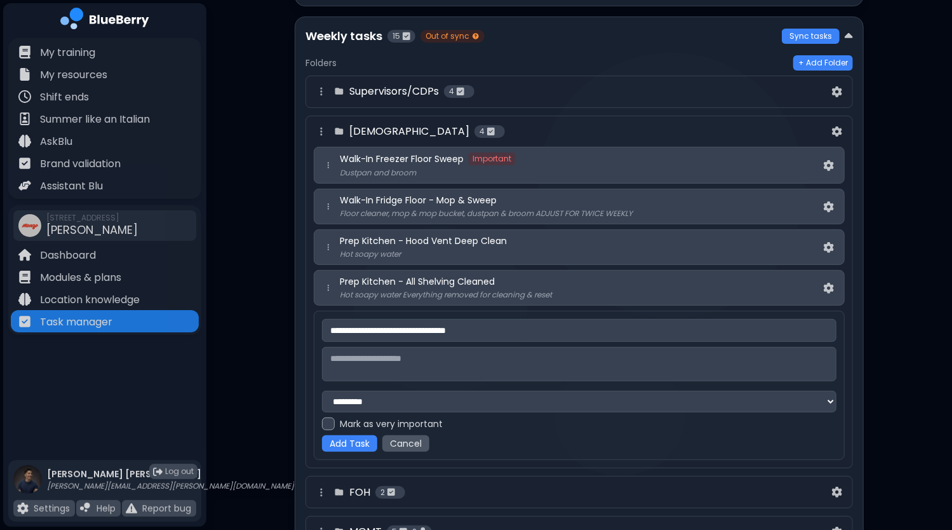
type input "**********"
type textarea "**********"
click at [352, 448] on button "Add Task" at bounding box center [349, 443] width 55 height 17
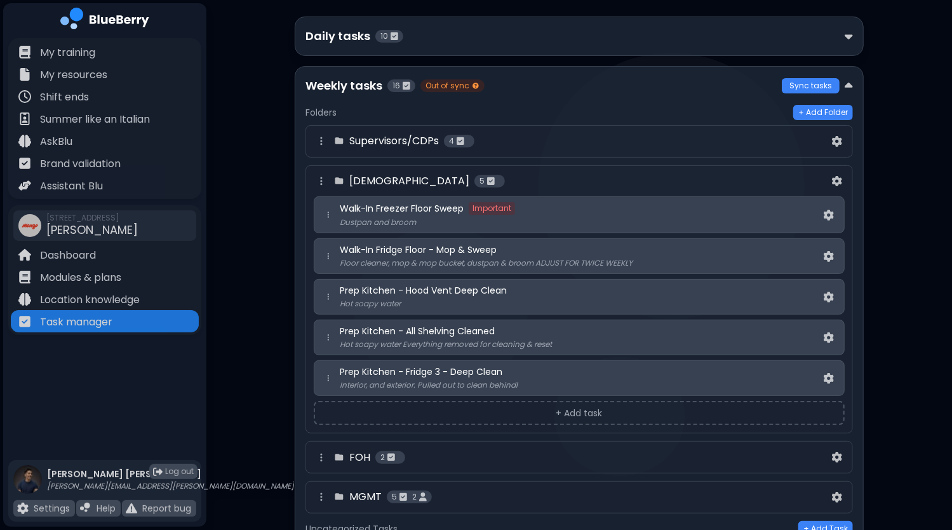
click at [702, 180] on div "BOH 5" at bounding box center [572, 180] width 516 height 15
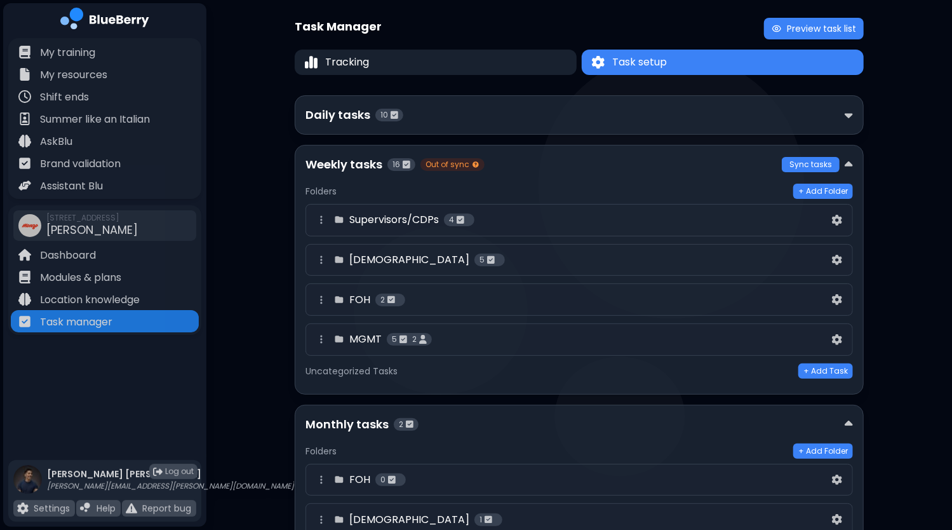
scroll to position [0, 0]
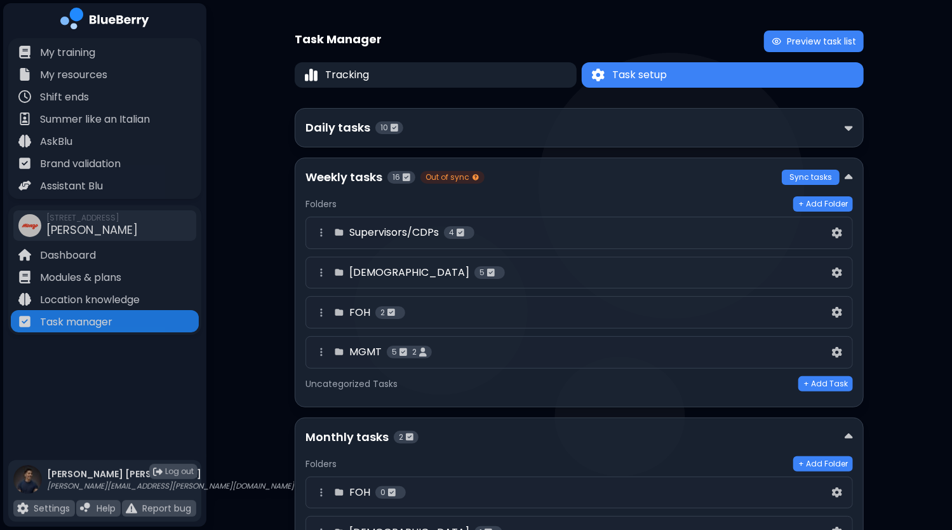
click at [563, 183] on div "Weekly tasks 16 Out of sync" at bounding box center [544, 177] width 476 height 18
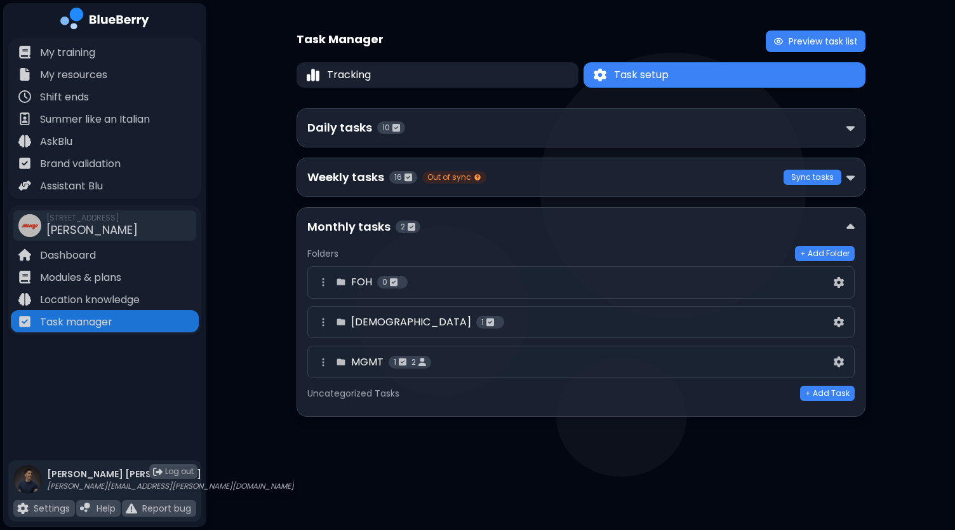
click at [513, 231] on div "Monthly tasks 2" at bounding box center [576, 227] width 539 height 18
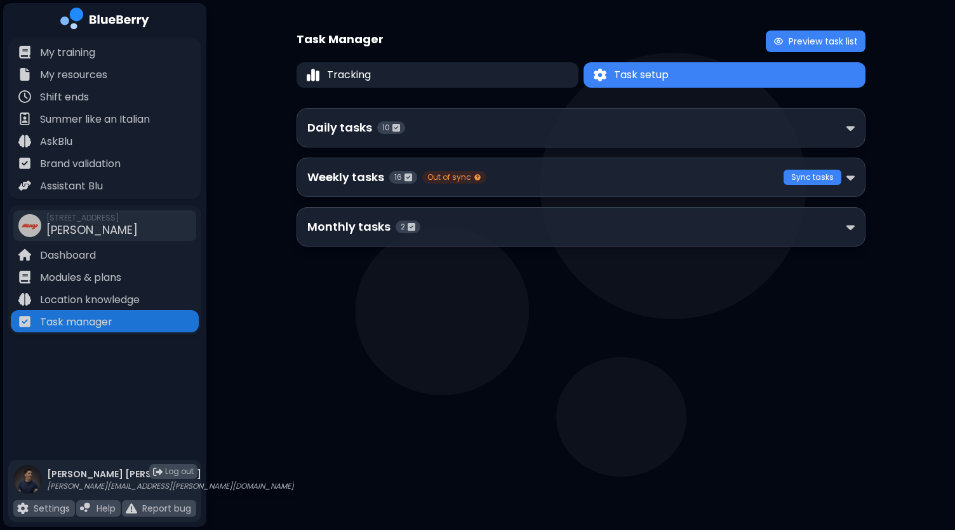
click at [575, 179] on div "Weekly tasks 16 Out of sync" at bounding box center [545, 177] width 476 height 18
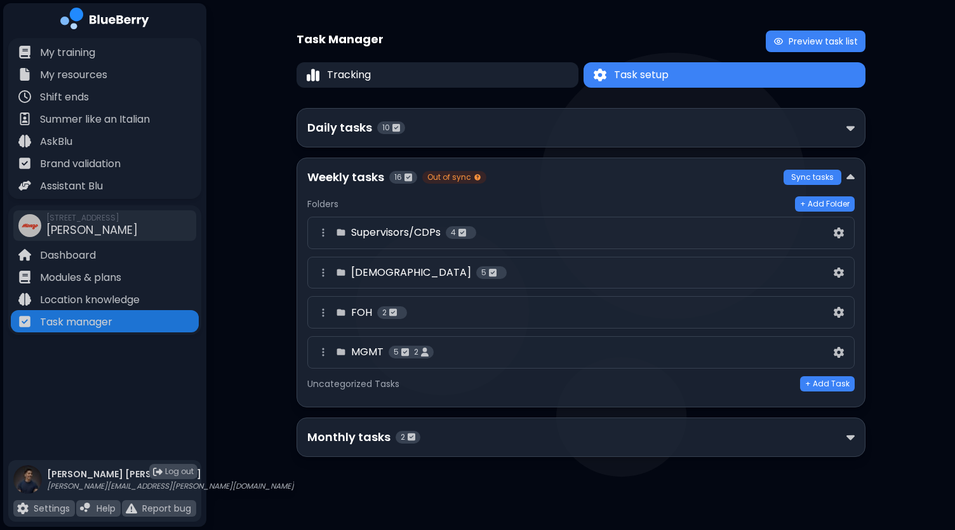
click at [517, 318] on div "FOH 2" at bounding box center [574, 312] width 516 height 15
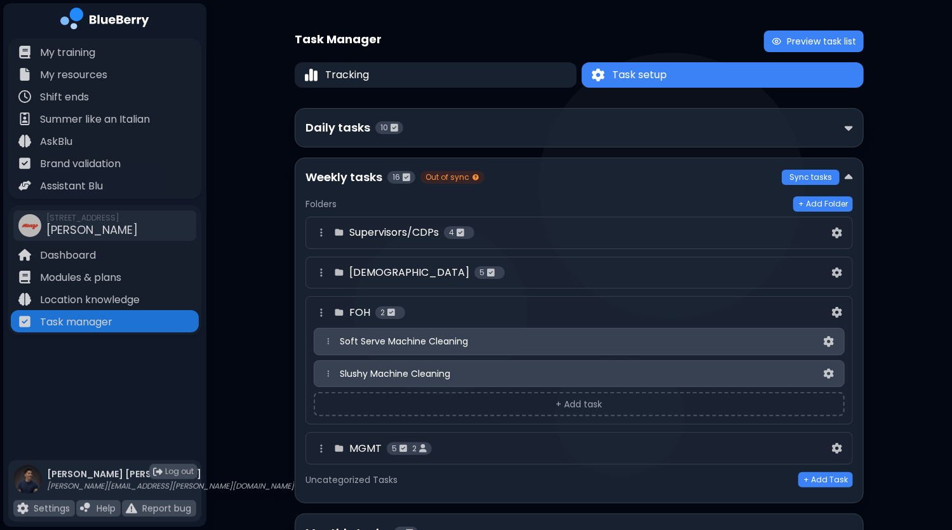
click at [561, 238] on div "Supervisors/CDPs 4" at bounding box center [572, 232] width 516 height 15
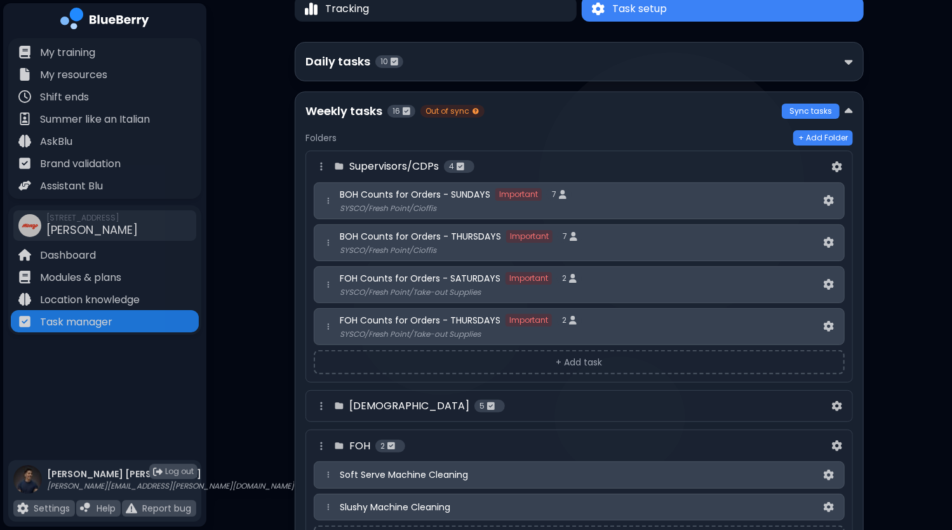
scroll to position [127, 0]
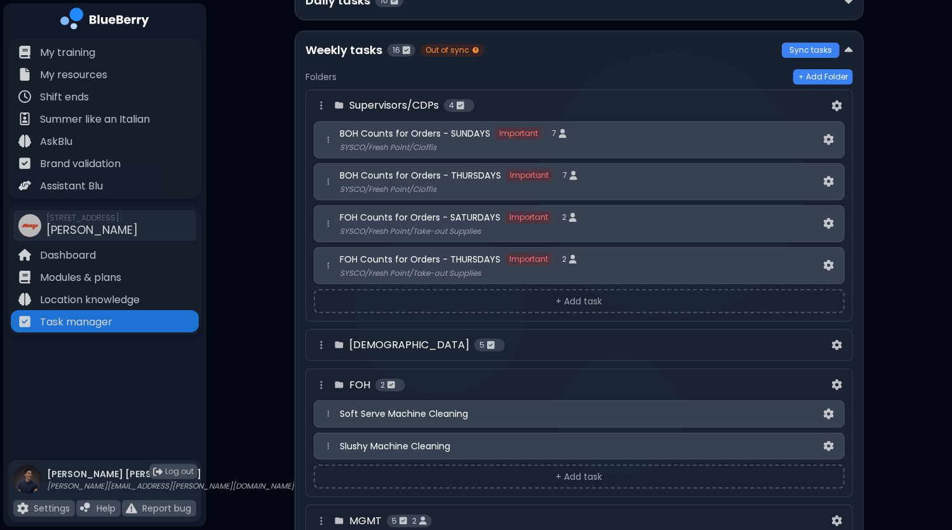
click at [460, 142] on p "SYSCO/Fresh Point/Cioffis" at bounding box center [580, 147] width 481 height 10
drag, startPoint x: 445, startPoint y: 212, endPoint x: 507, endPoint y: 218, distance: 62.6
click at [507, 218] on div "FOH Counts for Orders - SATURDAYS Important 2" at bounding box center [580, 217] width 481 height 13
click at [832, 266] on img at bounding box center [829, 265] width 10 height 11
select select "*"
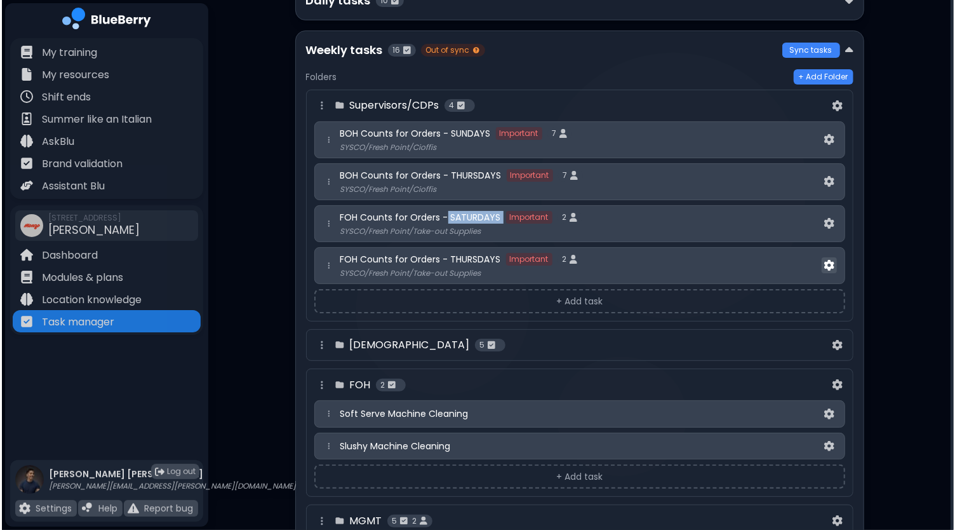
scroll to position [0, 0]
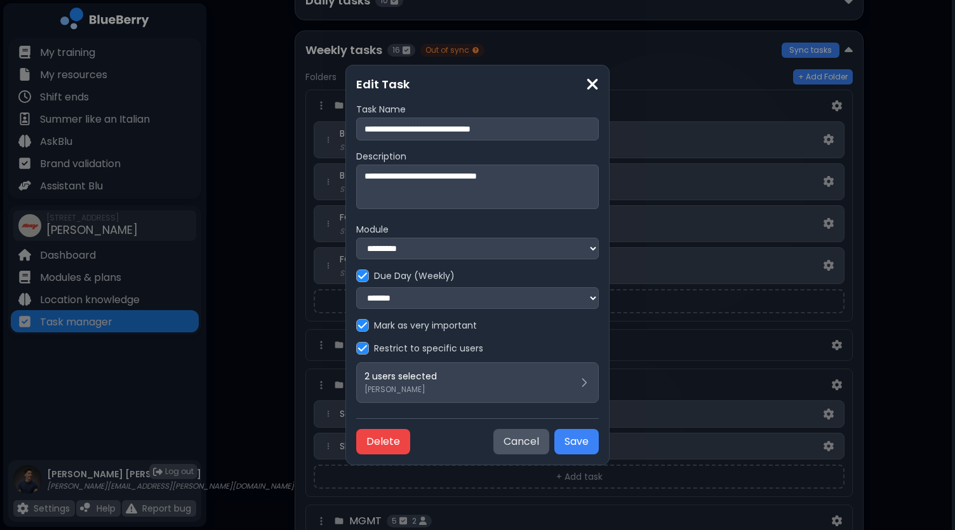
click at [516, 123] on input "**********" at bounding box center [477, 129] width 242 height 23
type input "**********"
click at [409, 302] on select "**********" at bounding box center [477, 298] width 242 height 22
select select "*"
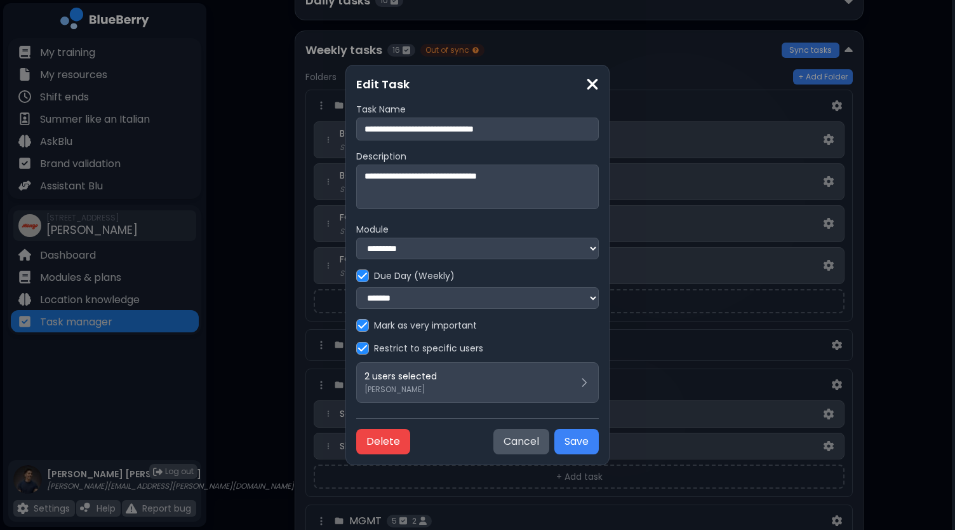
click at [356, 287] on select "**********" at bounding box center [477, 298] width 242 height 22
click at [579, 448] on button "Save" at bounding box center [576, 441] width 44 height 25
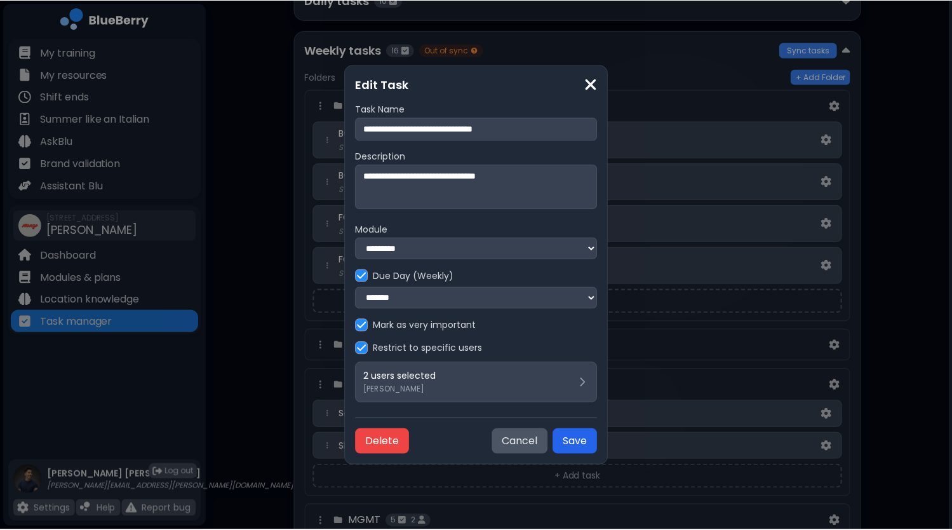
scroll to position [127, 0]
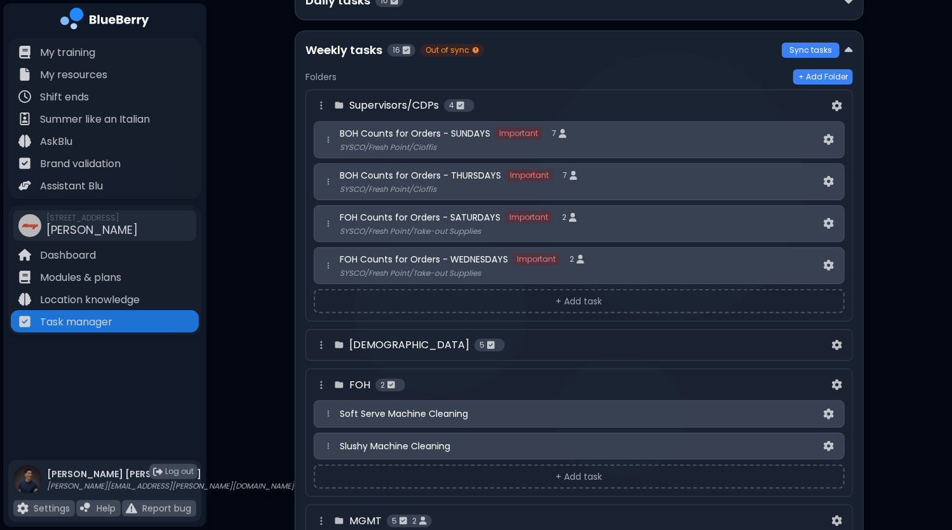
click at [546, 104] on div "Supervisors/CDPs 4" at bounding box center [572, 105] width 516 height 15
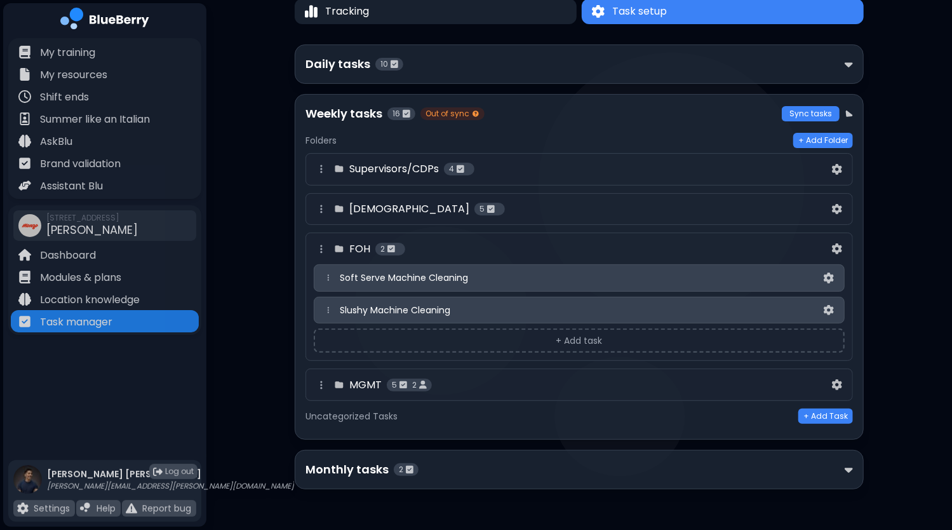
scroll to position [60, 0]
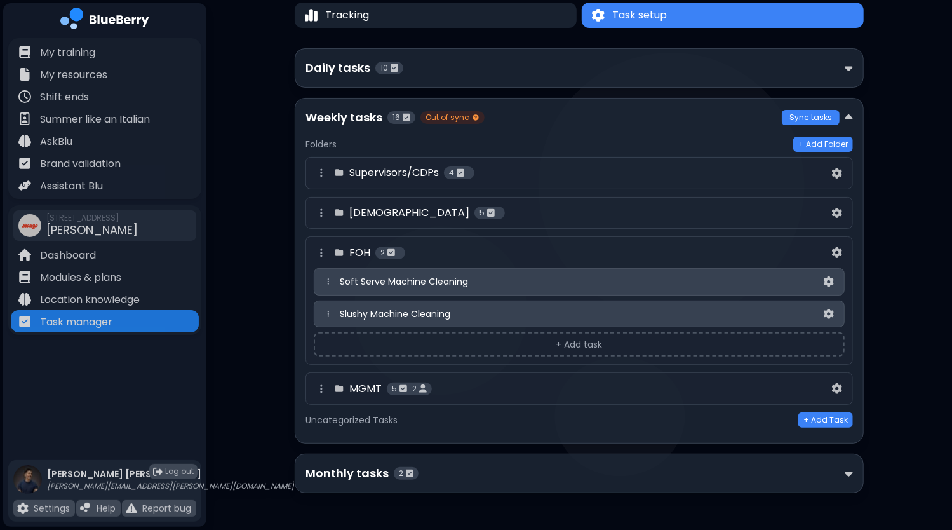
click at [464, 209] on div "BOH 5" at bounding box center [572, 212] width 516 height 15
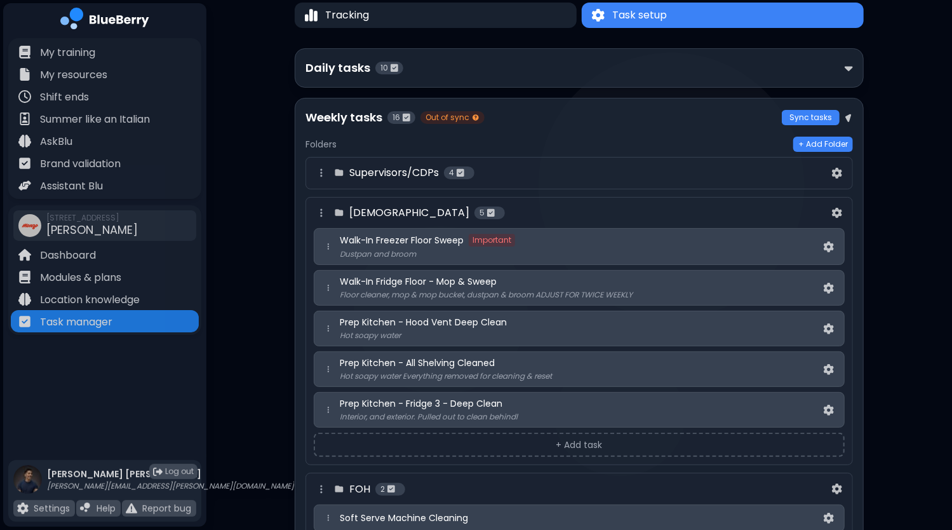
scroll to position [127, 0]
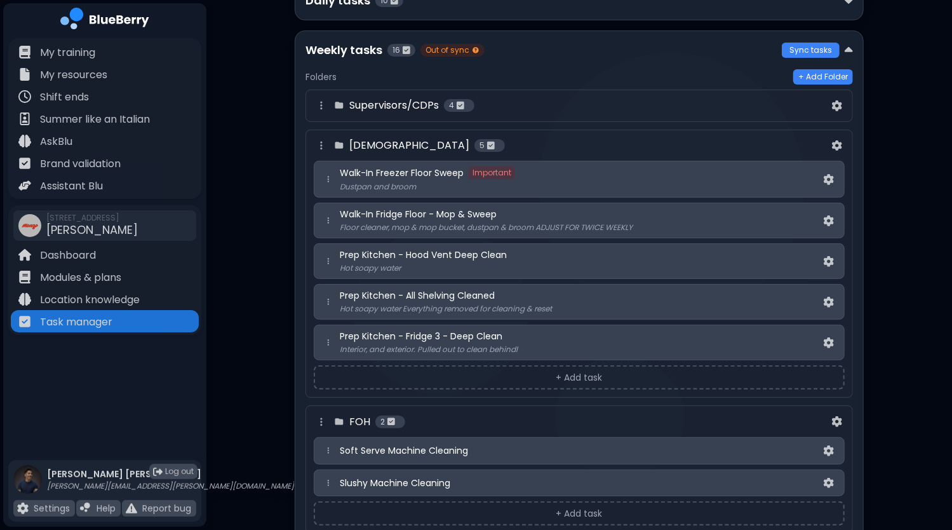
click at [556, 191] on div "Walk-In Freezer Floor Sweep Important Dustpan and broom" at bounding box center [579, 179] width 531 height 37
click at [765, 222] on p "Floor cleaner, mop & mop bucket, dustpan & broom ADJUST FOR TWICE WEEKLY" at bounding box center [580, 227] width 481 height 10
click at [828, 221] on img at bounding box center [829, 220] width 10 height 11
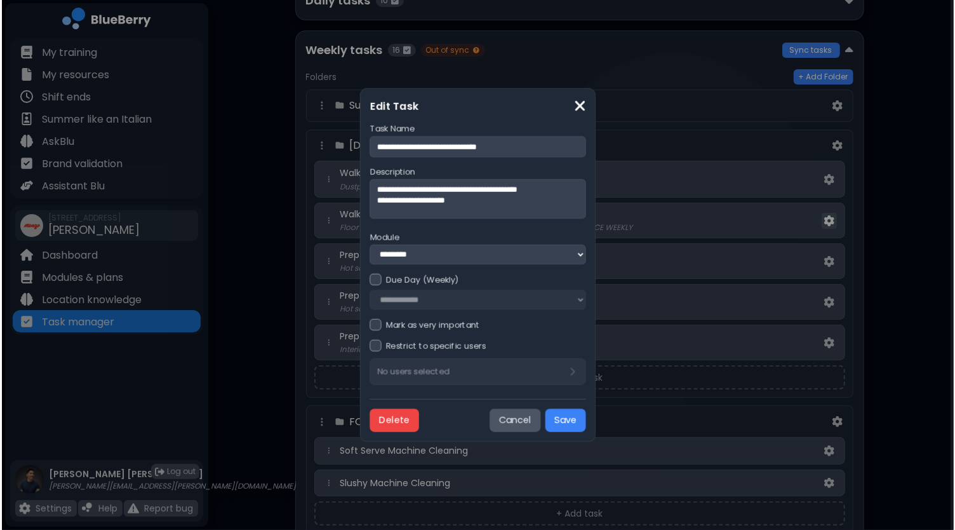
scroll to position [0, 0]
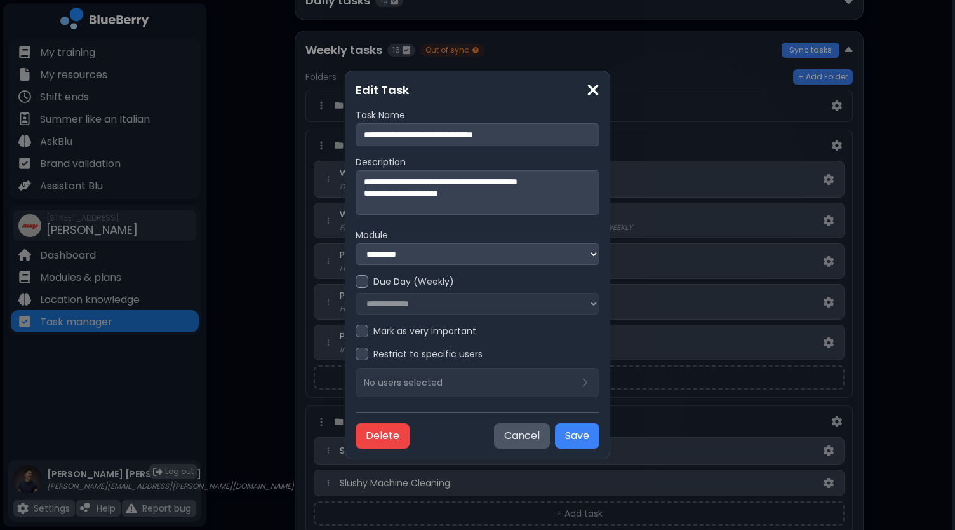
click at [466, 252] on select "**********" at bounding box center [478, 254] width 245 height 22
click at [451, 255] on select "**********" at bounding box center [478, 254] width 245 height 22
click at [520, 433] on button "Cancel" at bounding box center [522, 435] width 56 height 25
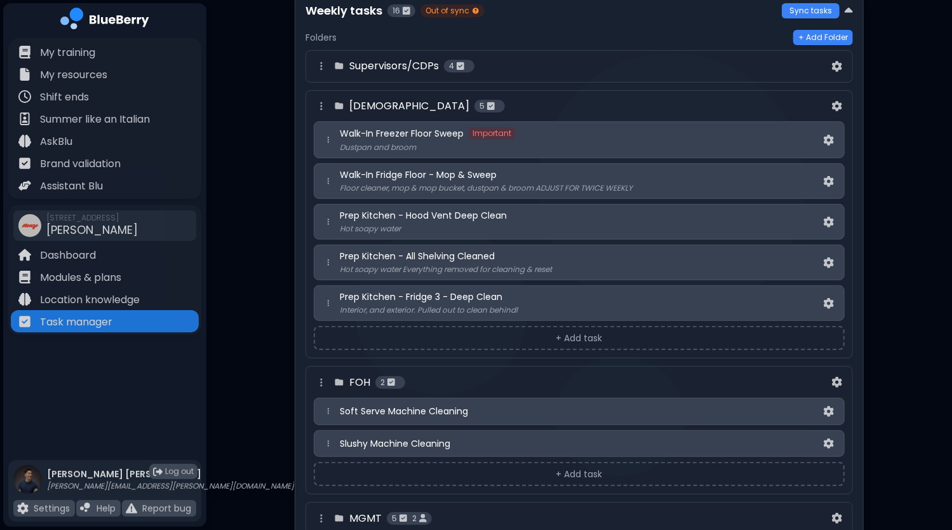
scroll to position [293, 0]
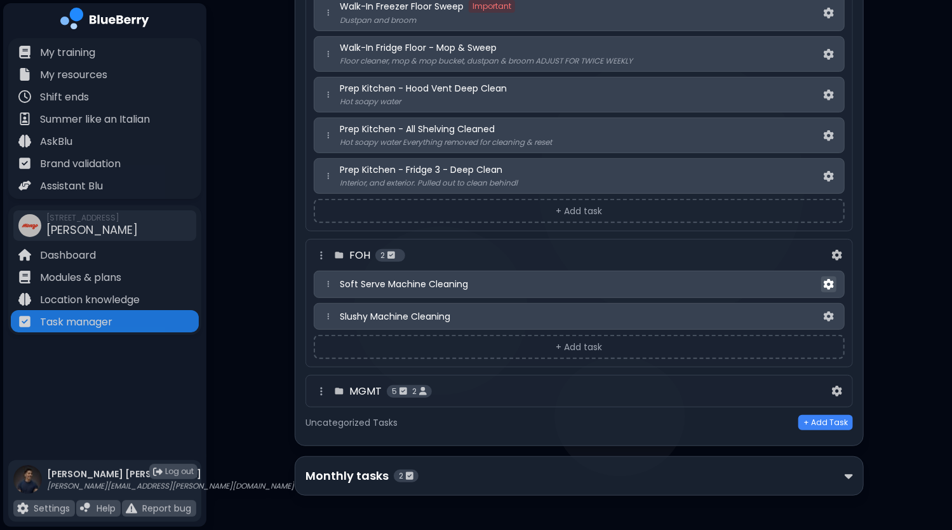
click at [833, 284] on img at bounding box center [829, 284] width 10 height 11
select select "*"
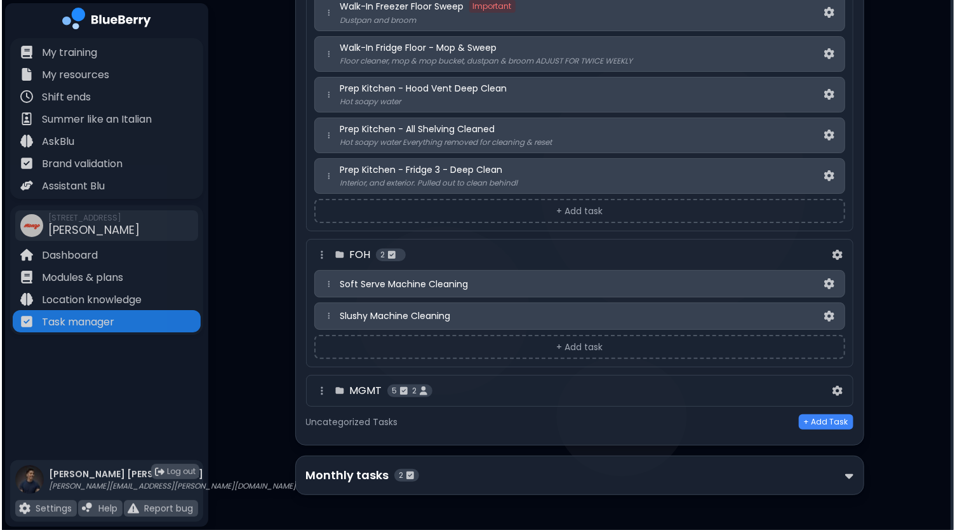
scroll to position [0, 0]
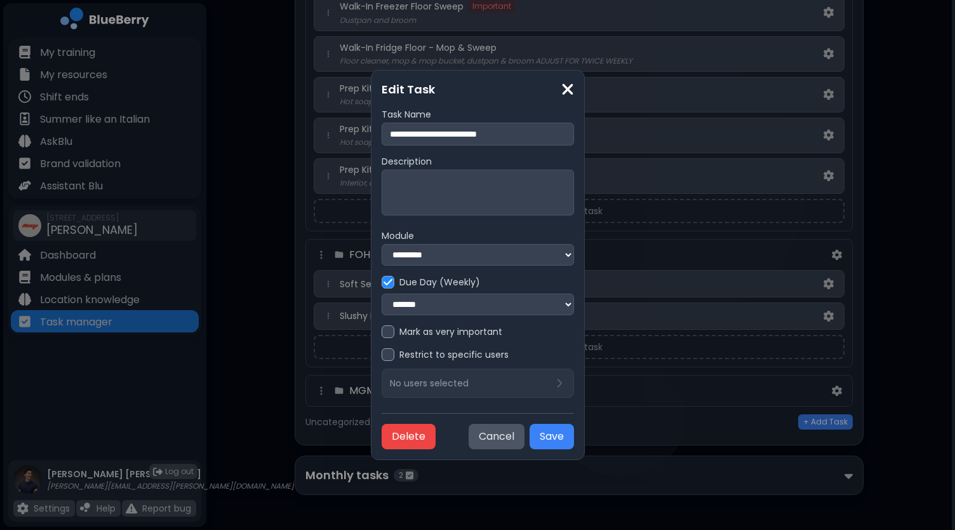
click at [405, 247] on select "**********" at bounding box center [478, 255] width 192 height 22
click at [431, 258] on select "**********" at bounding box center [478, 255] width 192 height 22
click at [525, 436] on button "Cancel" at bounding box center [497, 436] width 56 height 25
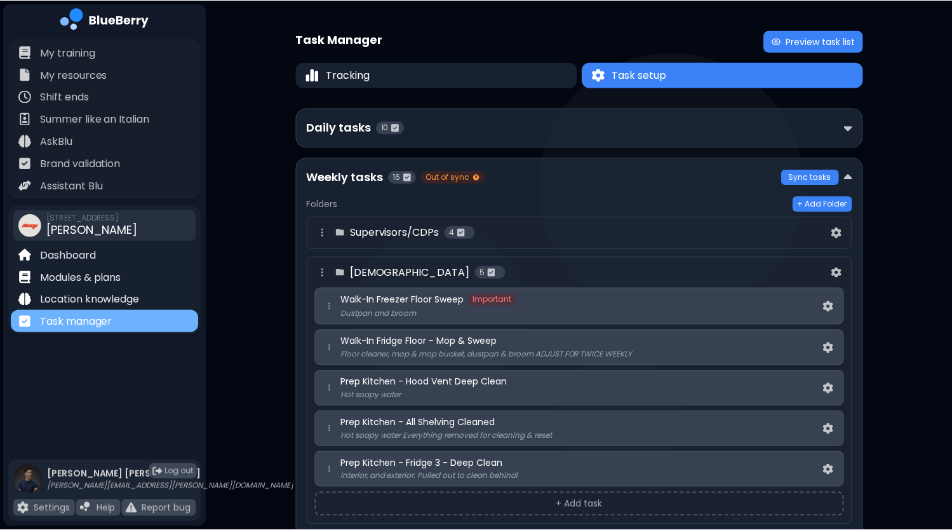
scroll to position [293, 0]
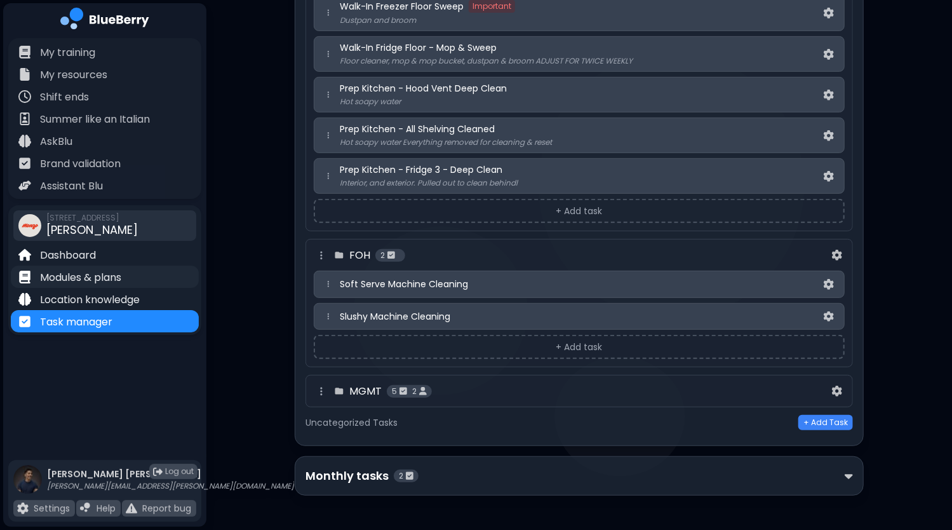
click at [80, 286] on div "Modules & plans" at bounding box center [105, 276] width 188 height 22
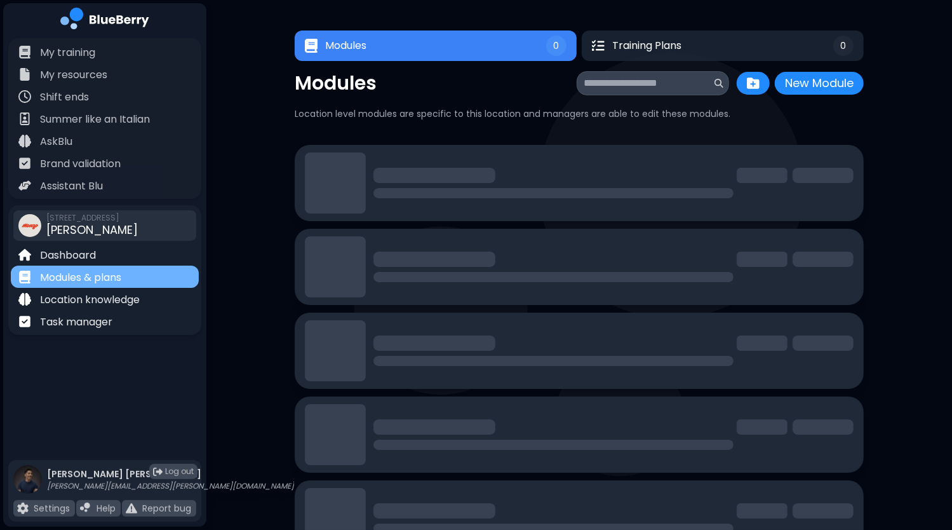
click at [88, 282] on p "Modules & plans" at bounding box center [80, 277] width 81 height 15
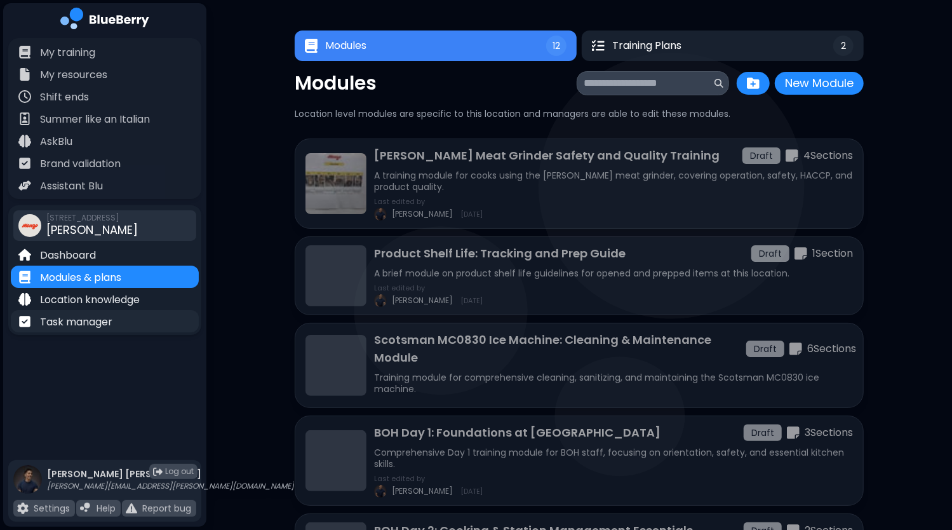
click at [93, 323] on p "Task manager" at bounding box center [76, 321] width 72 height 15
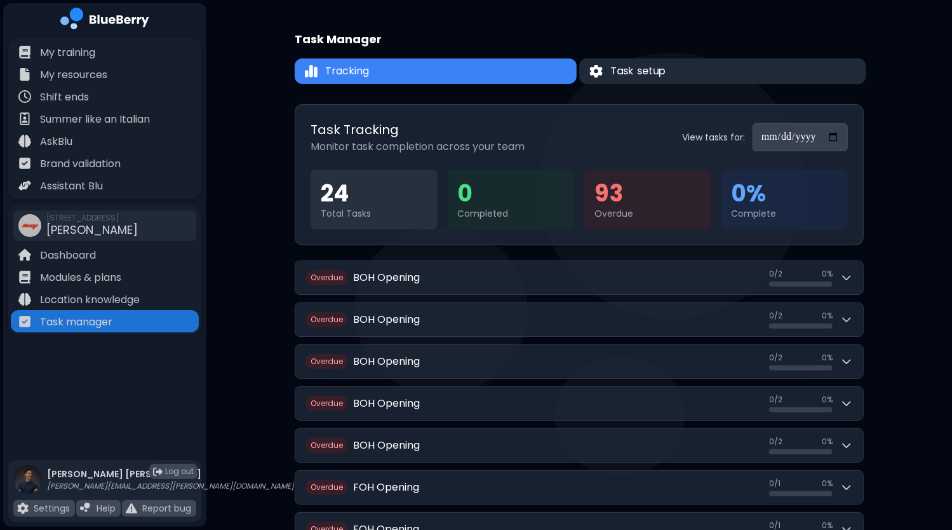
click at [713, 79] on button "Task setup" at bounding box center [722, 71] width 286 height 26
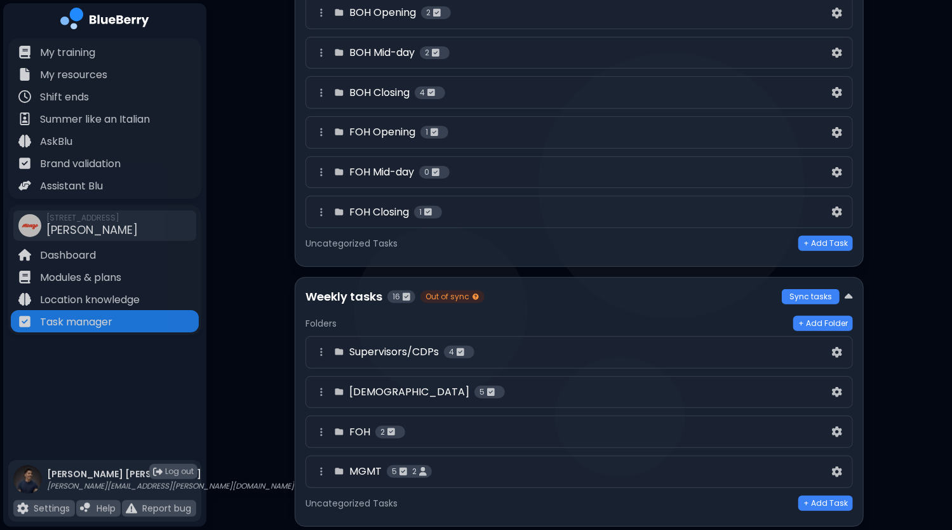
scroll to position [191, 0]
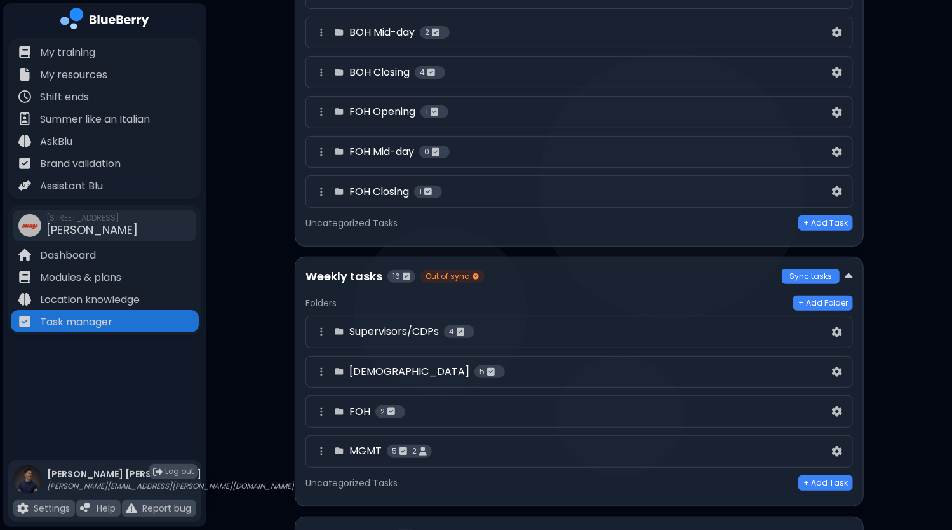
click at [488, 368] on div "BOH 5" at bounding box center [572, 371] width 516 height 15
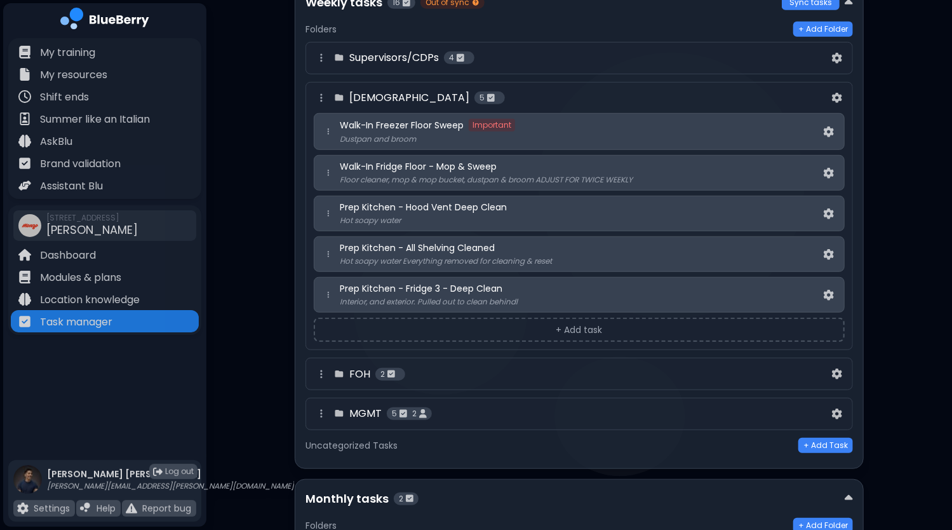
scroll to position [445, 0]
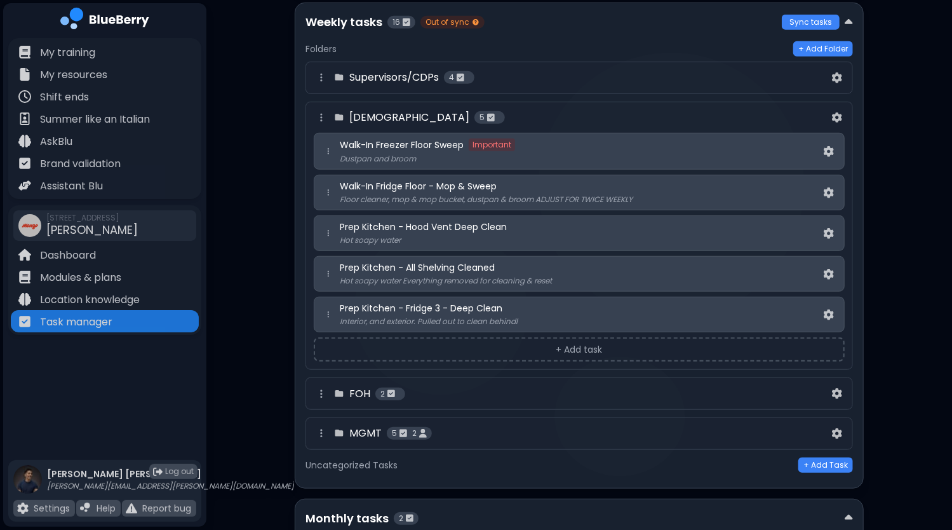
click at [512, 316] on p "Interior, and exterior. Pulled out to clean behindl" at bounding box center [580, 321] width 481 height 10
click at [824, 311] on img at bounding box center [829, 314] width 10 height 11
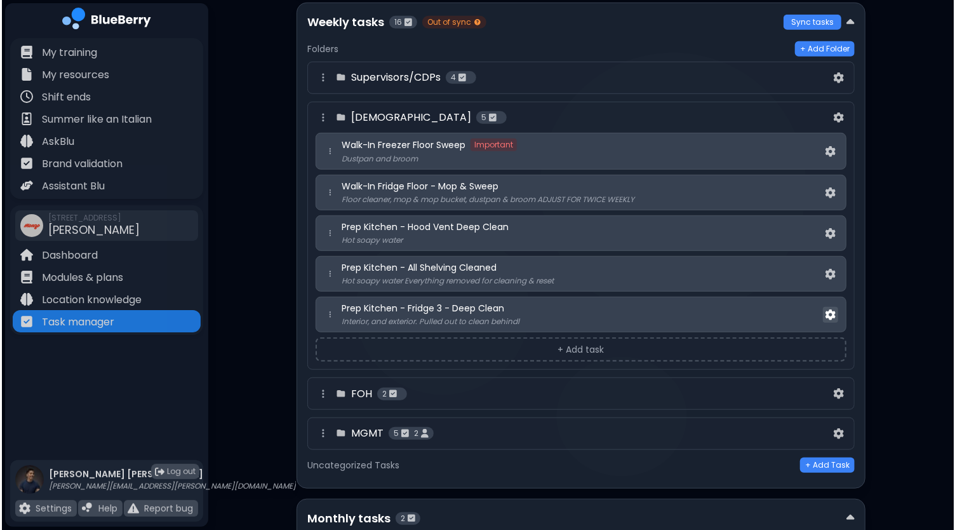
scroll to position [0, 0]
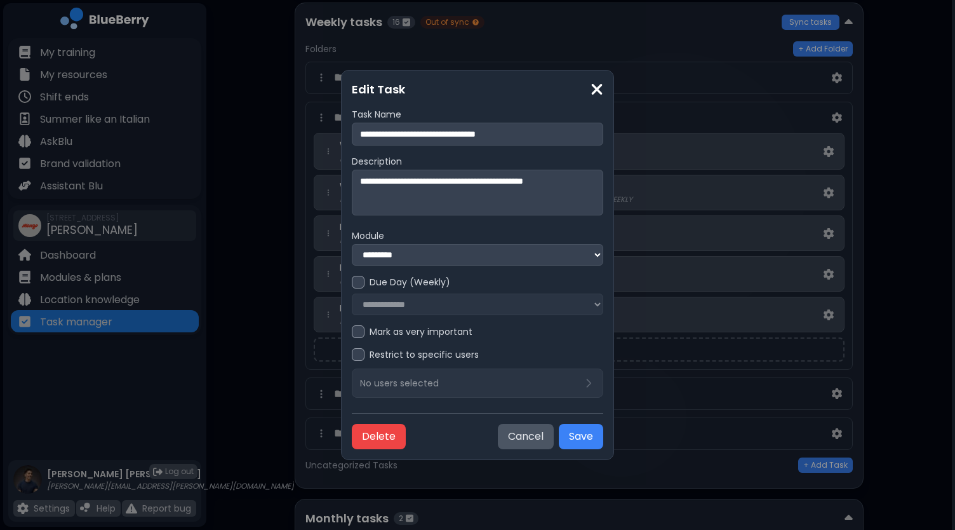
click at [592, 181] on textarea "**********" at bounding box center [477, 193] width 251 height 46
type textarea "**********"
click at [589, 434] on button "Save" at bounding box center [580, 436] width 44 height 25
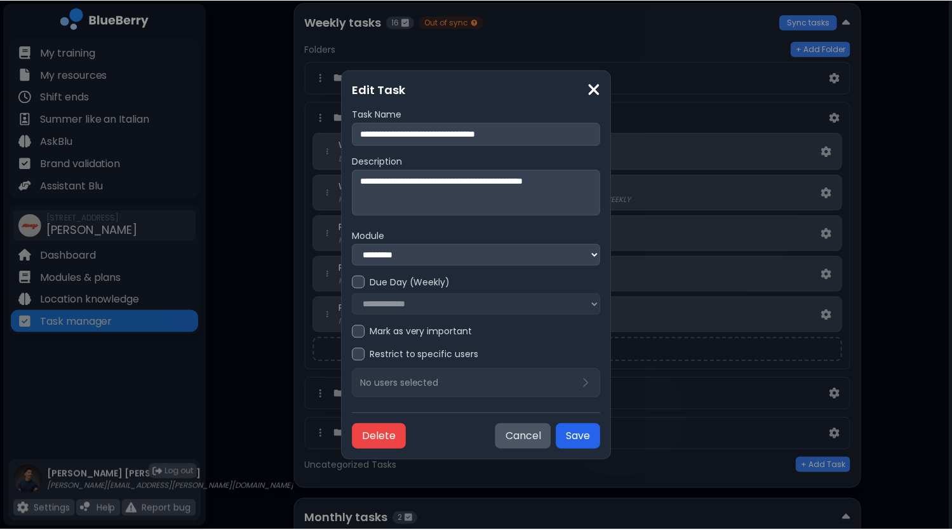
scroll to position [445, 0]
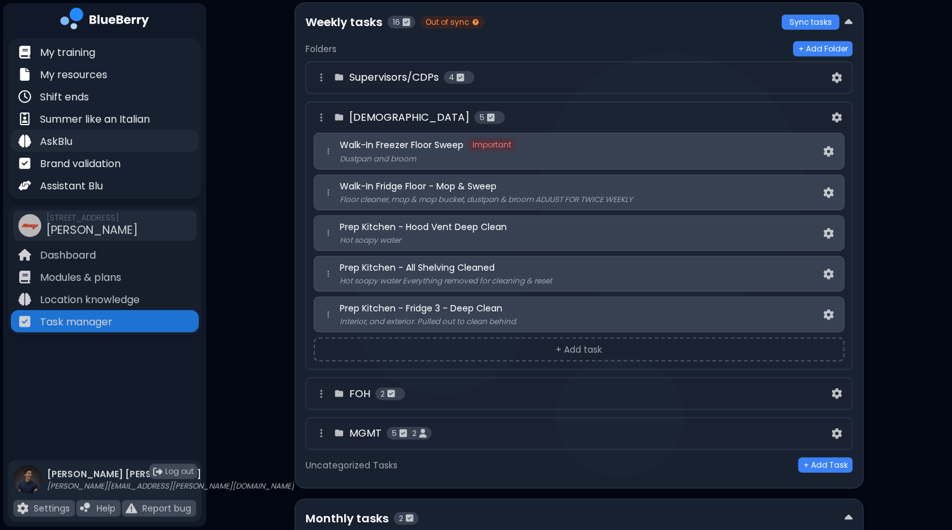
click at [81, 144] on div "AskBlu" at bounding box center [105, 141] width 188 height 22
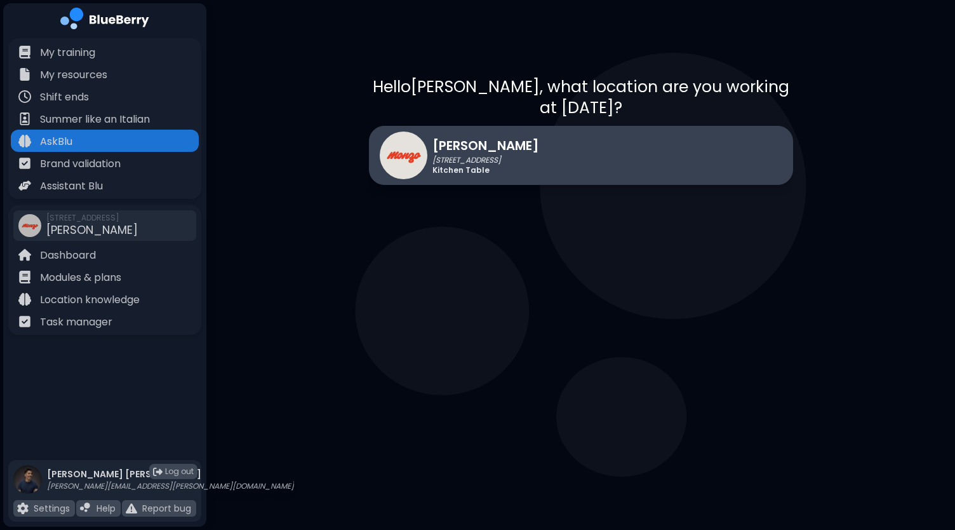
click at [459, 165] on p "Kitchen Table" at bounding box center [486, 170] width 107 height 10
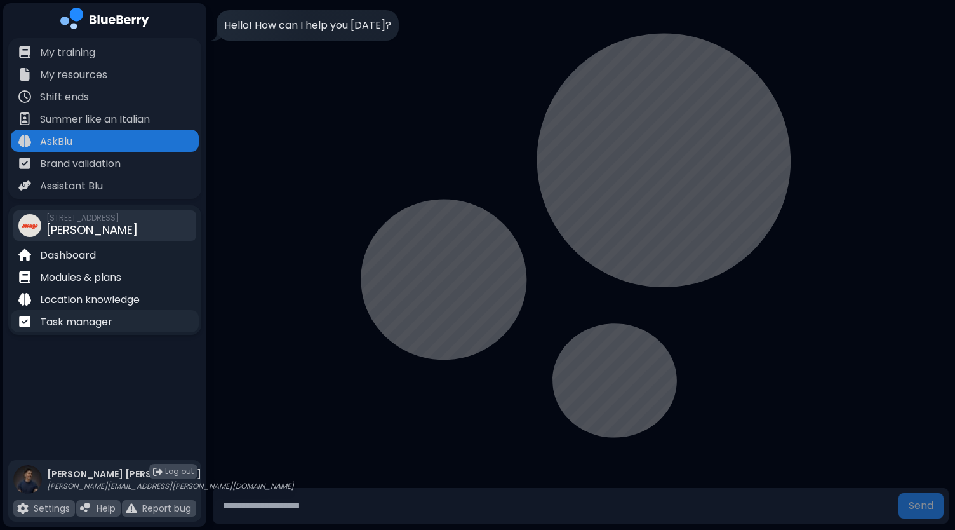
click at [86, 321] on p "Task manager" at bounding box center [76, 321] width 72 height 15
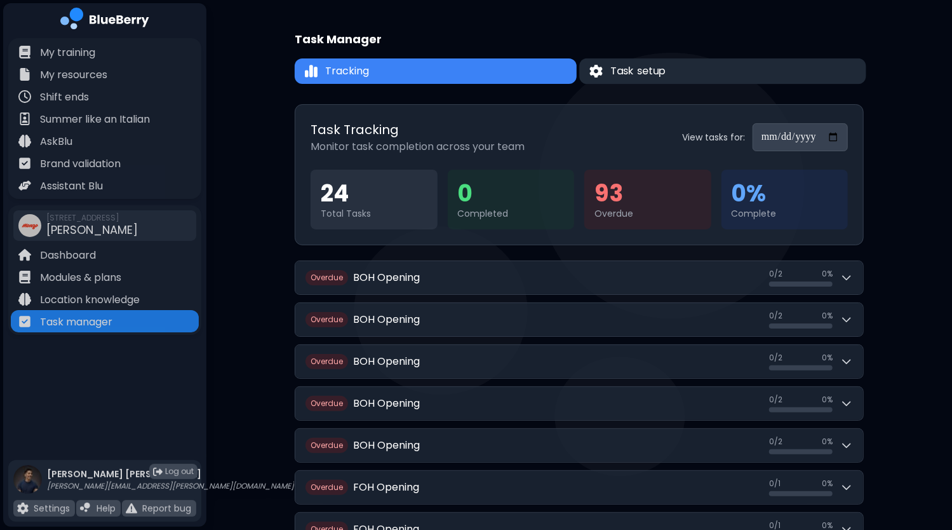
click at [638, 71] on span "Task setup" at bounding box center [637, 71] width 55 height 15
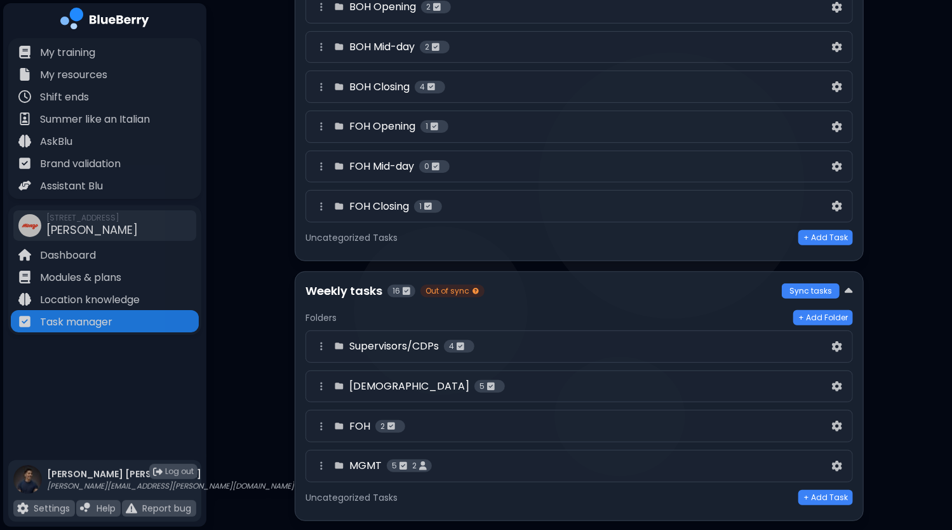
scroll to position [381, 0]
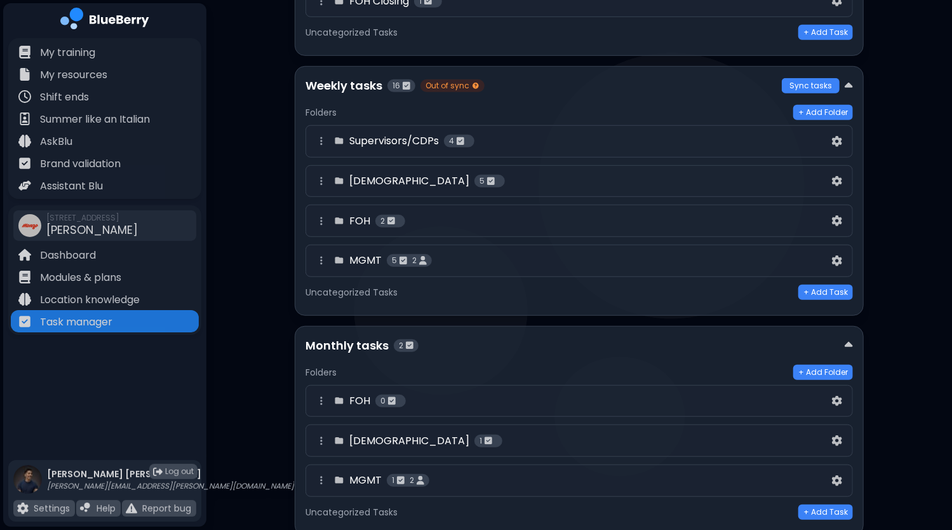
click at [466, 186] on div "BOH 5" at bounding box center [579, 181] width 547 height 32
click at [754, 175] on div "BOH 5" at bounding box center [572, 180] width 516 height 15
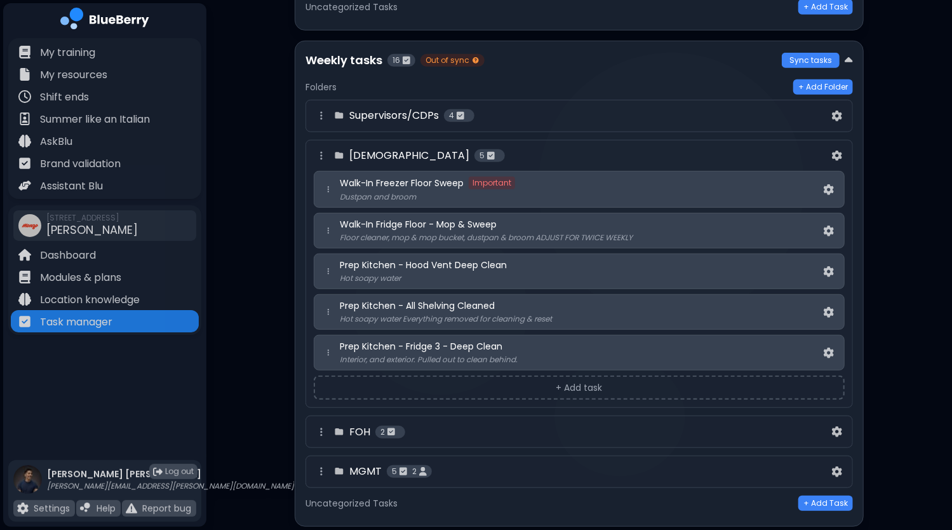
scroll to position [445, 0]
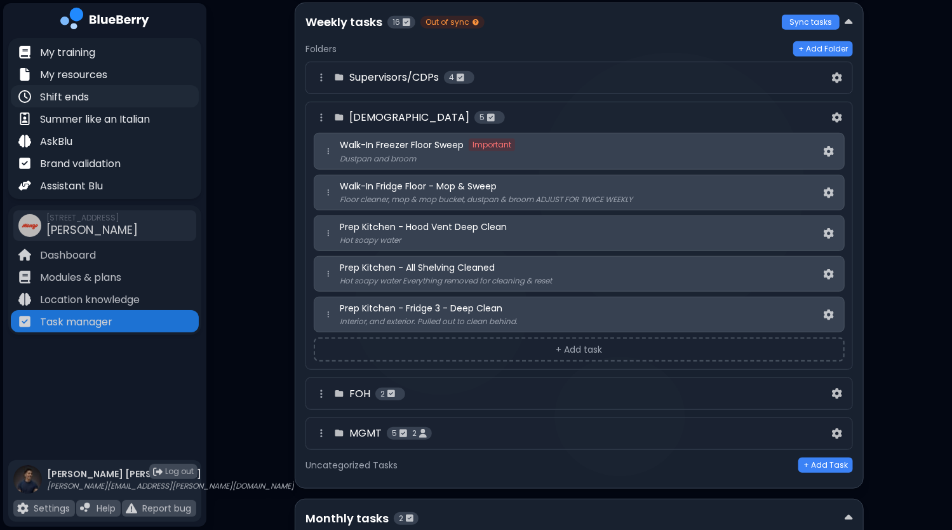
click at [70, 97] on p "Shift ends" at bounding box center [64, 97] width 49 height 15
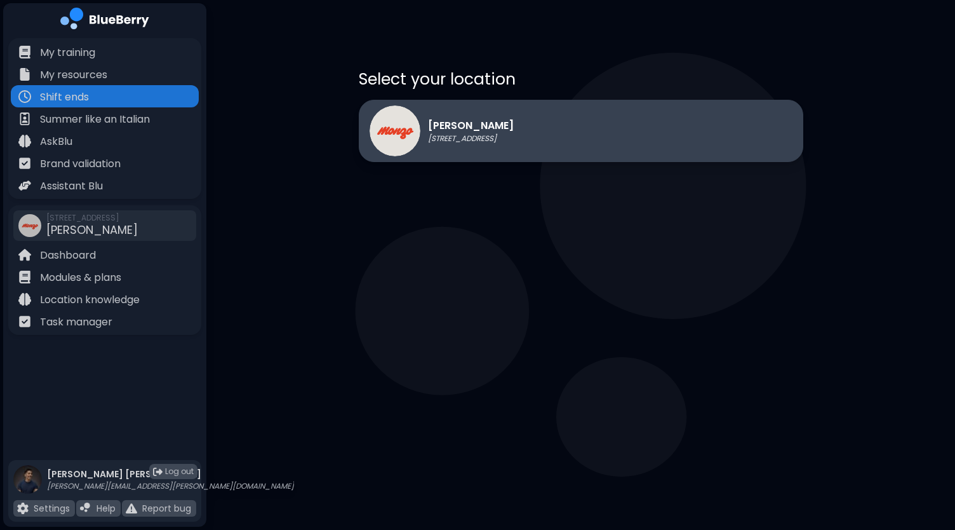
click at [483, 130] on p "[PERSON_NAME]" at bounding box center [471, 125] width 86 height 15
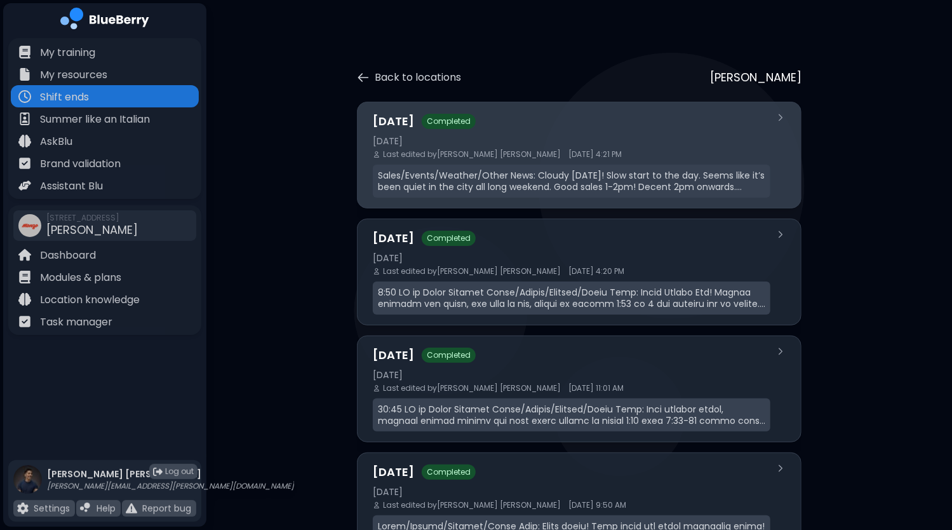
click at [498, 171] on p "Sales/Events/Weather/Other News: Cloudy [DATE]! Slow start to the day. Seems li…" at bounding box center [571, 181] width 387 height 23
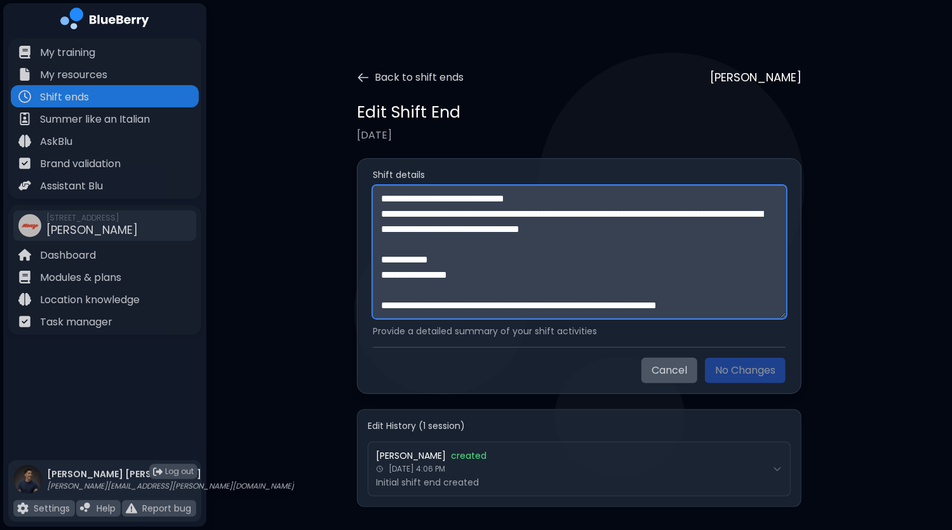
click at [511, 220] on textarea "**********" at bounding box center [579, 251] width 413 height 133
paste textarea "**********"
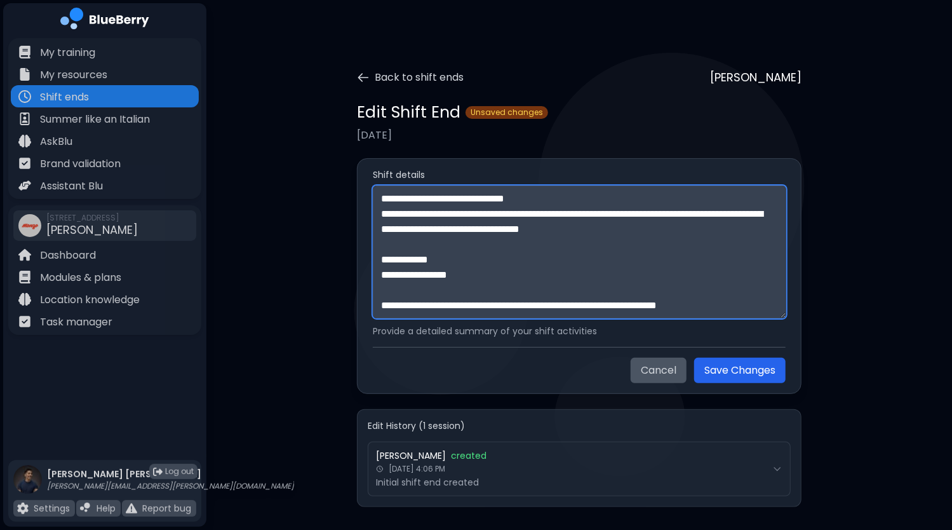
scroll to position [345, 0]
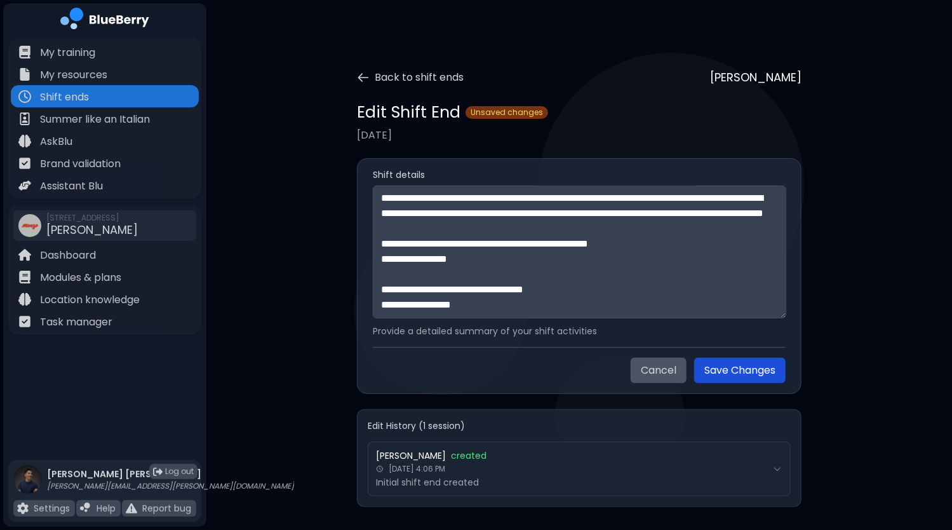
click at [757, 376] on button "Save Changes" at bounding box center [739, 370] width 91 height 25
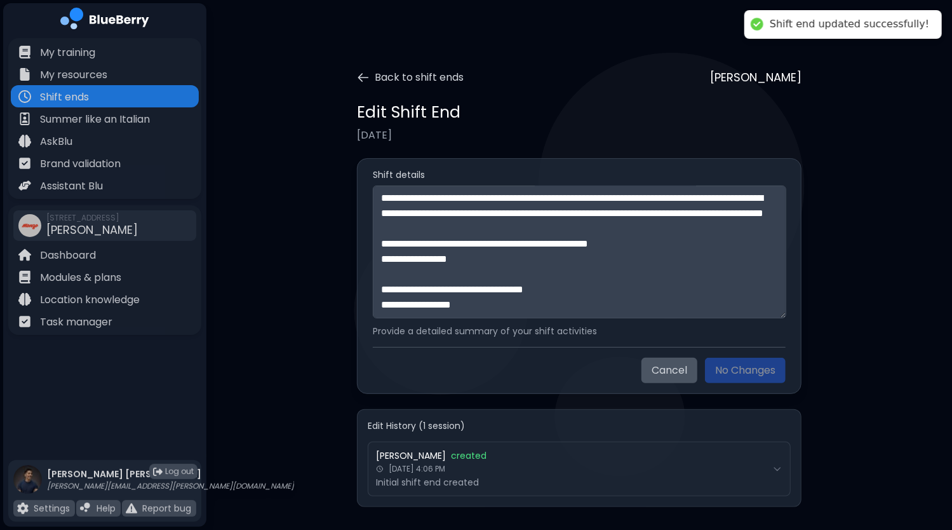
type textarea "**********"
